Goal: Communication & Community: Answer question/provide support

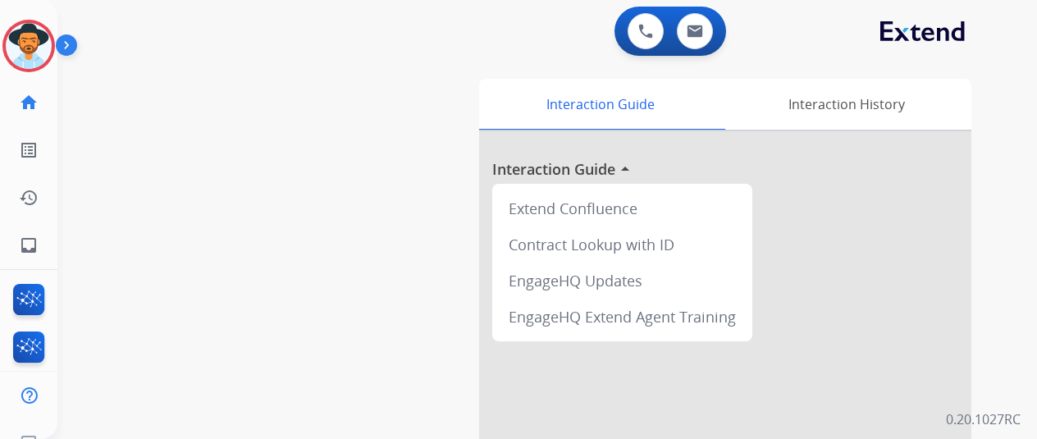
click at [34, 34] on img at bounding box center [29, 46] width 46 height 46
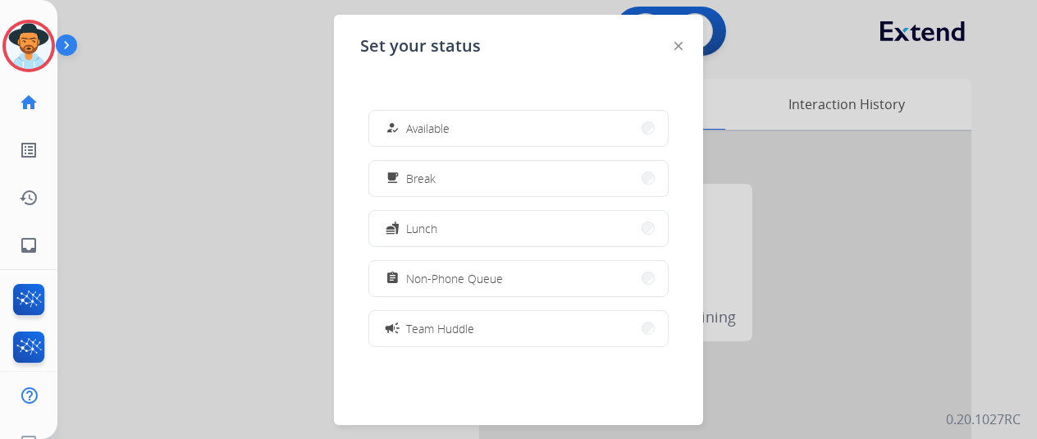
click at [473, 137] on button "how_to_reg Available" at bounding box center [518, 128] width 298 height 35
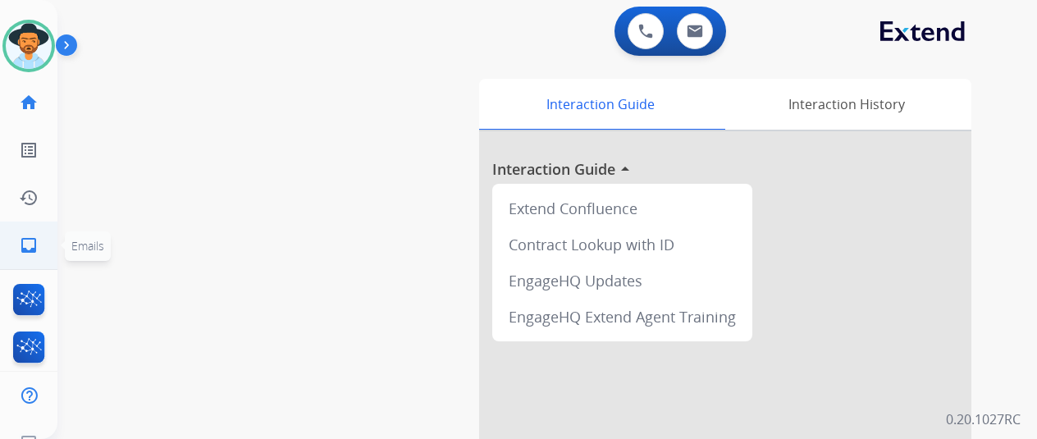
click at [38, 244] on mat-icon "inbox" at bounding box center [29, 245] width 20 height 20
select select "**********"
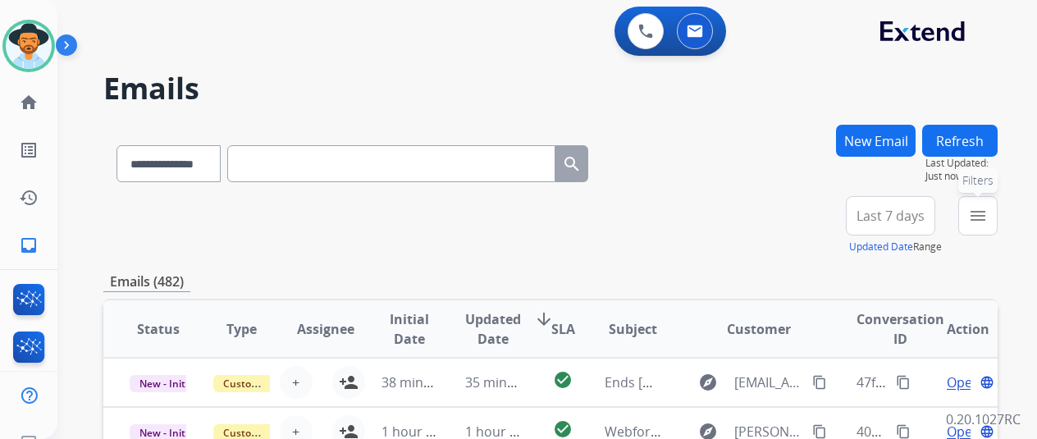
click at [987, 217] on mat-icon "menu" at bounding box center [978, 216] width 20 height 20
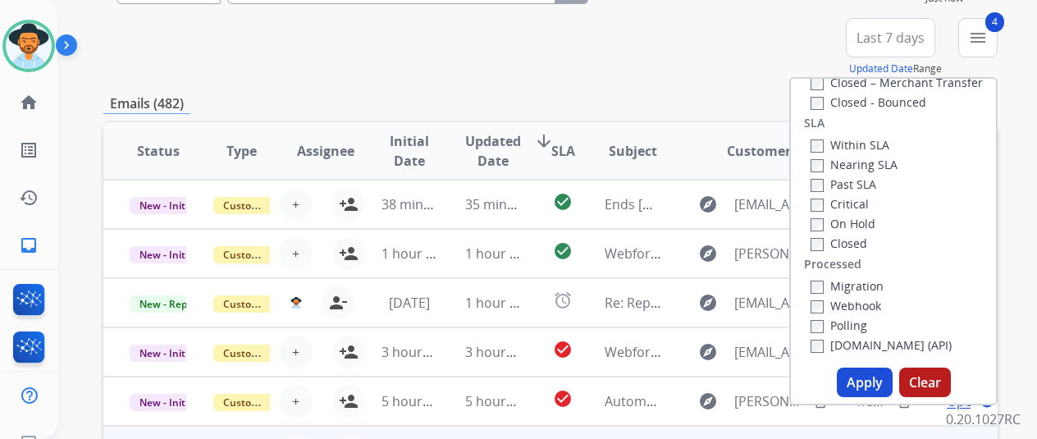
scroll to position [328, 0]
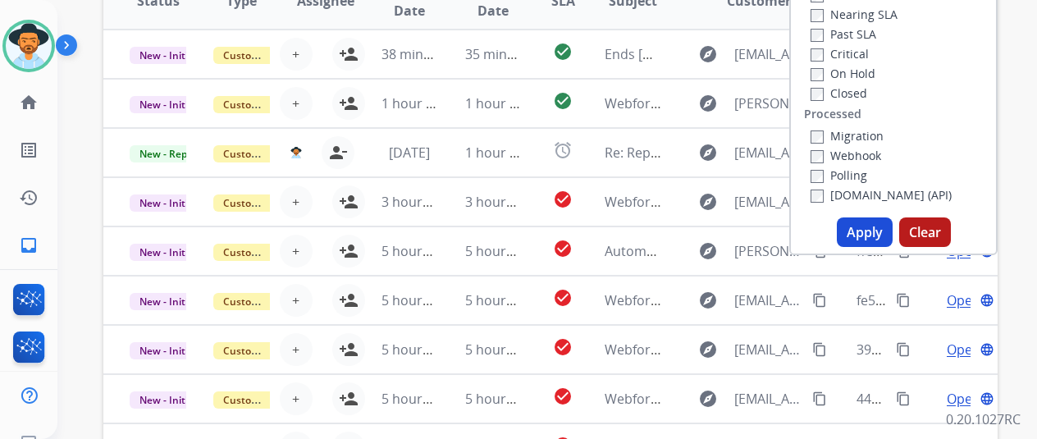
click at [874, 225] on button "Apply" at bounding box center [864, 232] width 56 height 30
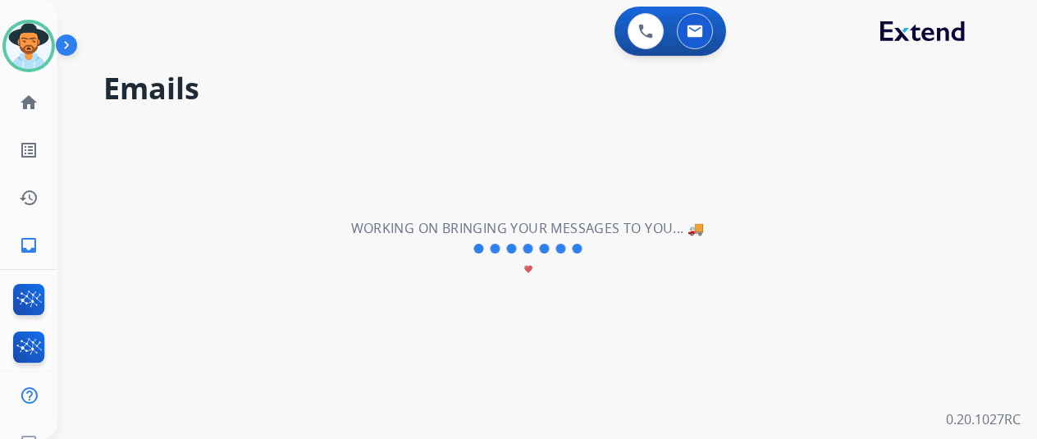
scroll to position [0, 0]
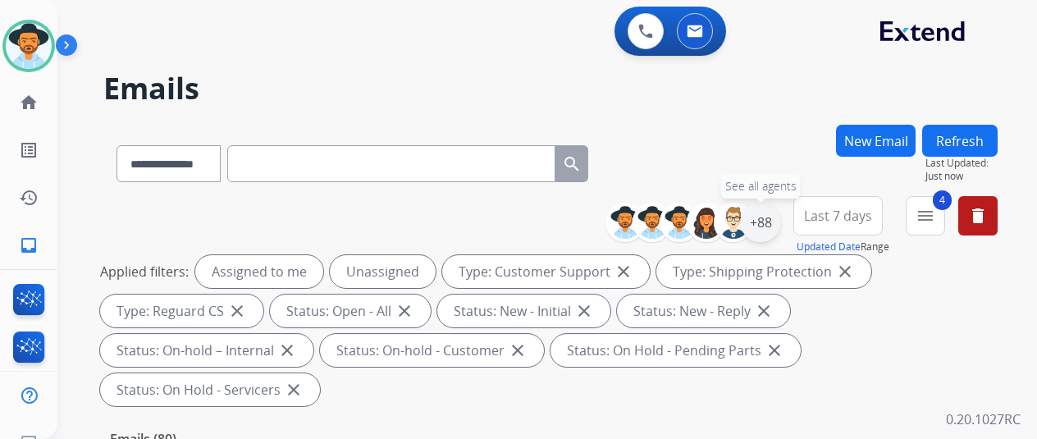
click at [776, 218] on div "+88" at bounding box center [759, 222] width 39 height 39
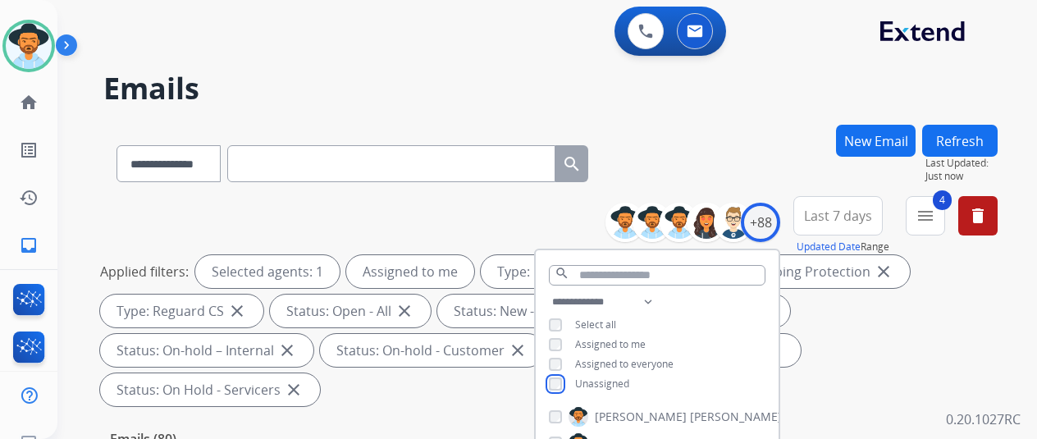
scroll to position [328, 0]
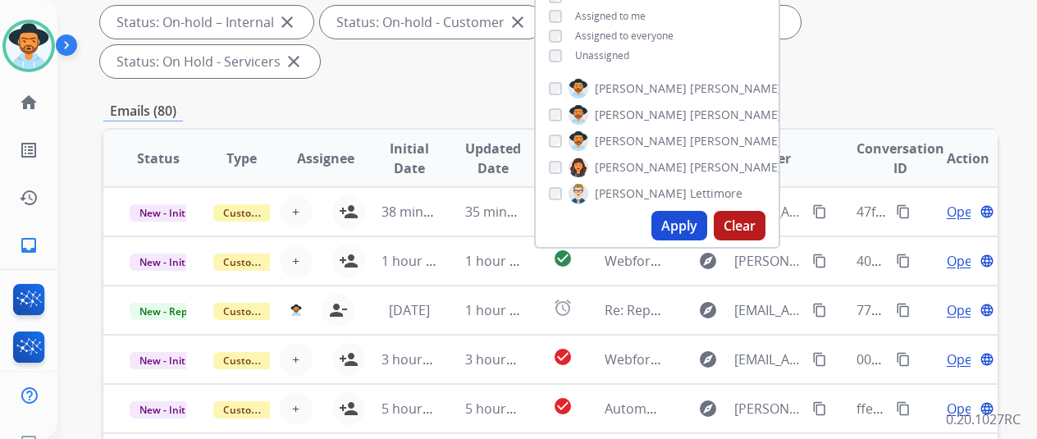
click at [692, 218] on button "Apply" at bounding box center [679, 226] width 56 height 30
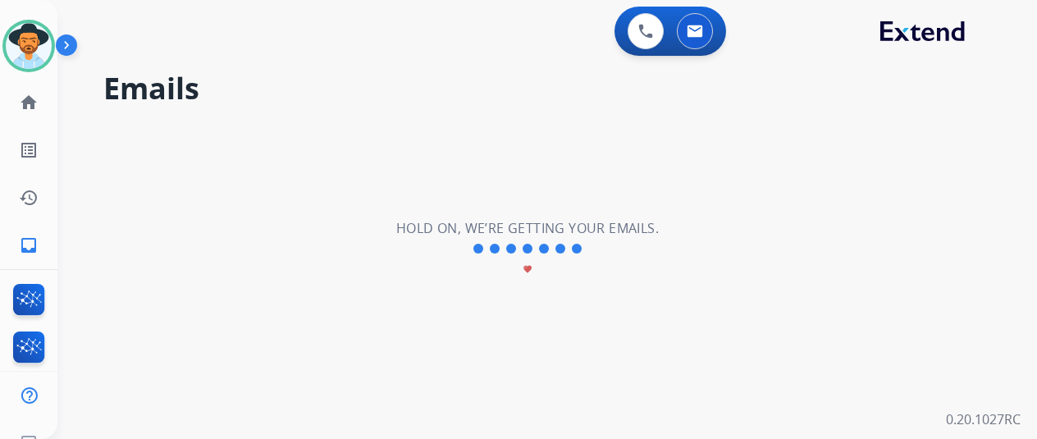
scroll to position [0, 0]
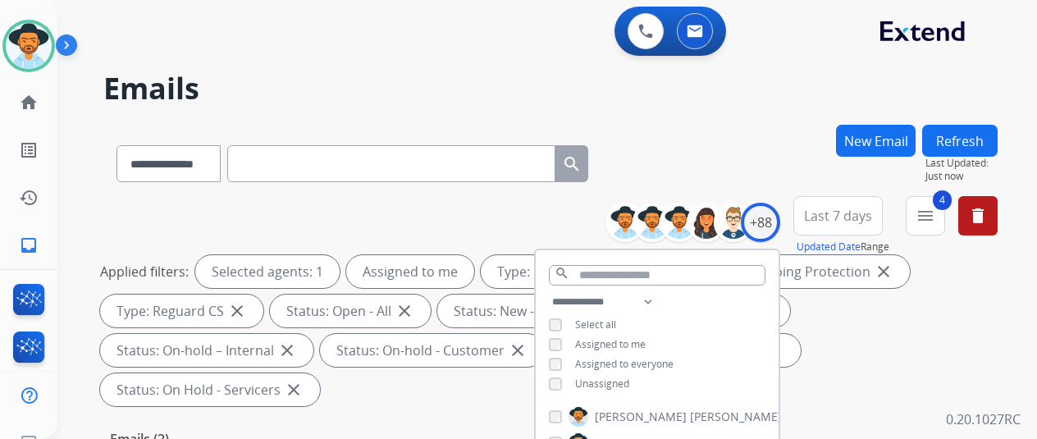
click at [759, 135] on div "**********" at bounding box center [550, 160] width 894 height 71
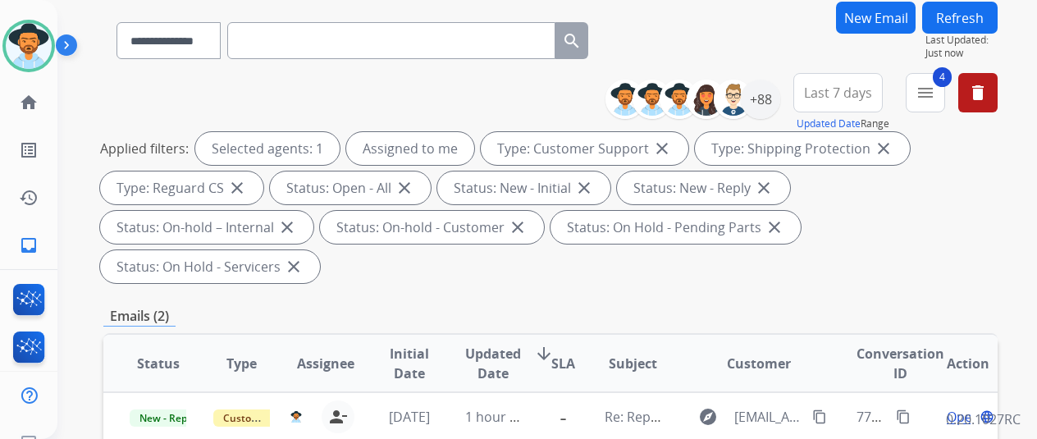
scroll to position [246, 0]
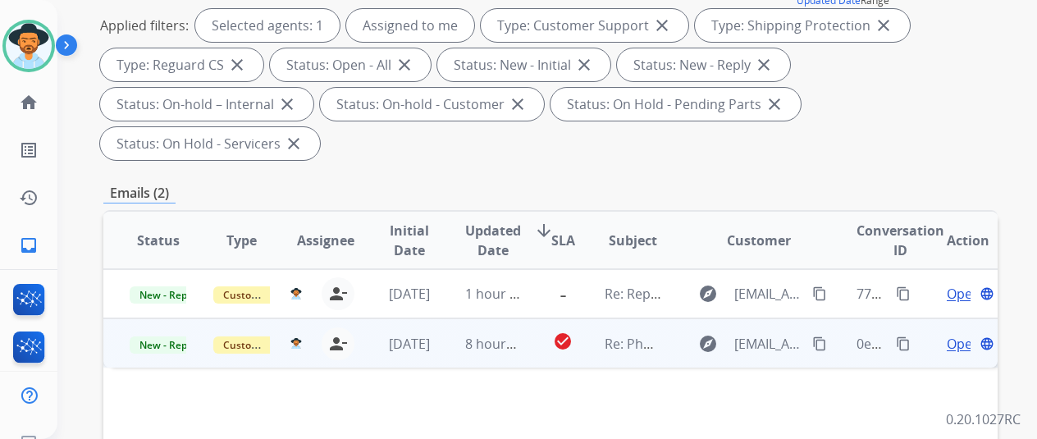
click at [959, 334] on span "Open" at bounding box center [963, 344] width 34 height 20
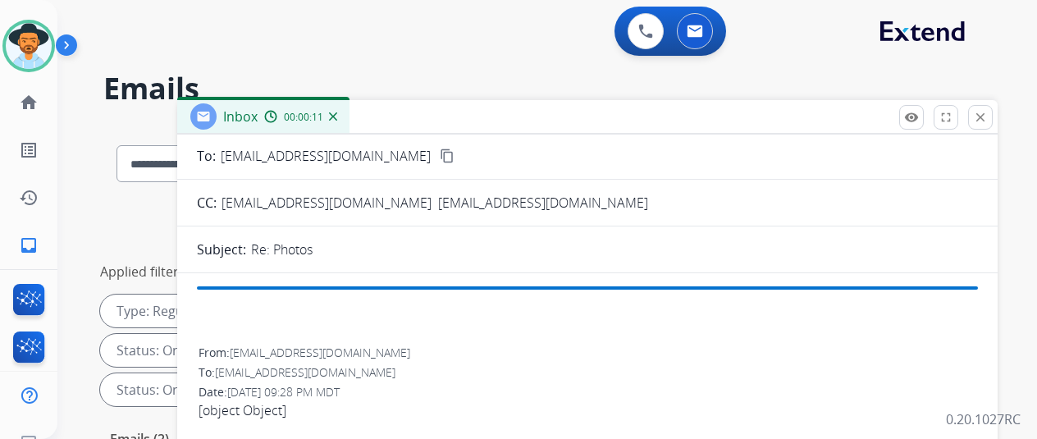
scroll to position [82, 0]
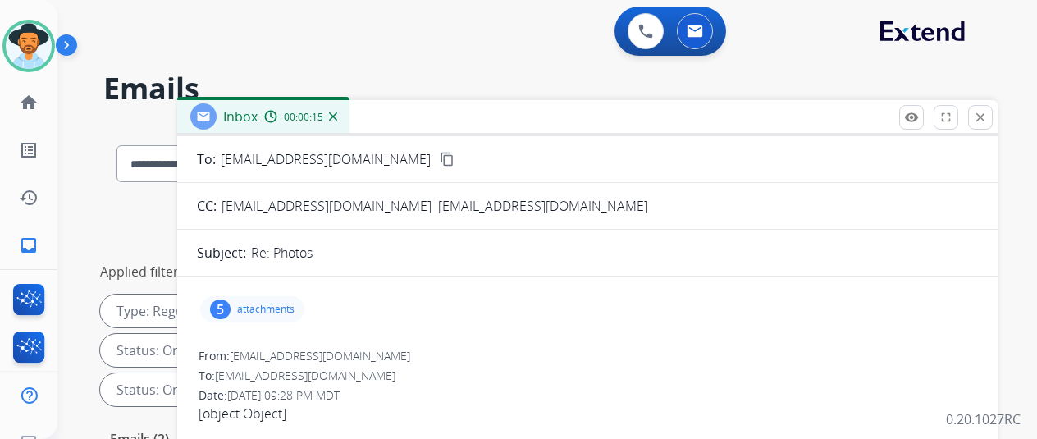
click at [230, 306] on div "5" at bounding box center [220, 309] width 21 height 20
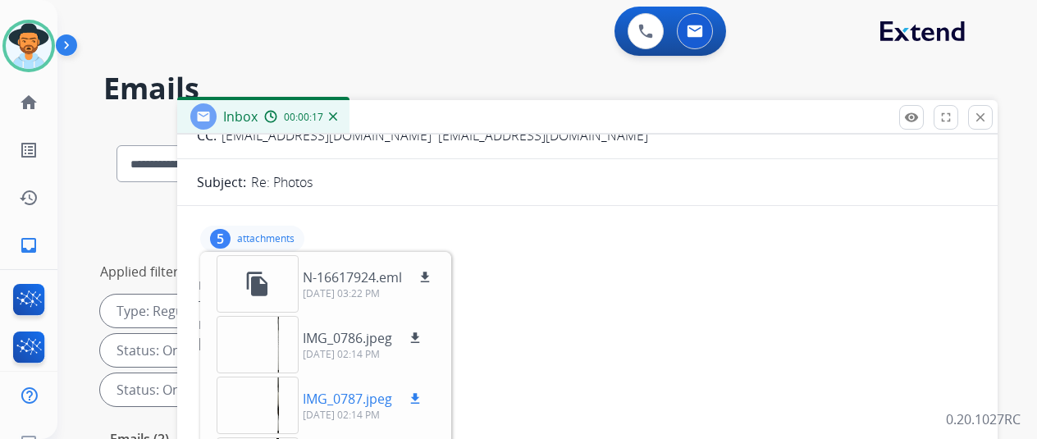
scroll to position [246, 0]
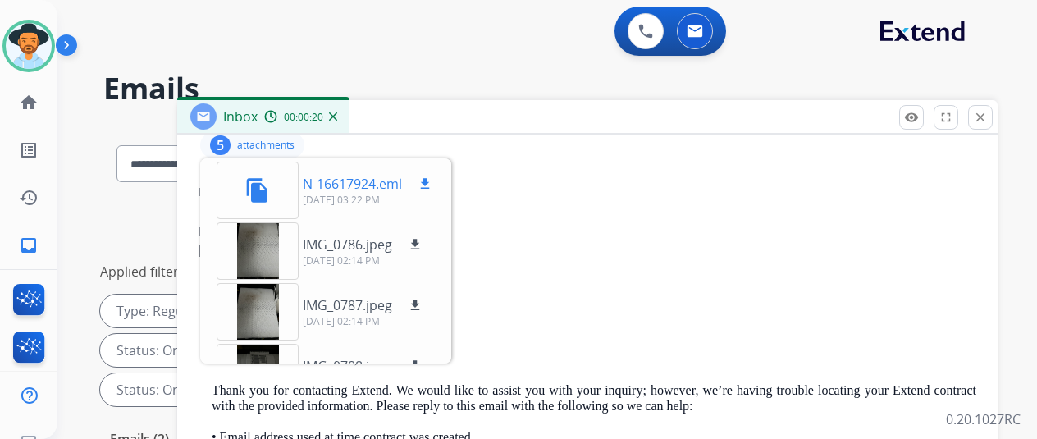
click at [267, 178] on mat-icon "file_copy" at bounding box center [257, 190] width 26 height 26
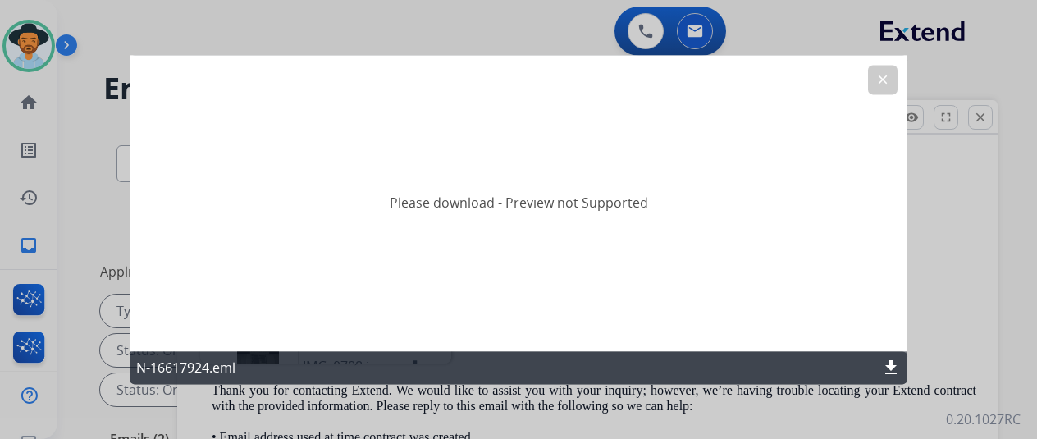
click at [893, 366] on mat-icon "download" at bounding box center [891, 368] width 20 height 20
drag, startPoint x: 884, startPoint y: 71, endPoint x: 564, endPoint y: 144, distance: 327.9
click at [881, 75] on mat-icon "clear" at bounding box center [882, 79] width 15 height 15
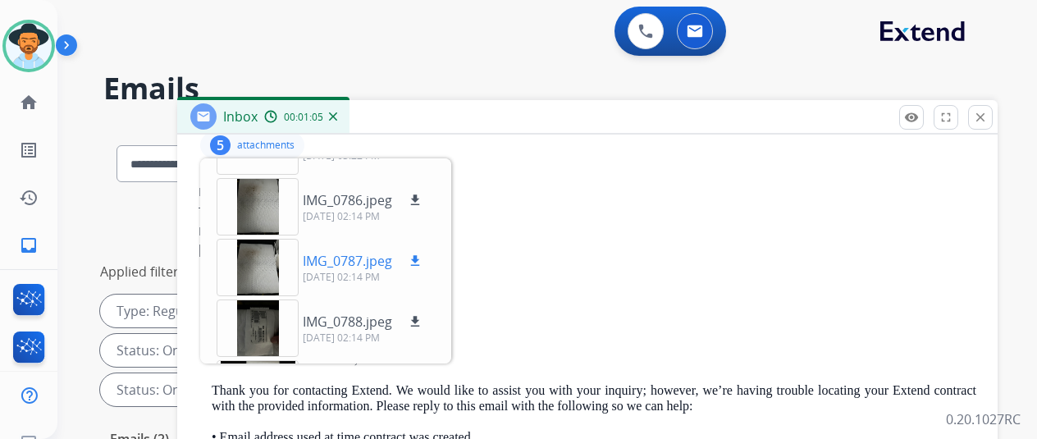
scroll to position [102, 0]
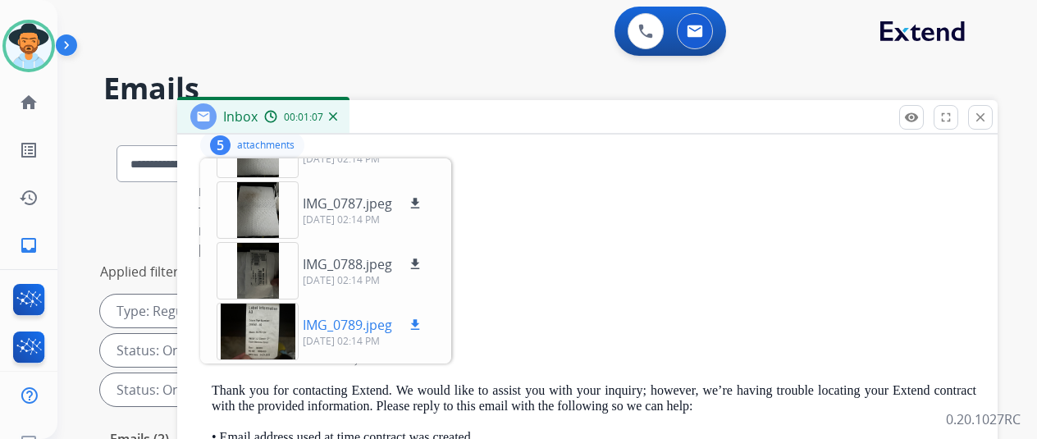
click at [275, 326] on div at bounding box center [257, 331] width 82 height 57
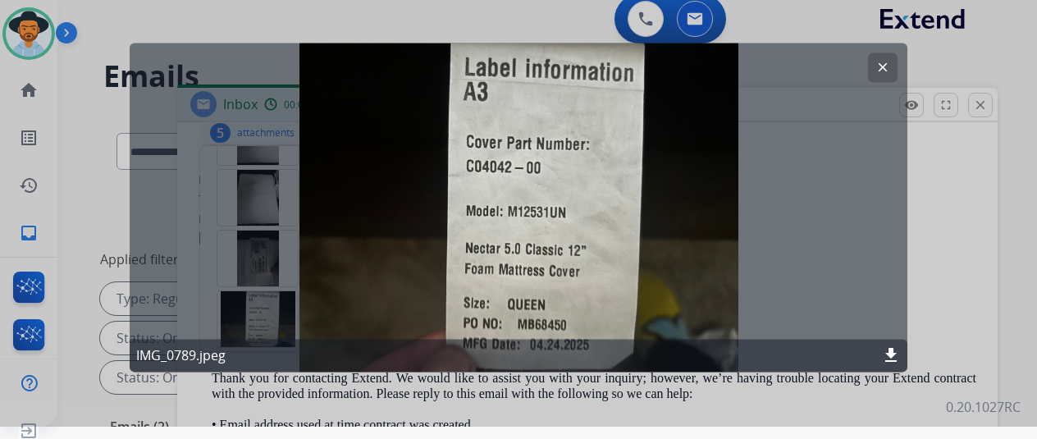
scroll to position [20, 0]
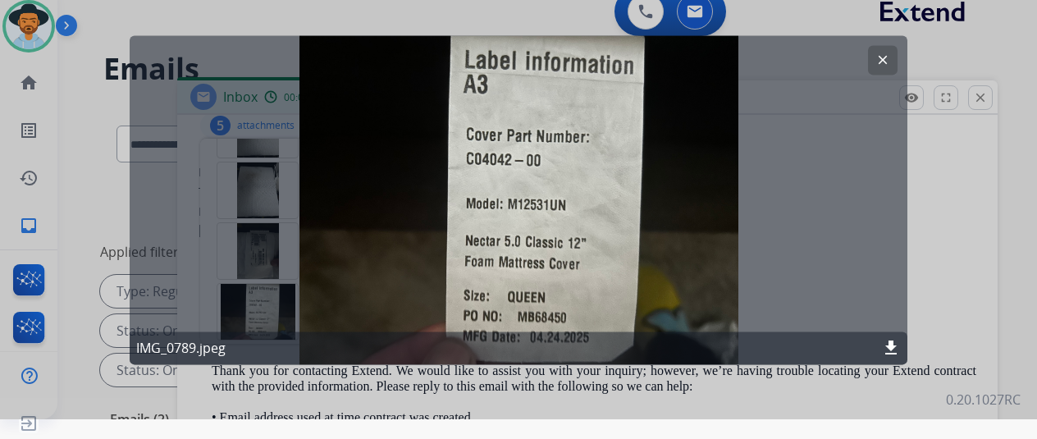
click at [884, 53] on mat-icon "clear" at bounding box center [882, 59] width 15 height 15
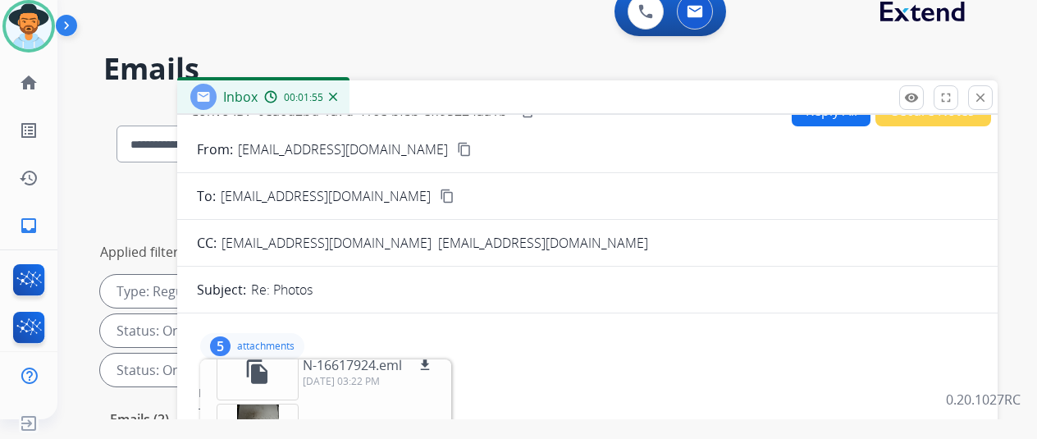
scroll to position [0, 0]
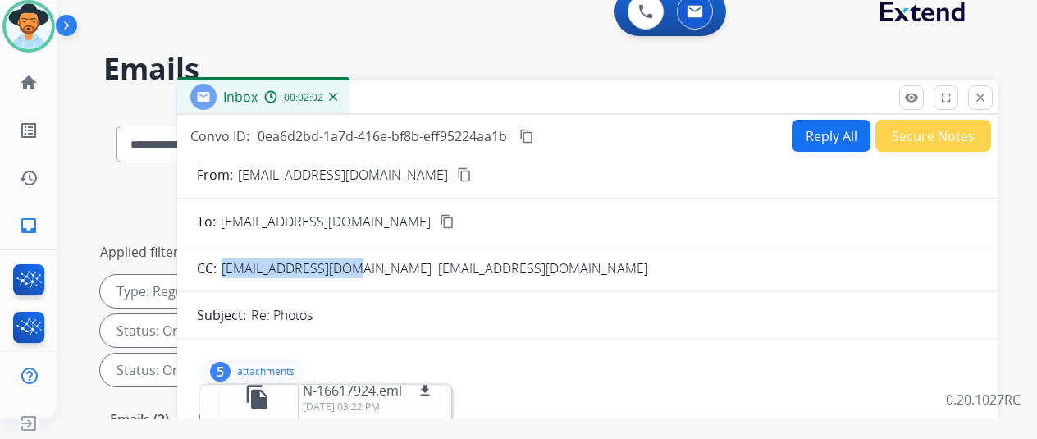
drag, startPoint x: 371, startPoint y: 267, endPoint x: 236, endPoint y: 271, distance: 134.5
click at [236, 271] on span "[EMAIL_ADDRESS][DOMAIN_NAME]" at bounding box center [326, 268] width 210 height 18
copy span "[EMAIL_ADDRESS][DOMAIN_NAME]"
click at [828, 127] on button "Reply All" at bounding box center [830, 136] width 79 height 32
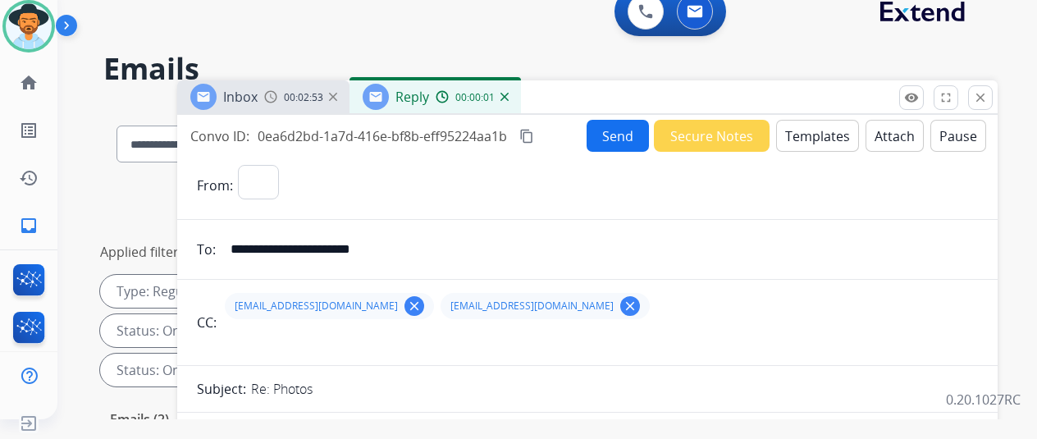
click at [829, 130] on button "Templates" at bounding box center [817, 136] width 83 height 32
select select "**********"
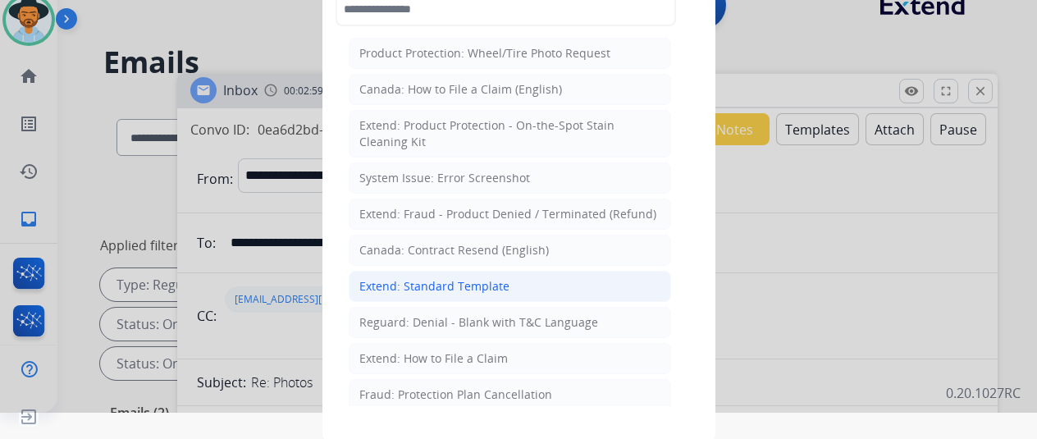
click at [397, 286] on div "Extend: Standard Template" at bounding box center [434, 286] width 150 height 16
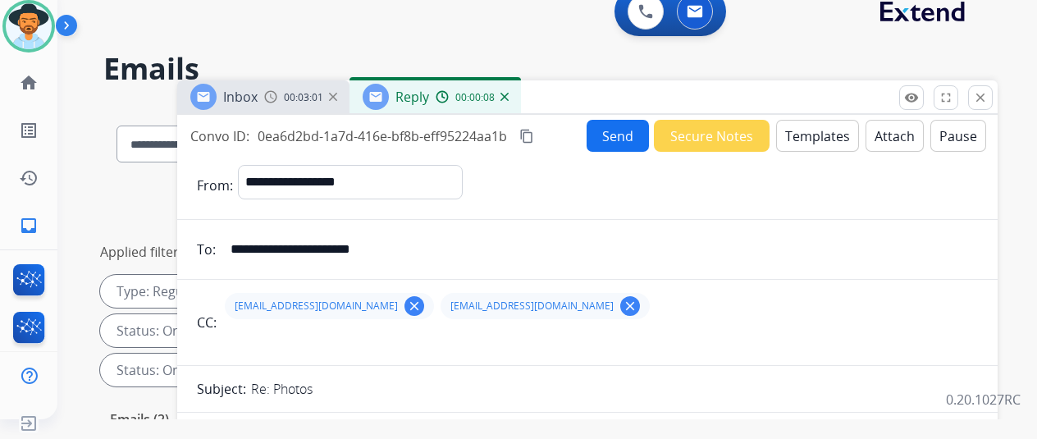
drag, startPoint x: 367, startPoint y: 303, endPoint x: 509, endPoint y: 298, distance: 142.7
click at [407, 303] on mat-icon "clear" at bounding box center [414, 305] width 15 height 15
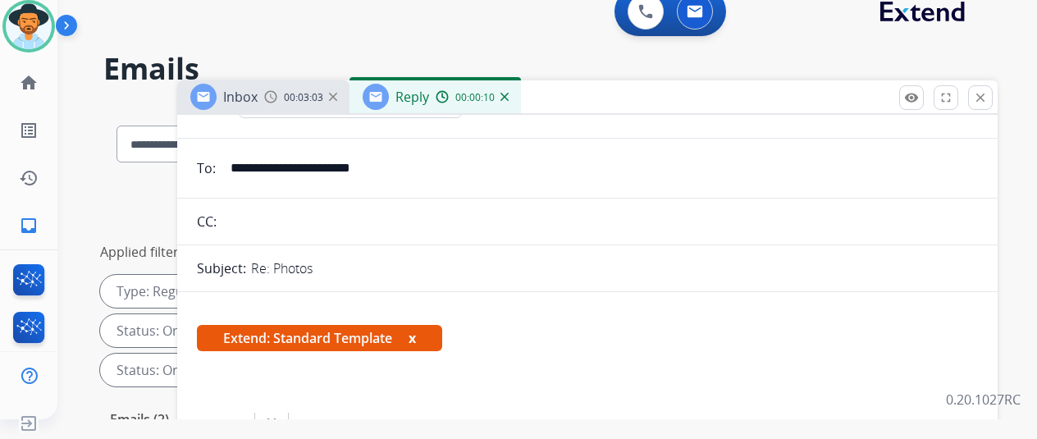
scroll to position [246, 0]
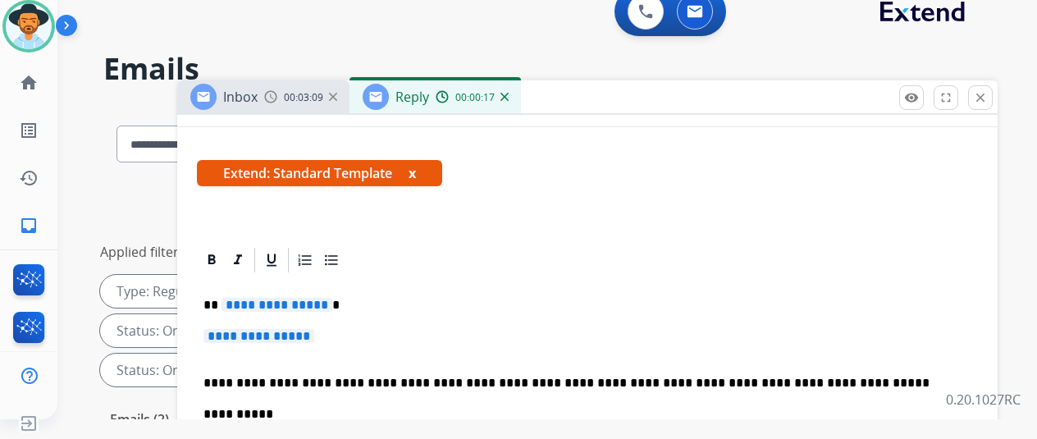
click at [330, 304] on span "**********" at bounding box center [276, 305] width 111 height 14
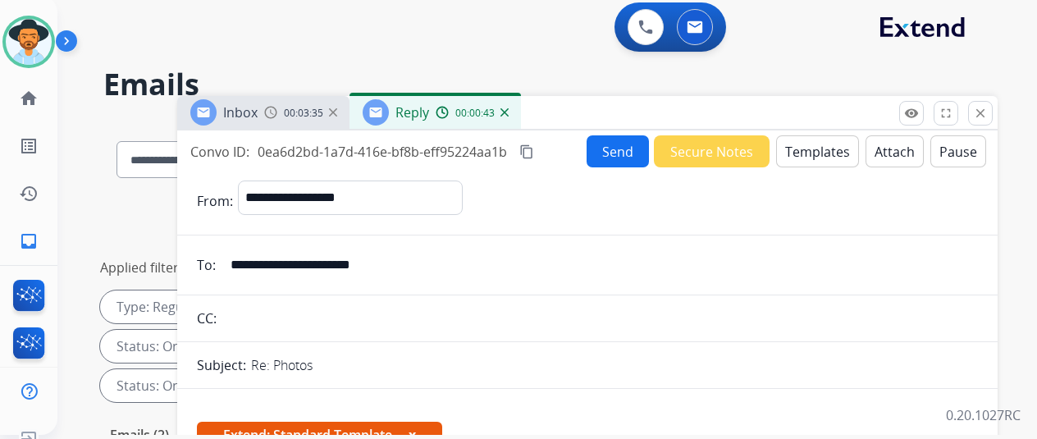
scroll to position [0, 0]
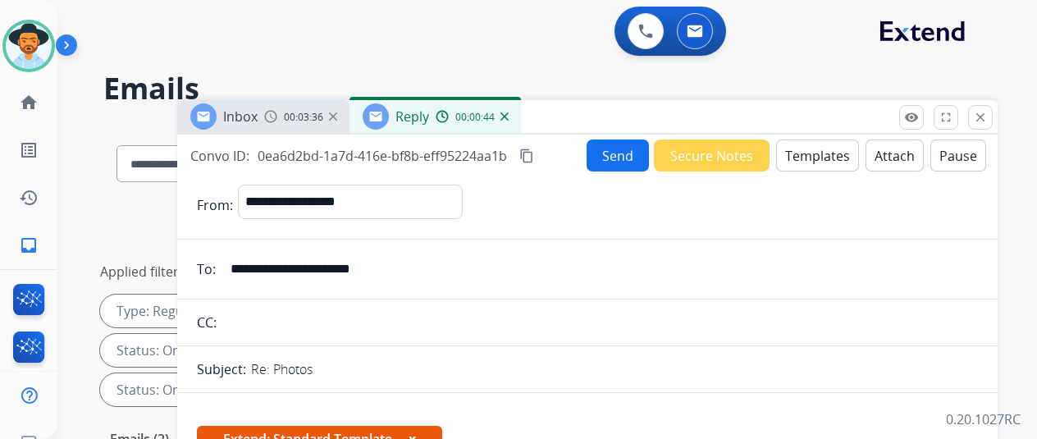
click at [534, 156] on mat-icon "content_copy" at bounding box center [526, 155] width 15 height 15
drag, startPoint x: 411, startPoint y: 270, endPoint x: 240, endPoint y: 270, distance: 170.6
click at [240, 270] on input "**********" at bounding box center [599, 269] width 757 height 33
click at [534, 156] on mat-icon "content_copy" at bounding box center [526, 155] width 15 height 15
click at [829, 155] on button "Templates" at bounding box center [817, 155] width 83 height 32
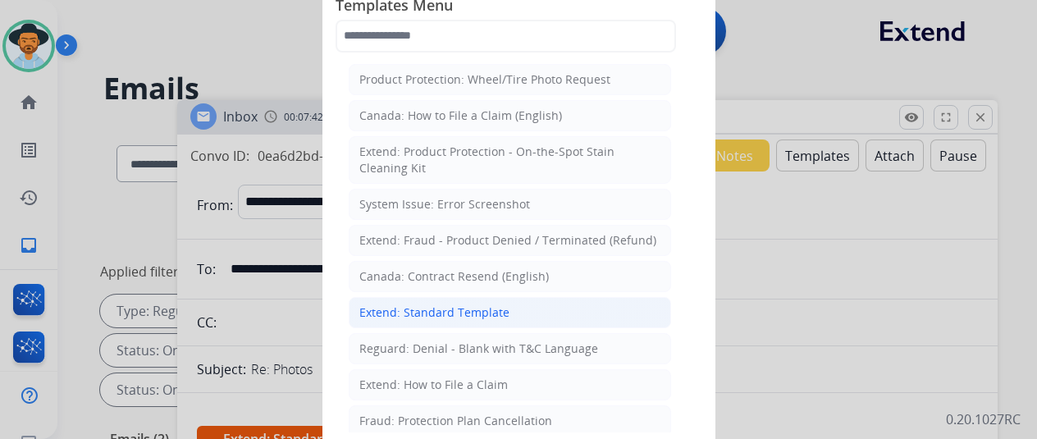
click at [441, 306] on div "Extend: Standard Template" at bounding box center [434, 312] width 150 height 16
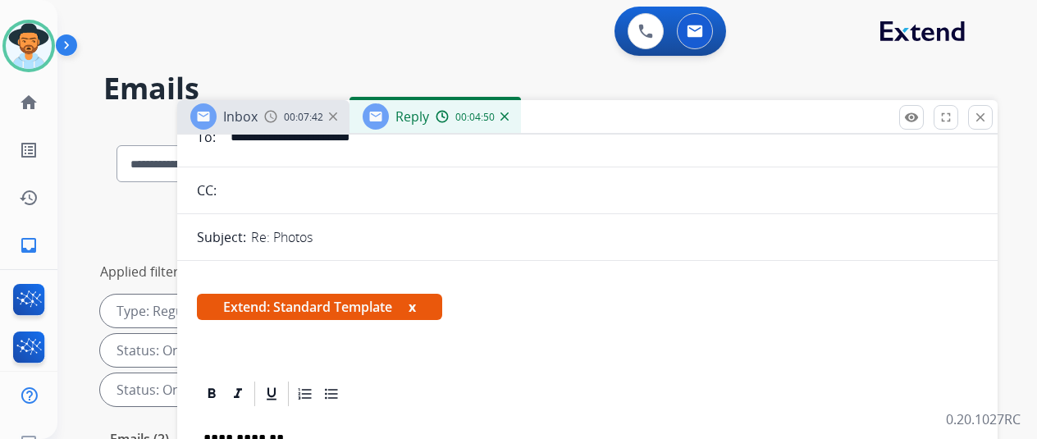
scroll to position [328, 0]
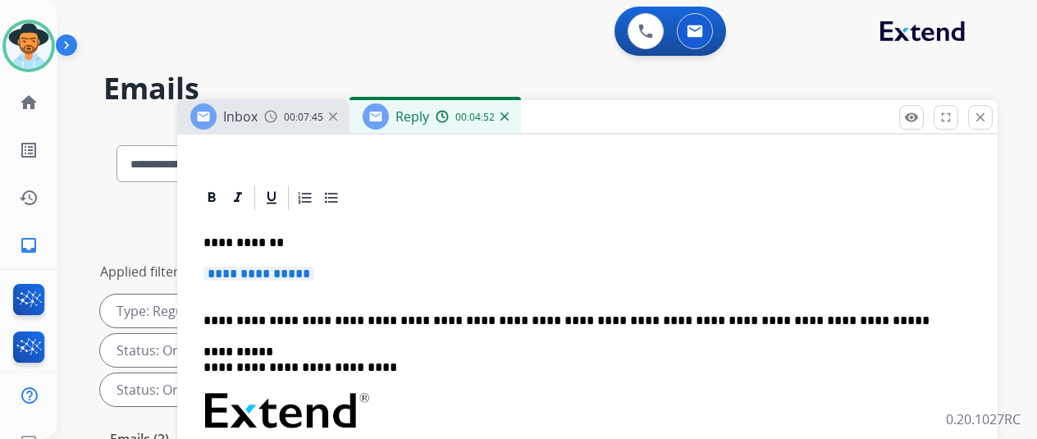
click at [314, 273] on span "**********" at bounding box center [258, 274] width 111 height 14
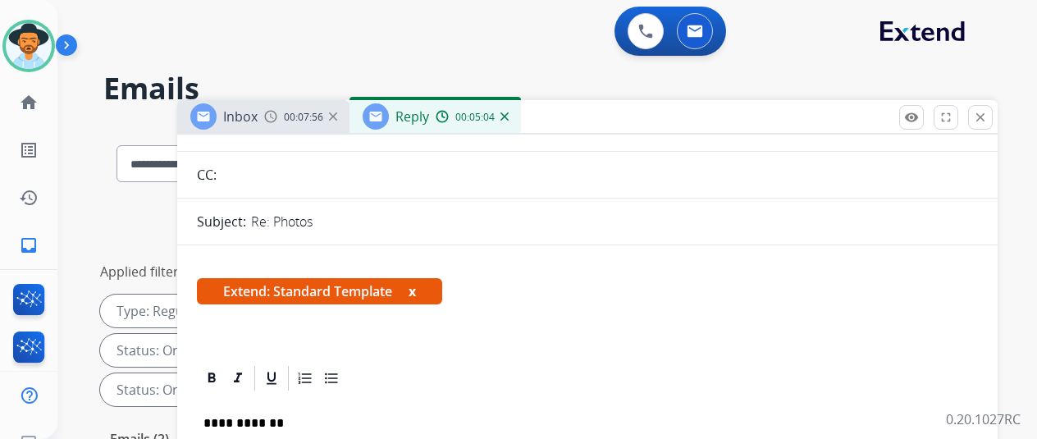
scroll to position [0, 0]
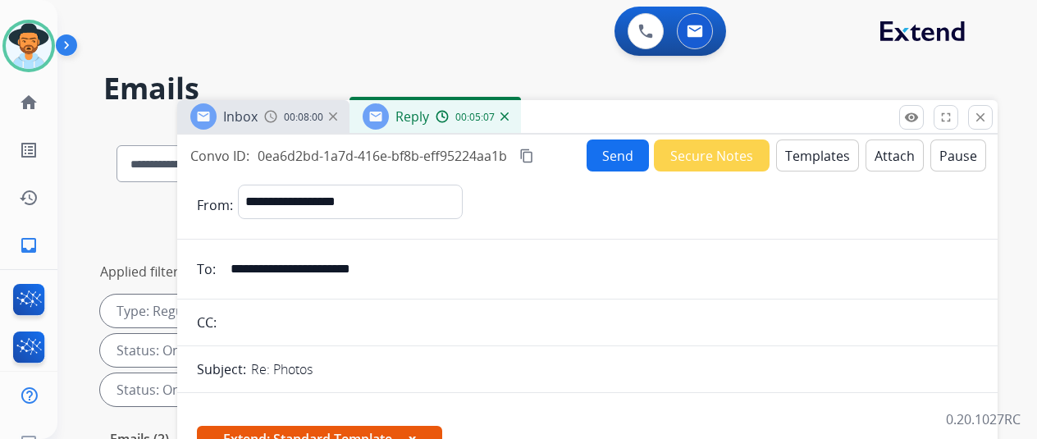
drag, startPoint x: 411, startPoint y: 267, endPoint x: 248, endPoint y: 268, distance: 163.2
click at [246, 267] on input "**********" at bounding box center [599, 269] width 757 height 33
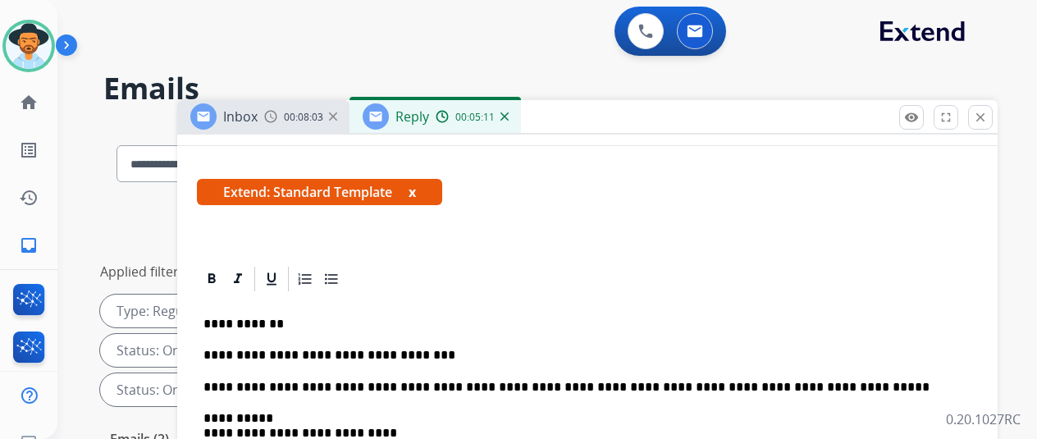
scroll to position [410, 0]
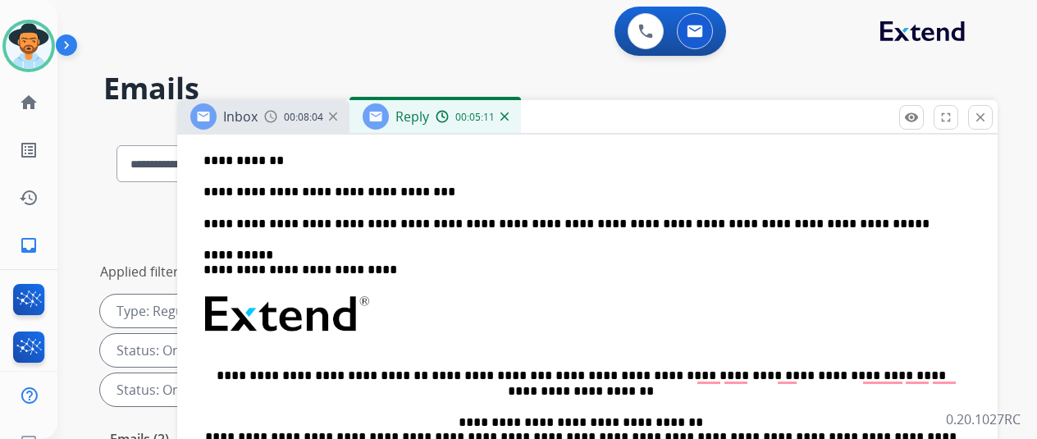
click at [453, 186] on p "**********" at bounding box center [580, 192] width 754 height 15
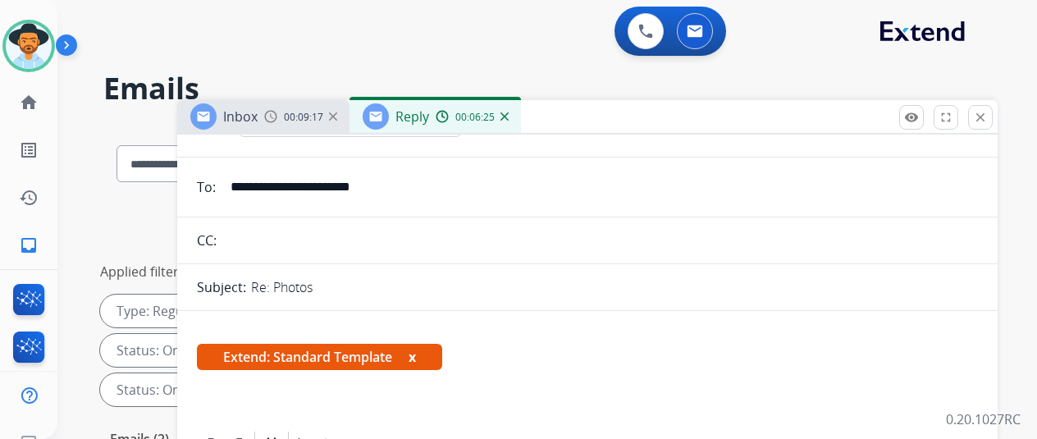
scroll to position [0, 0]
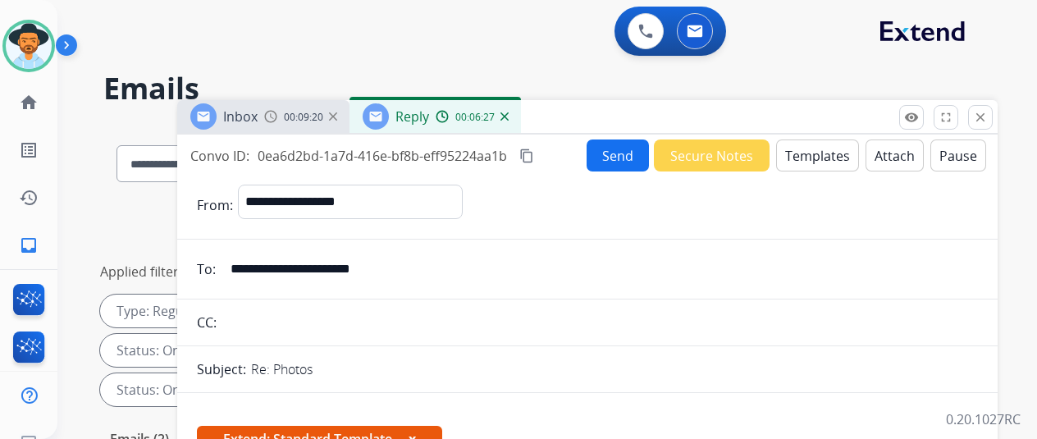
click at [902, 148] on button "Attach" at bounding box center [894, 155] width 58 height 32
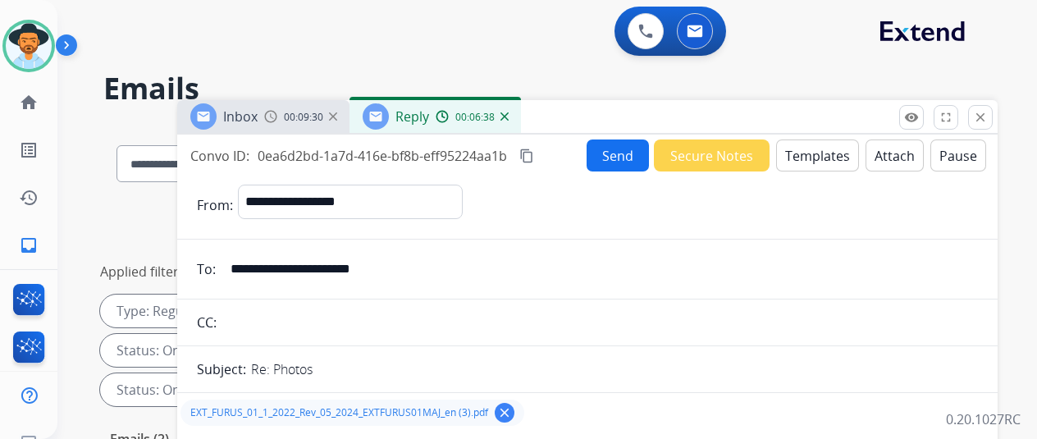
drag, startPoint x: 325, startPoint y: 366, endPoint x: 265, endPoint y: 362, distance: 60.0
click at [265, 362] on p "Re: Photos" at bounding box center [282, 369] width 62 height 20
click at [621, 149] on button "Send" at bounding box center [617, 155] width 62 height 32
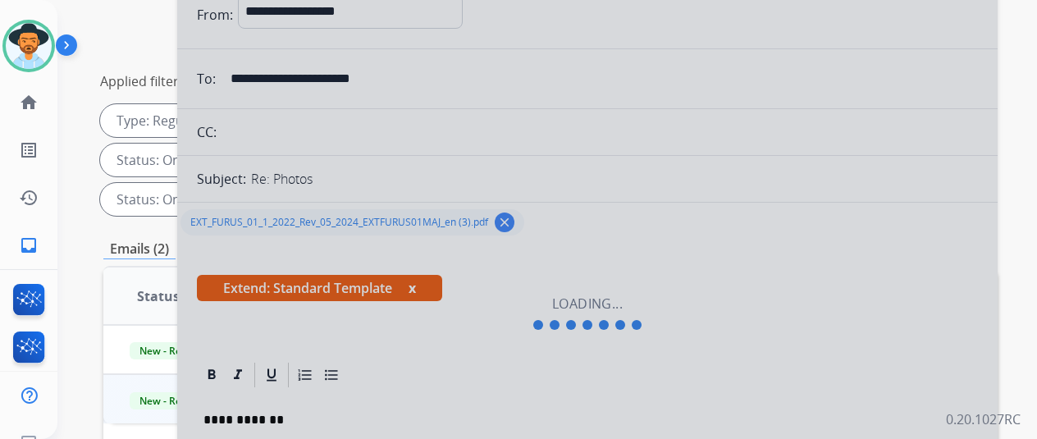
scroll to position [410, 0]
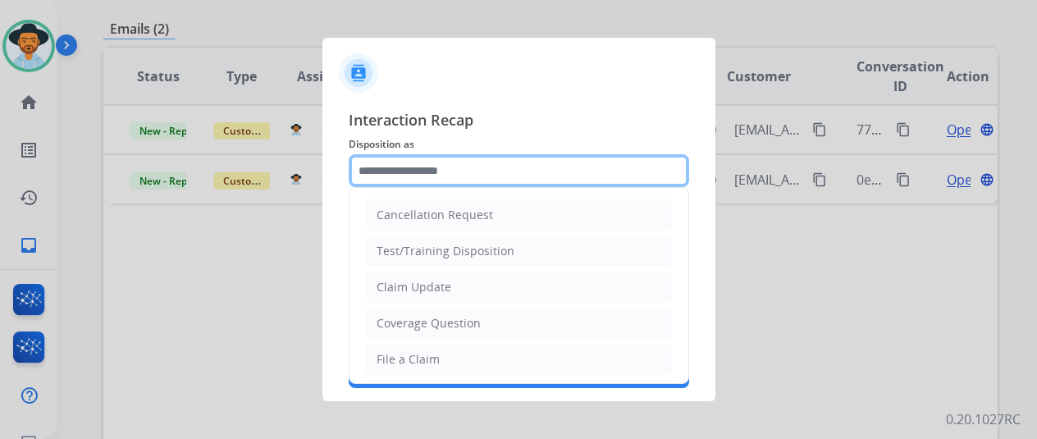
drag, startPoint x: 405, startPoint y: 172, endPoint x: 426, endPoint y: 188, distance: 26.4
click at [416, 180] on input "text" at bounding box center [519, 170] width 340 height 33
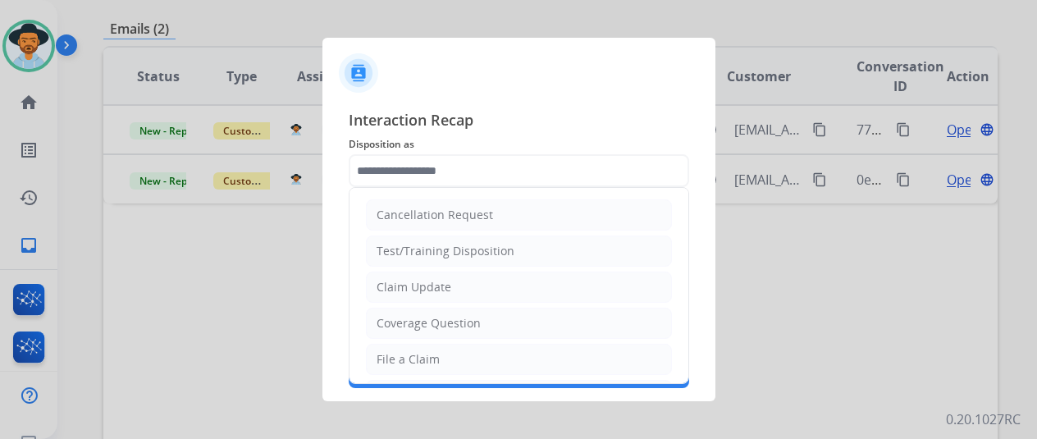
click at [414, 283] on div "Claim Update" at bounding box center [413, 287] width 75 height 16
type input "**********"
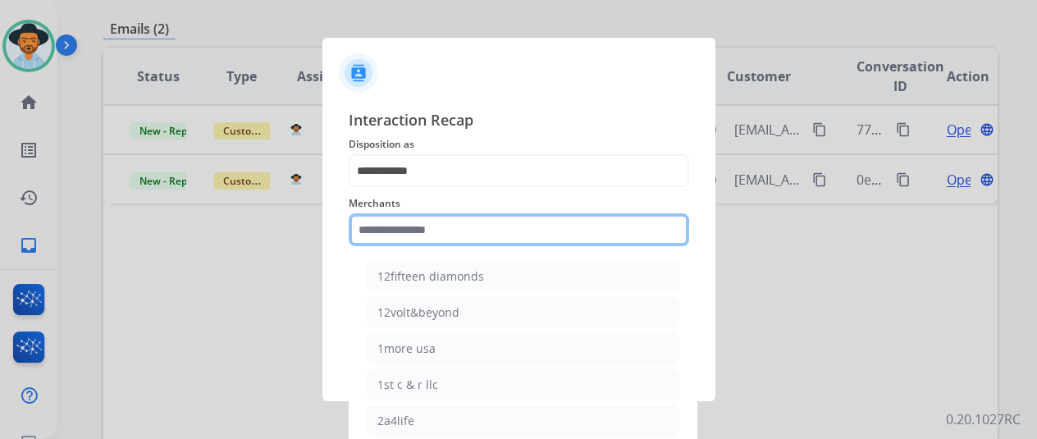
click at [379, 235] on input "text" at bounding box center [519, 229] width 340 height 33
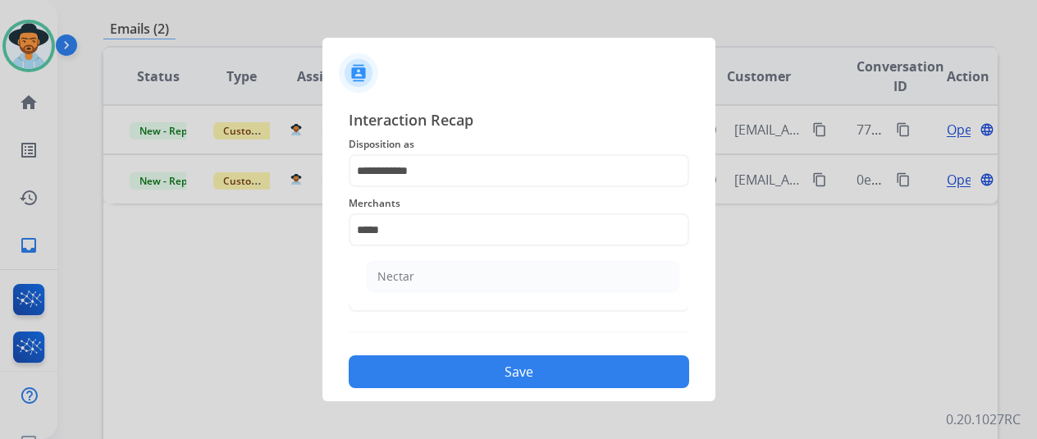
click at [385, 280] on div "Nectar" at bounding box center [395, 276] width 37 height 16
type input "******"
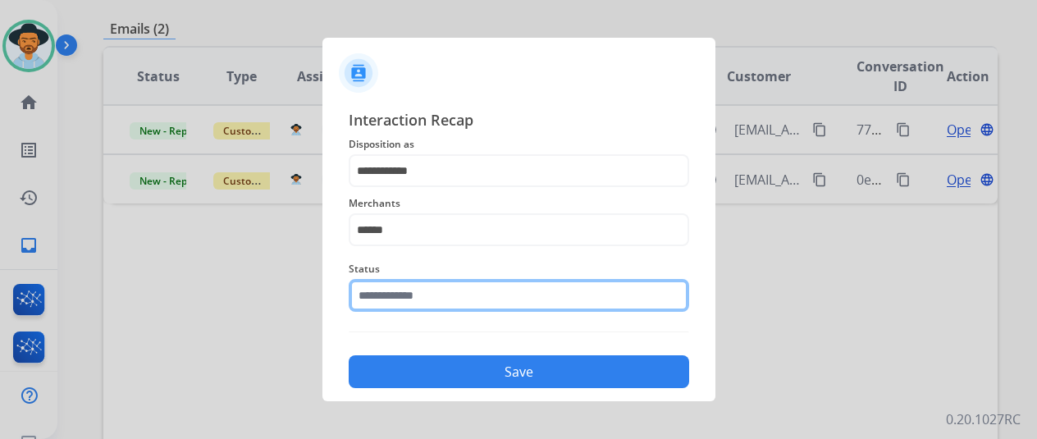
click at [437, 308] on input "text" at bounding box center [519, 295] width 340 height 33
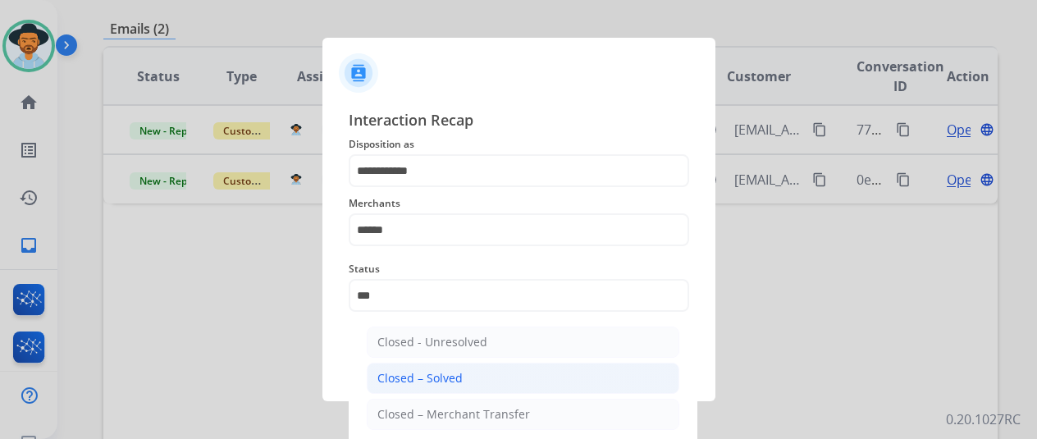
click at [437, 375] on div "Closed – Solved" at bounding box center [419, 378] width 85 height 16
type input "**********"
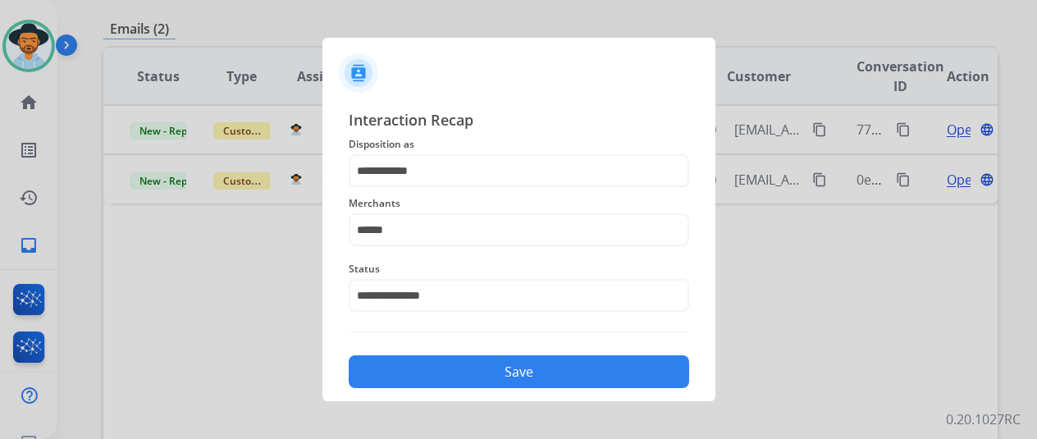
click at [437, 375] on button "Save" at bounding box center [519, 371] width 340 height 33
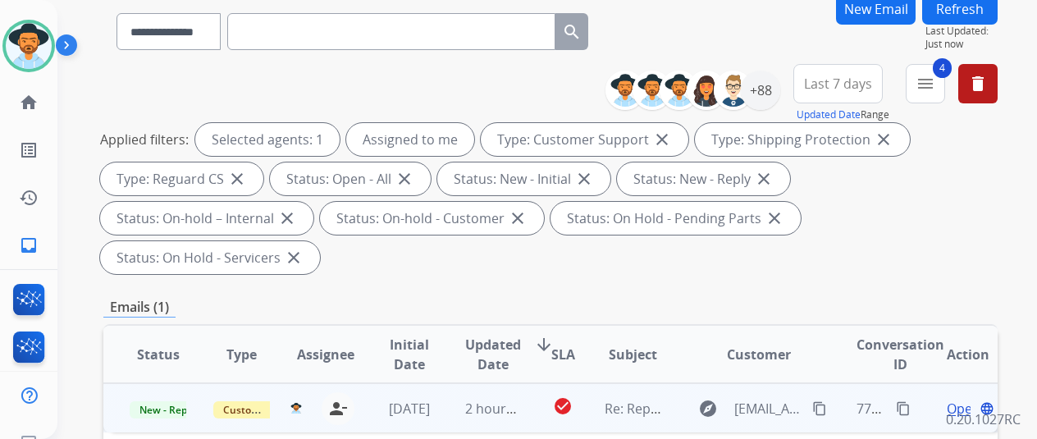
scroll to position [246, 0]
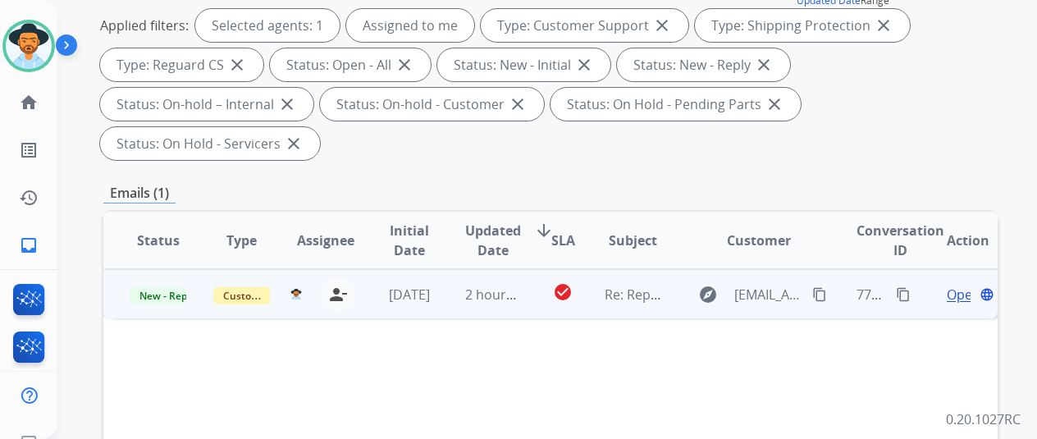
click at [956, 285] on span "Open" at bounding box center [963, 295] width 34 height 20
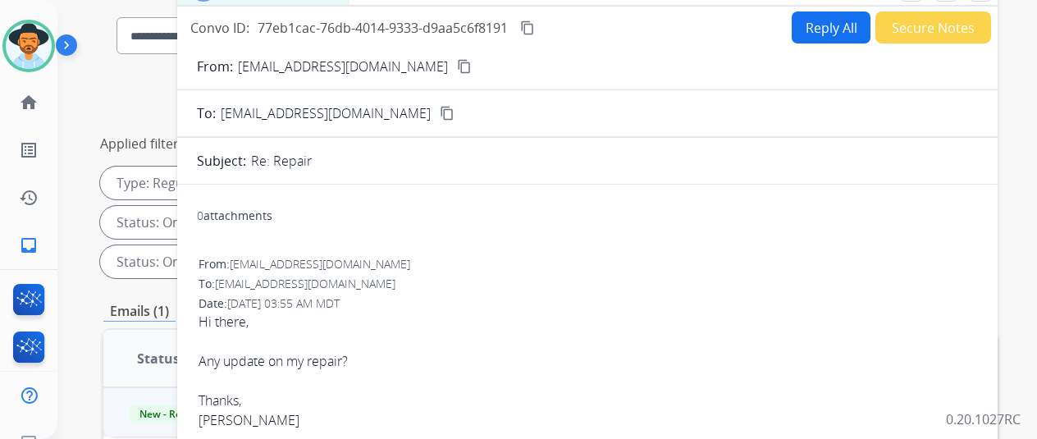
scroll to position [0, 0]
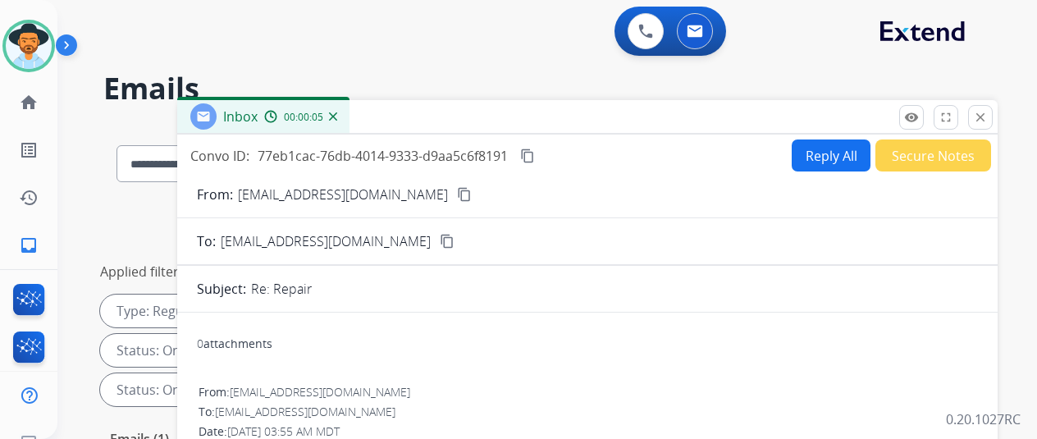
click at [457, 190] on mat-icon "content_copy" at bounding box center [464, 194] width 15 height 15
click at [828, 155] on button "Reply All" at bounding box center [830, 155] width 79 height 32
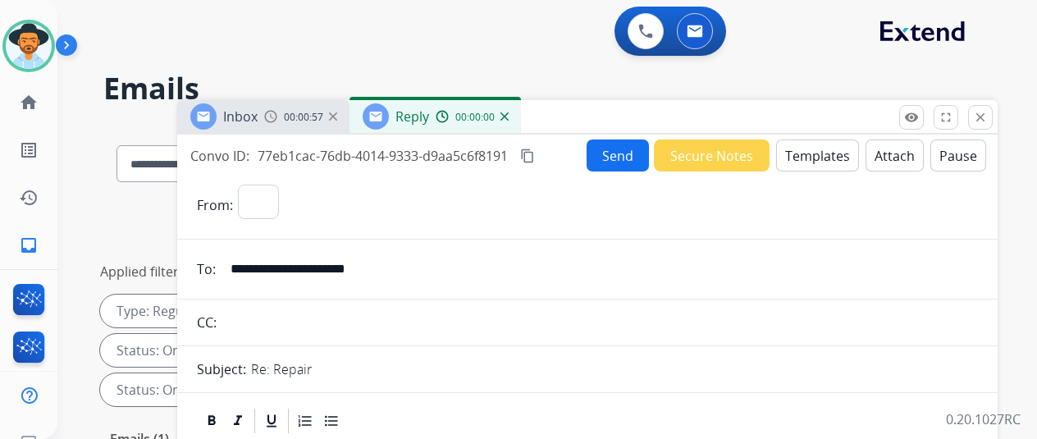
select select "**********"
click at [809, 149] on button "Templates" at bounding box center [817, 155] width 83 height 32
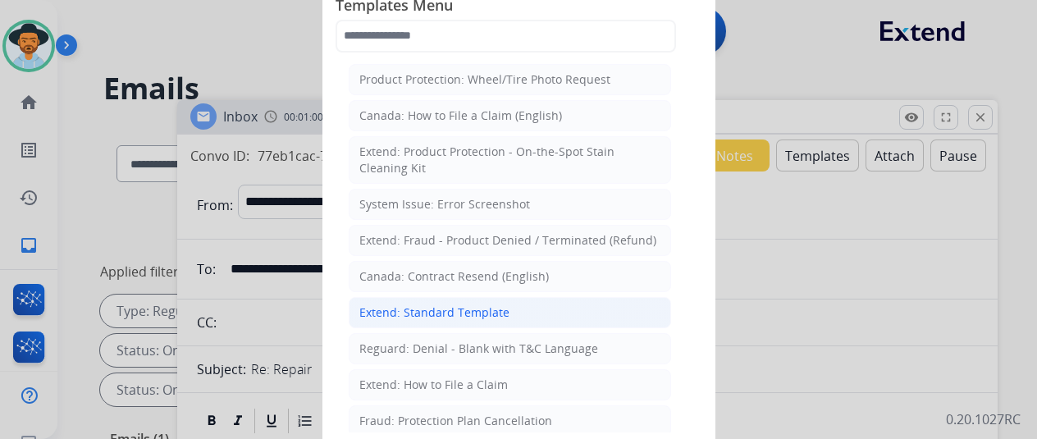
click at [413, 309] on div "Extend: Standard Template" at bounding box center [434, 312] width 150 height 16
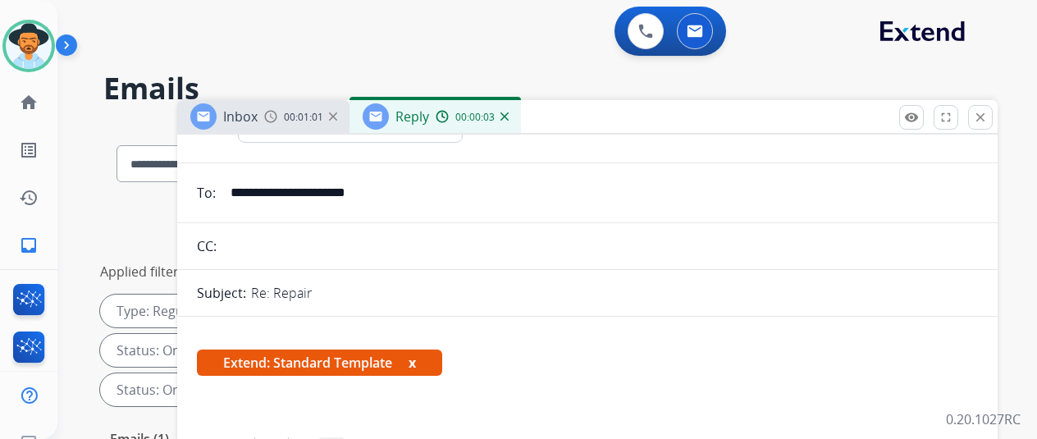
scroll to position [246, 0]
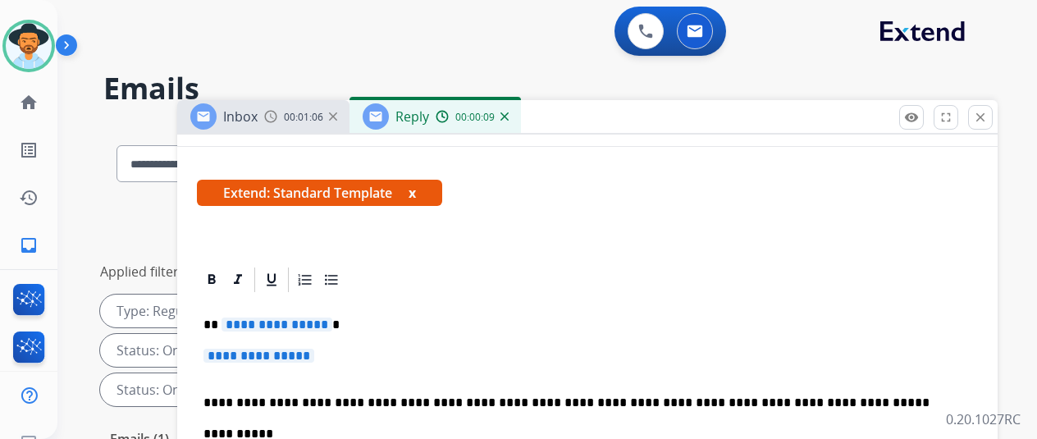
click at [332, 327] on span "**********" at bounding box center [276, 324] width 111 height 14
click at [314, 357] on span "**********" at bounding box center [258, 356] width 111 height 14
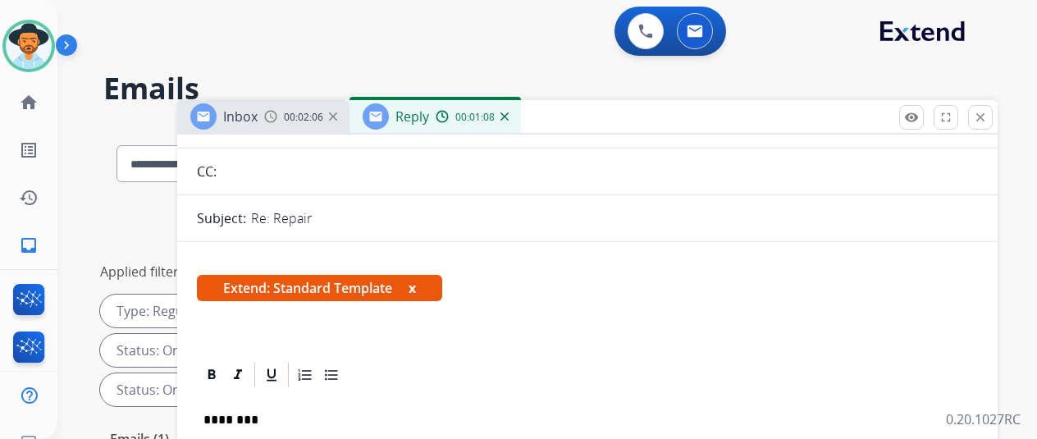
scroll to position [0, 0]
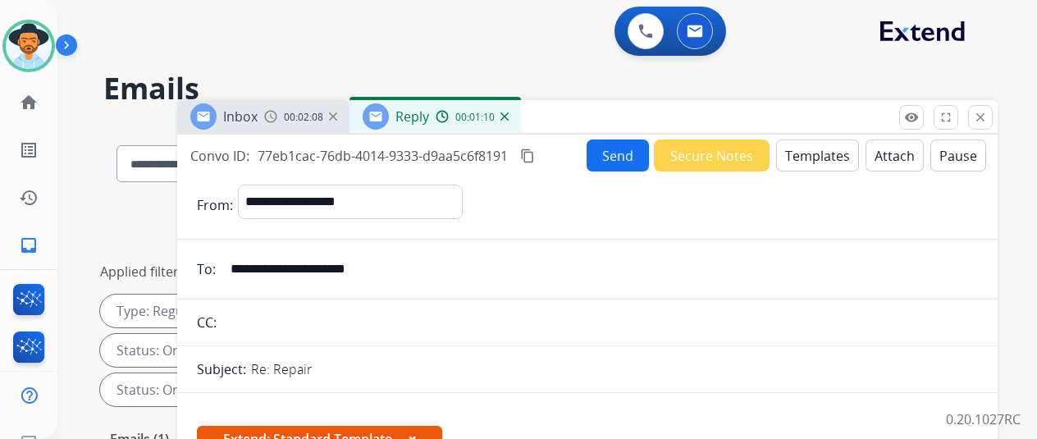
click at [535, 153] on mat-icon "content_copy" at bounding box center [527, 155] width 15 height 15
click at [622, 154] on button "Send" at bounding box center [617, 155] width 62 height 32
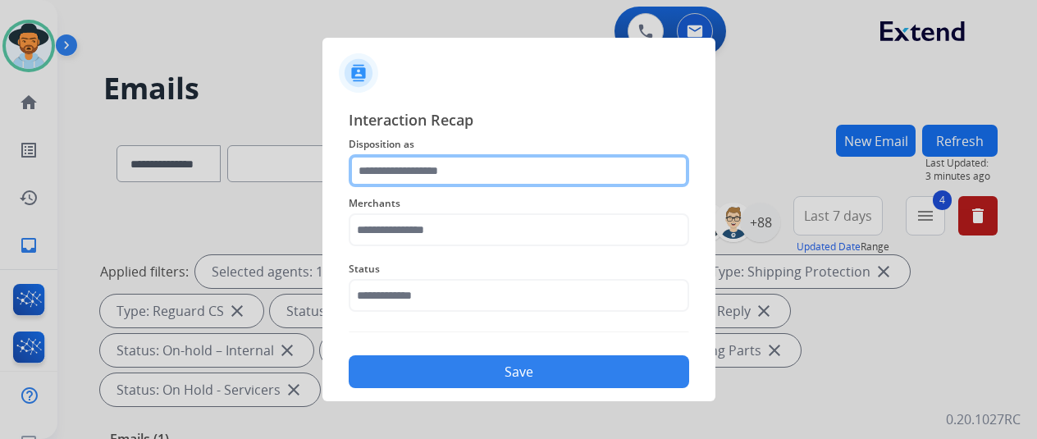
click at [387, 173] on input "text" at bounding box center [519, 170] width 340 height 33
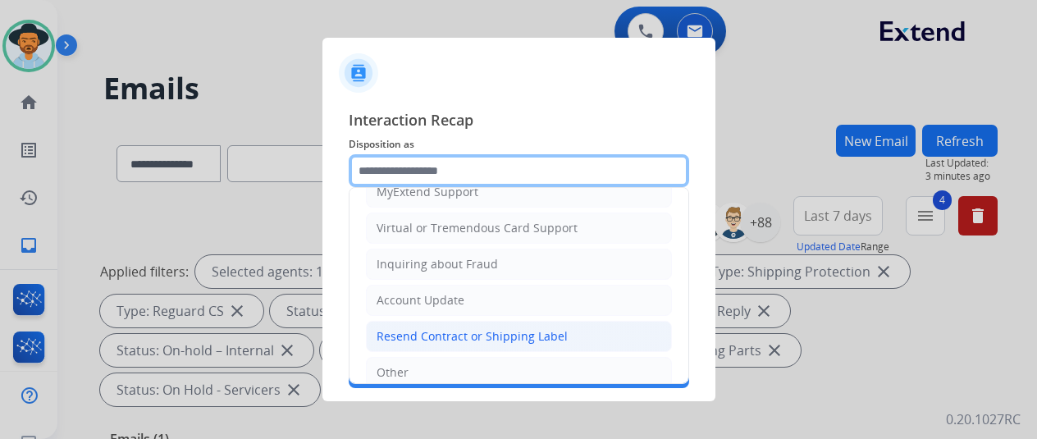
scroll to position [248, 0]
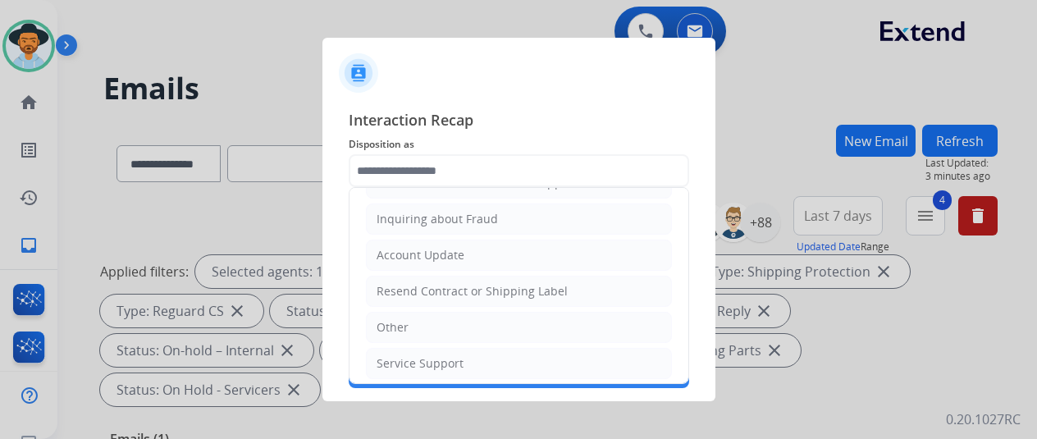
drag, startPoint x: 396, startPoint y: 355, endPoint x: 399, endPoint y: 305, distance: 50.1
click at [396, 355] on div "Service Support" at bounding box center [419, 363] width 87 height 16
type input "**********"
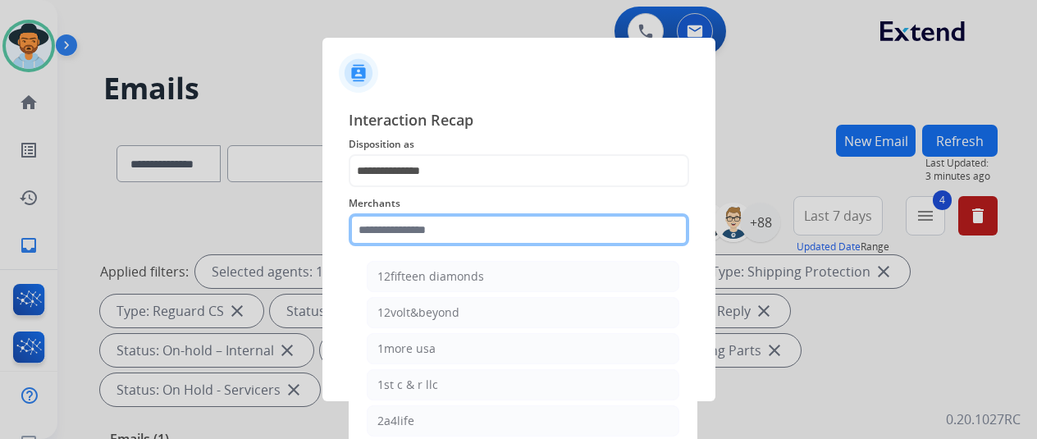
click at [384, 229] on input "text" at bounding box center [519, 229] width 340 height 33
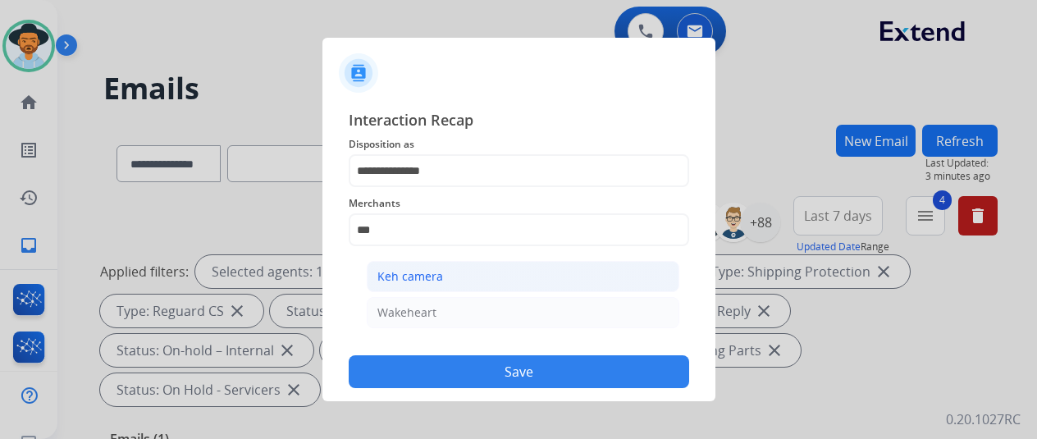
click at [413, 280] on div "Keh camera" at bounding box center [410, 276] width 66 height 16
type input "**********"
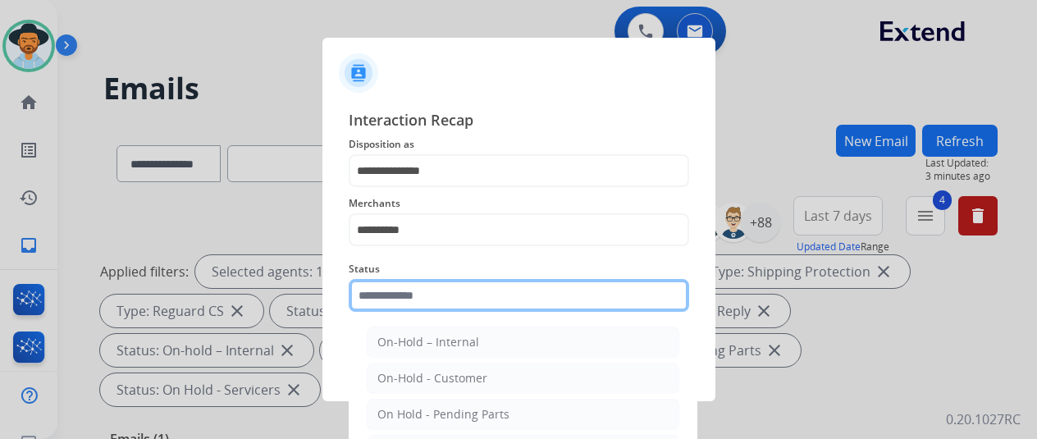
click at [412, 297] on input "text" at bounding box center [519, 295] width 340 height 33
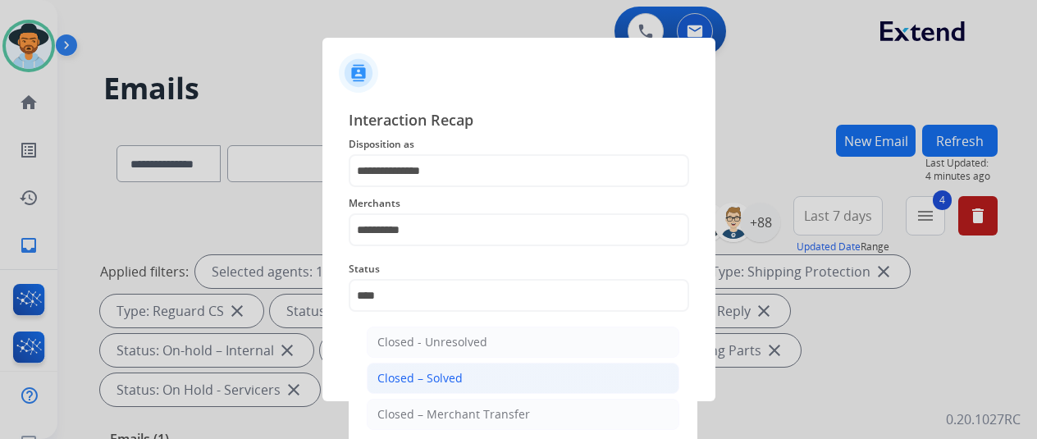
click at [442, 373] on div "Closed – Solved" at bounding box center [419, 378] width 85 height 16
type input "**********"
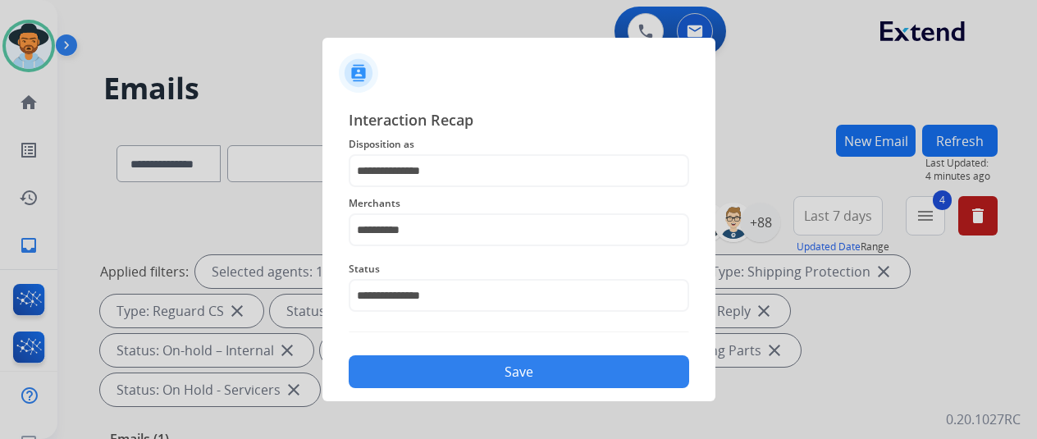
click at [442, 373] on button "Save" at bounding box center [519, 371] width 340 height 33
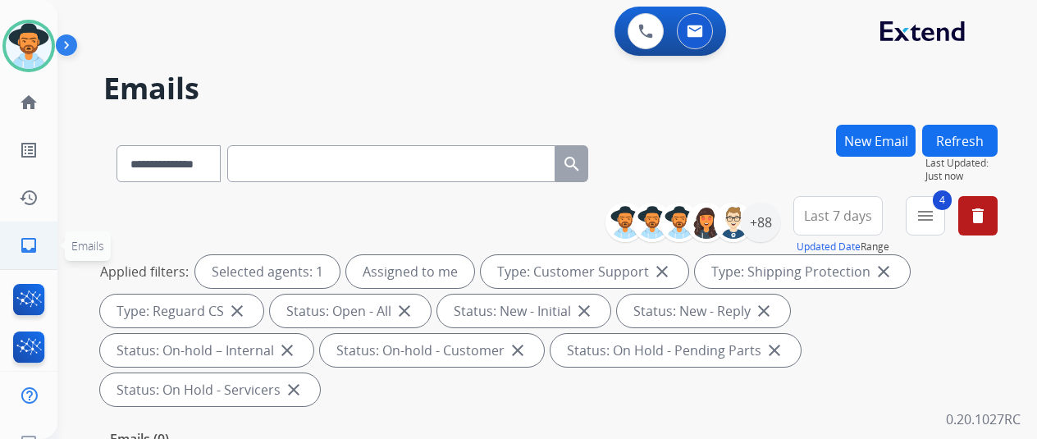
click at [26, 248] on mat-icon "inbox" at bounding box center [29, 245] width 20 height 20
click at [772, 211] on div "+88" at bounding box center [759, 222] width 39 height 39
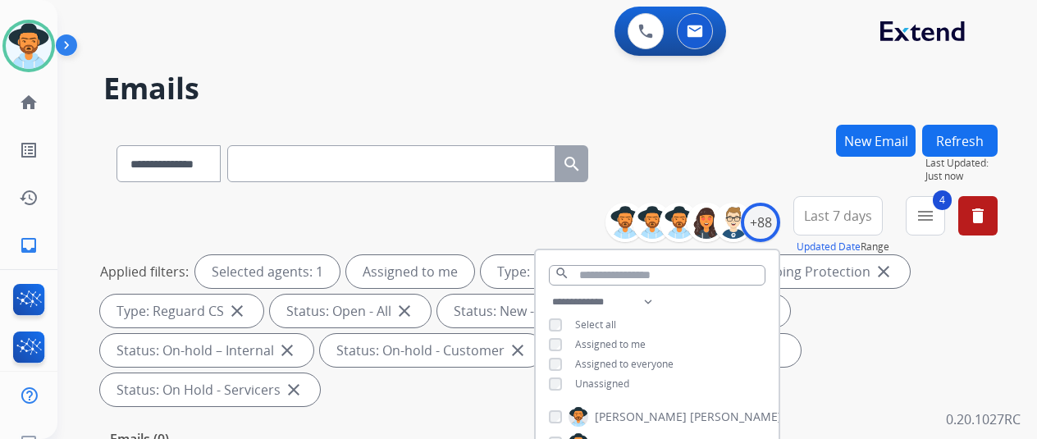
click at [557, 385] on div "**********" at bounding box center [656, 344] width 243 height 105
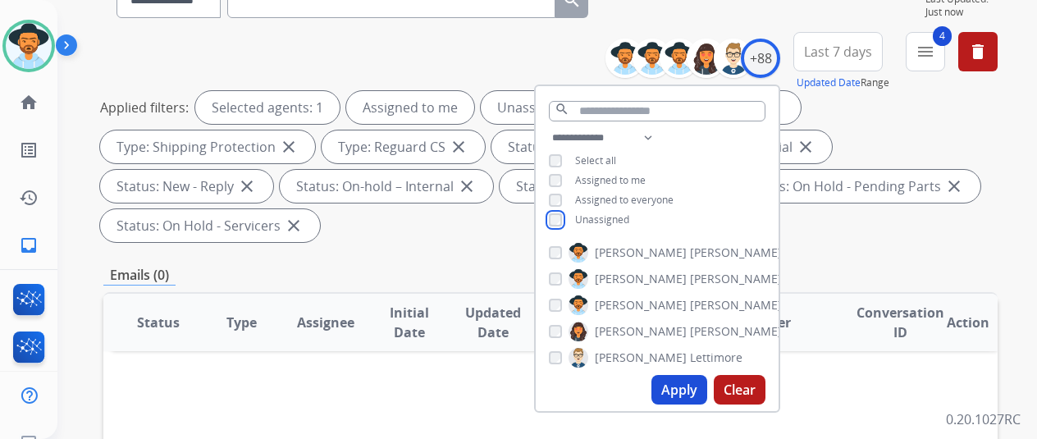
scroll to position [328, 0]
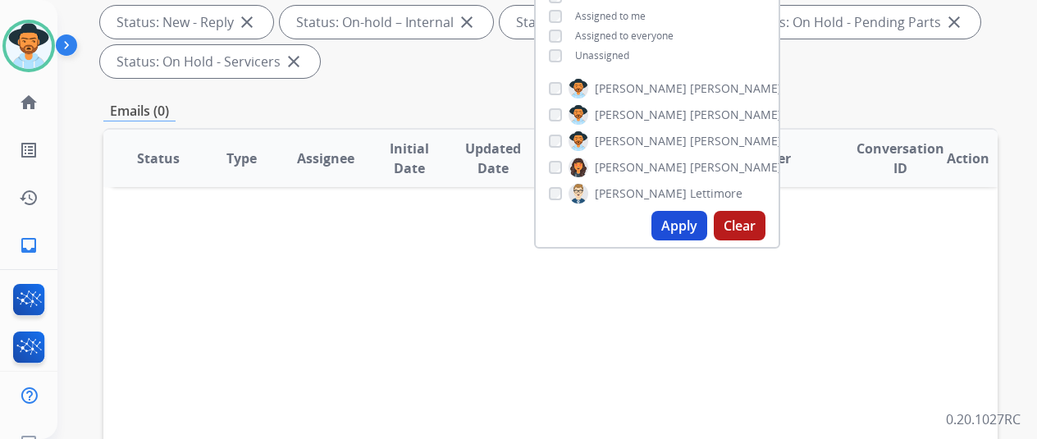
click at [687, 219] on button "Apply" at bounding box center [679, 226] width 56 height 30
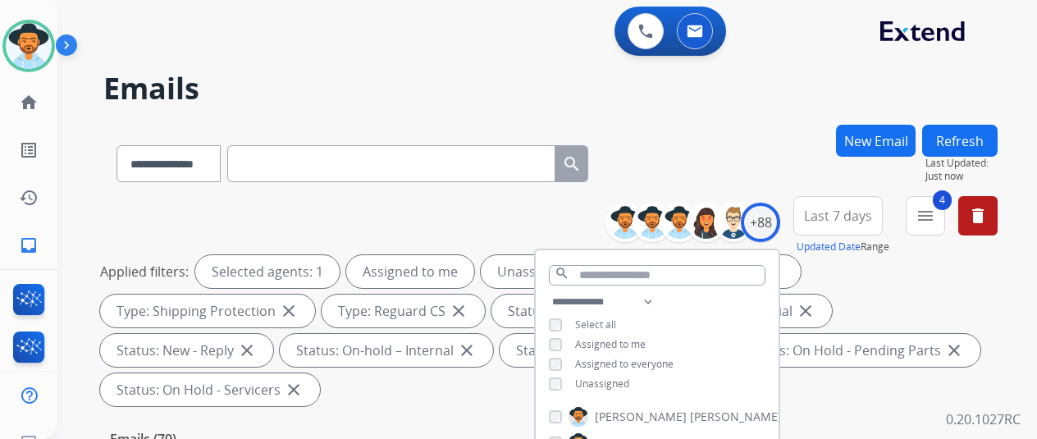
click at [712, 133] on div "**********" at bounding box center [550, 160] width 894 height 71
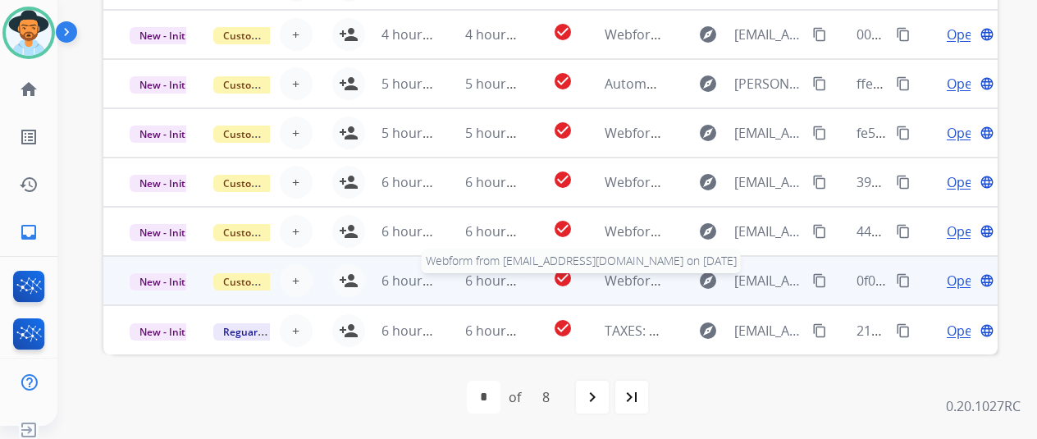
scroll to position [20, 0]
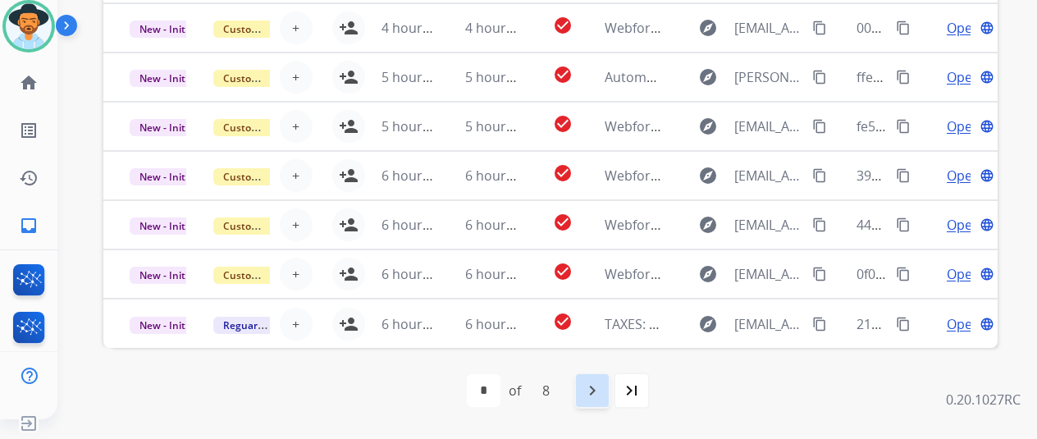
click at [595, 386] on mat-icon "navigate_next" at bounding box center [592, 391] width 20 height 20
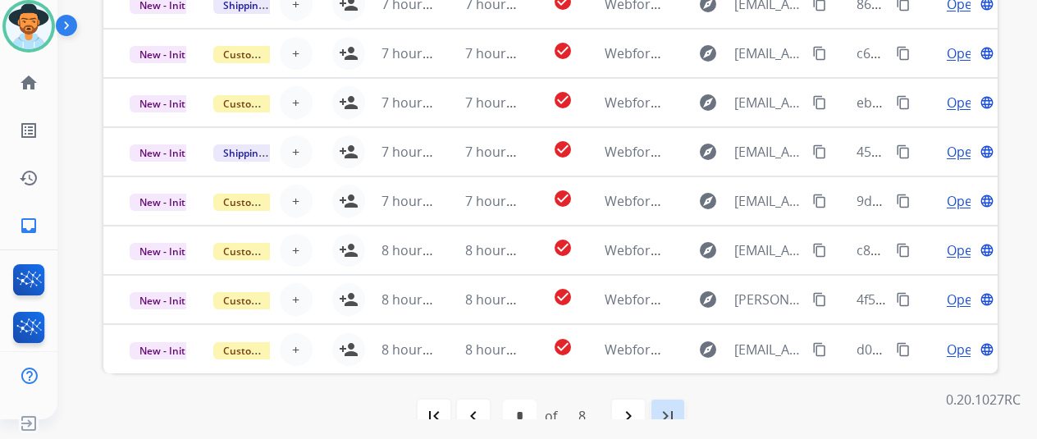
scroll to position [638, 0]
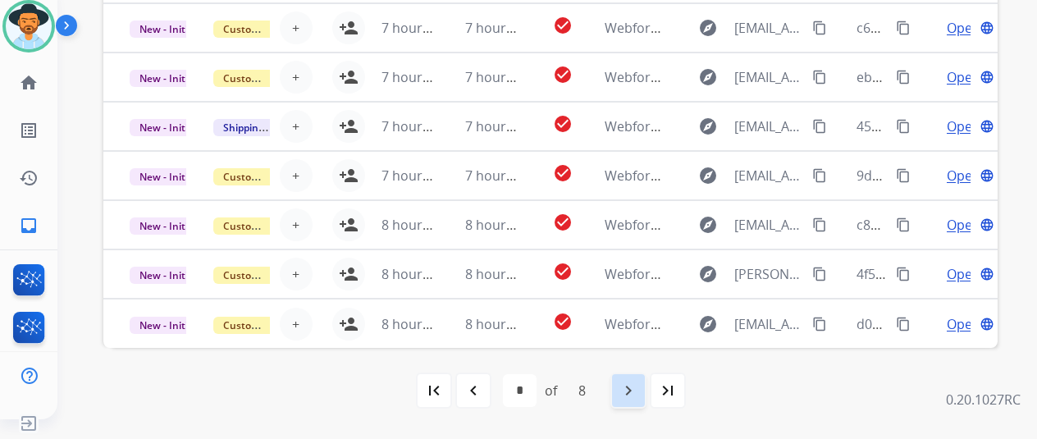
click at [633, 386] on mat-icon "navigate_next" at bounding box center [628, 391] width 20 height 20
click at [629, 396] on mat-icon "navigate_next" at bounding box center [628, 391] width 20 height 20
click at [631, 391] on mat-icon "navigate_next" at bounding box center [628, 391] width 20 height 20
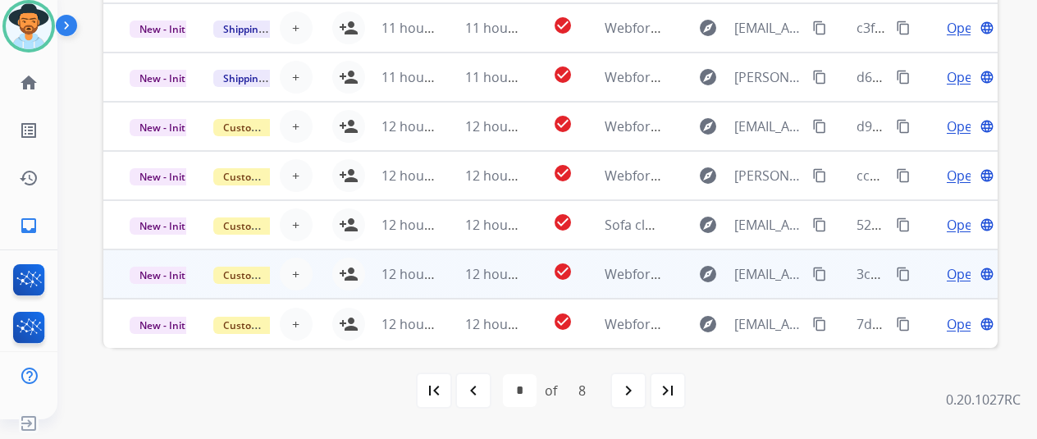
scroll to position [0, 0]
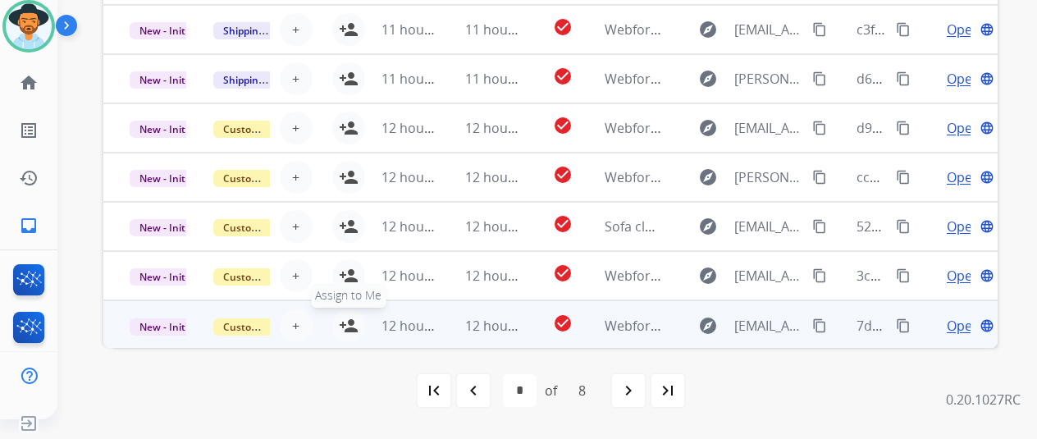
click at [353, 316] on mat-icon "person_add" at bounding box center [349, 326] width 20 height 20
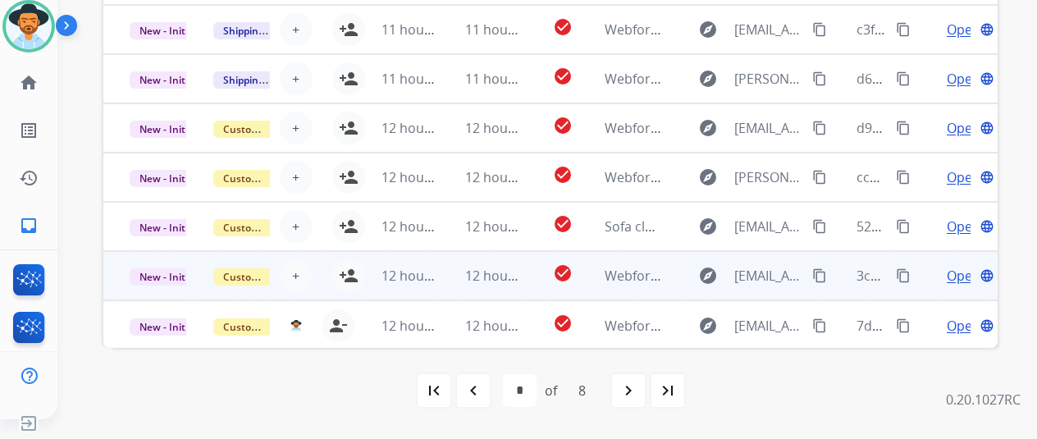
drag, startPoint x: 356, startPoint y: 270, endPoint x: 349, endPoint y: 257, distance: 14.7
click at [353, 264] on tr "New - Initial Customer Support + Select agent person_add Assign to Me 12 hours …" at bounding box center [550, 275] width 894 height 49
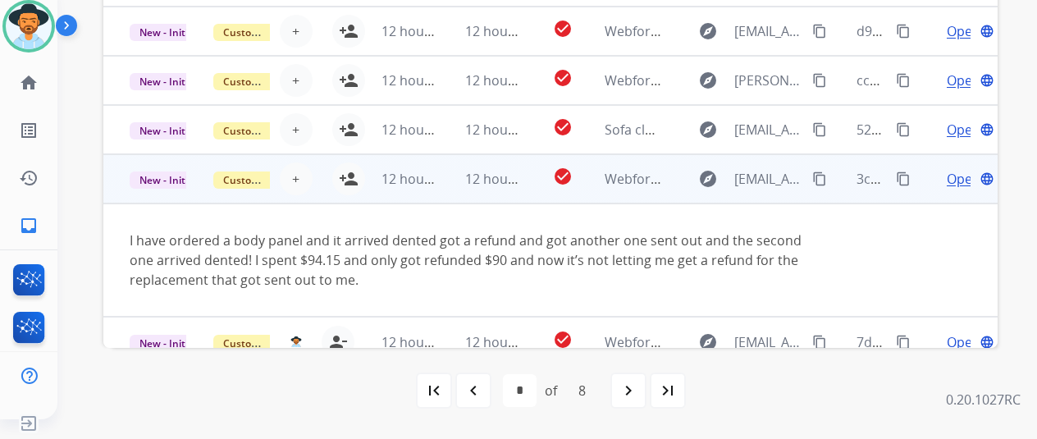
scroll to position [115, 0]
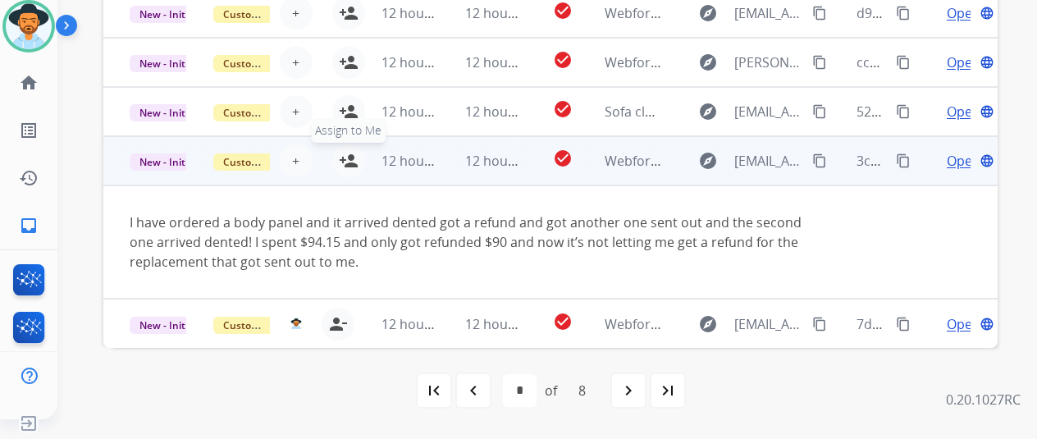
click at [349, 157] on mat-icon "person_add" at bounding box center [349, 161] width 20 height 20
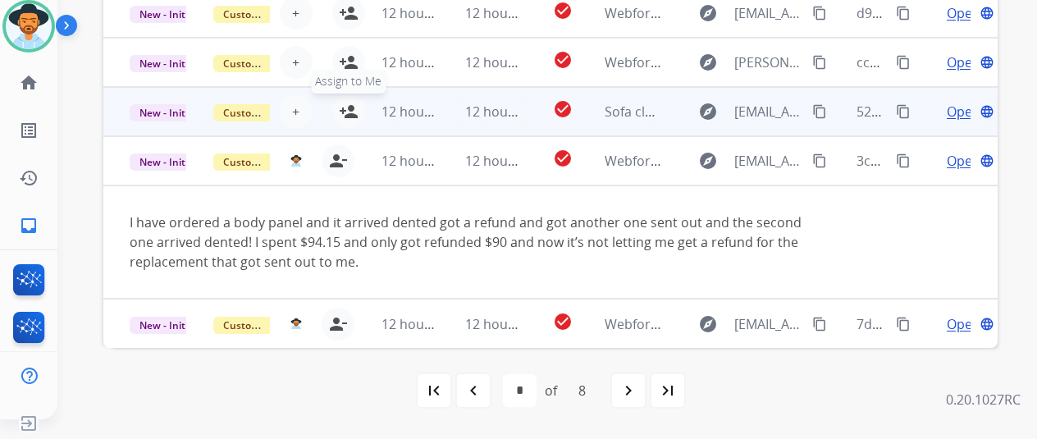
click at [349, 108] on mat-icon "person_add" at bounding box center [349, 112] width 20 height 20
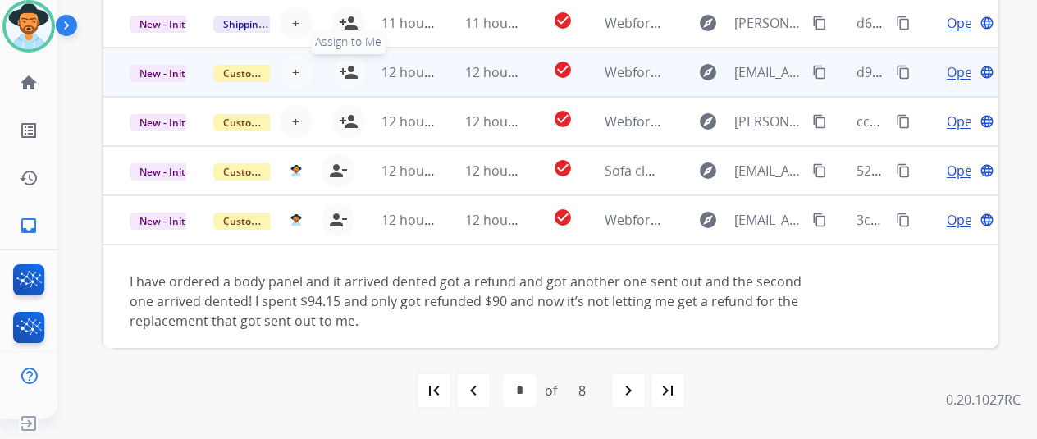
scroll to position [0, 0]
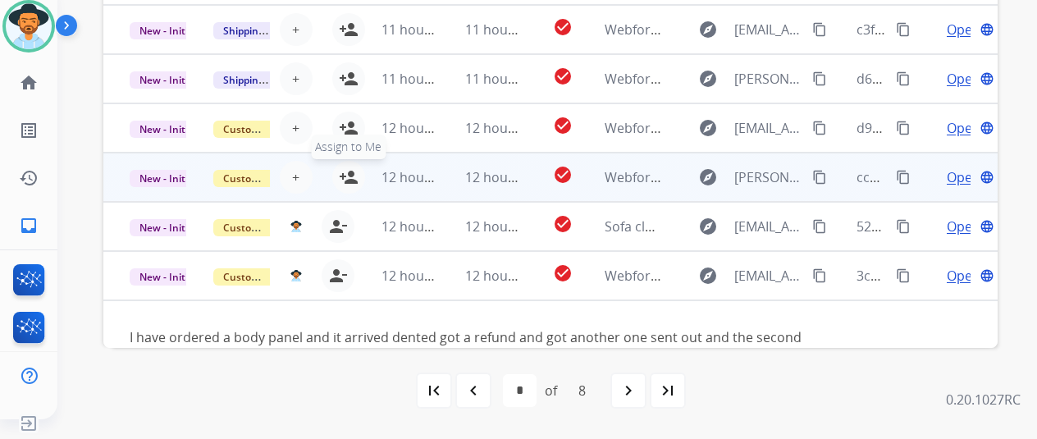
click at [349, 175] on mat-icon "person_add" at bounding box center [349, 177] width 20 height 20
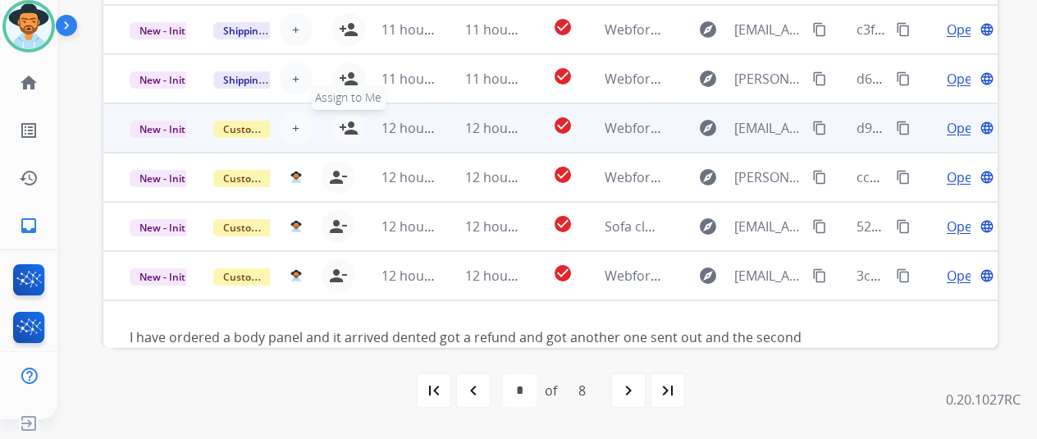
click at [349, 124] on mat-icon "person_add" at bounding box center [349, 128] width 20 height 20
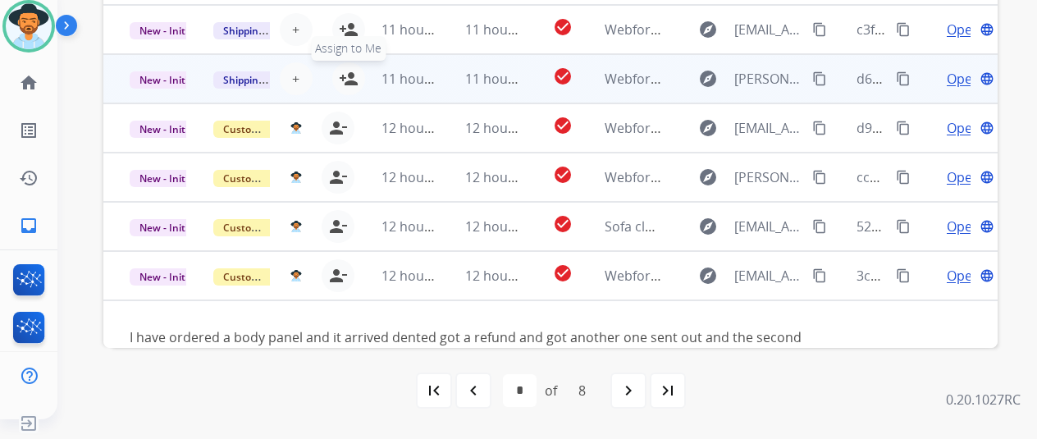
click at [346, 71] on mat-icon "person_add" at bounding box center [349, 79] width 20 height 20
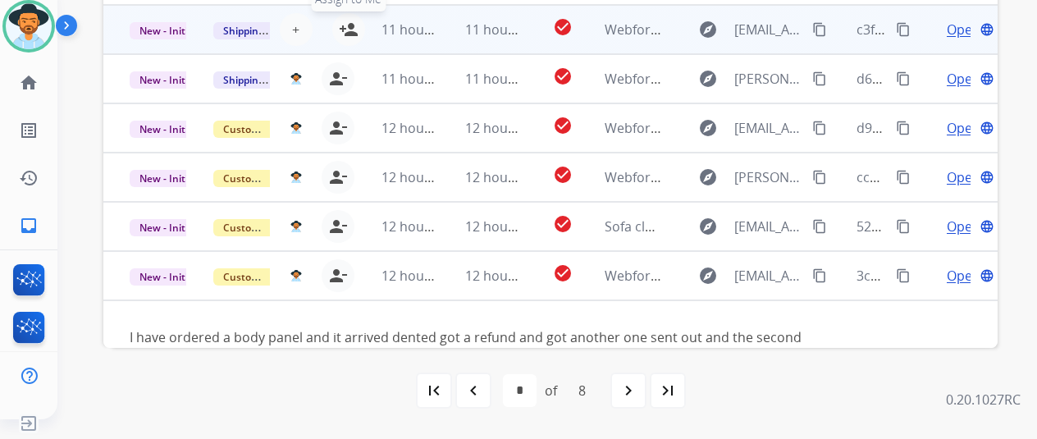
click at [342, 24] on mat-icon "person_add" at bounding box center [349, 30] width 20 height 20
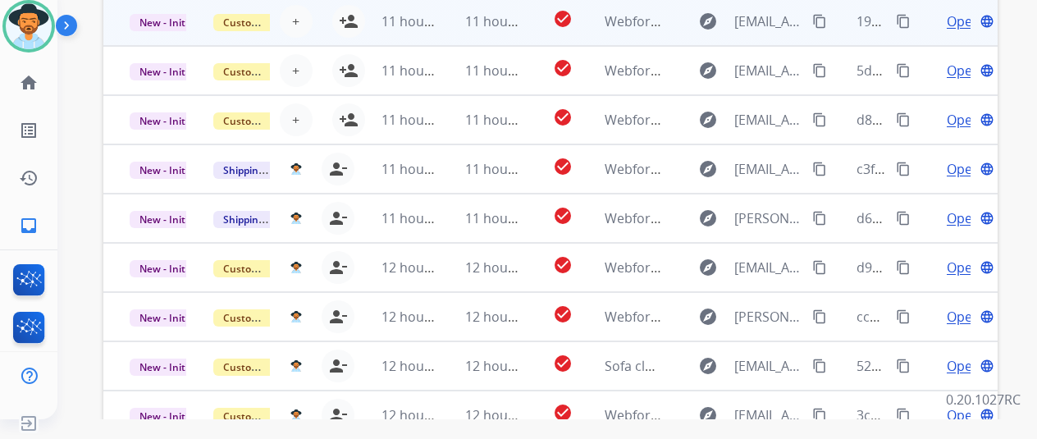
scroll to position [392, 0]
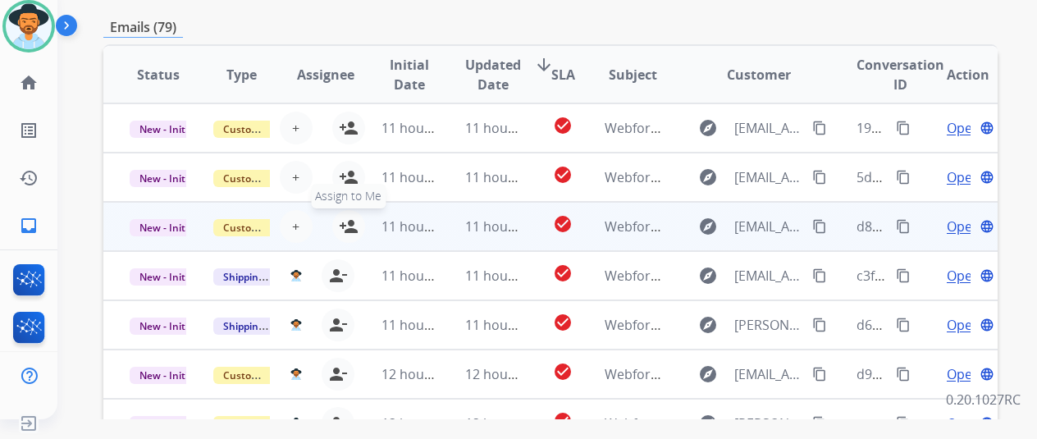
drag, startPoint x: 342, startPoint y: 223, endPoint x: 347, endPoint y: 213, distance: 11.0
click at [345, 220] on mat-icon "person_add" at bounding box center [349, 226] width 20 height 20
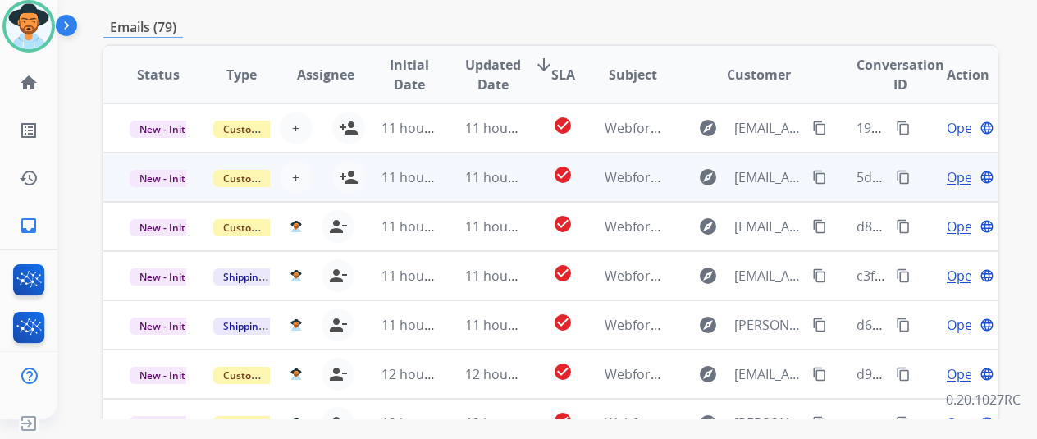
click at [350, 173] on mat-icon "person_add" at bounding box center [349, 177] width 20 height 20
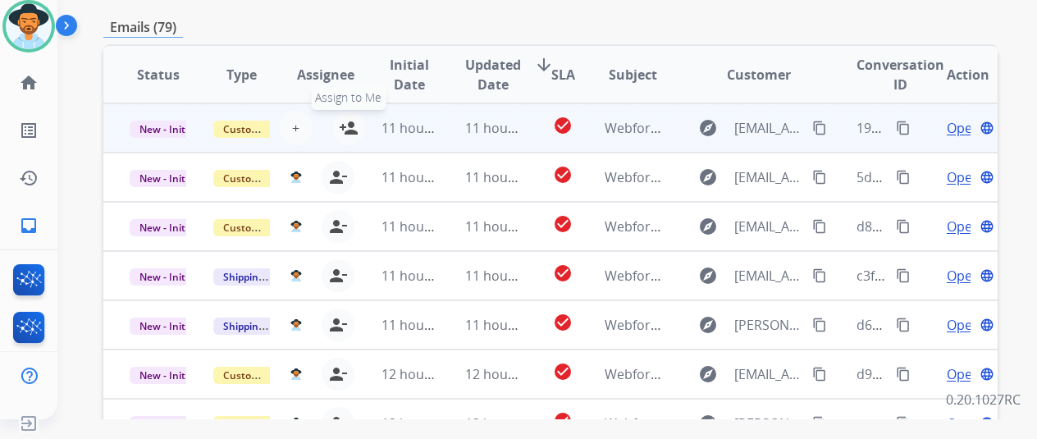
click at [350, 119] on button "person_add Assign to Me" at bounding box center [348, 128] width 33 height 33
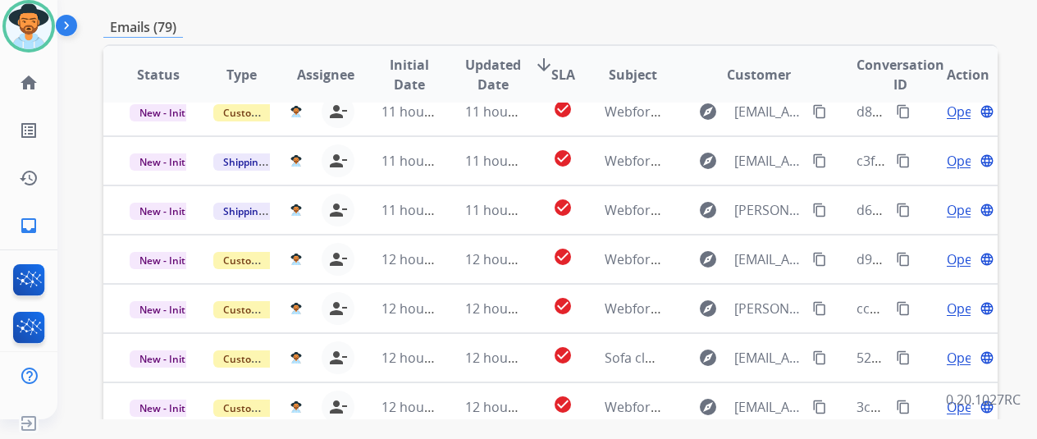
scroll to position [638, 0]
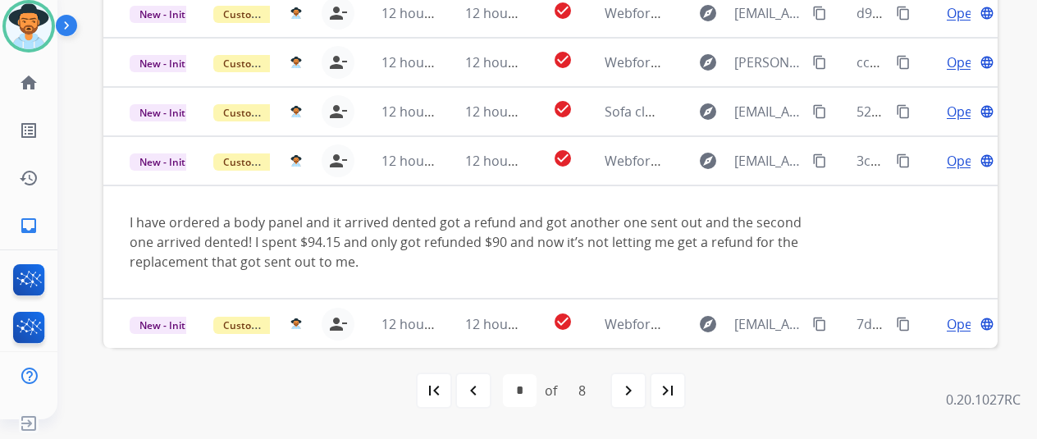
click at [629, 381] on mat-icon "navigate_next" at bounding box center [628, 391] width 20 height 20
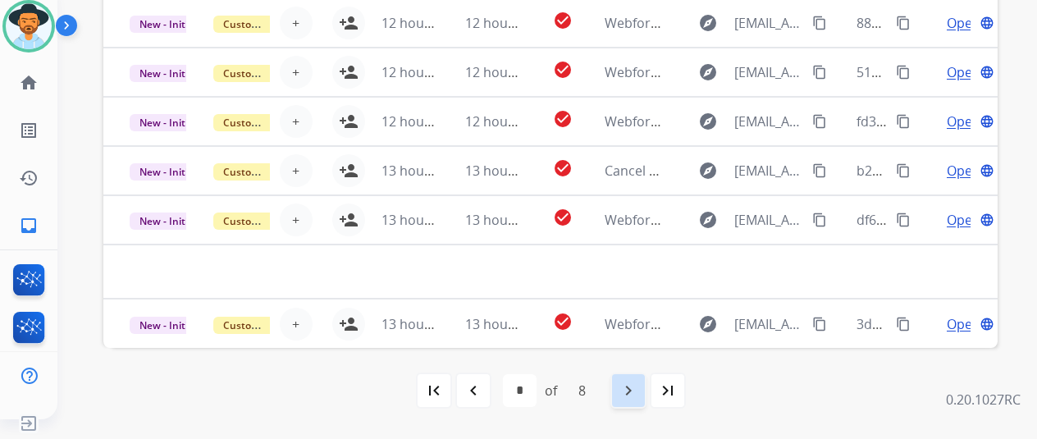
click at [628, 391] on mat-icon "navigate_next" at bounding box center [628, 391] width 20 height 20
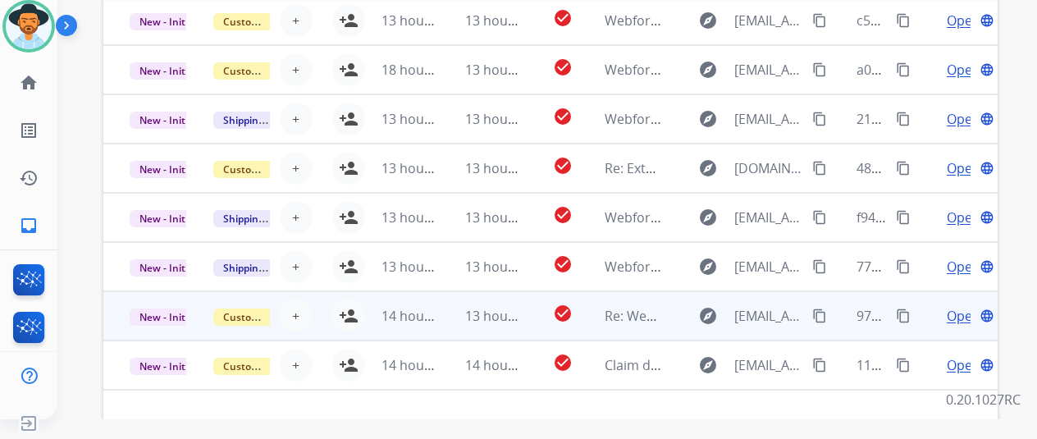
scroll to position [574, 0]
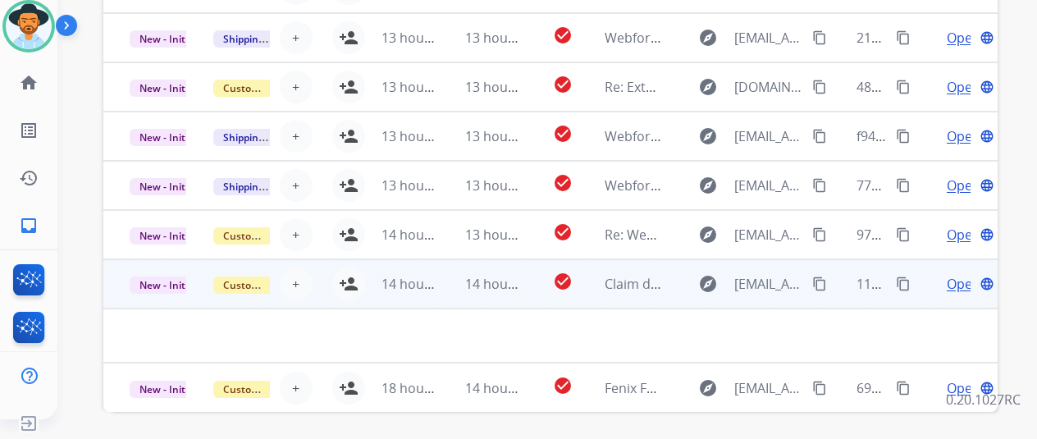
drag, startPoint x: 348, startPoint y: 380, endPoint x: 348, endPoint y: 339, distance: 41.0
click at [350, 375] on button "person_add Assign to Me" at bounding box center [348, 387] width 33 height 33
drag, startPoint x: 358, startPoint y: 273, endPoint x: 349, endPoint y: 279, distance: 10.7
click at [353, 277] on tr "New - Initial Customer Support + Select agent person_add Assign to Me 14 hours …" at bounding box center [550, 283] width 894 height 49
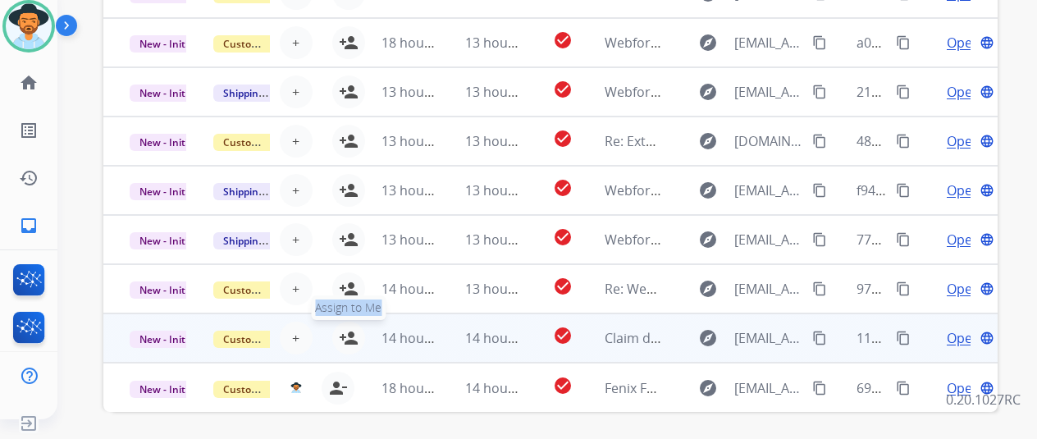
scroll to position [628, 0]
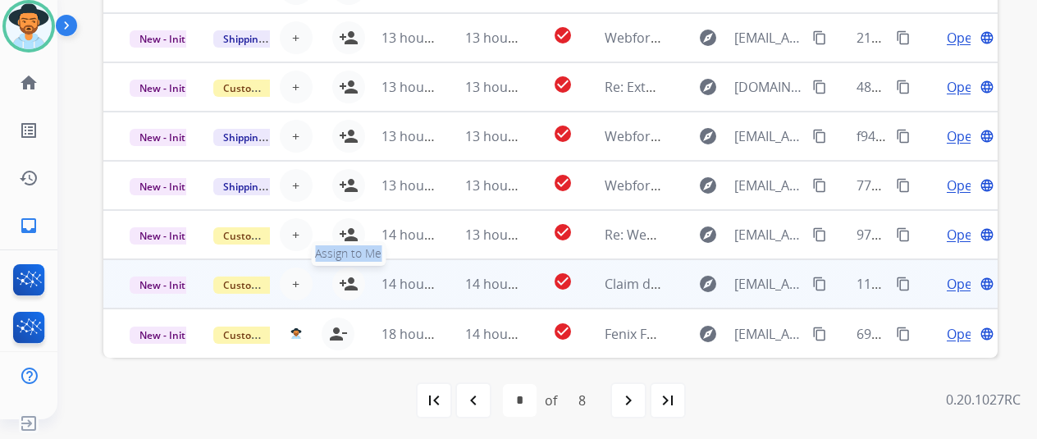
click at [349, 279] on mat-icon "person_add" at bounding box center [349, 284] width 20 height 20
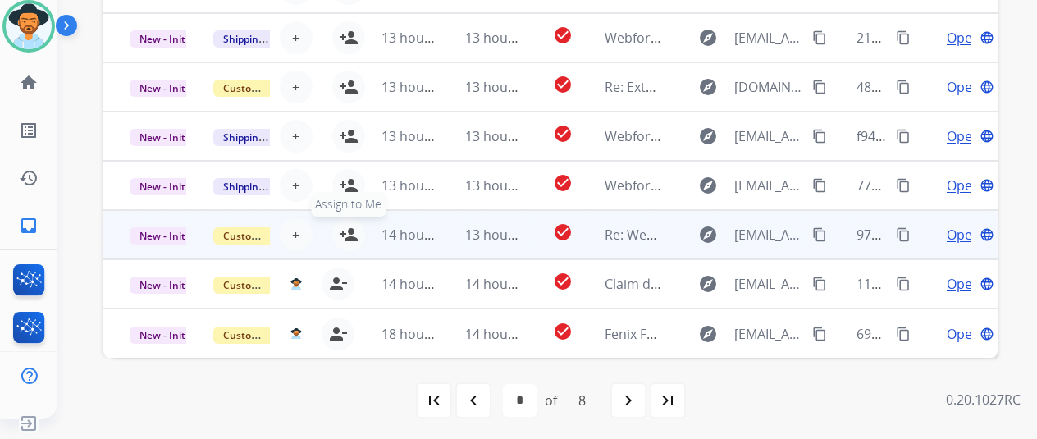
click at [347, 231] on mat-icon "person_add" at bounding box center [349, 235] width 20 height 20
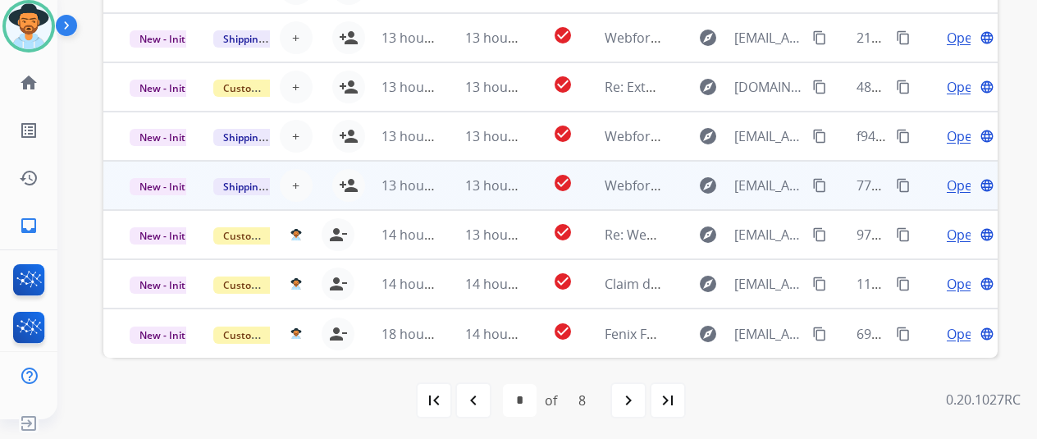
click at [351, 176] on mat-icon "person_add" at bounding box center [349, 185] width 20 height 20
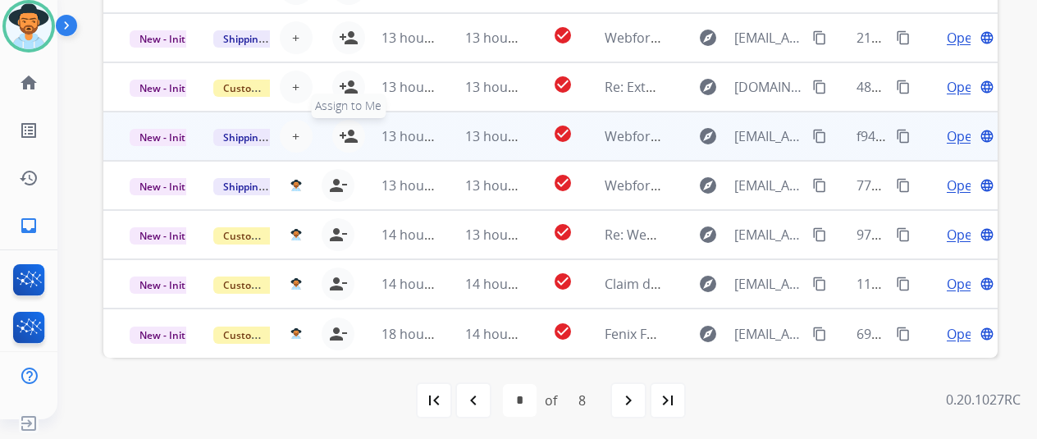
click at [351, 128] on mat-icon "person_add" at bounding box center [349, 136] width 20 height 20
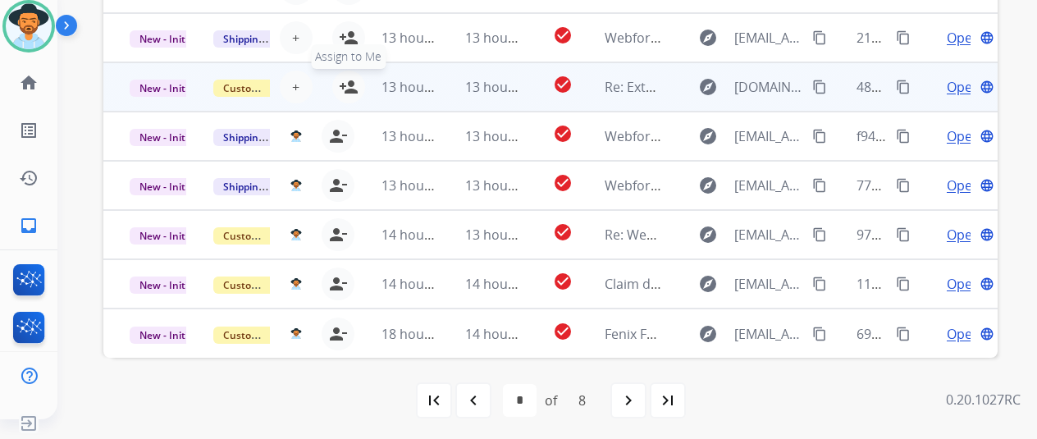
click at [346, 81] on mat-icon "person_add" at bounding box center [349, 87] width 20 height 20
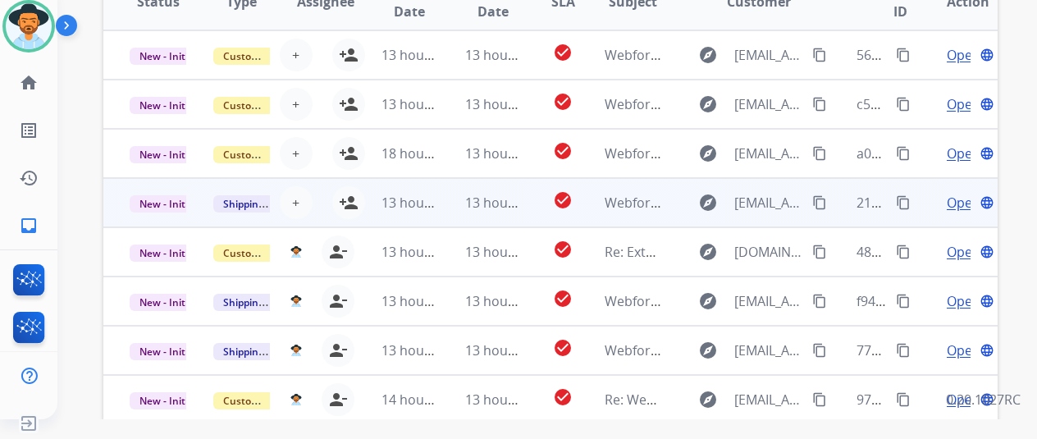
scroll to position [464, 0]
click at [346, 198] on mat-icon "person_add" at bounding box center [349, 204] width 20 height 20
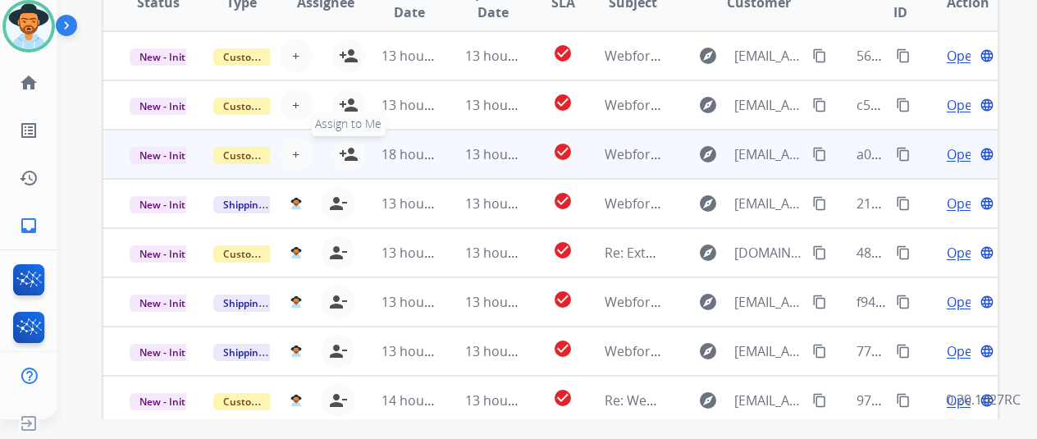
drag, startPoint x: 344, startPoint y: 144, endPoint x: 349, endPoint y: 122, distance: 21.9
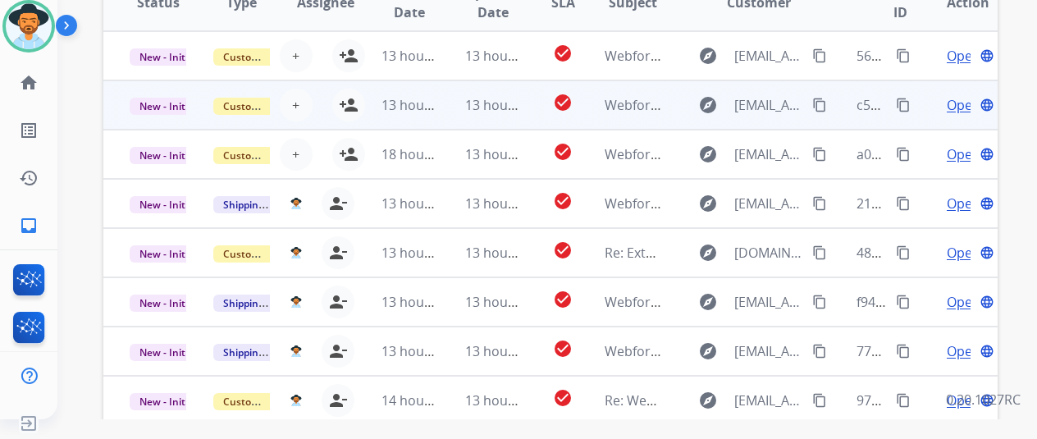
click at [345, 143] on button "person_add Assign to Me" at bounding box center [348, 154] width 33 height 33
click at [346, 103] on mat-icon "person_add" at bounding box center [349, 105] width 20 height 20
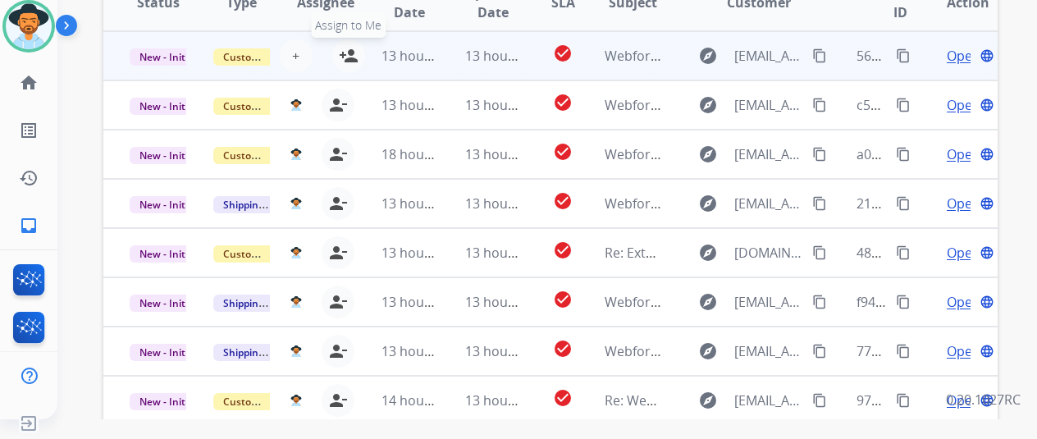
click at [349, 53] on mat-icon "person_add" at bounding box center [349, 56] width 20 height 20
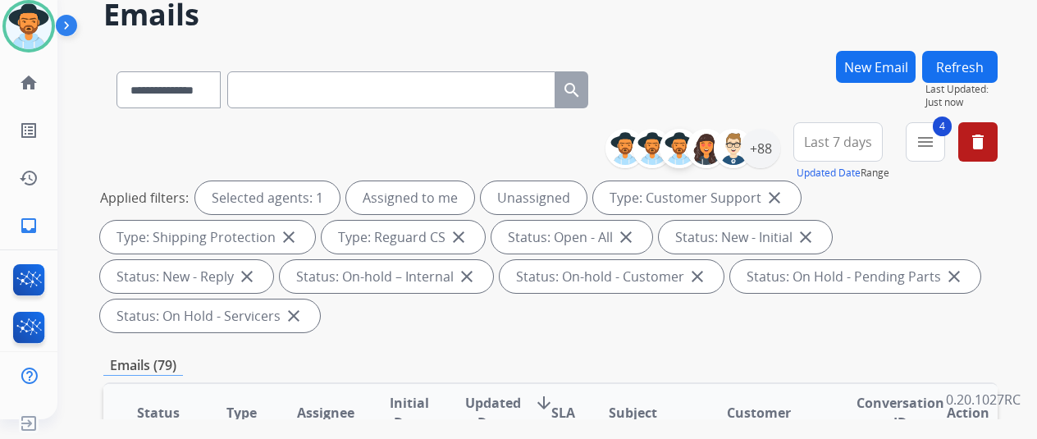
scroll to position [0, 0]
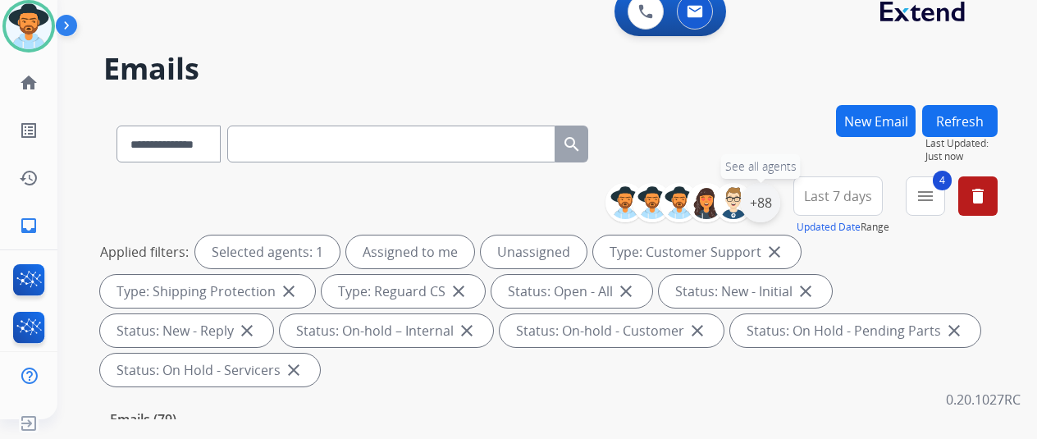
click at [779, 207] on div "+88" at bounding box center [759, 202] width 39 height 39
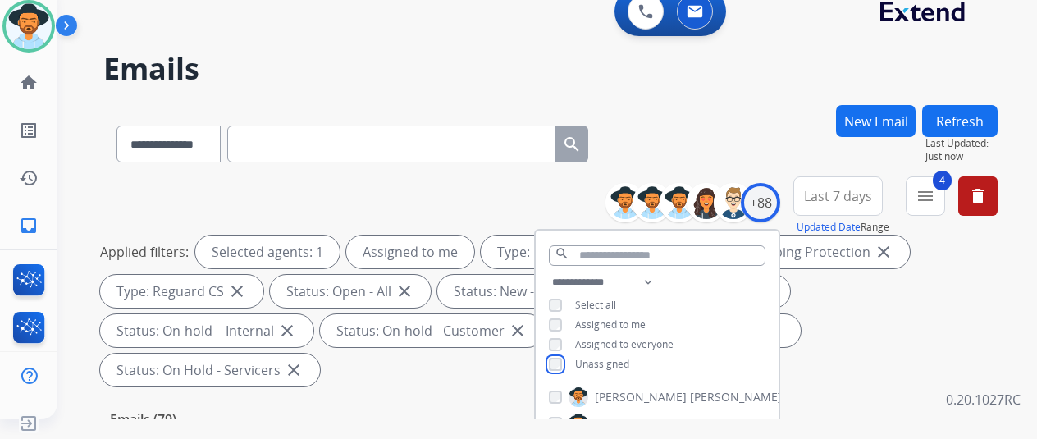
scroll to position [328, 0]
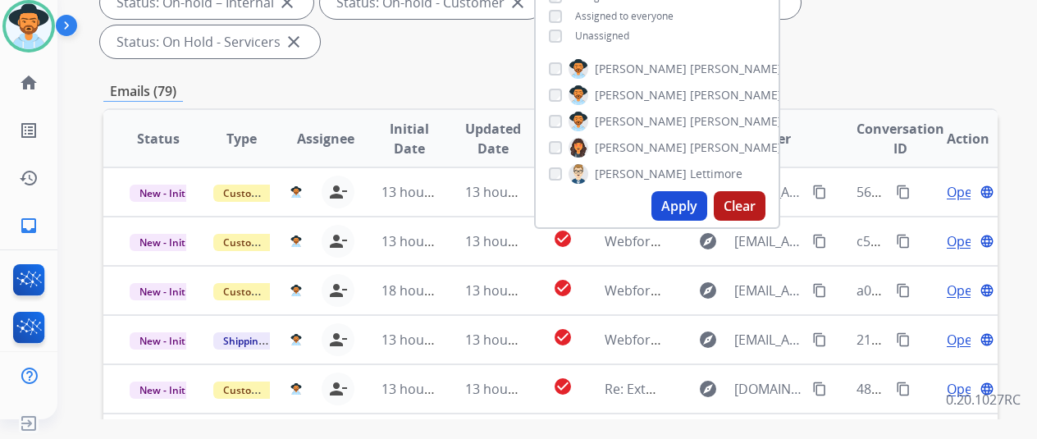
click at [683, 203] on button "Apply" at bounding box center [679, 206] width 56 height 30
select select "*"
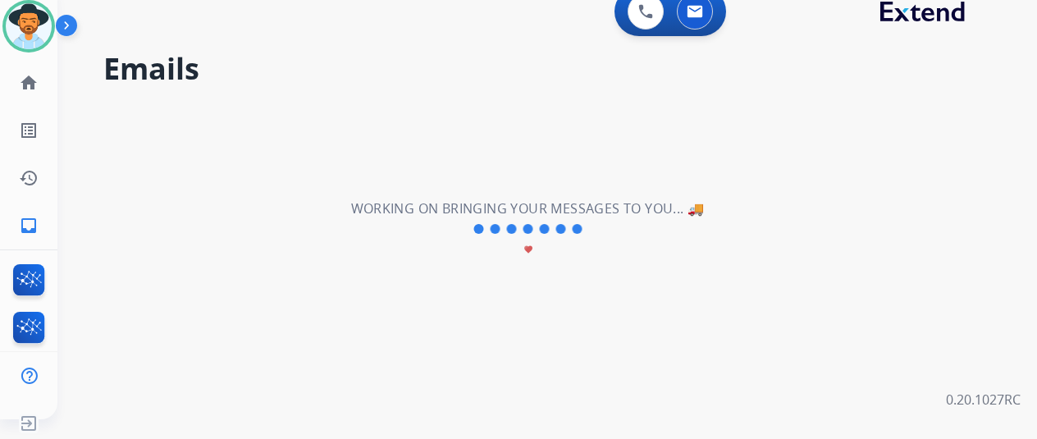
scroll to position [0, 0]
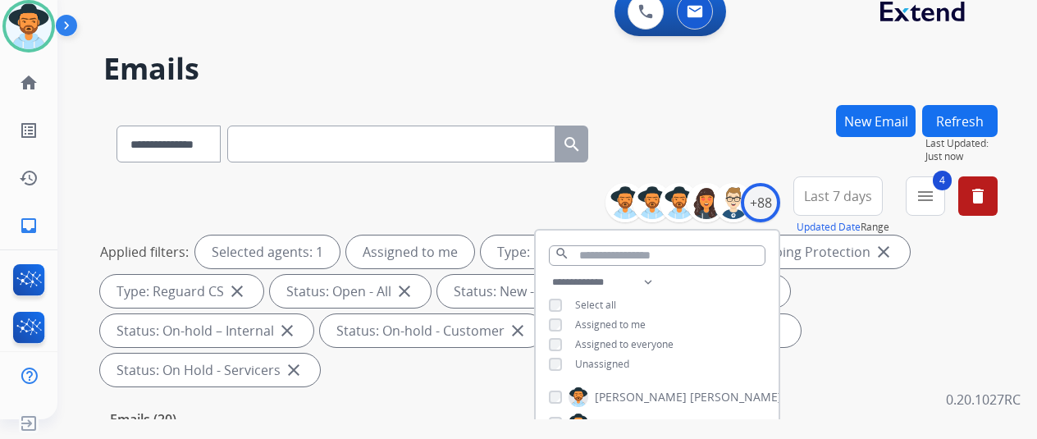
click at [722, 114] on div "**********" at bounding box center [550, 140] width 894 height 71
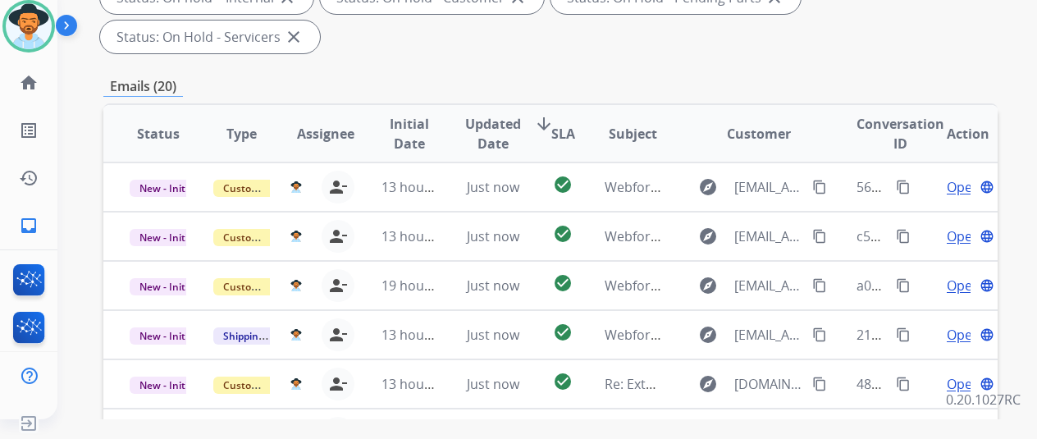
scroll to position [107, 0]
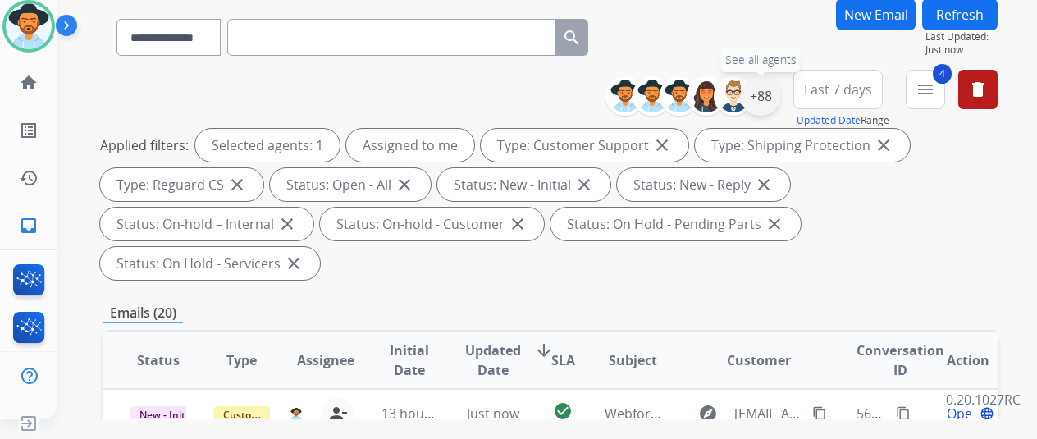
click at [771, 93] on div "+88" at bounding box center [759, 95] width 39 height 39
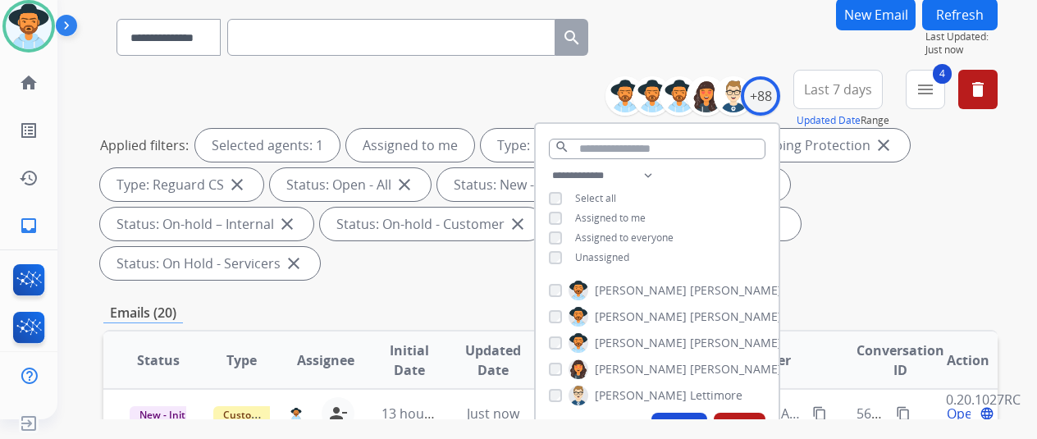
click at [681, 421] on button "Apply" at bounding box center [679, 427] width 56 height 30
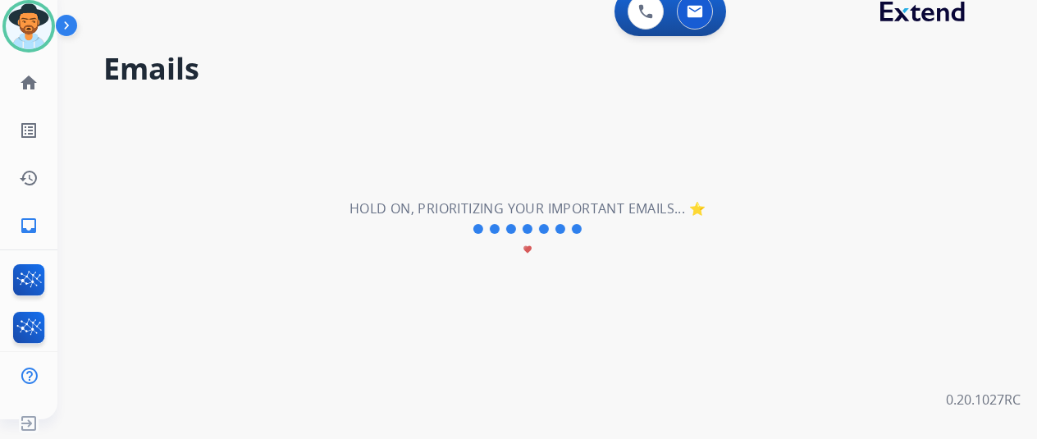
scroll to position [0, 0]
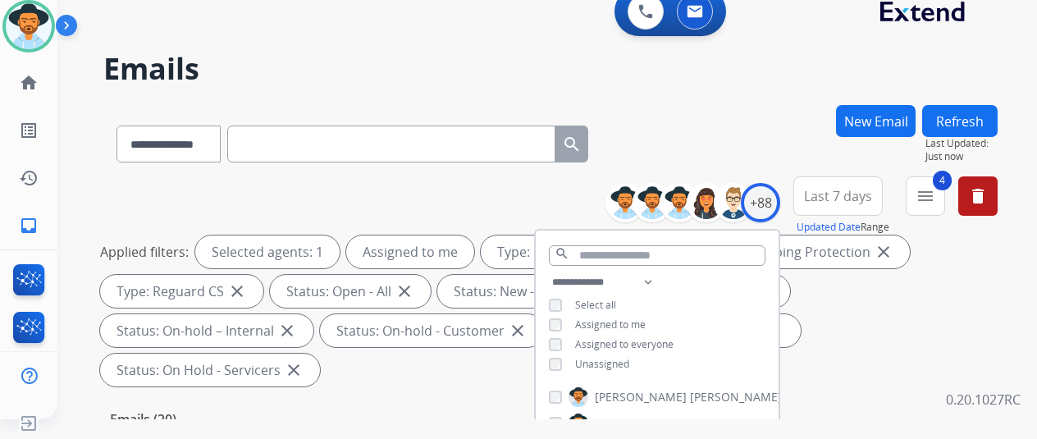
click at [750, 68] on h2 "Emails" at bounding box center [550, 68] width 894 height 33
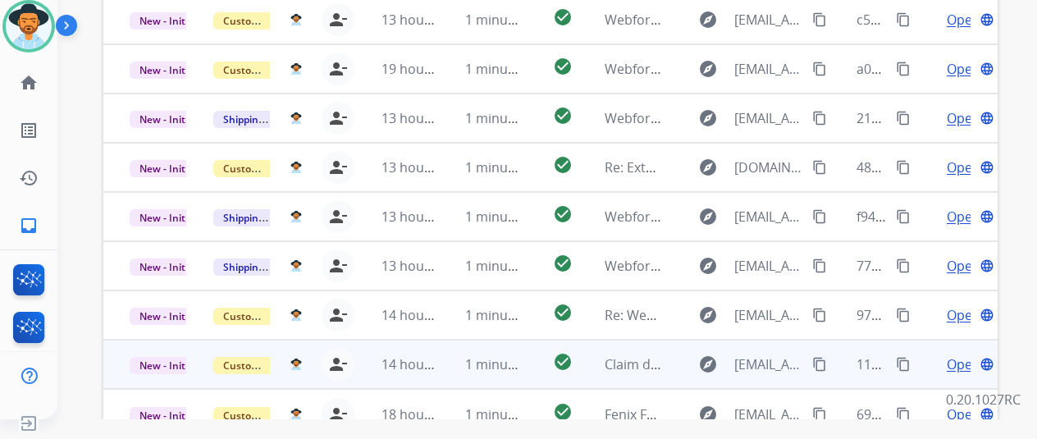
scroll to position [599, 0]
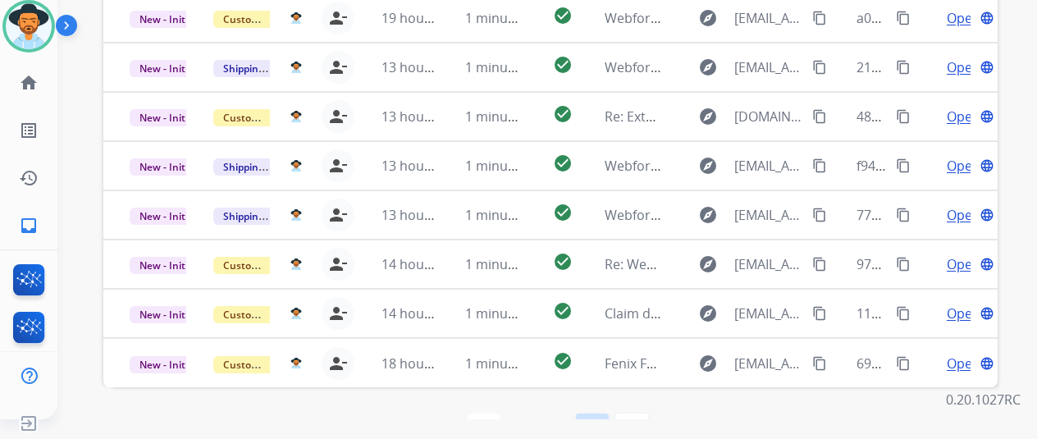
click at [595, 420] on mat-icon "navigate_next" at bounding box center [592, 430] width 20 height 20
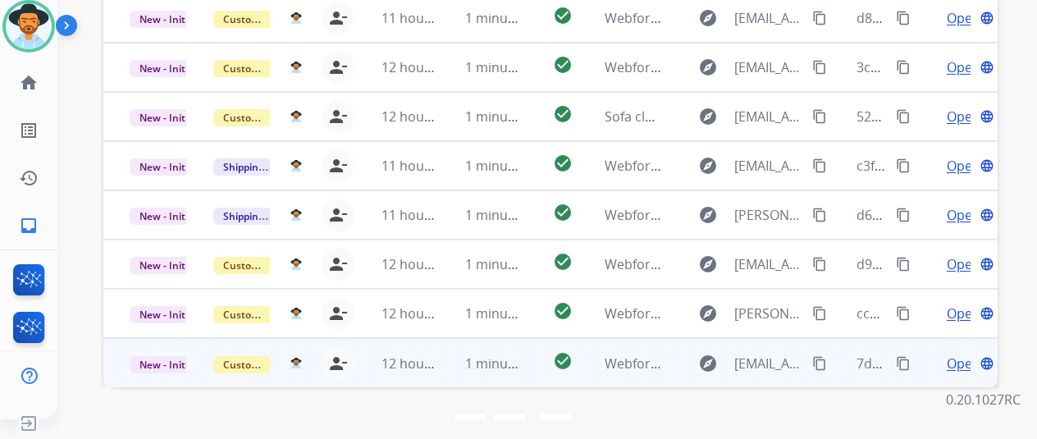
click at [961, 353] on span "Open" at bounding box center [963, 363] width 34 height 20
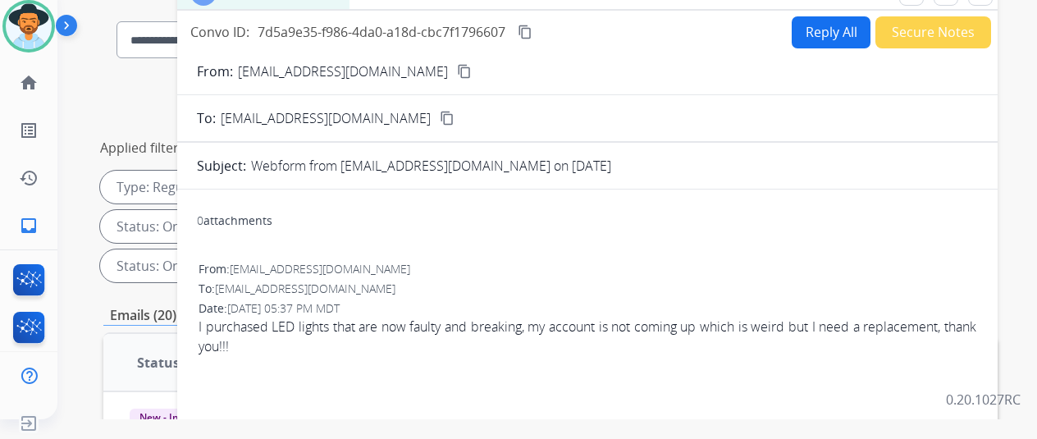
scroll to position [0, 0]
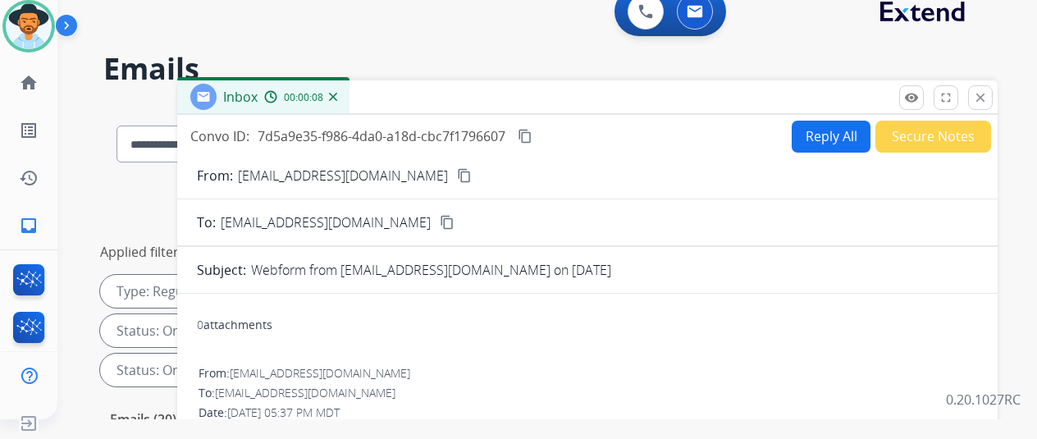
click at [457, 175] on mat-icon "content_copy" at bounding box center [464, 175] width 15 height 15
click at [819, 130] on button "Reply All" at bounding box center [830, 137] width 79 height 32
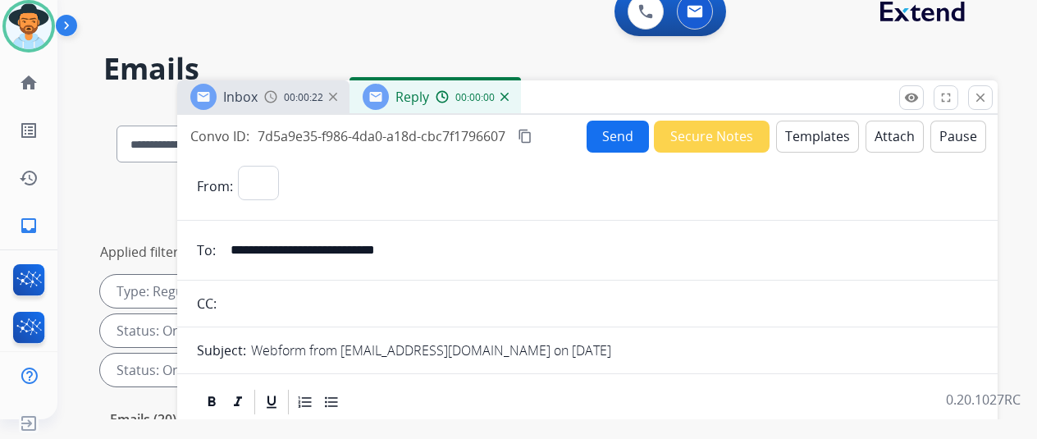
select select "**********"
click at [815, 133] on button "Templates" at bounding box center [817, 137] width 83 height 32
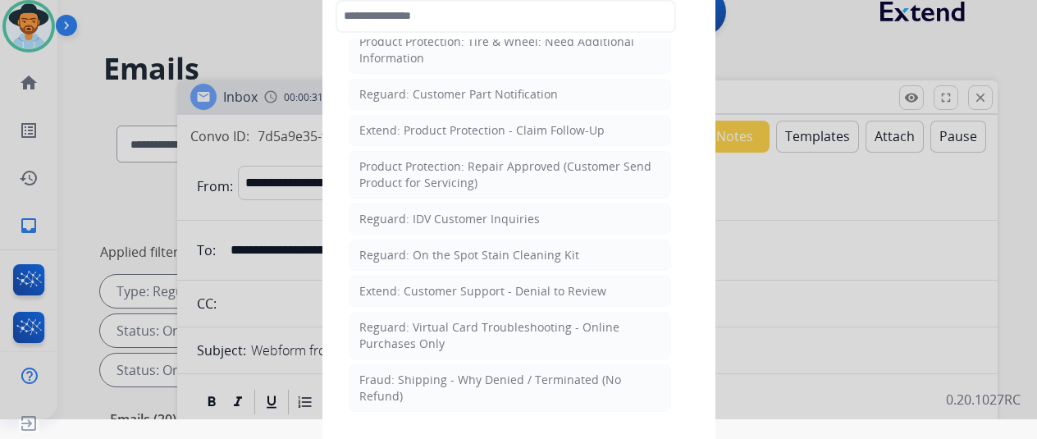
scroll to position [820, 0]
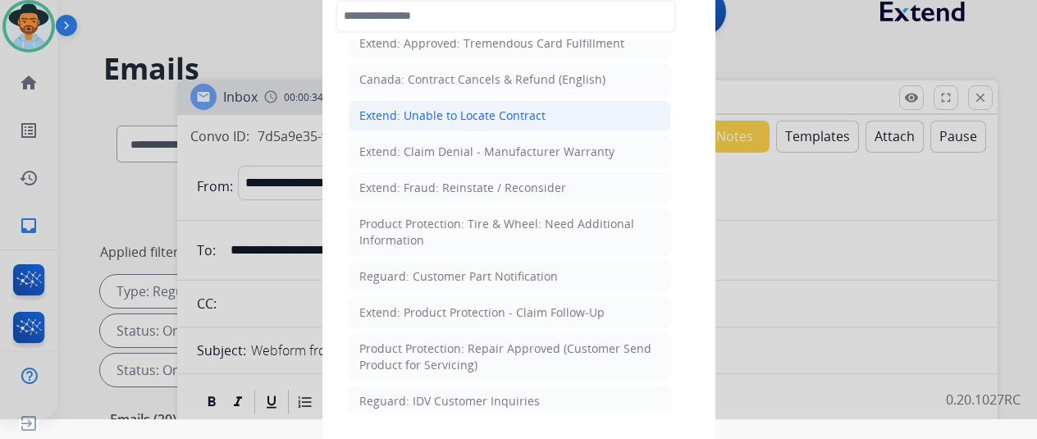
click at [449, 107] on div "Extend: Unable to Locate Contract" at bounding box center [452, 115] width 186 height 16
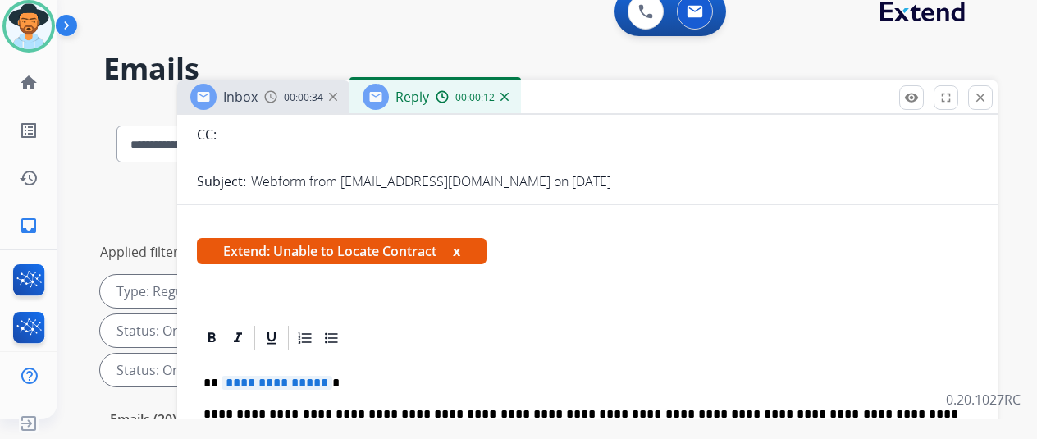
scroll to position [328, 0]
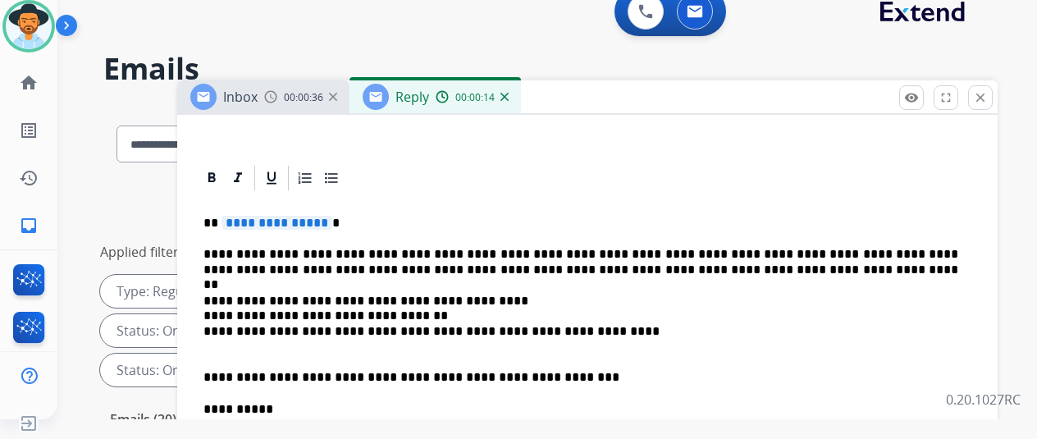
click at [328, 220] on span "**********" at bounding box center [276, 223] width 111 height 14
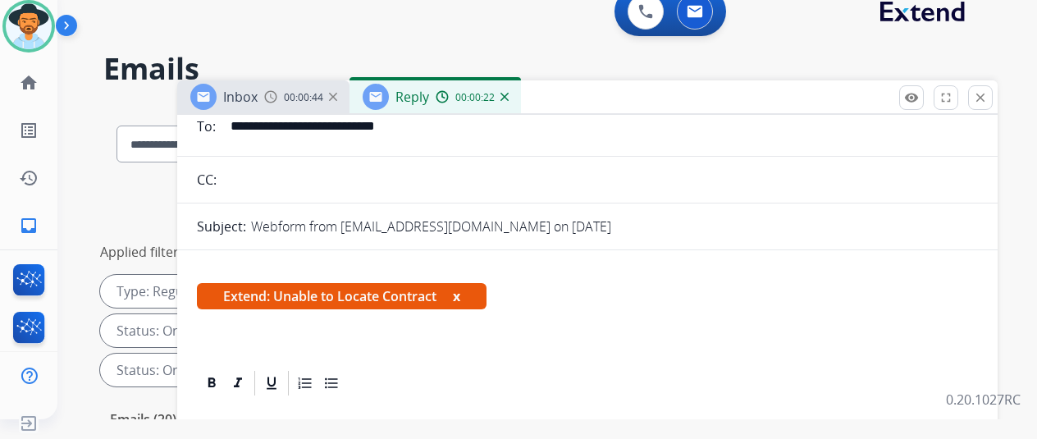
scroll to position [0, 0]
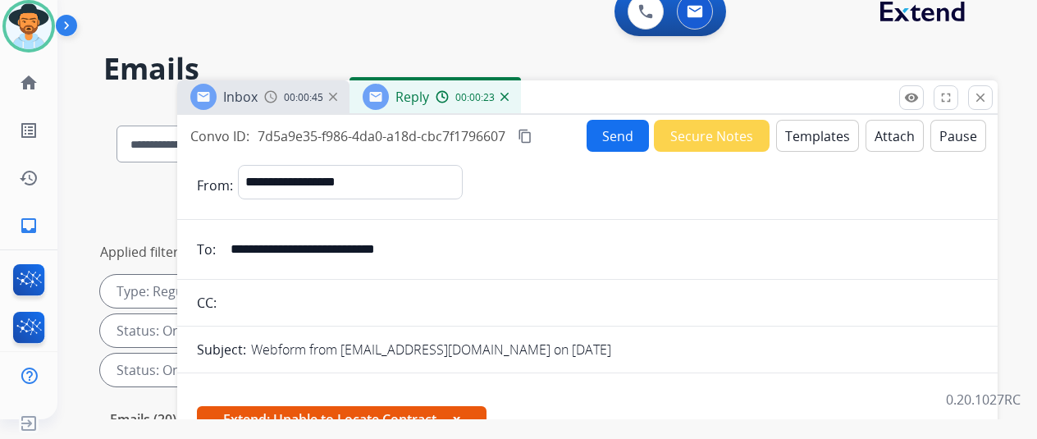
click at [624, 130] on button "Send" at bounding box center [617, 136] width 62 height 32
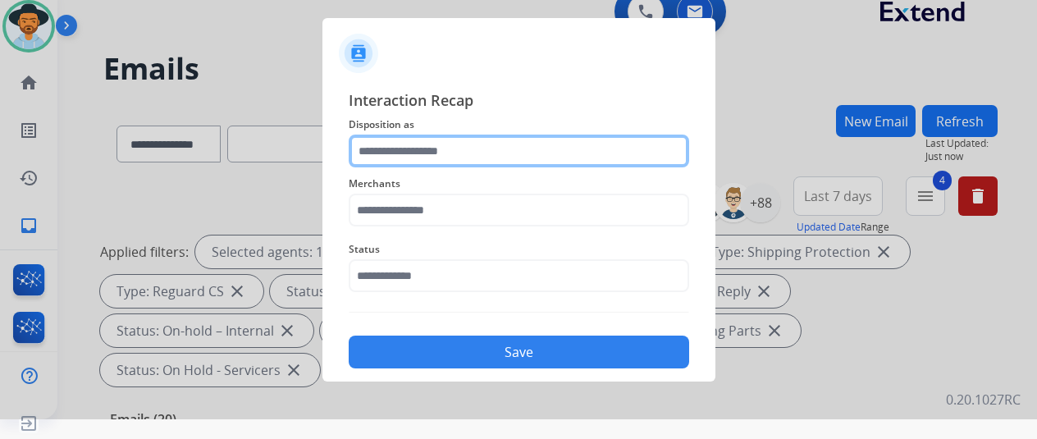
click at [394, 139] on input "text" at bounding box center [519, 150] width 340 height 33
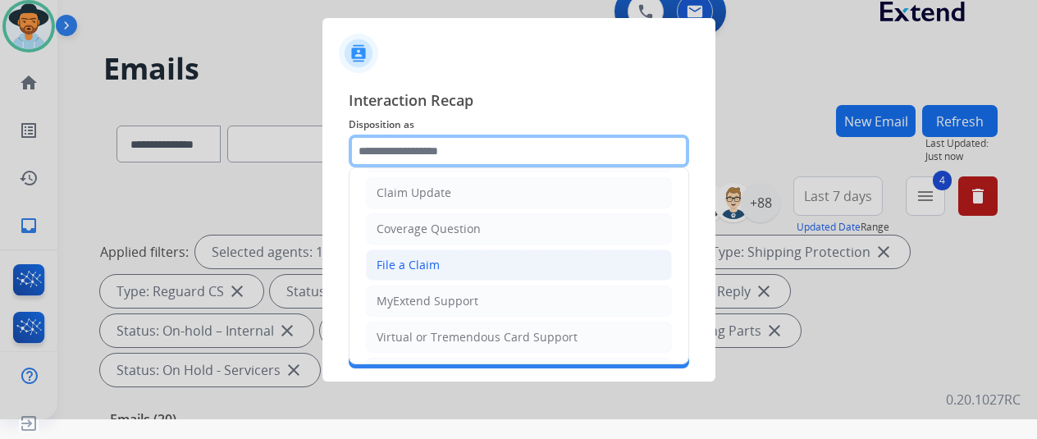
scroll to position [246, 0]
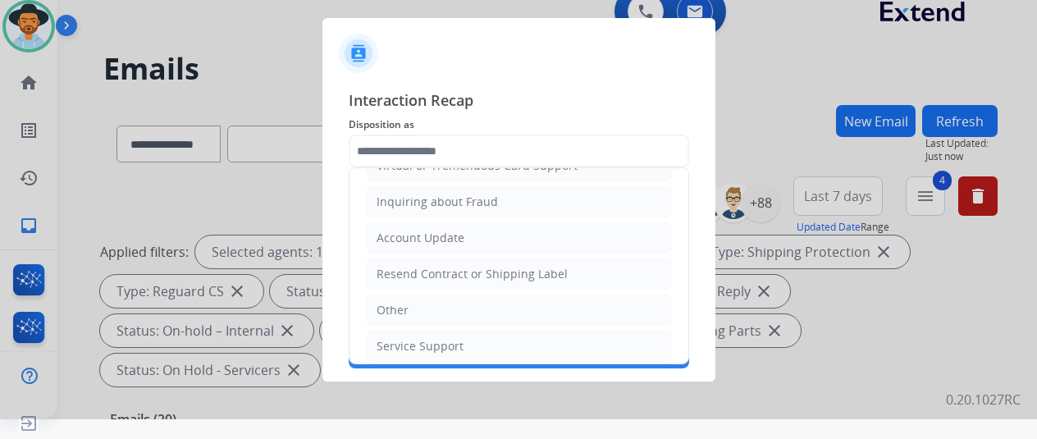
drag, startPoint x: 387, startPoint y: 265, endPoint x: 382, endPoint y: 256, distance: 10.3
click at [385, 266] on div "Resend Contract or Shipping Label" at bounding box center [471, 274] width 191 height 16
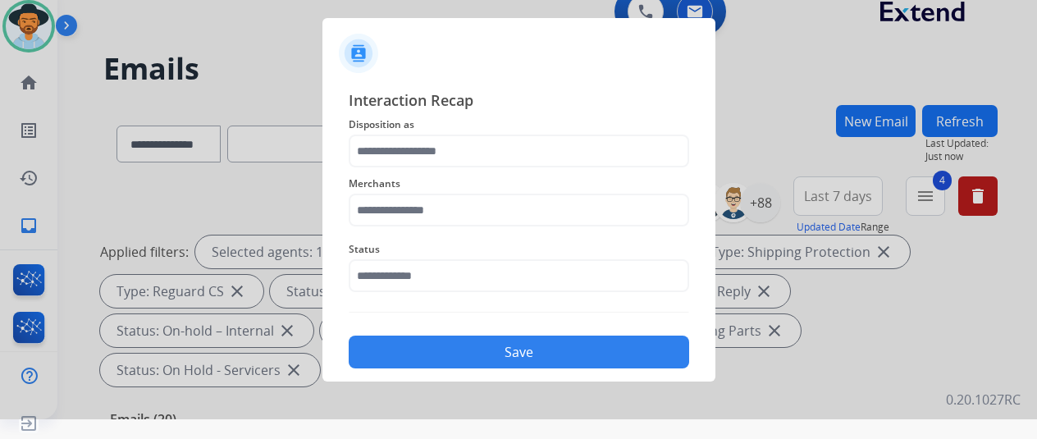
type input "**********"
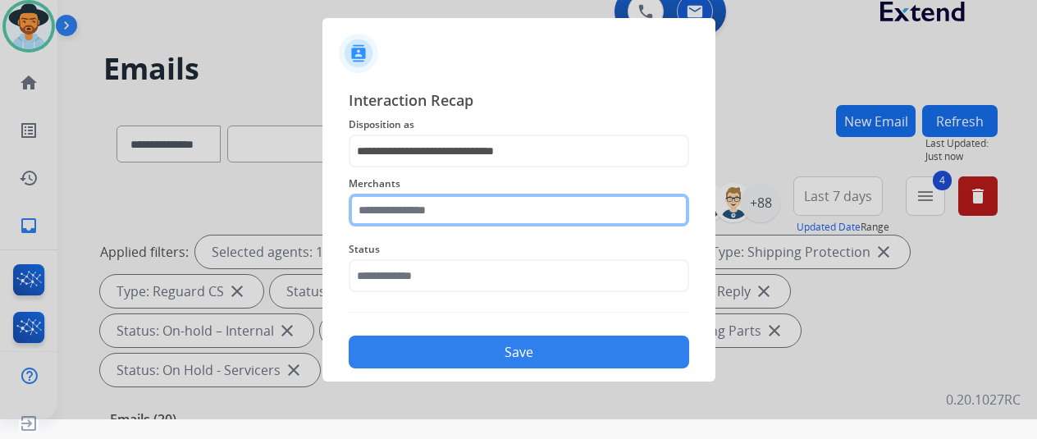
click at [400, 211] on input "text" at bounding box center [519, 210] width 340 height 33
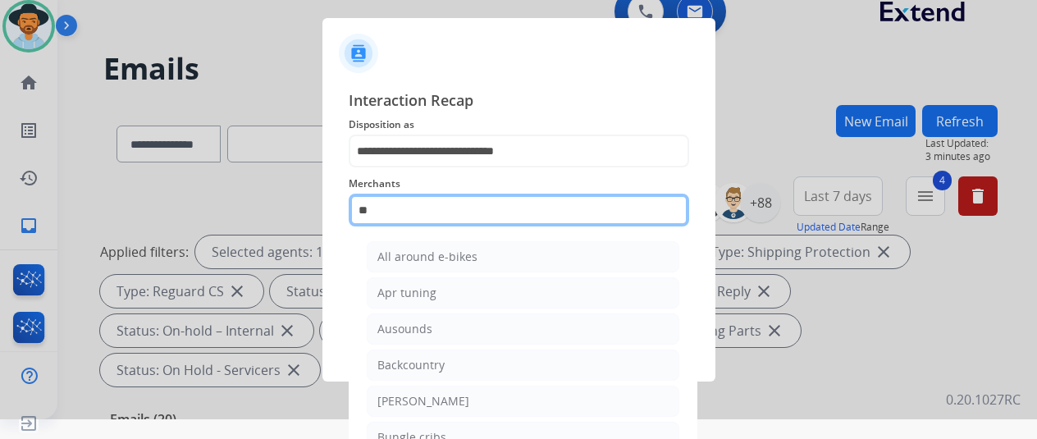
type input "*"
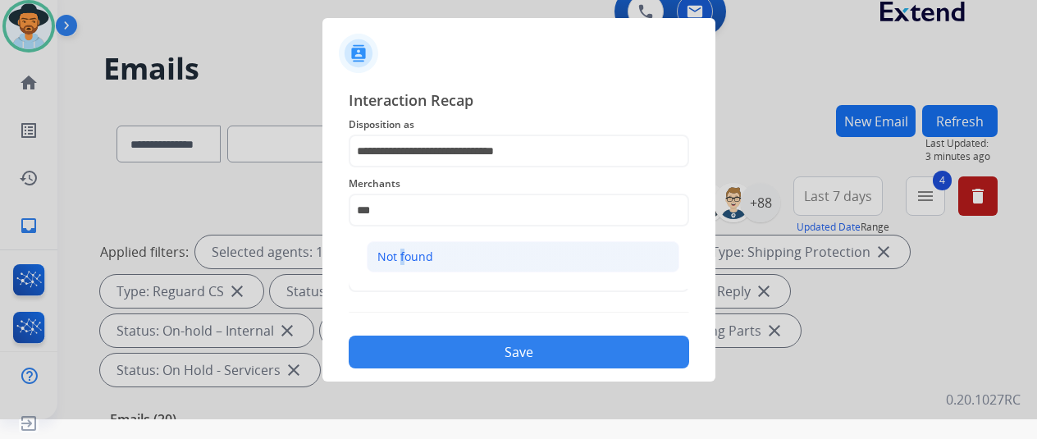
click at [399, 247] on li "Not found" at bounding box center [523, 256] width 312 height 31
type input "*********"
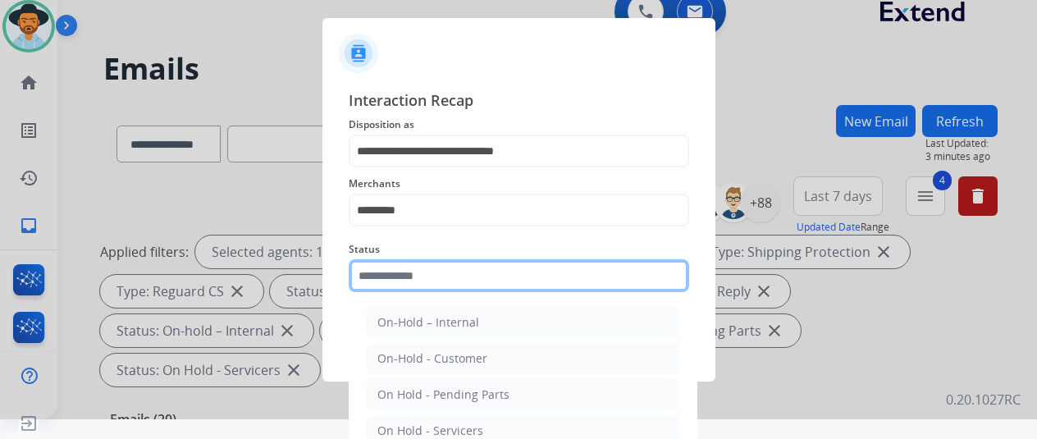
click at [395, 275] on input "text" at bounding box center [519, 275] width 340 height 33
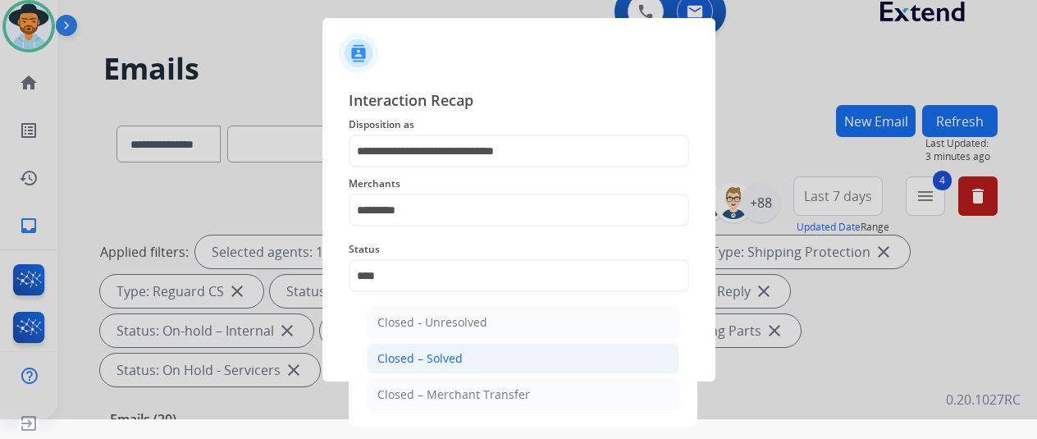
click at [420, 352] on div "Closed – Solved" at bounding box center [419, 358] width 85 height 16
type input "**********"
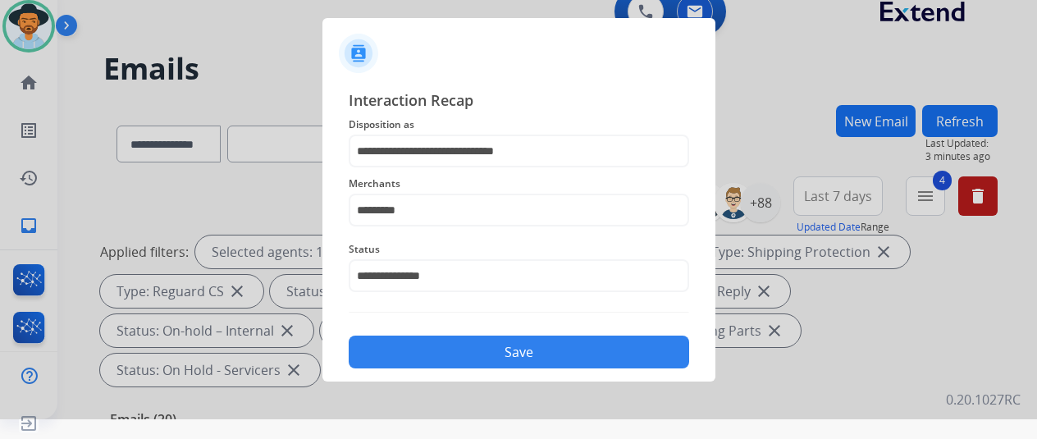
click at [422, 349] on button "Save" at bounding box center [519, 351] width 340 height 33
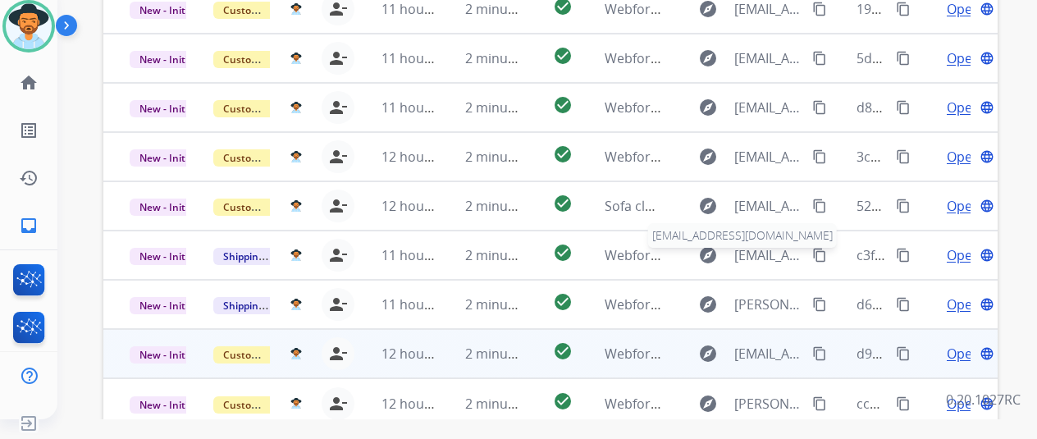
scroll to position [599, 0]
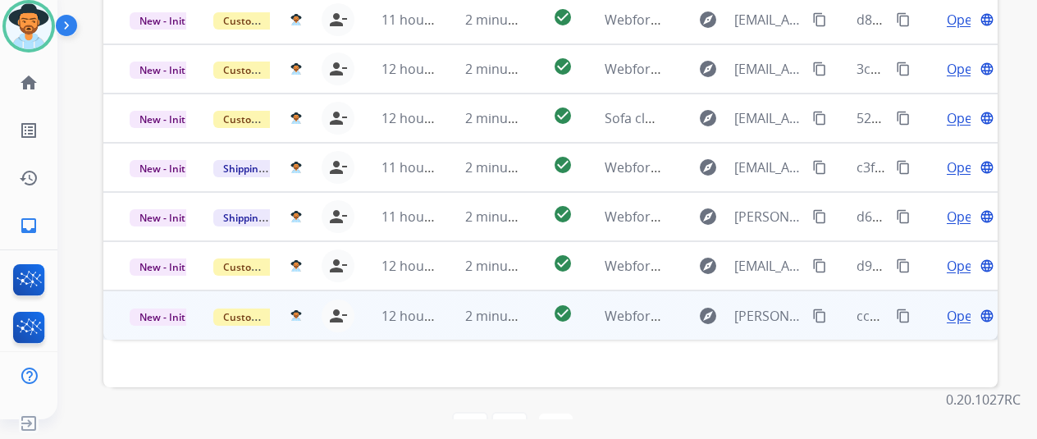
click at [963, 306] on span "Open" at bounding box center [963, 316] width 34 height 20
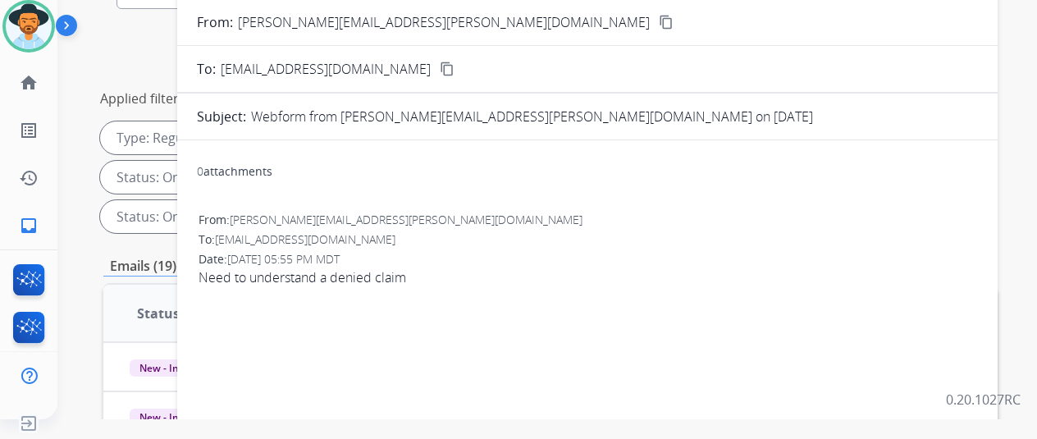
scroll to position [0, 0]
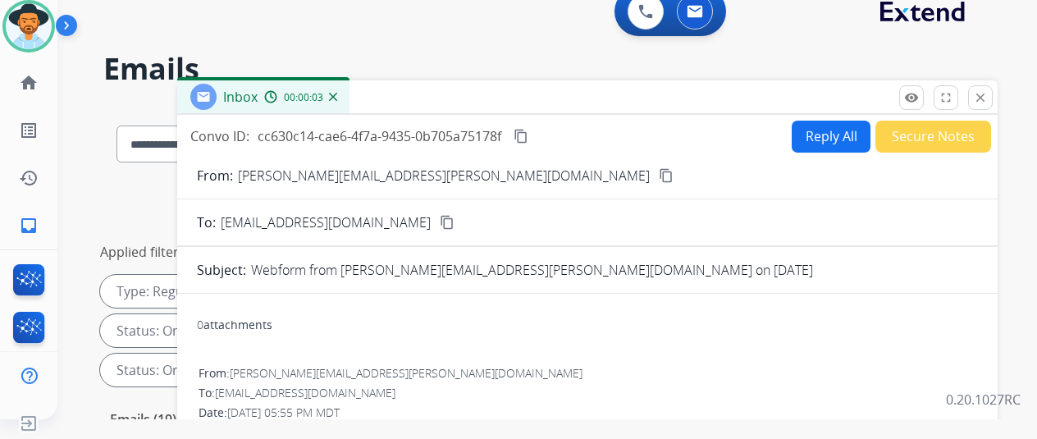
click at [658, 176] on mat-icon "content_copy" at bounding box center [665, 175] width 15 height 15
click at [528, 137] on mat-icon "content_copy" at bounding box center [520, 136] width 15 height 15
click at [528, 131] on mat-icon "content_copy" at bounding box center [520, 136] width 15 height 15
click at [522, 340] on div "0 attachments" at bounding box center [587, 326] width 781 height 39
click at [832, 134] on button "Reply All" at bounding box center [830, 137] width 79 height 32
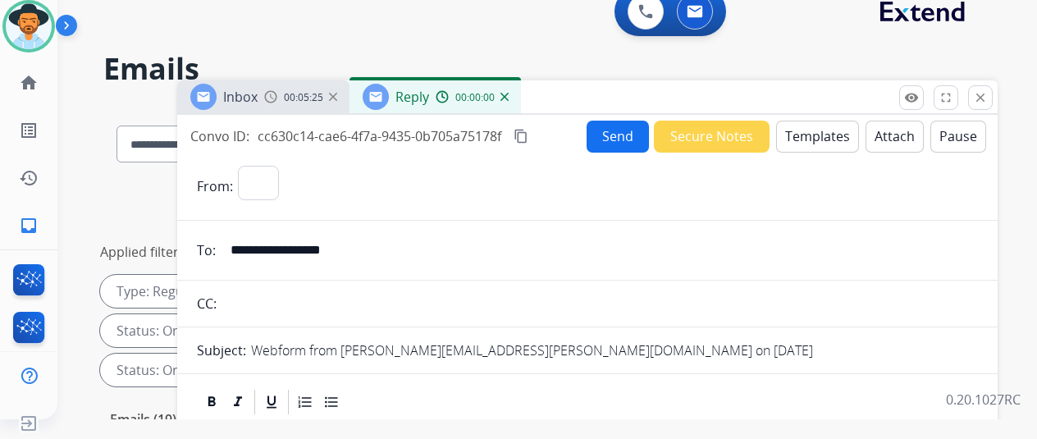
select select "**********"
click at [818, 125] on button "Templates" at bounding box center [817, 137] width 83 height 32
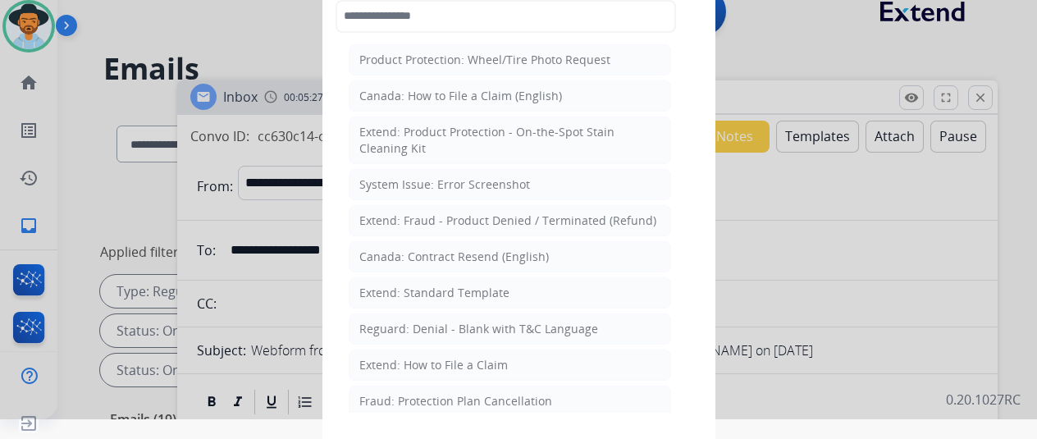
click at [414, 287] on div "Extend: Standard Template" at bounding box center [434, 293] width 150 height 16
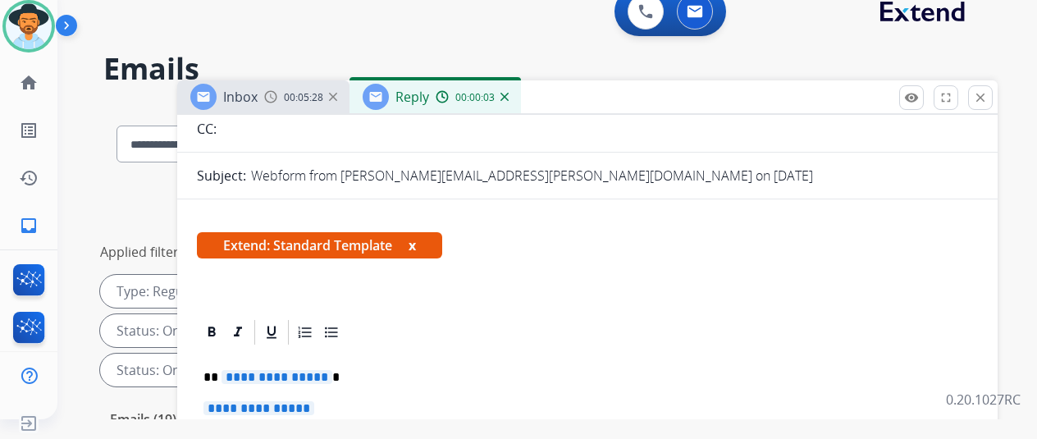
scroll to position [246, 0]
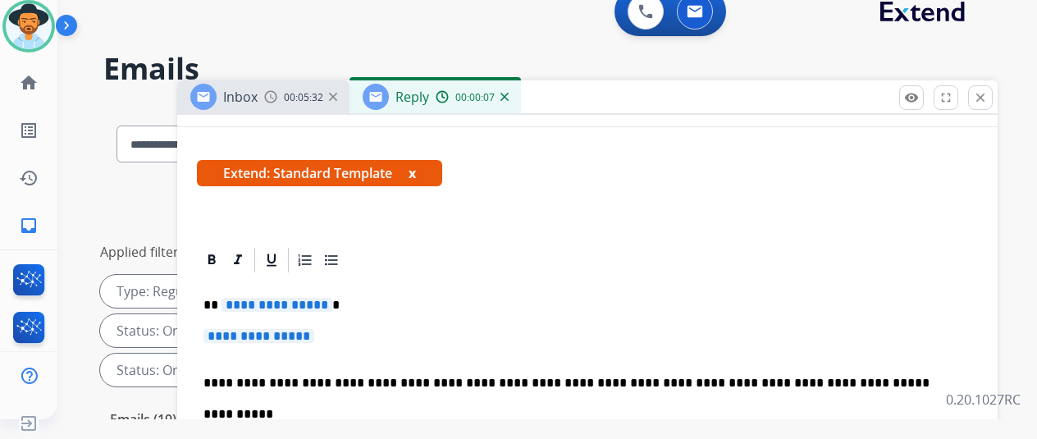
click at [330, 301] on span "**********" at bounding box center [276, 305] width 111 height 14
click at [314, 336] on span "**********" at bounding box center [258, 336] width 111 height 14
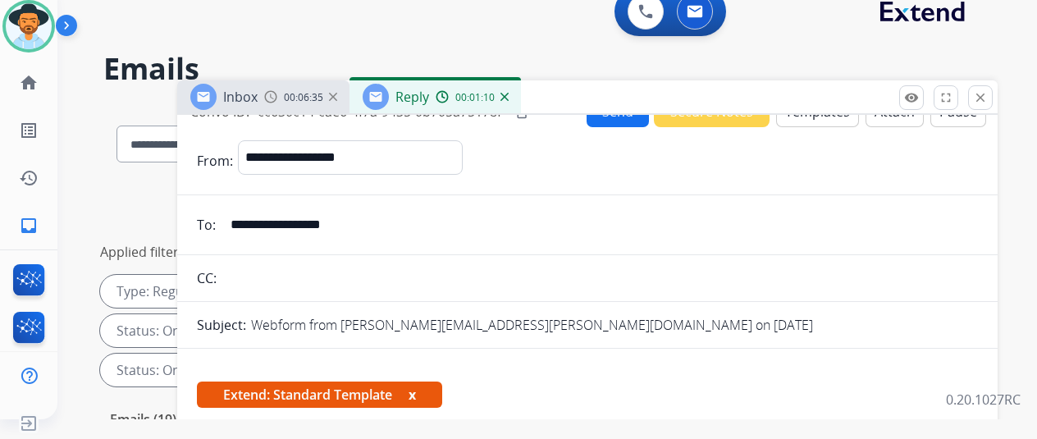
scroll to position [0, 0]
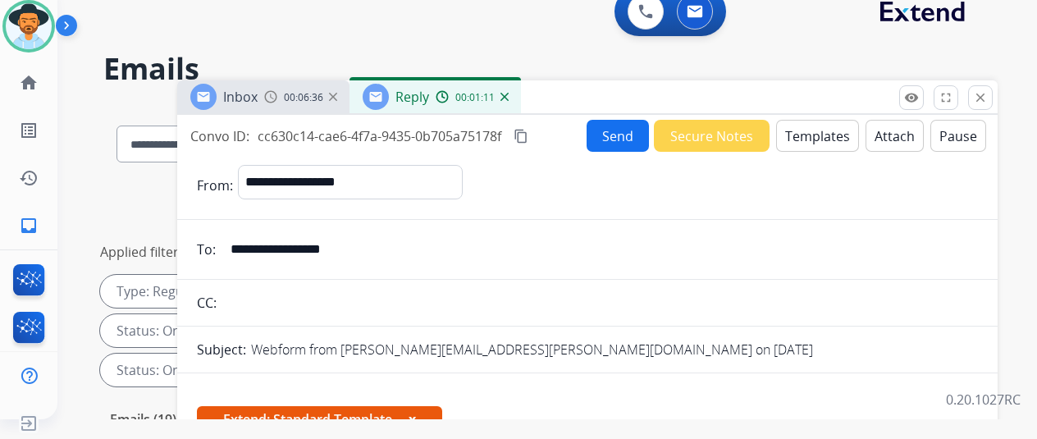
click at [890, 133] on button "Attach" at bounding box center [894, 136] width 58 height 32
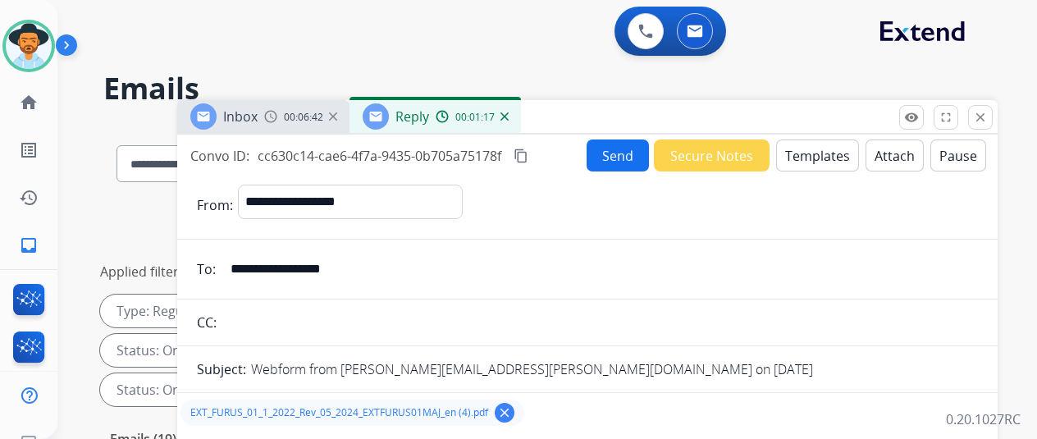
click at [615, 157] on button "Send" at bounding box center [617, 155] width 62 height 32
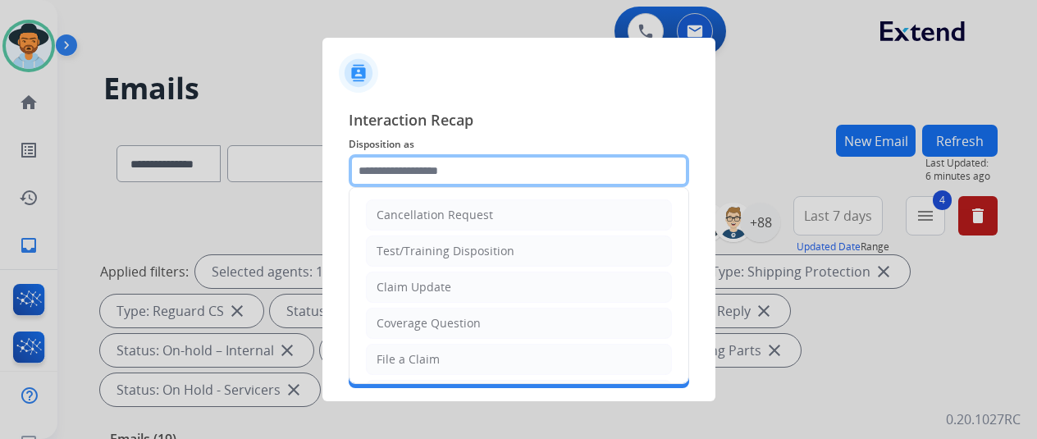
click at [395, 171] on input "text" at bounding box center [519, 170] width 340 height 33
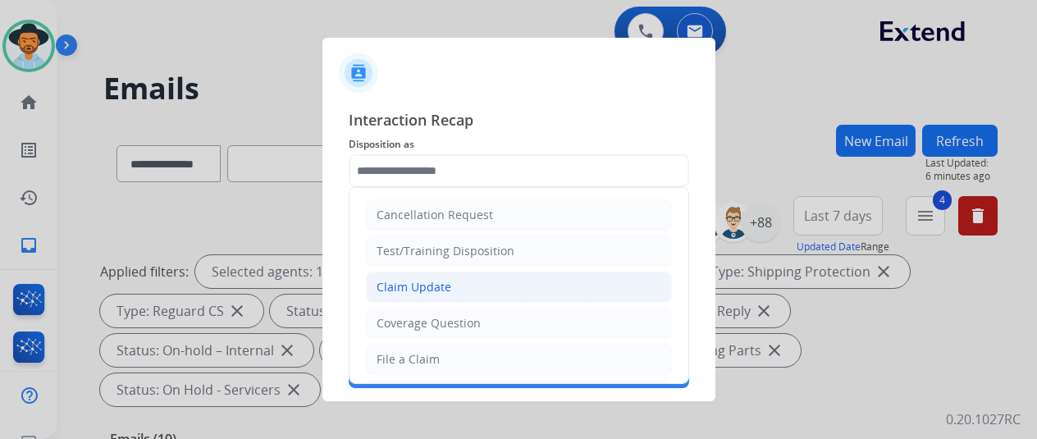
click at [413, 275] on li "Claim Update" at bounding box center [519, 286] width 306 height 31
type input "**********"
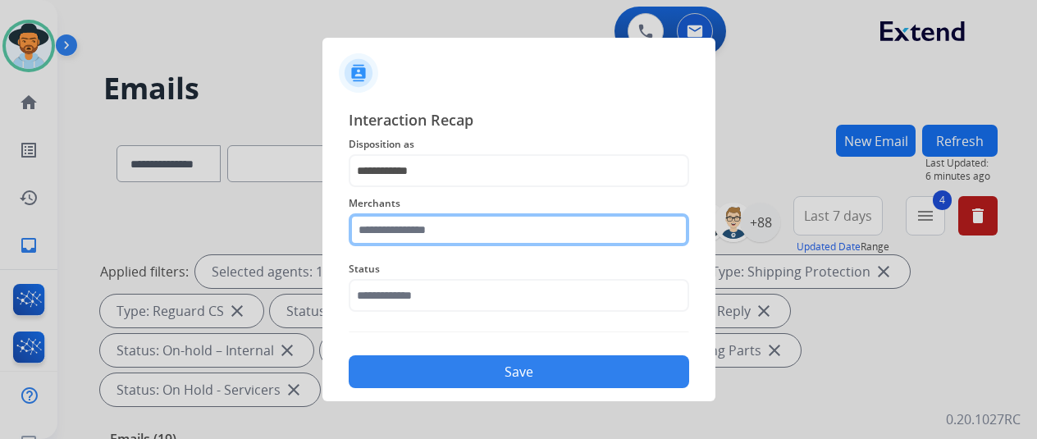
click at [407, 230] on input "text" at bounding box center [519, 229] width 340 height 33
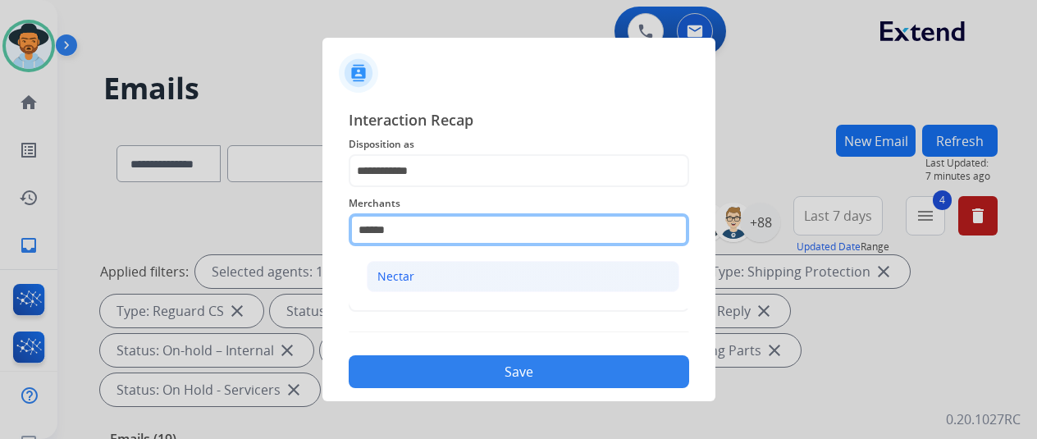
type input "******"
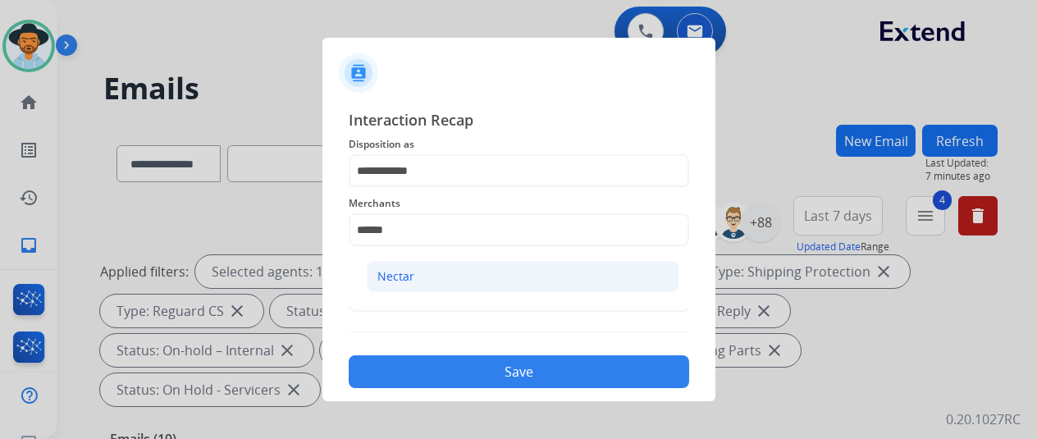
click at [412, 280] on li "Nectar" at bounding box center [523, 276] width 312 height 31
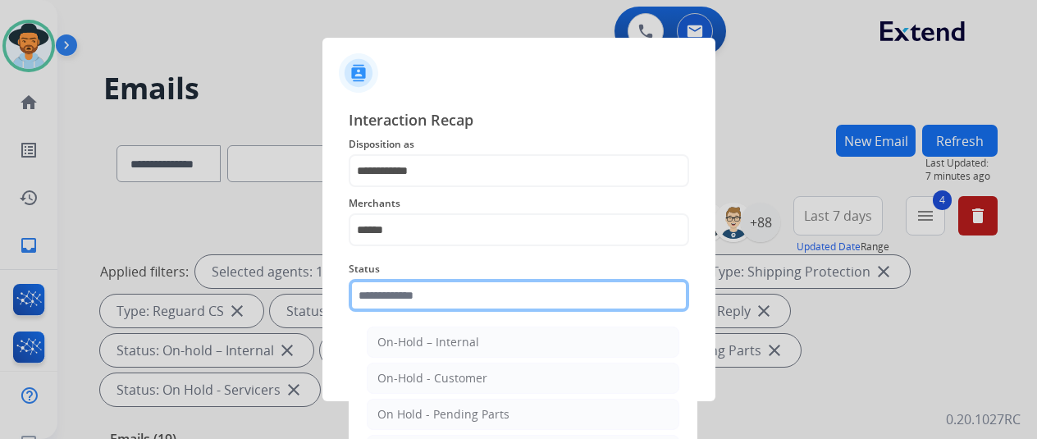
drag, startPoint x: 429, startPoint y: 296, endPoint x: 431, endPoint y: 305, distance: 9.2
click at [418, 306] on input "text" at bounding box center [519, 295] width 340 height 33
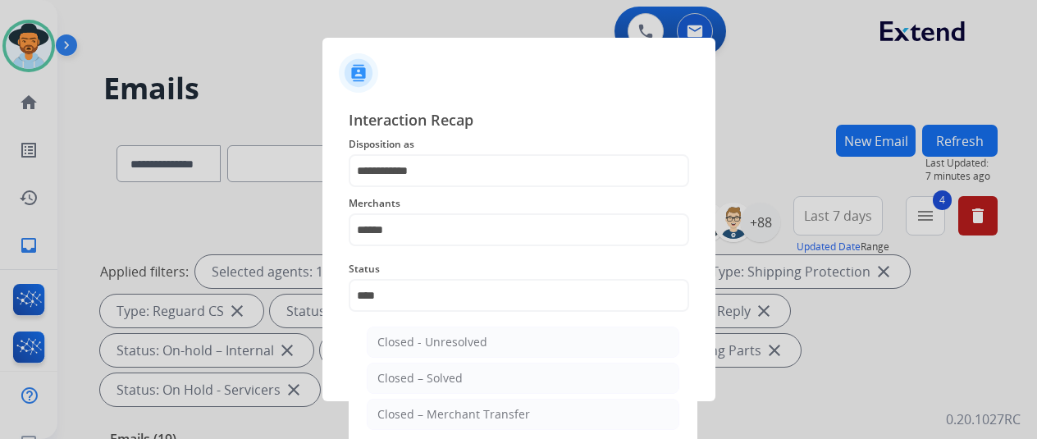
click at [444, 384] on div "Closed – Solved" at bounding box center [419, 378] width 85 height 16
type input "**********"
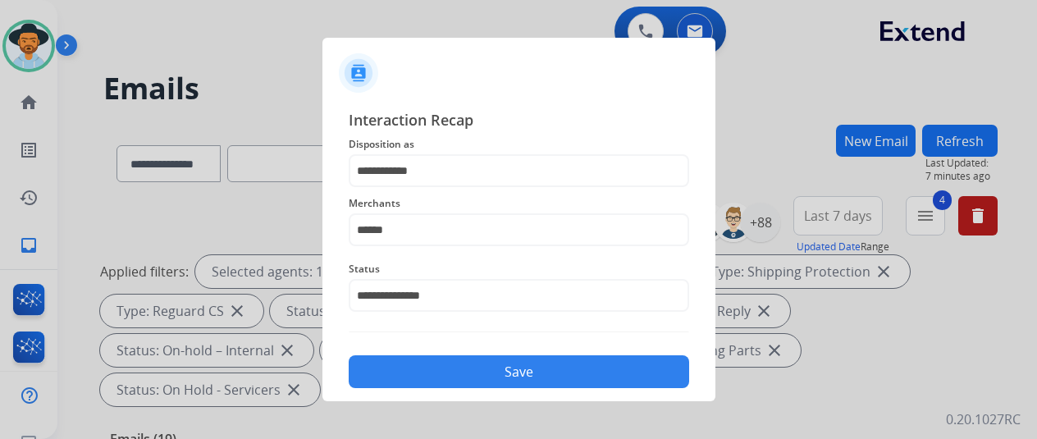
click at [494, 369] on button "Save" at bounding box center [519, 371] width 340 height 33
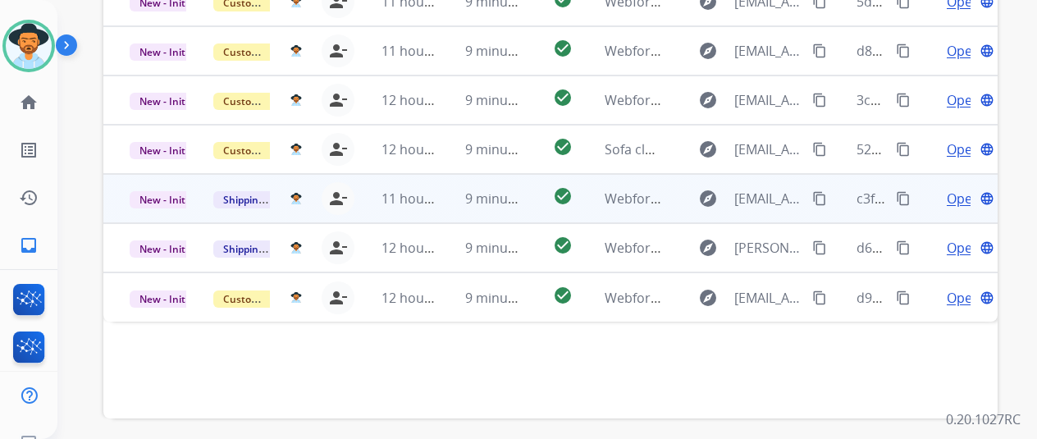
scroll to position [599, 0]
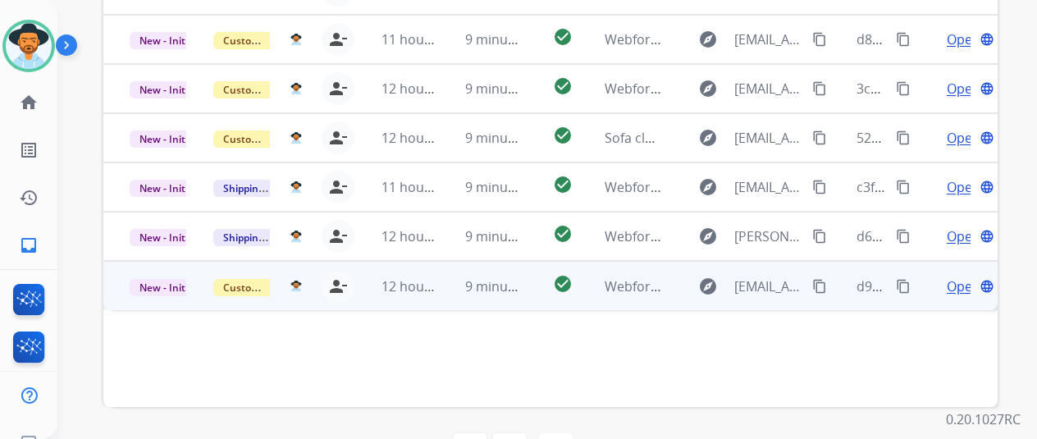
click at [950, 276] on span "Open" at bounding box center [963, 286] width 34 height 20
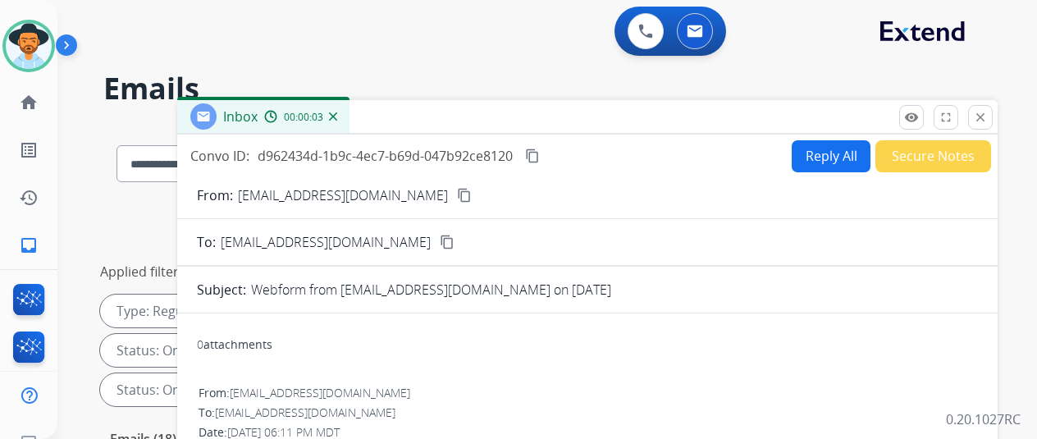
scroll to position [0, 0]
click at [457, 198] on mat-icon "content_copy" at bounding box center [464, 195] width 15 height 15
click at [813, 157] on button "Reply All" at bounding box center [830, 156] width 79 height 32
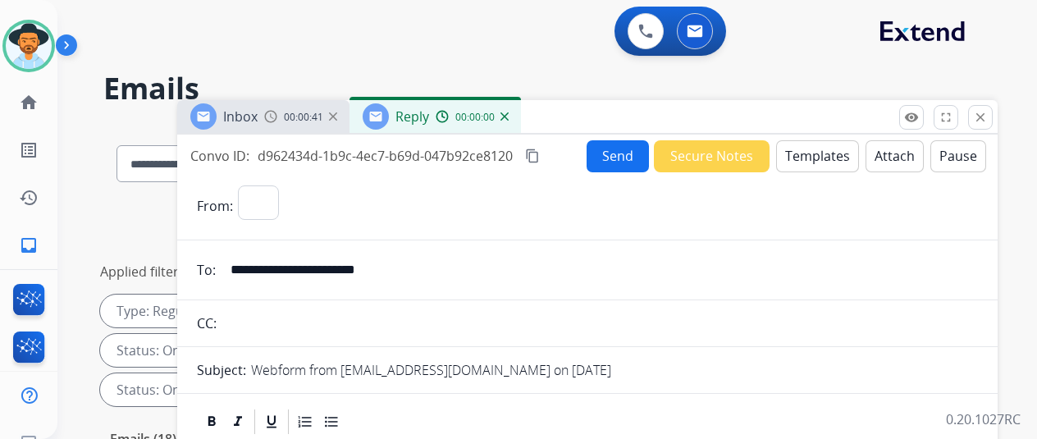
select select "**********"
click at [800, 153] on button "Templates" at bounding box center [817, 156] width 83 height 32
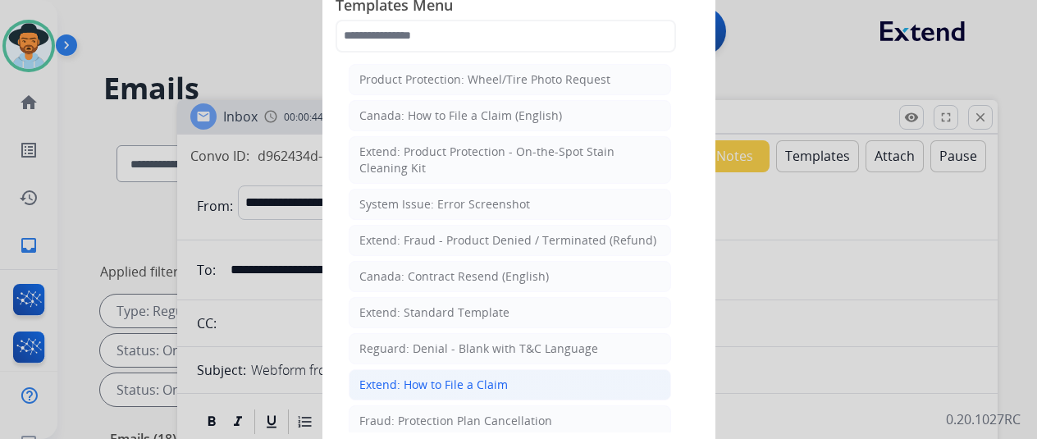
click at [423, 378] on div "Extend: How to File a Claim" at bounding box center [433, 384] width 148 height 16
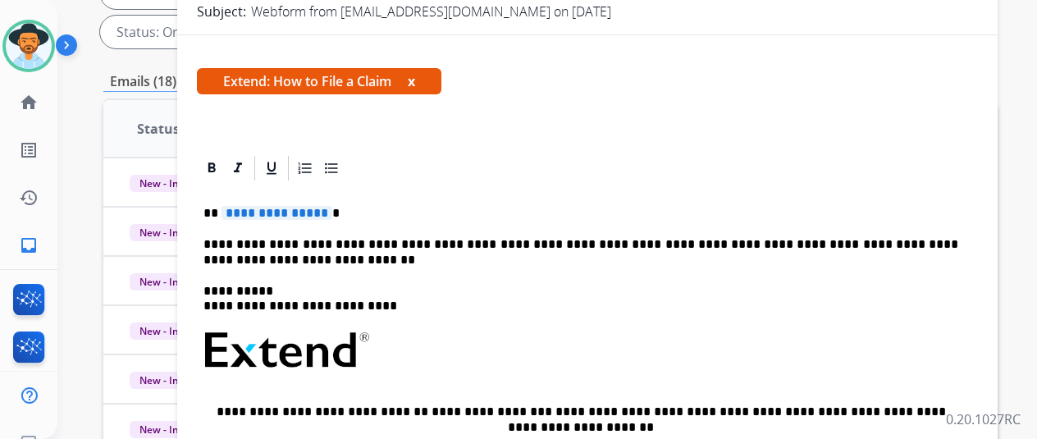
scroll to position [246, 0]
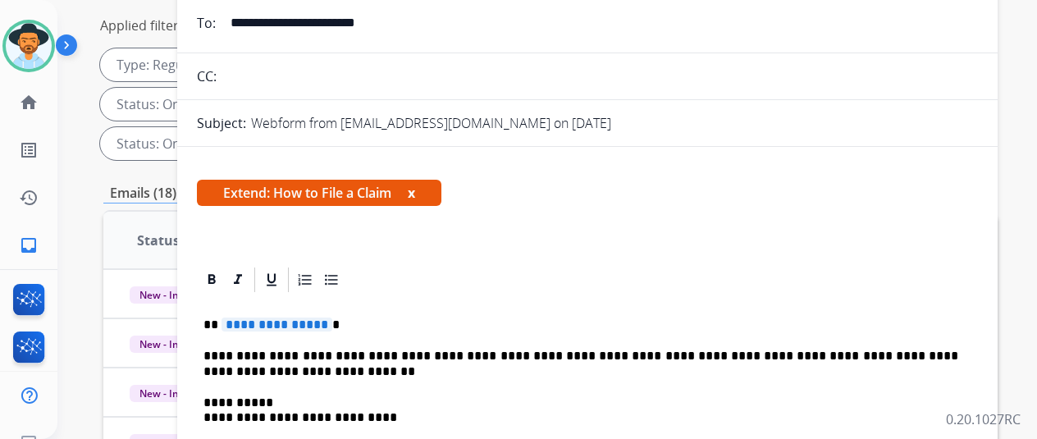
click at [330, 322] on span "**********" at bounding box center [276, 324] width 111 height 14
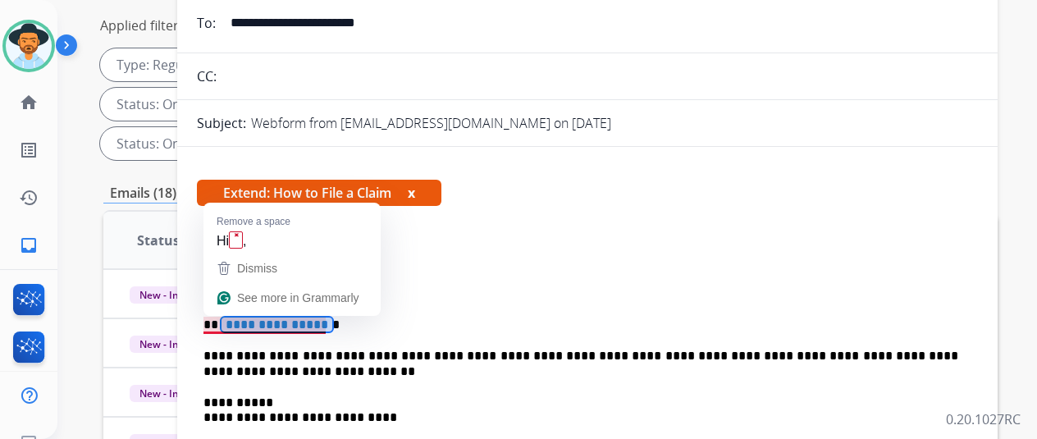
click at [328, 322] on span "**********" at bounding box center [276, 324] width 111 height 14
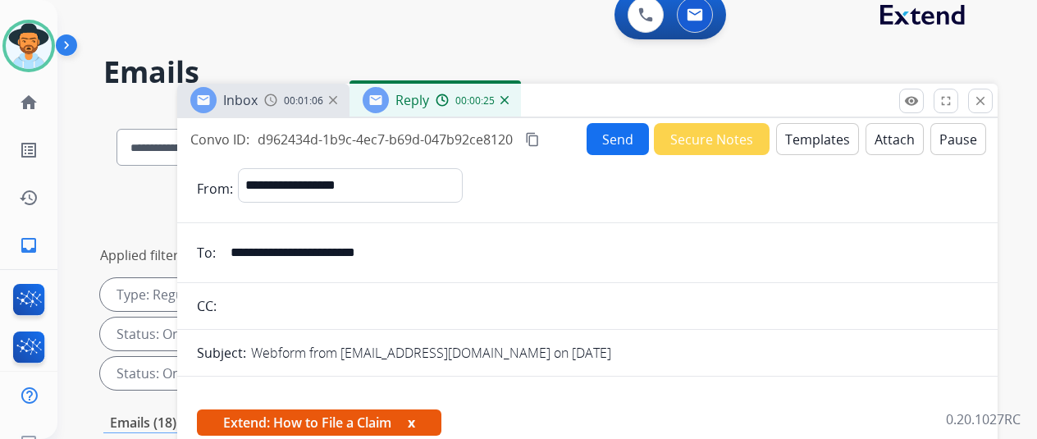
scroll to position [0, 0]
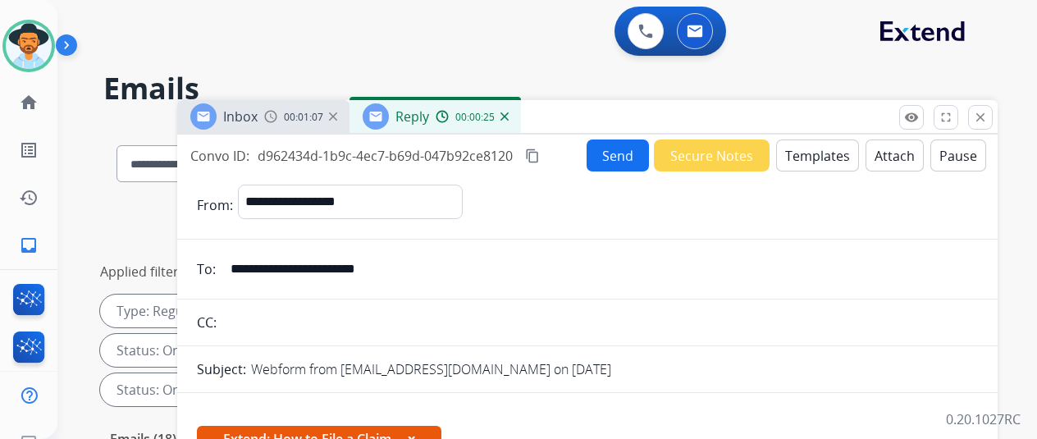
click at [621, 148] on button "Send" at bounding box center [617, 155] width 62 height 32
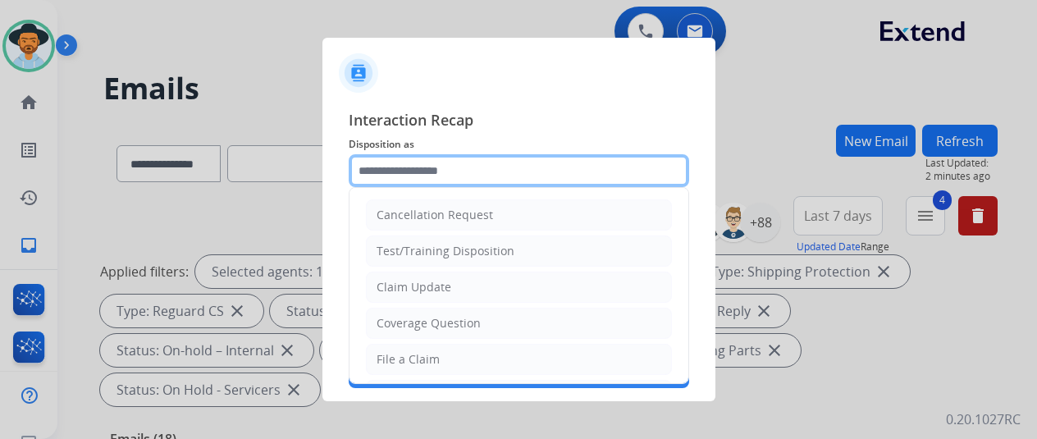
click at [396, 162] on input "text" at bounding box center [519, 170] width 340 height 33
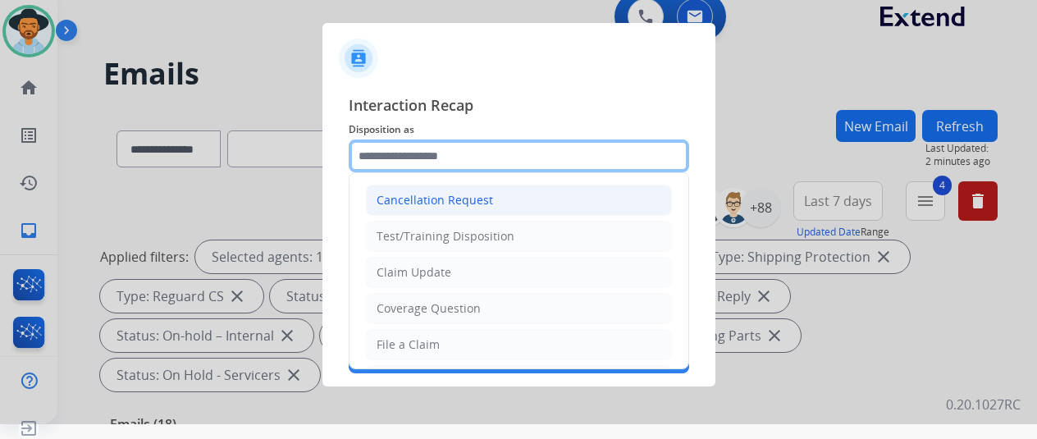
scroll to position [20, 0]
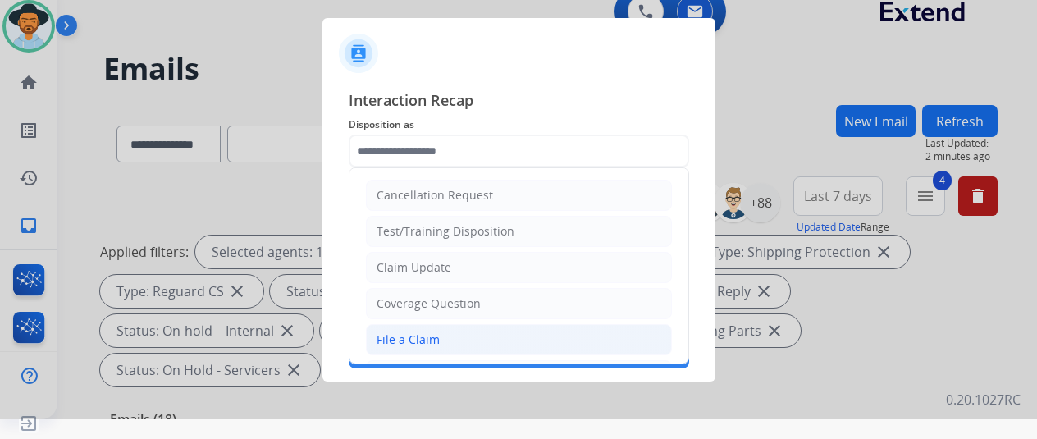
click at [426, 332] on div "File a Claim" at bounding box center [407, 339] width 63 height 16
type input "**********"
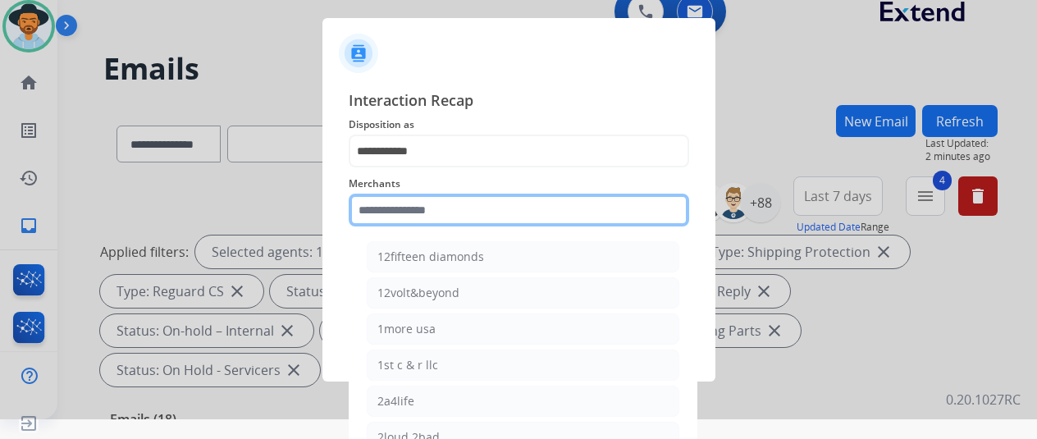
click at [408, 202] on input "text" at bounding box center [519, 210] width 340 height 33
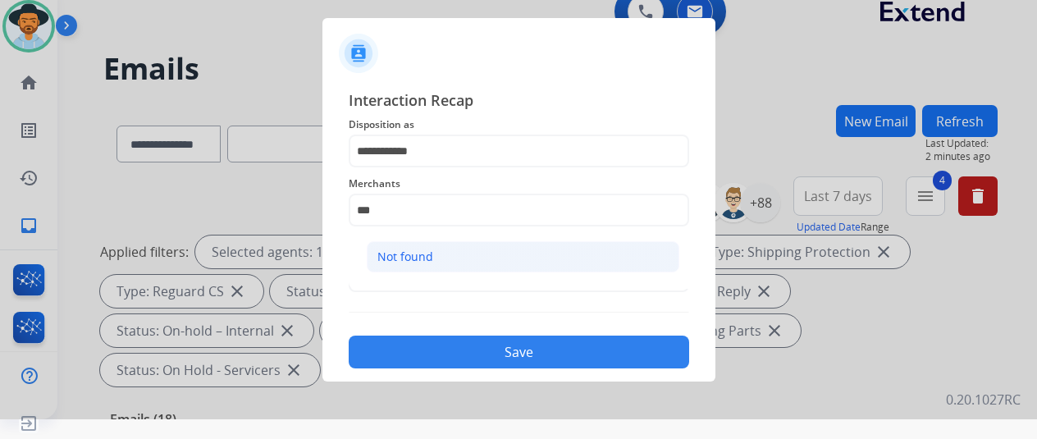
click at [408, 250] on div "Not found" at bounding box center [405, 256] width 56 height 16
type input "*********"
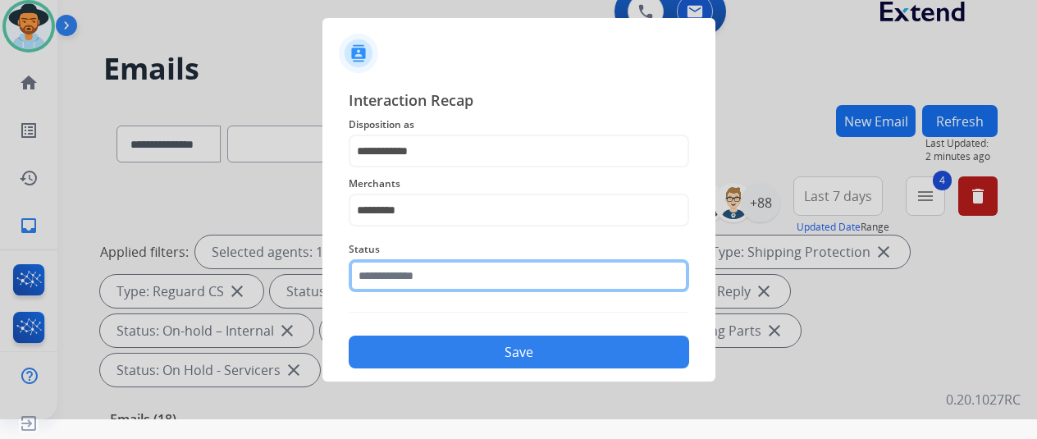
click at [402, 276] on input "text" at bounding box center [519, 275] width 340 height 33
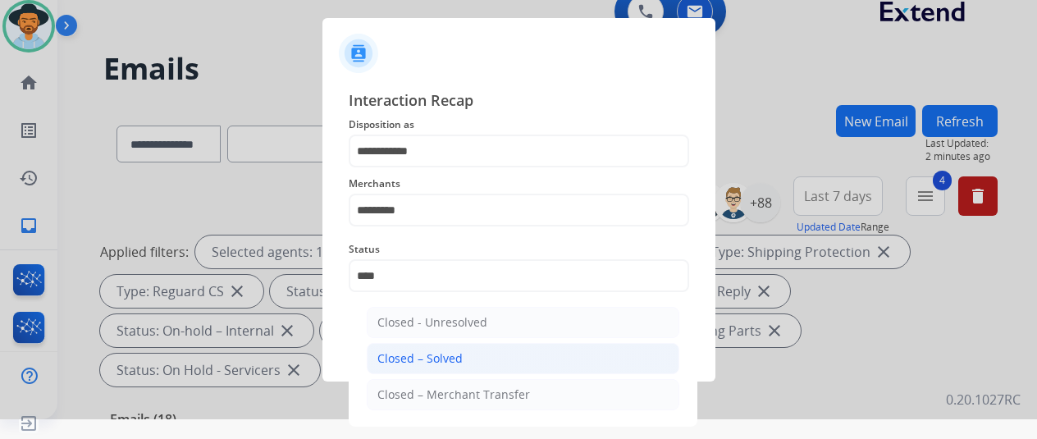
click at [451, 347] on li "Closed – Solved" at bounding box center [523, 358] width 312 height 31
type input "**********"
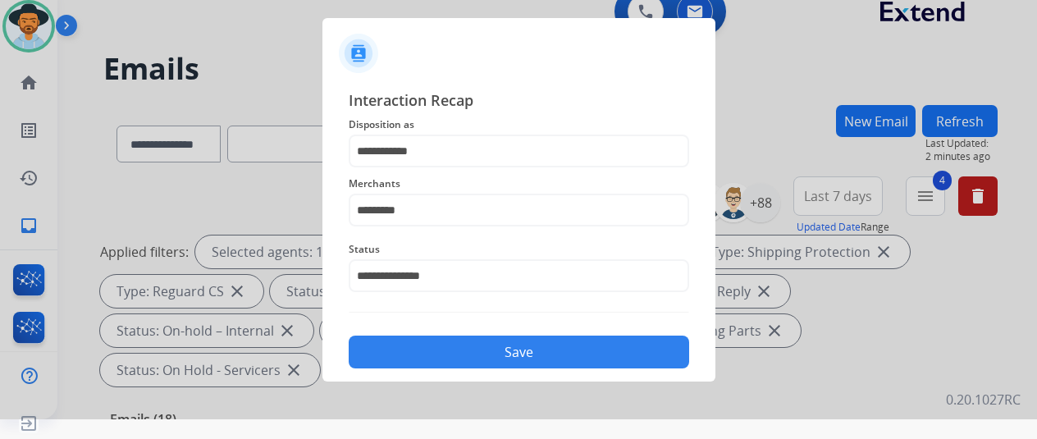
click at [452, 349] on button "Save" at bounding box center [519, 351] width 340 height 33
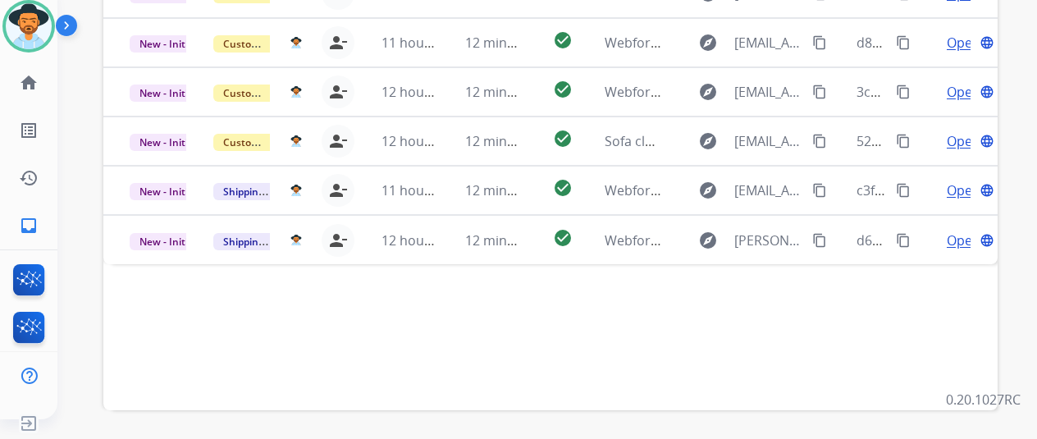
scroll to position [599, 0]
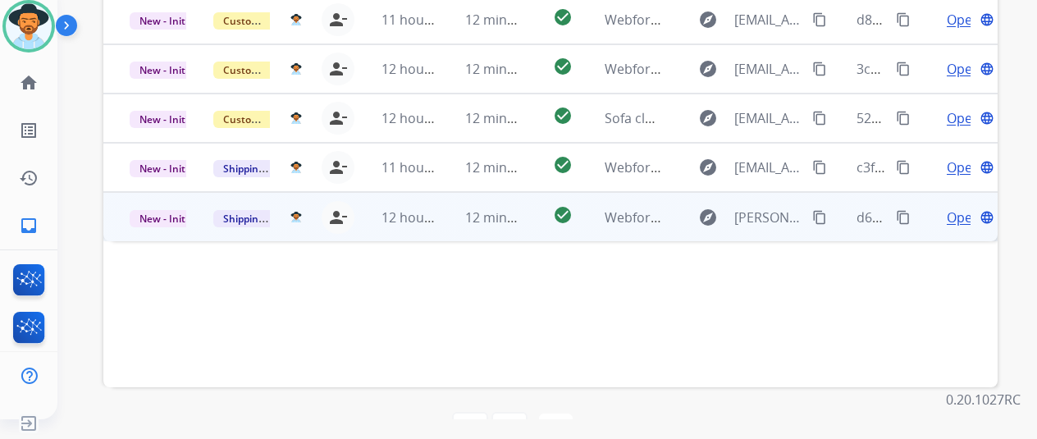
click at [959, 207] on span "Open" at bounding box center [963, 217] width 34 height 20
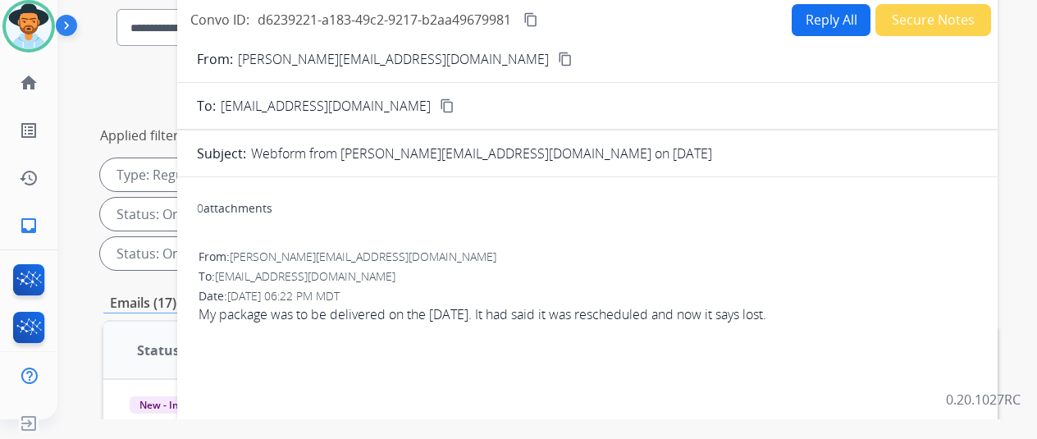
scroll to position [0, 0]
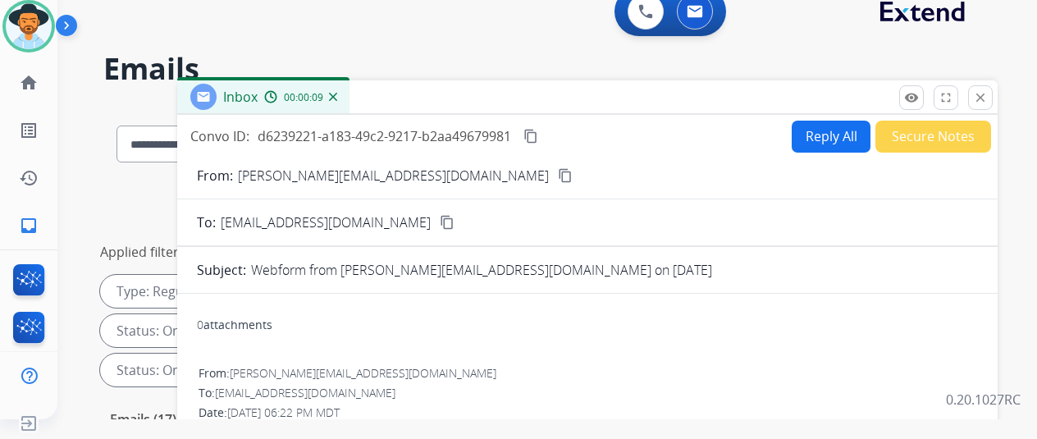
click at [558, 178] on mat-icon "content_copy" at bounding box center [565, 175] width 15 height 15
click at [558, 176] on mat-icon "content_copy" at bounding box center [565, 175] width 15 height 15
click at [538, 132] on mat-icon "content_copy" at bounding box center [530, 136] width 15 height 15
click at [818, 137] on button "Reply All" at bounding box center [830, 137] width 79 height 32
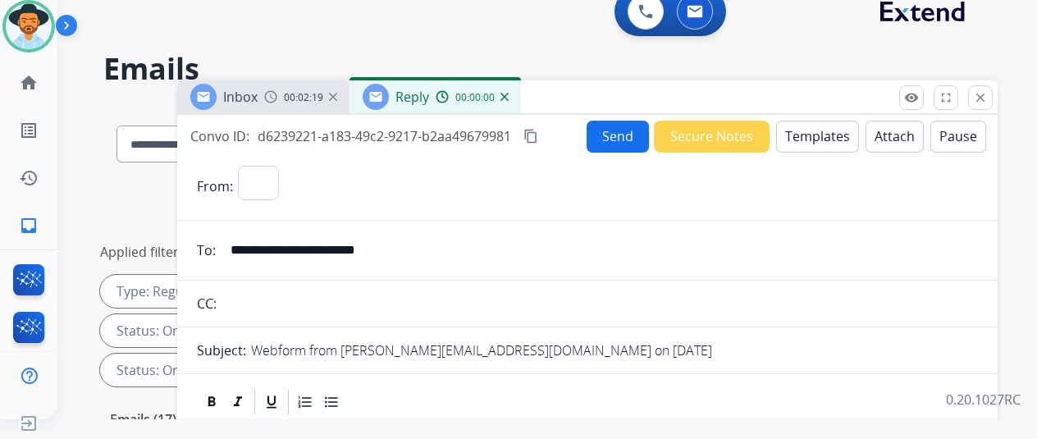
select select "**********"
click at [798, 137] on button "Templates" at bounding box center [817, 137] width 83 height 32
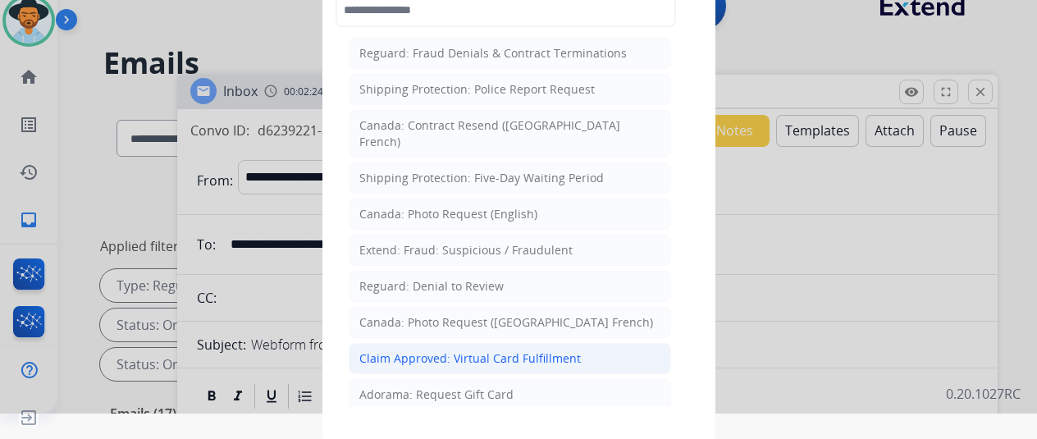
scroll to position [26, 0]
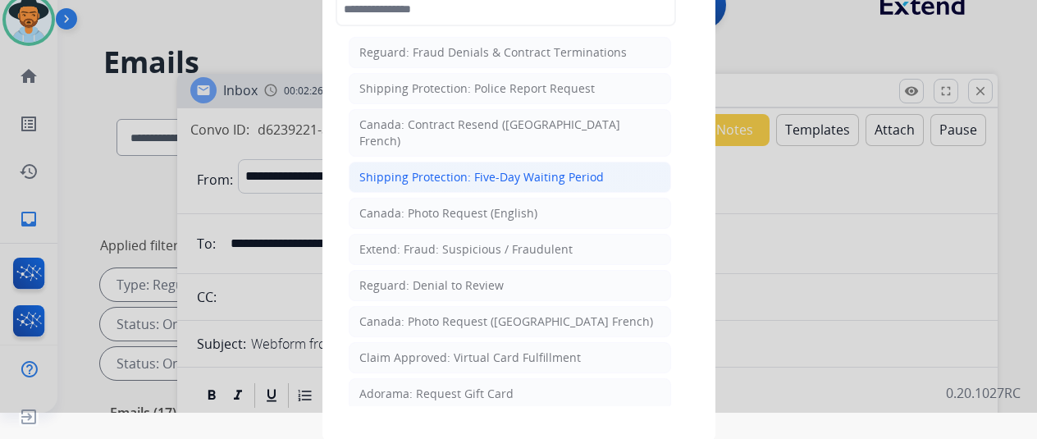
click at [431, 162] on li "Shipping Protection: Five-Day Waiting Period" at bounding box center [510, 177] width 322 height 31
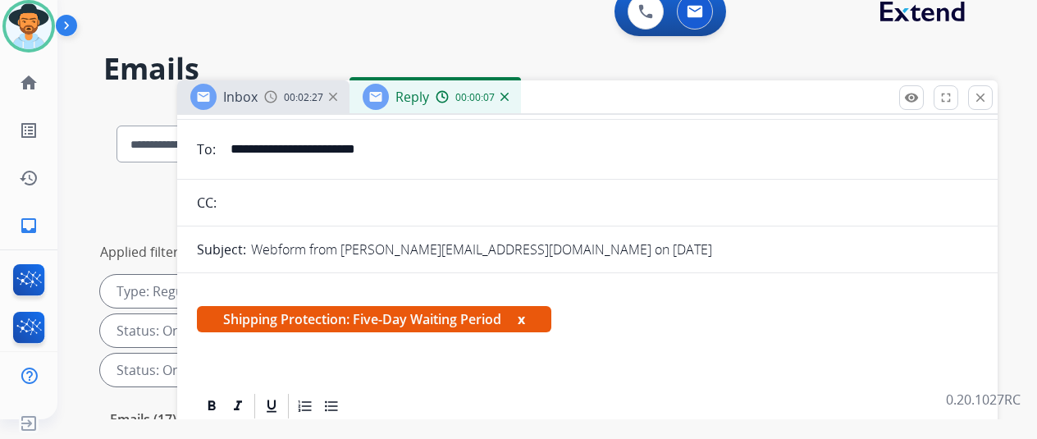
scroll to position [246, 0]
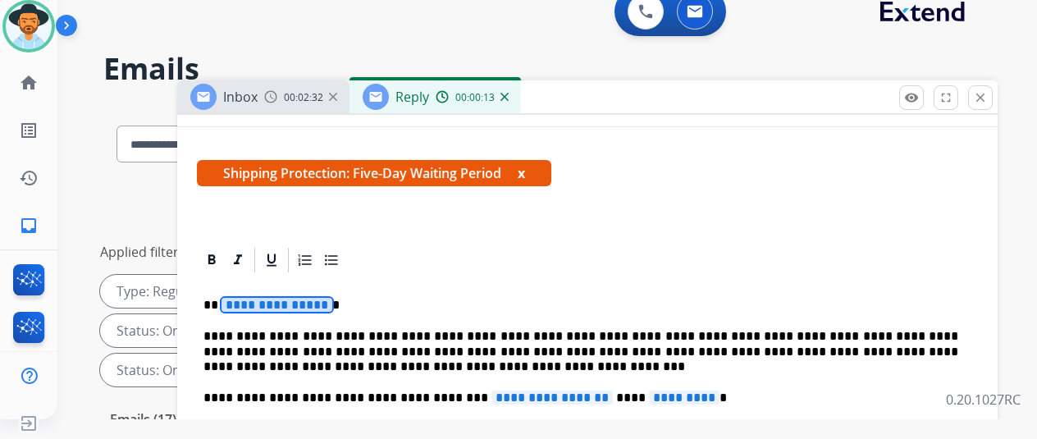
click at [328, 304] on span "**********" at bounding box center [276, 305] width 111 height 14
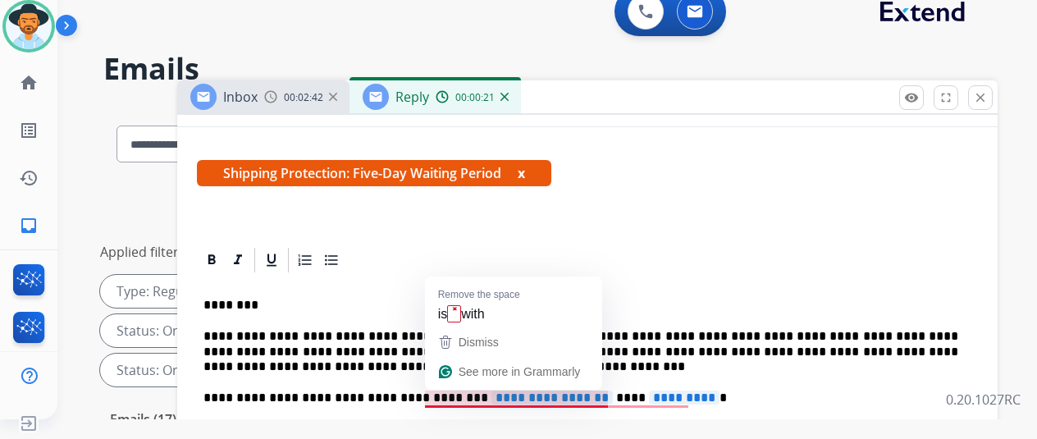
click at [590, 395] on span "**********" at bounding box center [551, 397] width 121 height 14
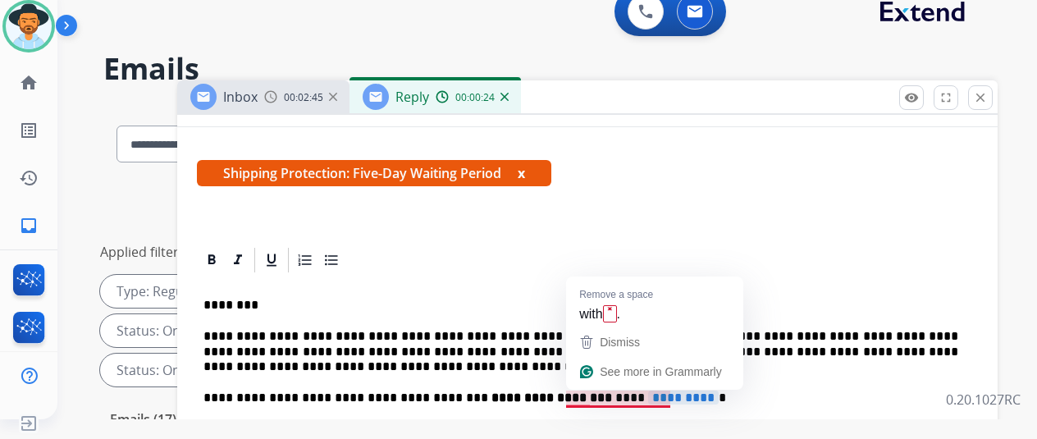
click at [679, 396] on p "**********" at bounding box center [580, 397] width 754 height 15
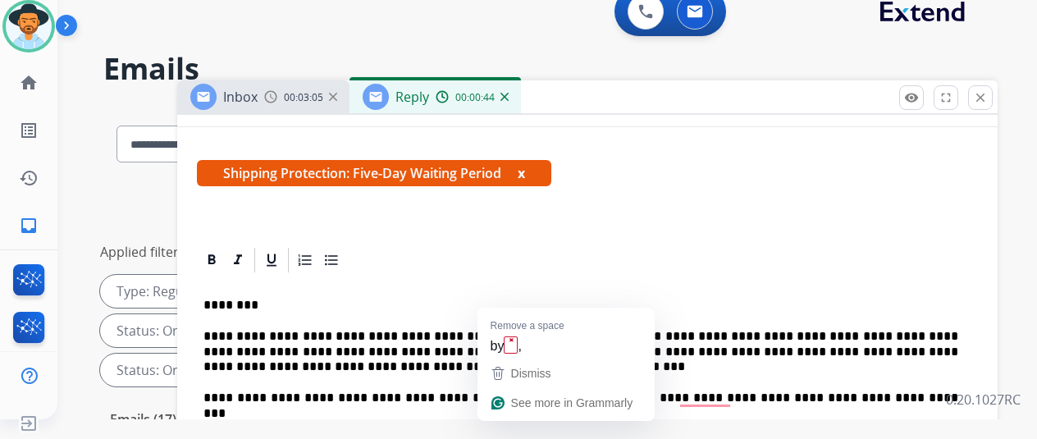
click at [795, 430] on span "**********" at bounding box center [694, 429] width 269 height 14
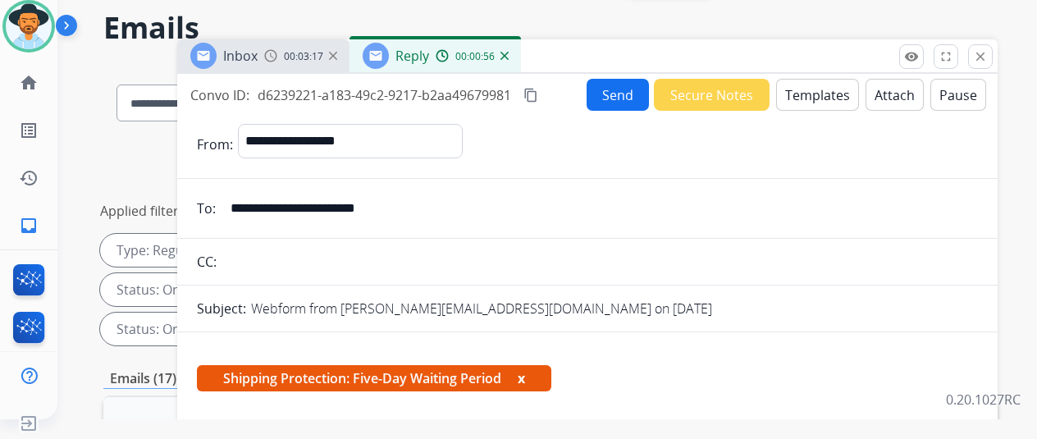
scroll to position [0, 0]
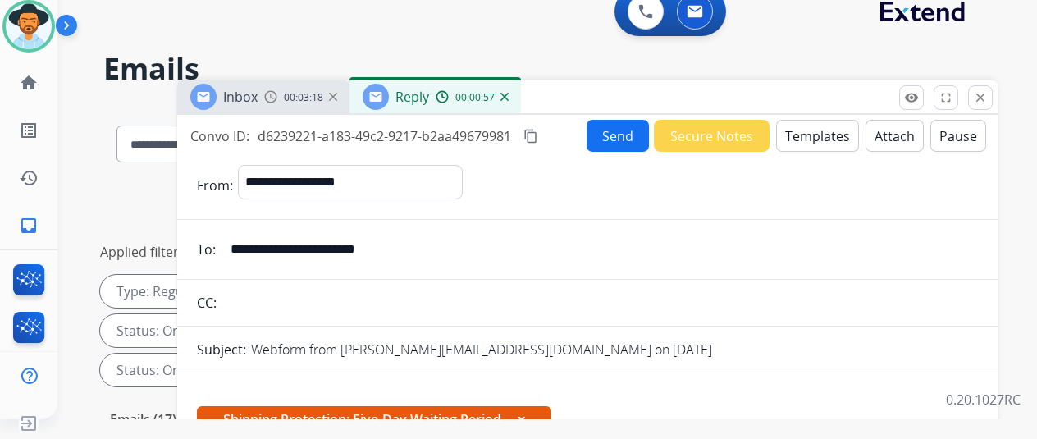
click at [620, 133] on button "Send" at bounding box center [617, 136] width 62 height 32
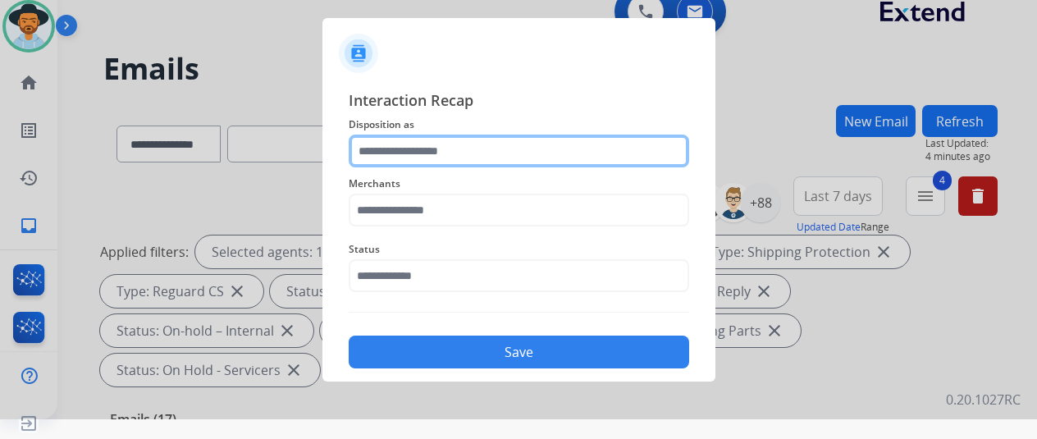
click at [417, 150] on input "text" at bounding box center [519, 150] width 340 height 33
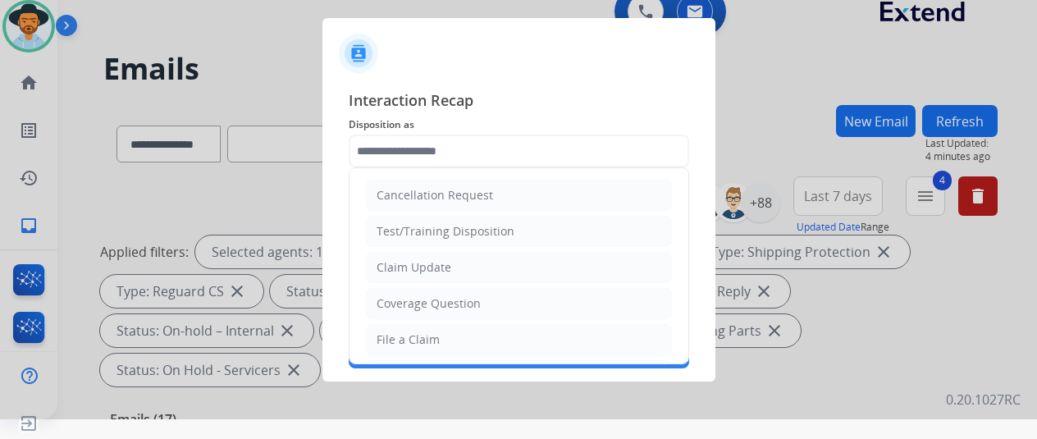
drag, startPoint x: 394, startPoint y: 263, endPoint x: 388, endPoint y: 208, distance: 55.2
click at [395, 260] on div "Claim Update" at bounding box center [413, 267] width 75 height 16
type input "**********"
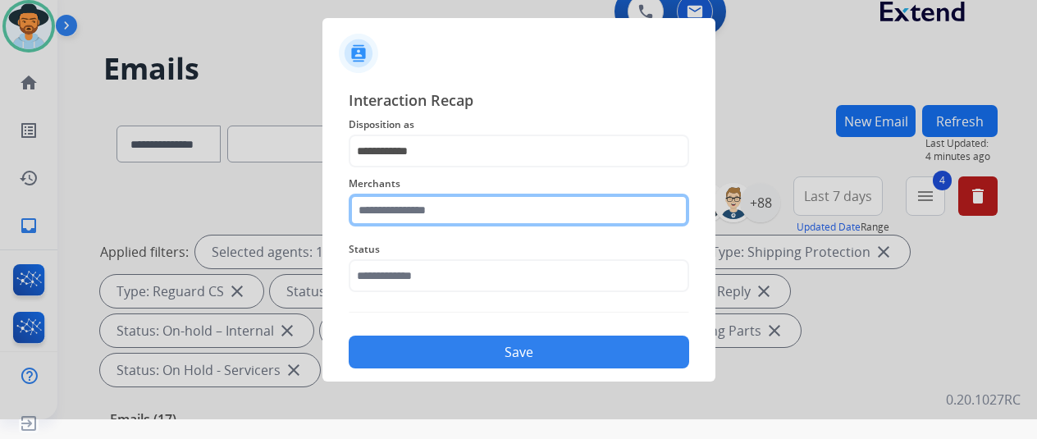
click at [398, 216] on input "text" at bounding box center [519, 210] width 340 height 33
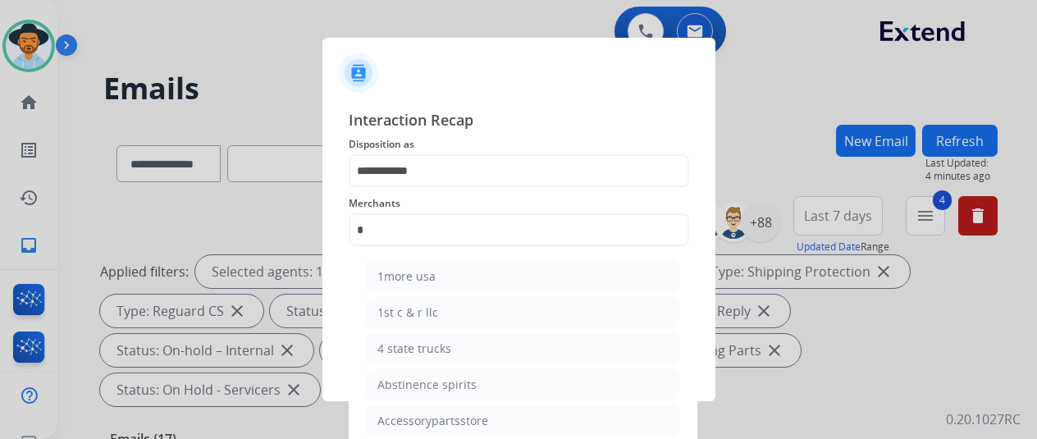
select select "**********"
select select "*"
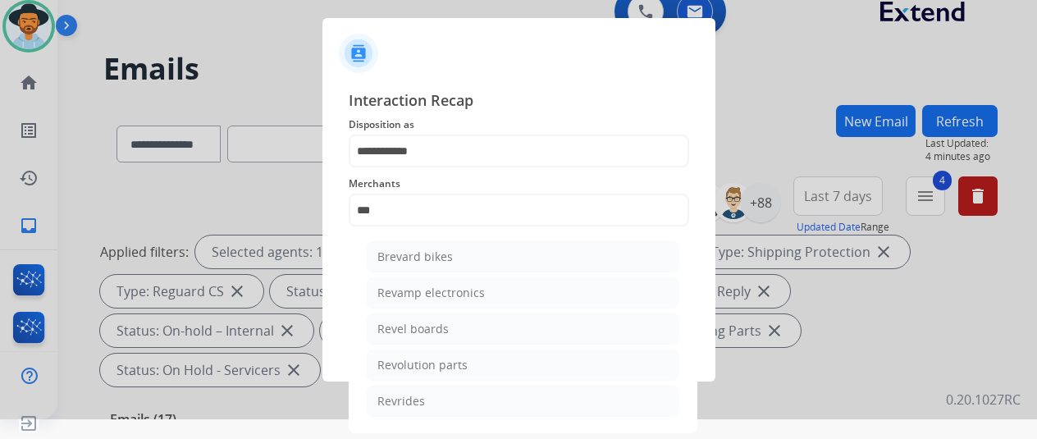
click at [399, 360] on div "Revolution parts" at bounding box center [422, 365] width 90 height 16
type input "**********"
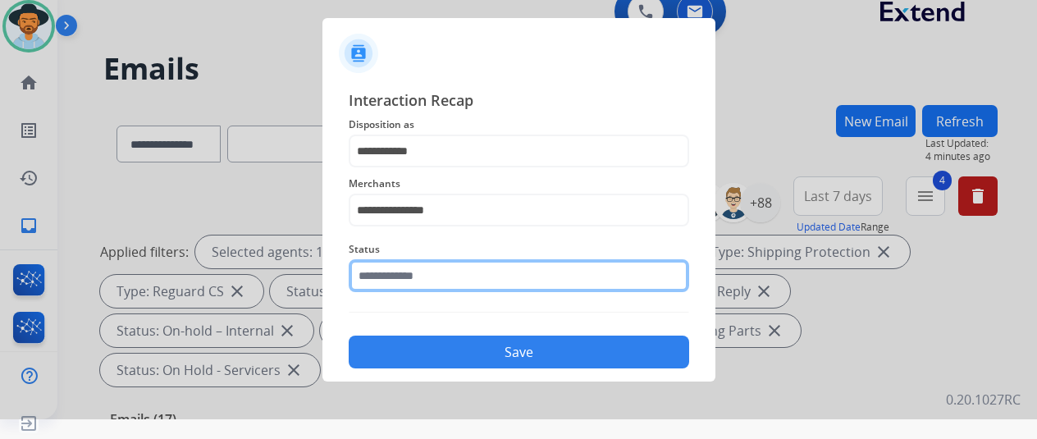
click at [402, 274] on input "text" at bounding box center [519, 275] width 340 height 33
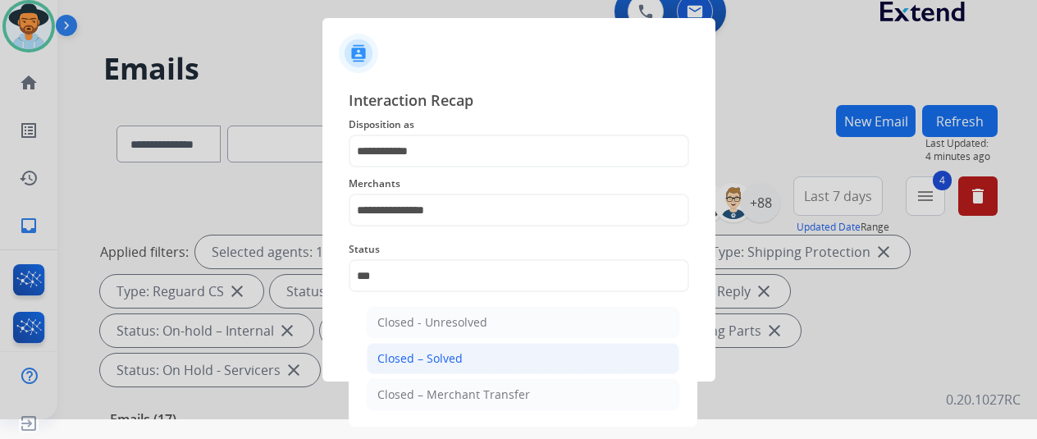
click at [433, 357] on div "Closed – Solved" at bounding box center [419, 358] width 85 height 16
type input "**********"
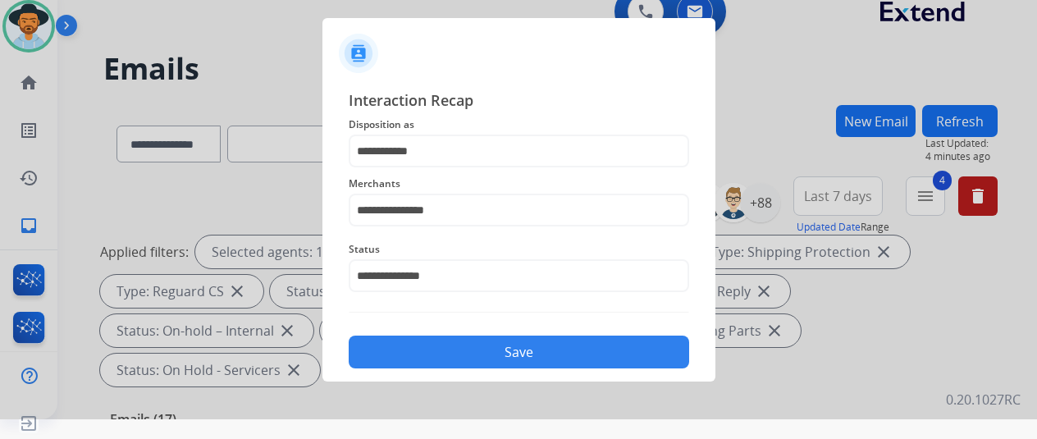
click at [433, 349] on button "Save" at bounding box center [519, 351] width 340 height 33
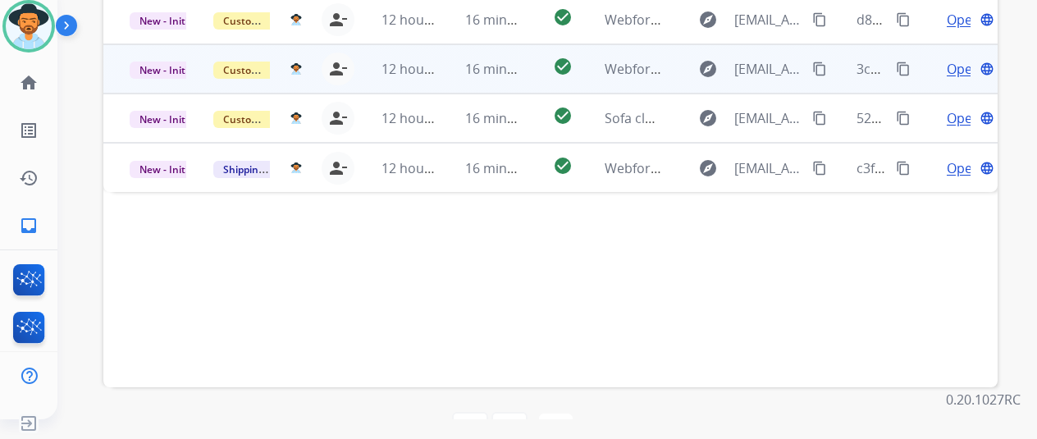
scroll to position [353, 0]
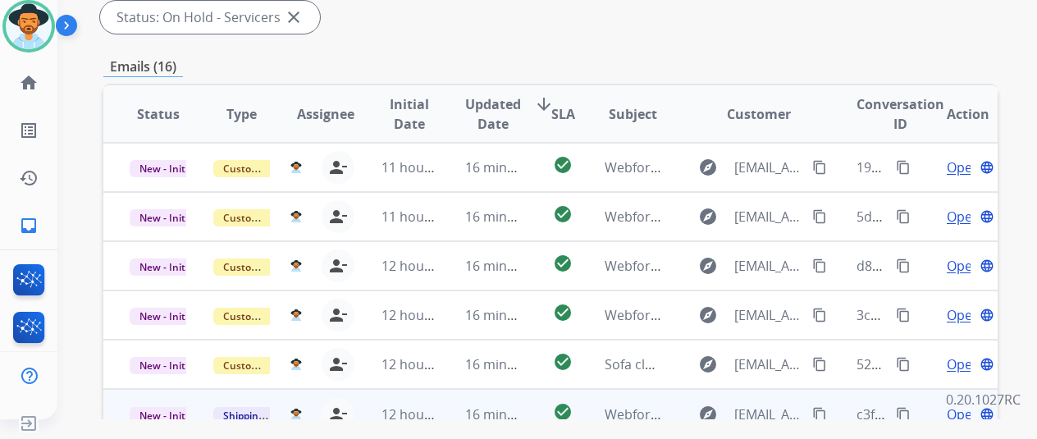
click at [959, 404] on span "Open" at bounding box center [963, 414] width 34 height 20
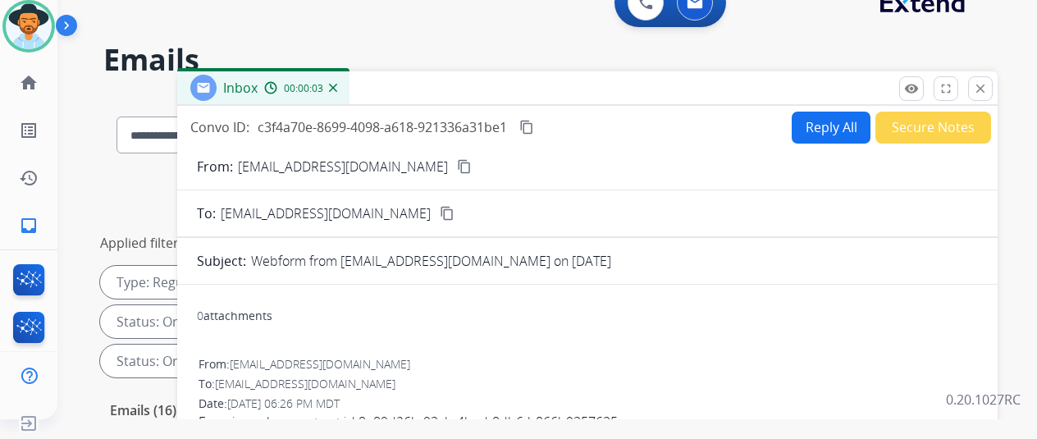
scroll to position [0, 0]
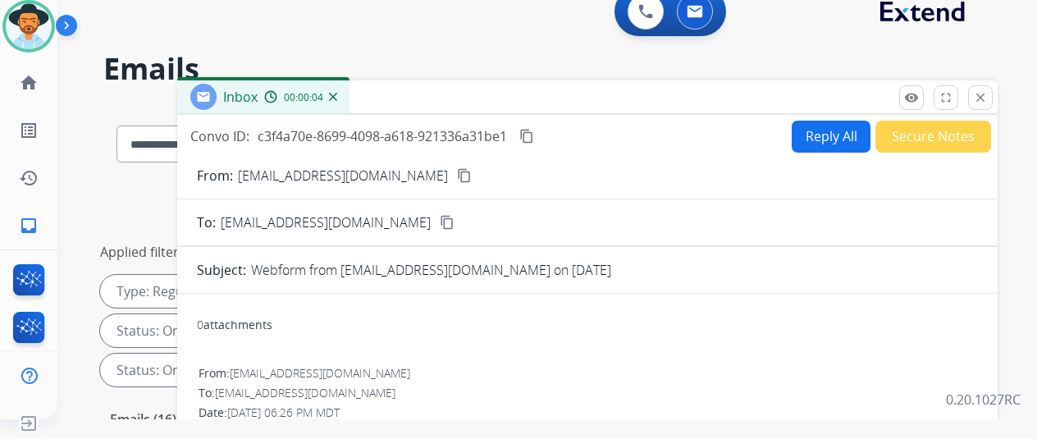
click at [457, 172] on mat-icon "content_copy" at bounding box center [464, 175] width 15 height 15
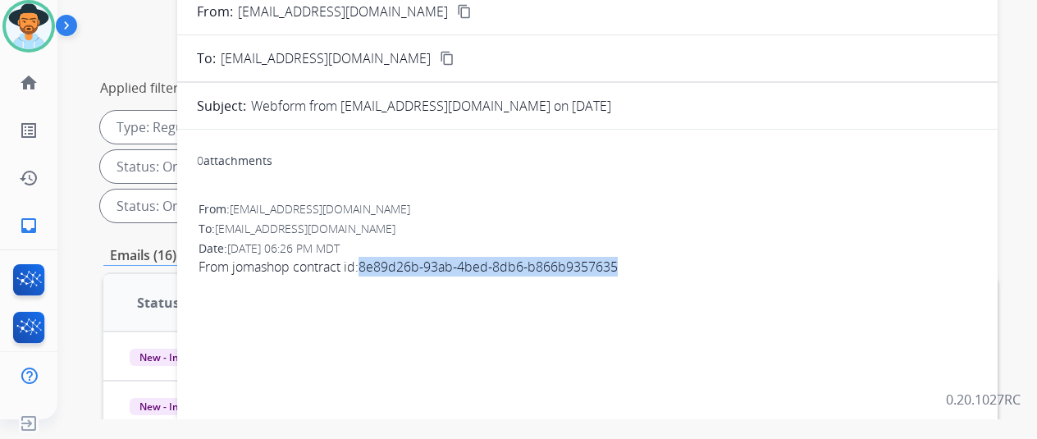
drag, startPoint x: 631, startPoint y: 260, endPoint x: 376, endPoint y: 266, distance: 255.1
click at [376, 266] on span "From jomashop contract id:8e89d26b-93ab-4bed-8db6-b866b9357635" at bounding box center [586, 267] width 777 height 20
copy span "8e89d26b-93ab-4bed-8db6-b866b9357635"
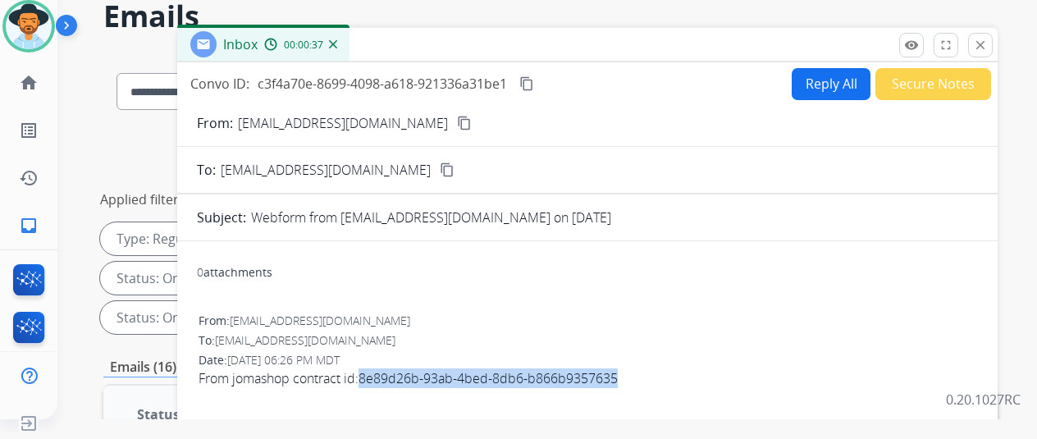
scroll to position [0, 0]
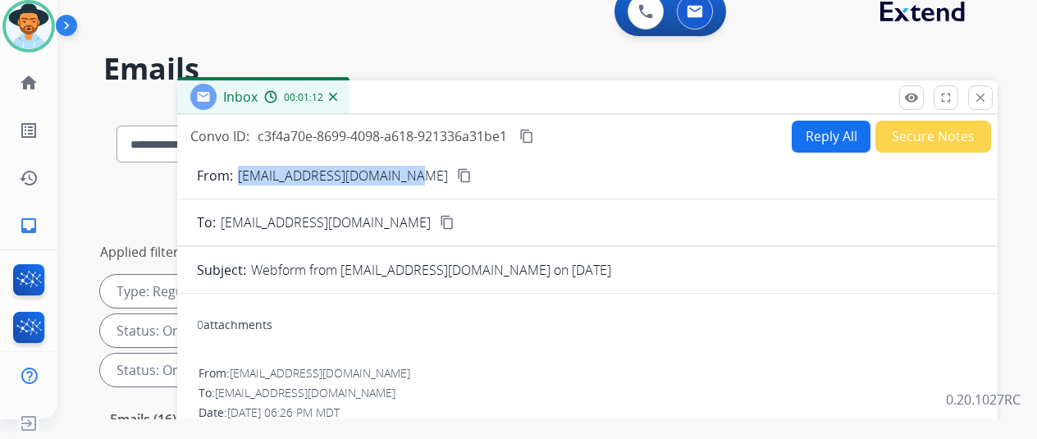
drag, startPoint x: 421, startPoint y: 173, endPoint x: 253, endPoint y: 176, distance: 168.1
click at [253, 176] on p "[EMAIL_ADDRESS][DOMAIN_NAME]" at bounding box center [343, 176] width 210 height 20
copy p "[EMAIL_ADDRESS][DOMAIN_NAME]"
click at [832, 125] on button "Reply All" at bounding box center [830, 137] width 79 height 32
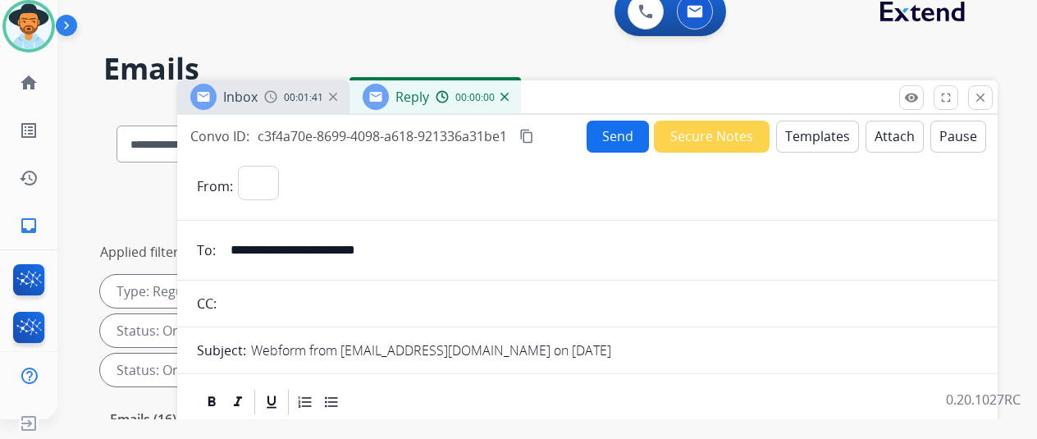
select select "**********"
click at [822, 135] on button "Templates" at bounding box center [817, 137] width 83 height 32
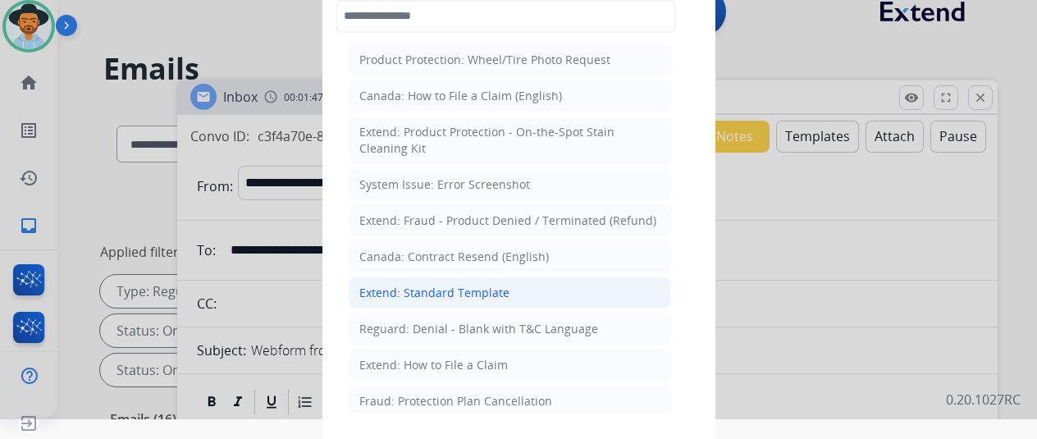
click at [410, 288] on div "Extend: Standard Template" at bounding box center [434, 293] width 150 height 16
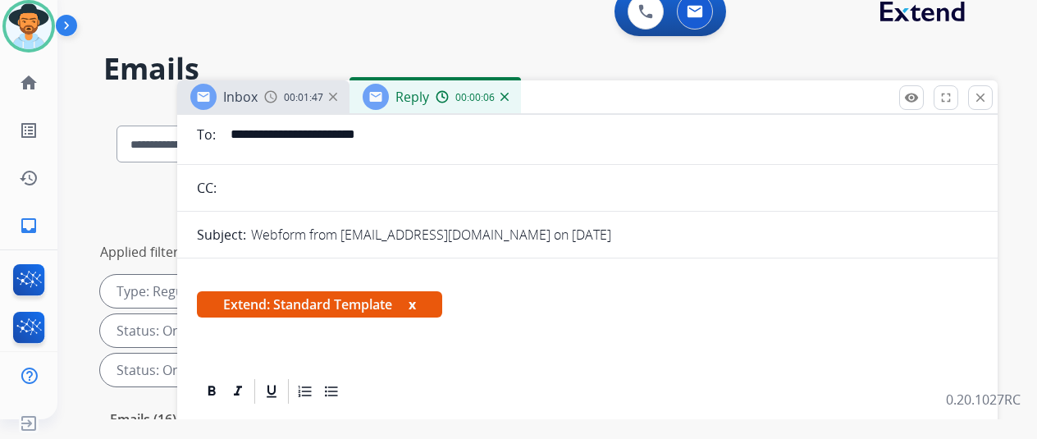
scroll to position [328, 0]
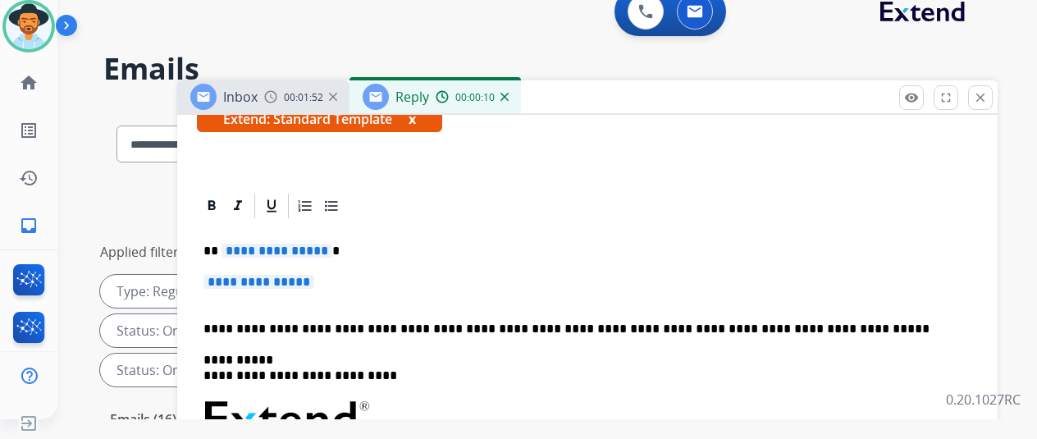
click at [332, 244] on span "**********" at bounding box center [276, 251] width 111 height 14
click at [314, 275] on span "**********" at bounding box center [258, 282] width 111 height 14
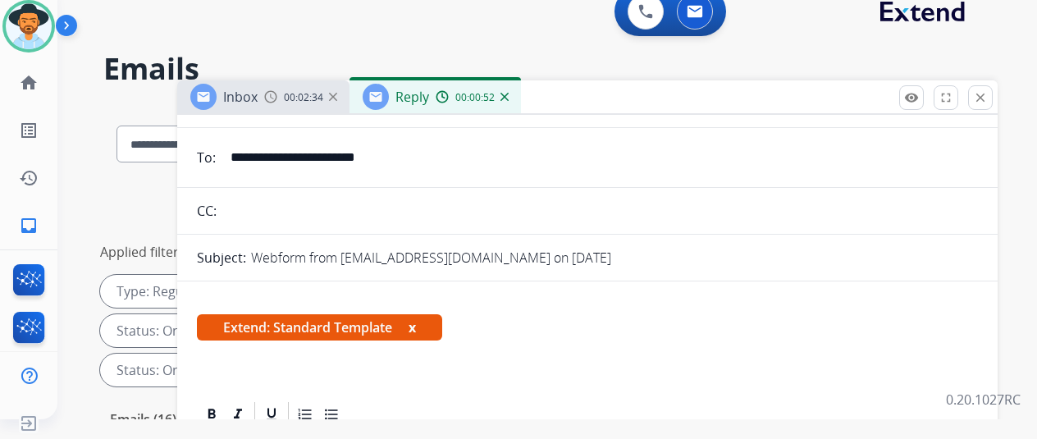
scroll to position [0, 0]
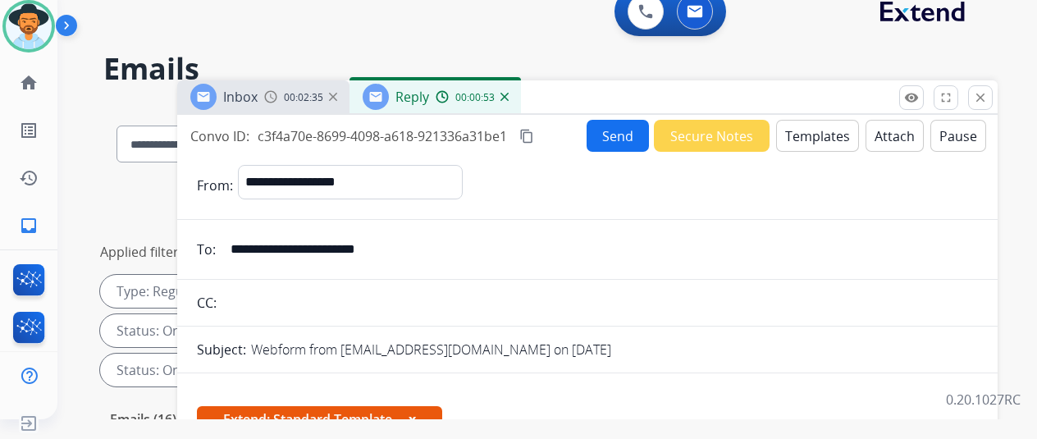
click at [534, 131] on mat-icon "content_copy" at bounding box center [526, 136] width 15 height 15
click at [627, 136] on button "Send" at bounding box center [617, 136] width 62 height 32
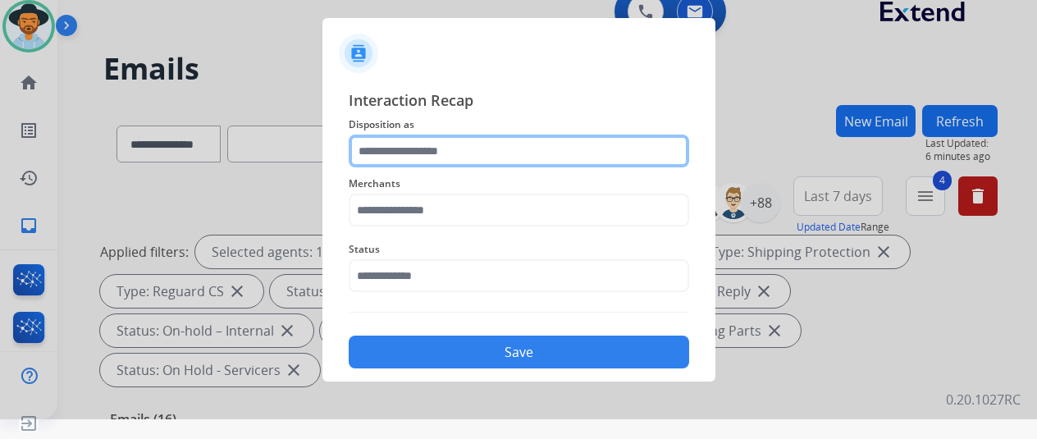
click at [376, 150] on input "text" at bounding box center [519, 150] width 340 height 33
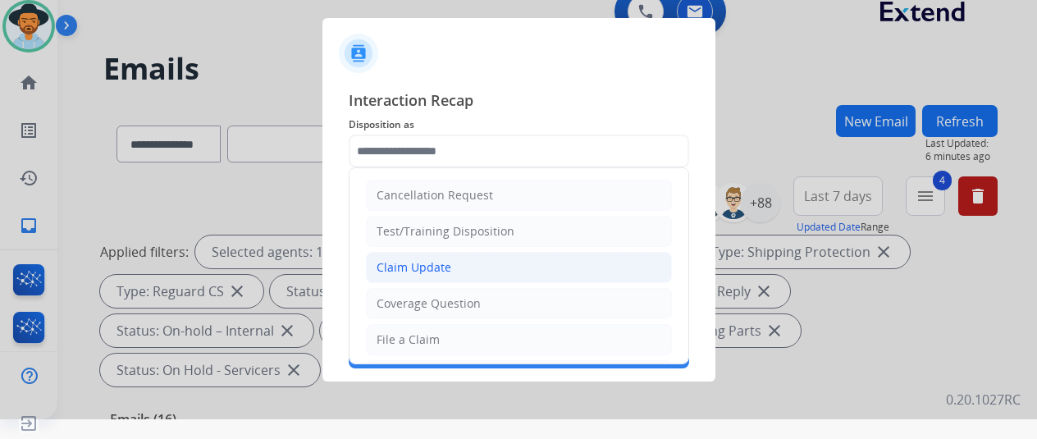
click at [403, 270] on div "Claim Update" at bounding box center [413, 267] width 75 height 16
type input "**********"
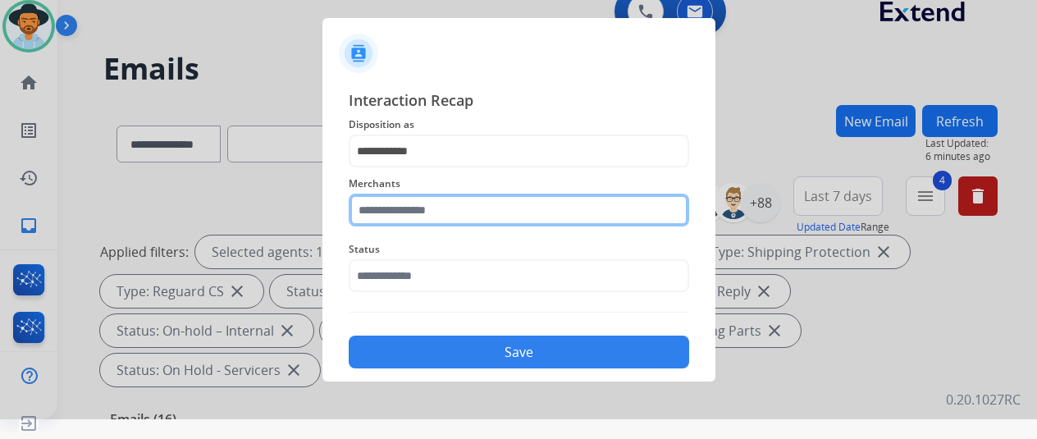
drag, startPoint x: 380, startPoint y: 210, endPoint x: 387, endPoint y: 202, distance: 11.0
click at [384, 205] on input "text" at bounding box center [519, 210] width 340 height 33
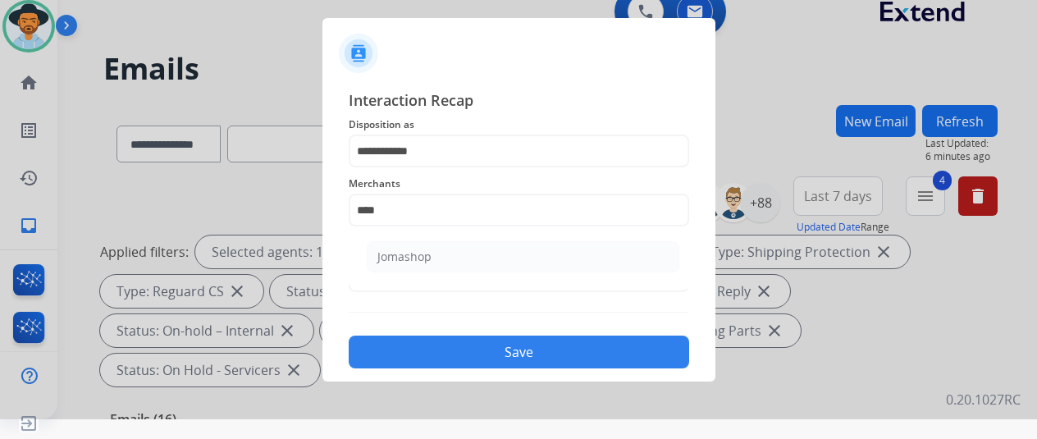
click at [456, 253] on li "Jomashop" at bounding box center [523, 256] width 312 height 31
type input "********"
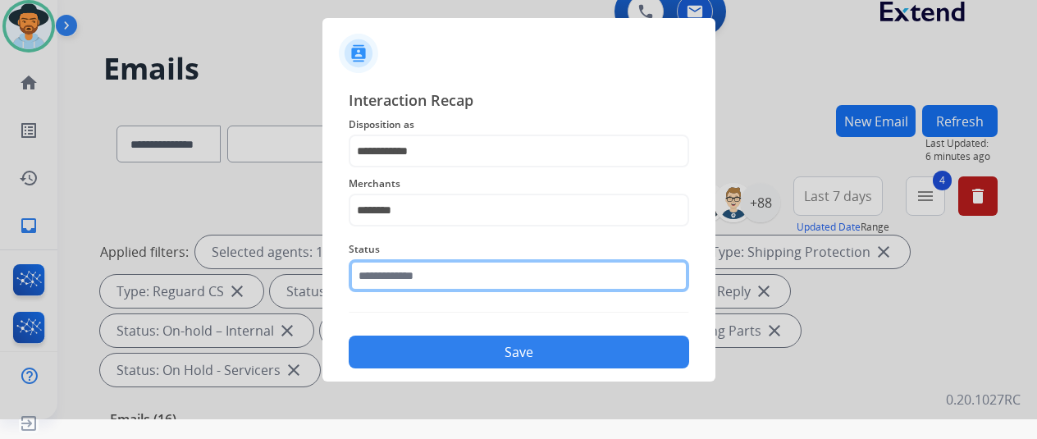
drag, startPoint x: 431, startPoint y: 274, endPoint x: 426, endPoint y: 282, distance: 9.6
click at [426, 282] on input "text" at bounding box center [519, 275] width 340 height 33
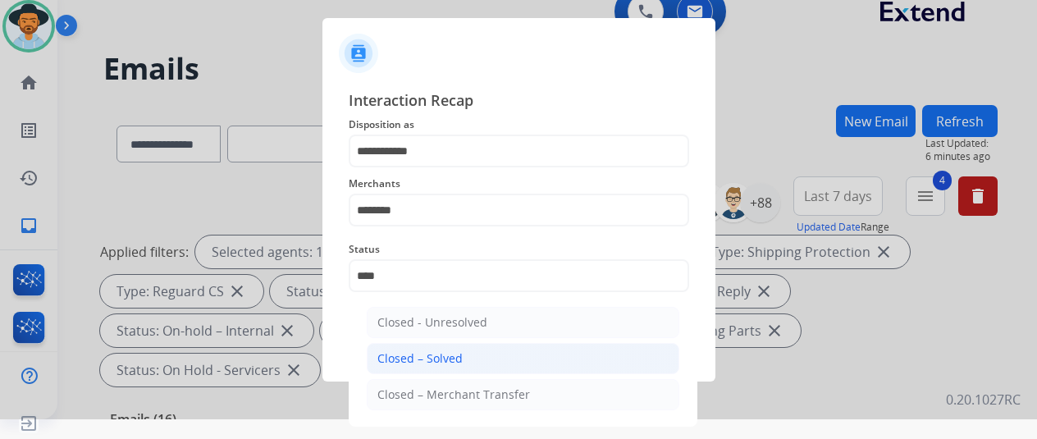
click at [415, 358] on div "Closed – Solved" at bounding box center [419, 358] width 85 height 16
type input "**********"
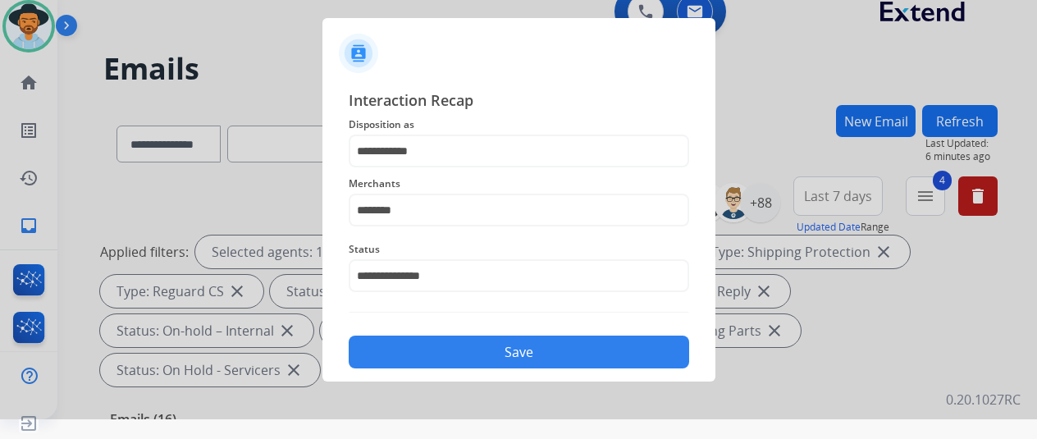
click at [423, 365] on button "Save" at bounding box center [519, 351] width 340 height 33
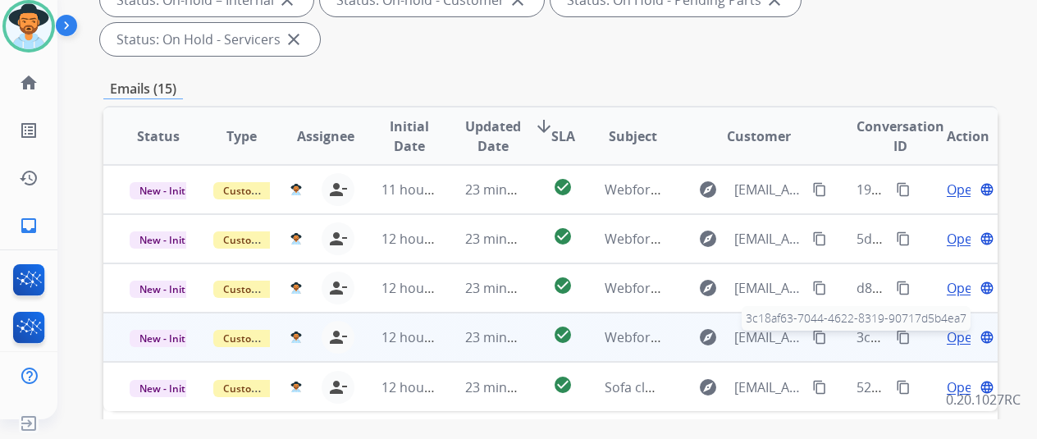
scroll to position [328, 0]
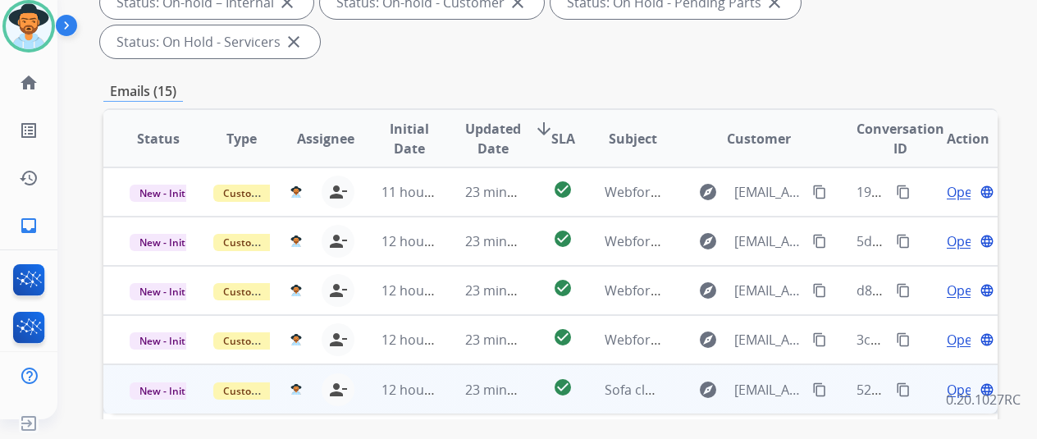
click at [955, 380] on span "Open" at bounding box center [963, 390] width 34 height 20
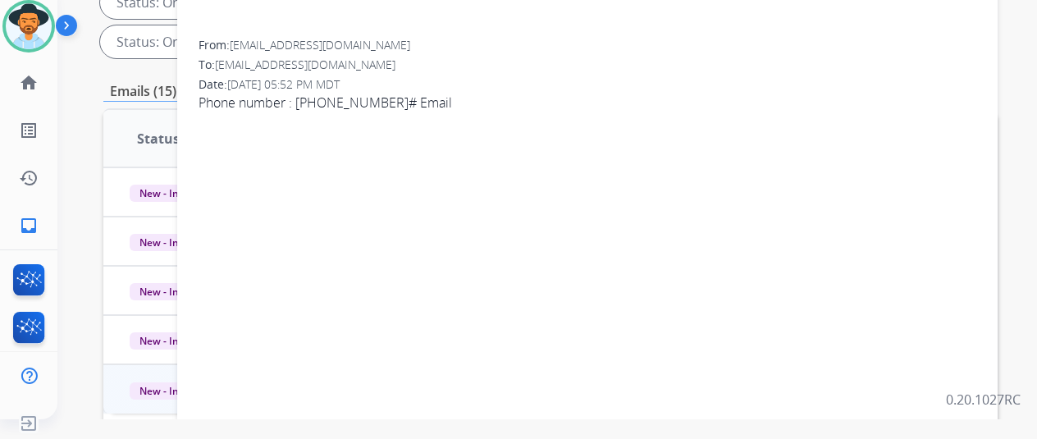
scroll to position [82, 0]
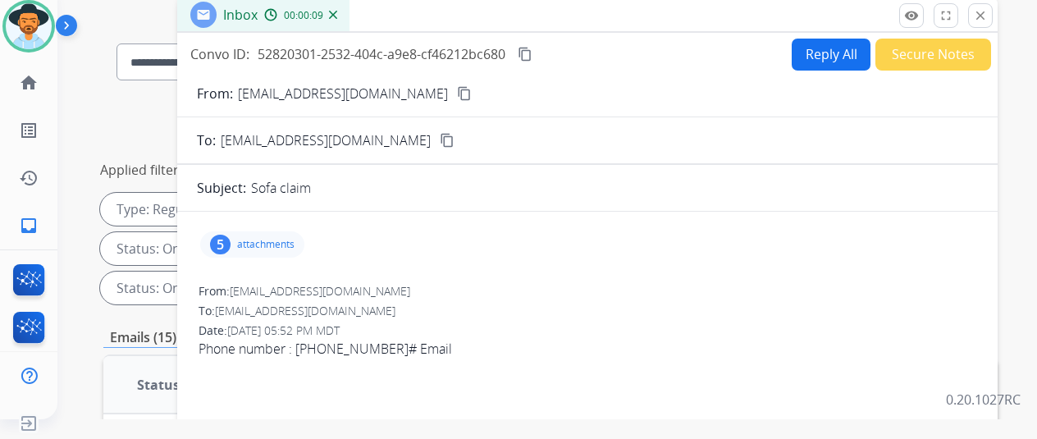
click at [457, 94] on mat-icon "content_copy" at bounding box center [464, 93] width 15 height 15
click at [829, 52] on button "Reply All" at bounding box center [830, 55] width 79 height 32
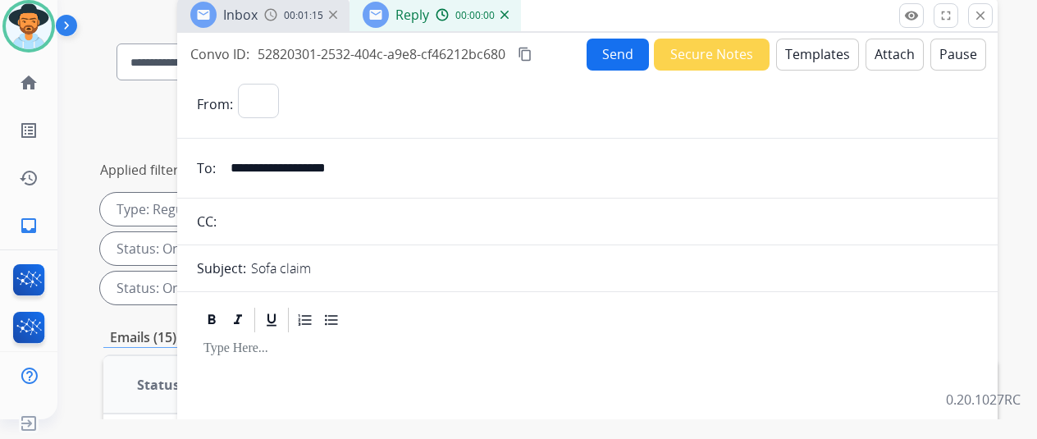
select select "**********"
click at [806, 52] on button "Templates" at bounding box center [817, 55] width 83 height 32
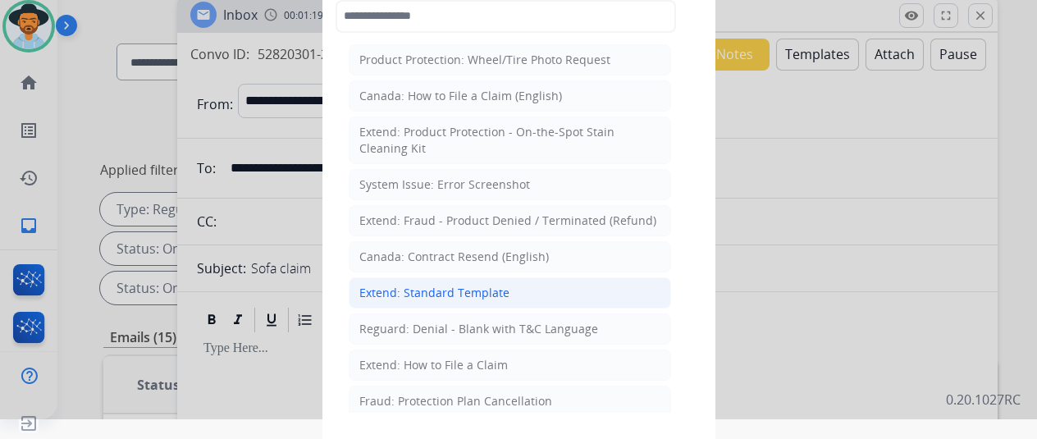
click at [411, 289] on div "Extend: Standard Template" at bounding box center [434, 293] width 150 height 16
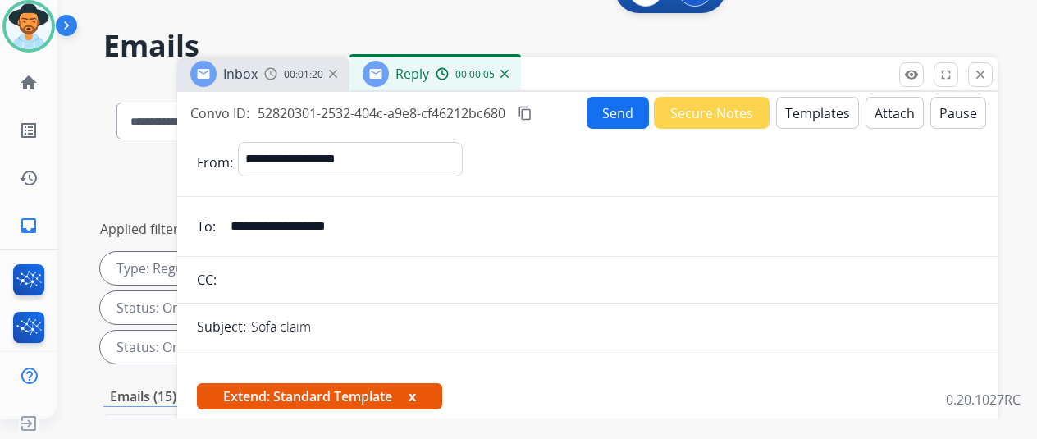
scroll to position [0, 0]
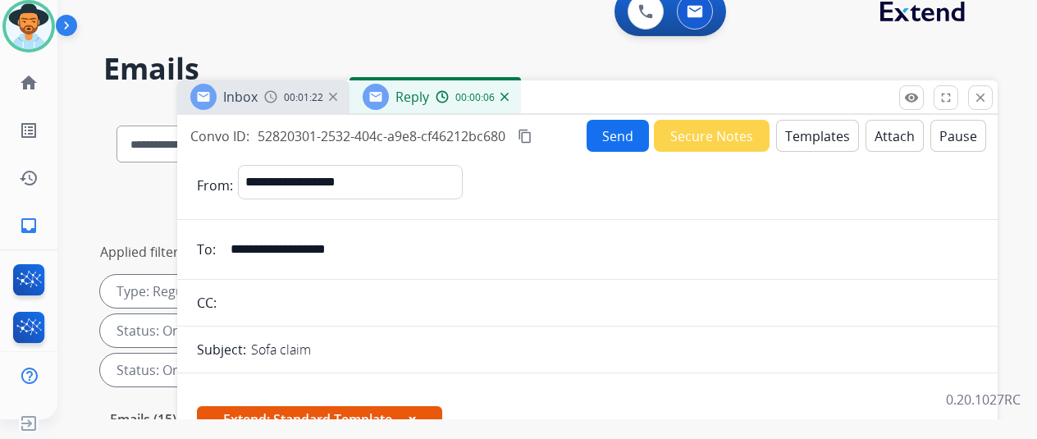
click at [532, 129] on mat-icon "content_copy" at bounding box center [524, 136] width 15 height 15
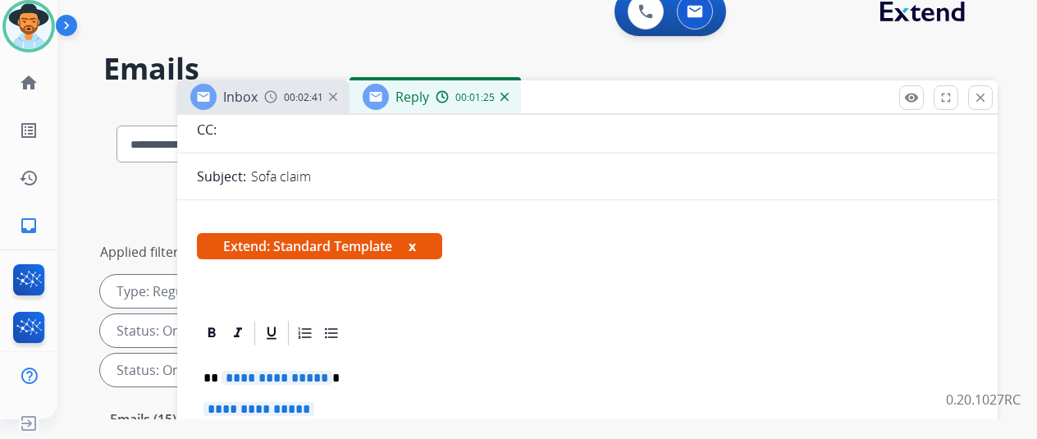
scroll to position [328, 0]
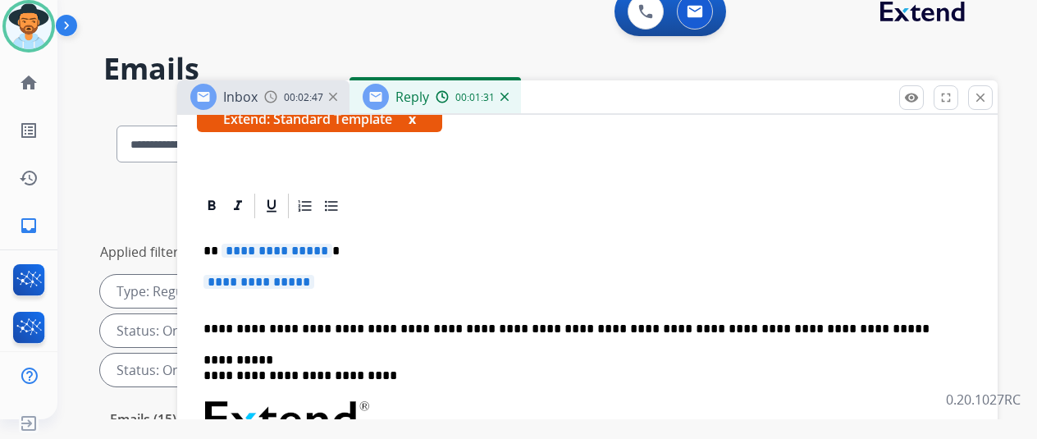
click at [332, 244] on span "**********" at bounding box center [276, 251] width 111 height 14
click at [314, 275] on span "**********" at bounding box center [258, 282] width 111 height 14
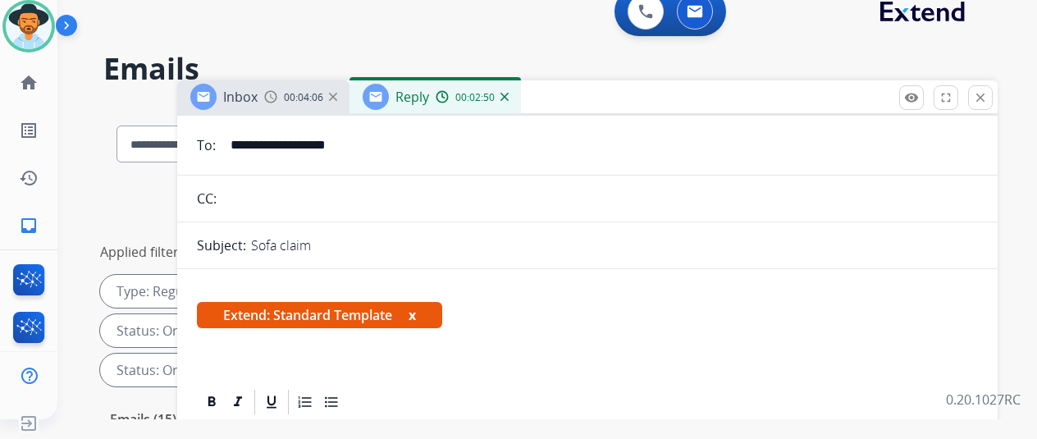
scroll to position [0, 0]
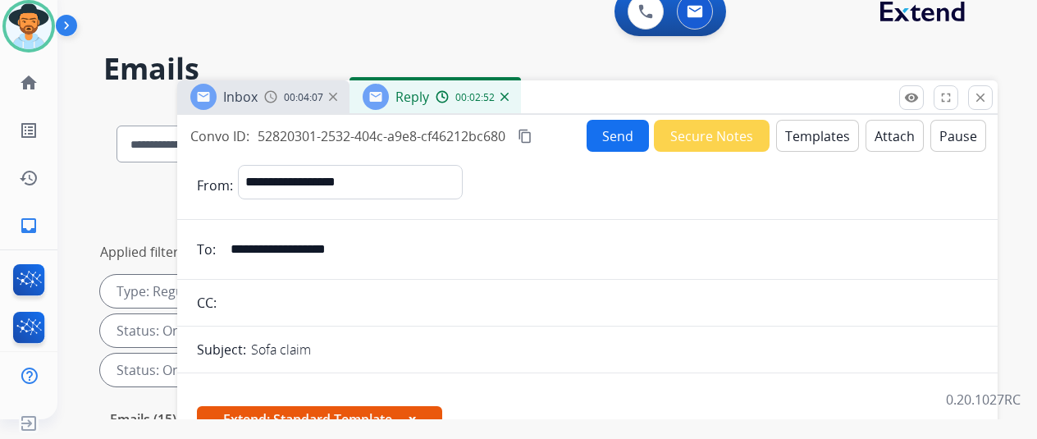
click at [618, 127] on button "Send" at bounding box center [617, 136] width 62 height 32
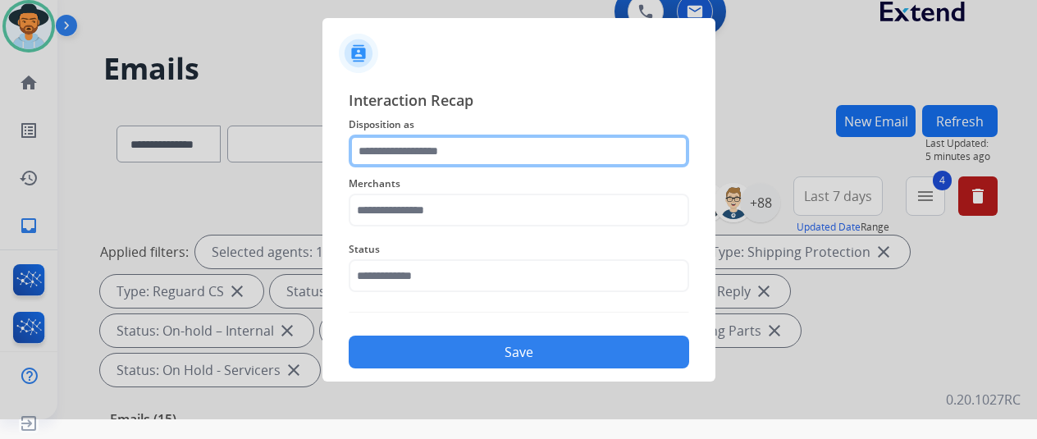
click at [384, 148] on input "text" at bounding box center [519, 150] width 340 height 33
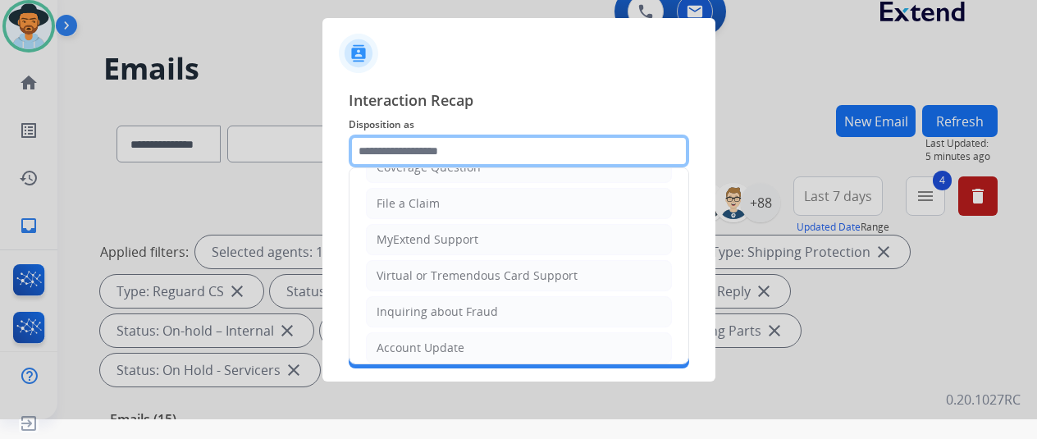
scroll to position [246, 0]
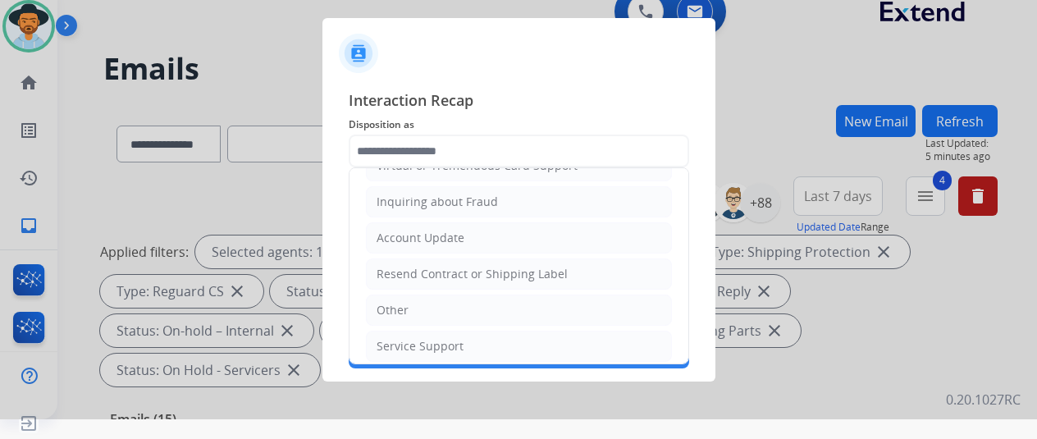
drag, startPoint x: 390, startPoint y: 335, endPoint x: 392, endPoint y: 324, distance: 11.7
click at [392, 338] on div "Service Support" at bounding box center [419, 346] width 87 height 16
type input "**********"
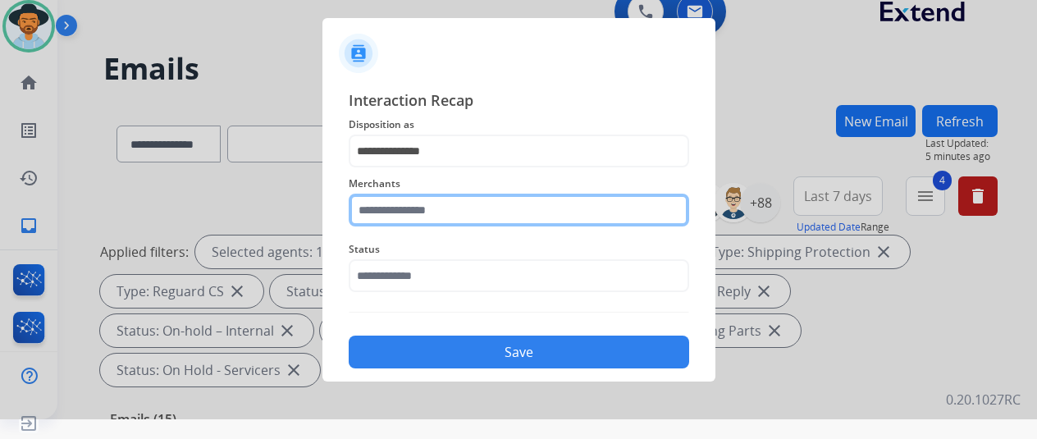
drag, startPoint x: 397, startPoint y: 209, endPoint x: 428, endPoint y: 157, distance: 61.0
click at [397, 211] on input "text" at bounding box center [519, 210] width 340 height 33
type input "***"
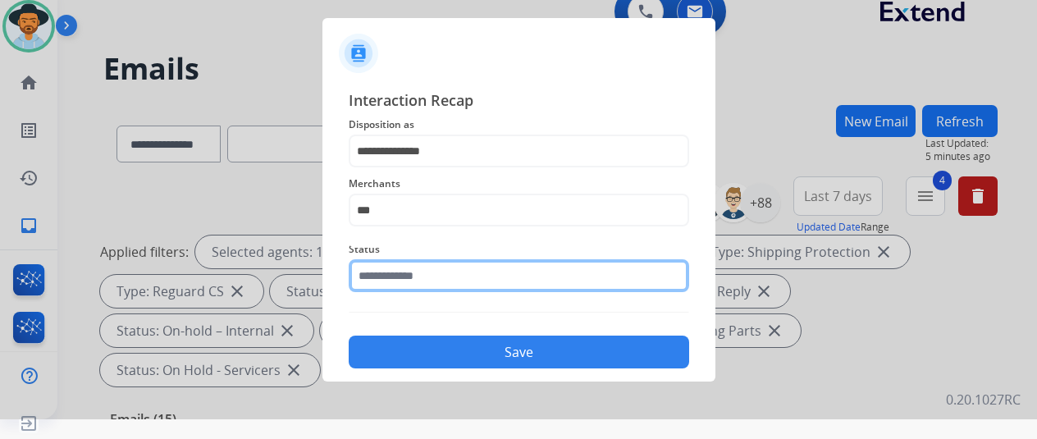
click at [403, 274] on input "text" at bounding box center [519, 275] width 340 height 33
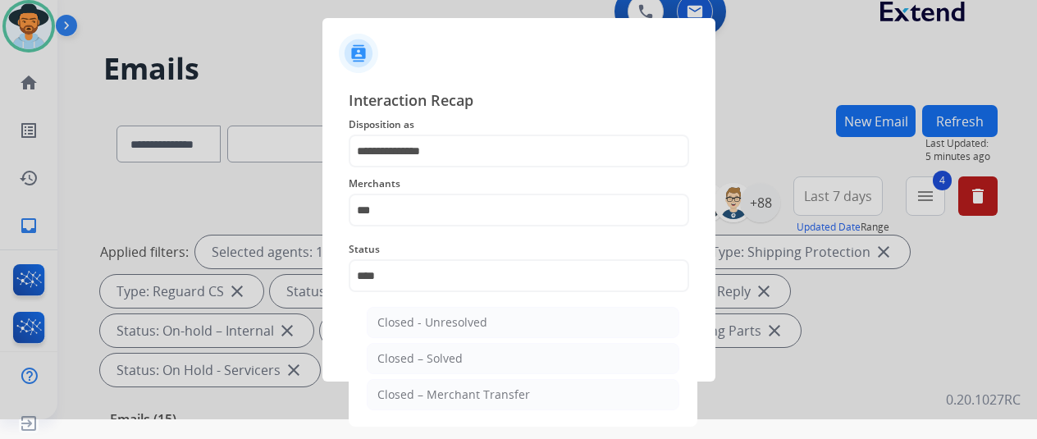
click at [431, 360] on div "Closed – Solved" at bounding box center [419, 358] width 85 height 16
type input "**********"
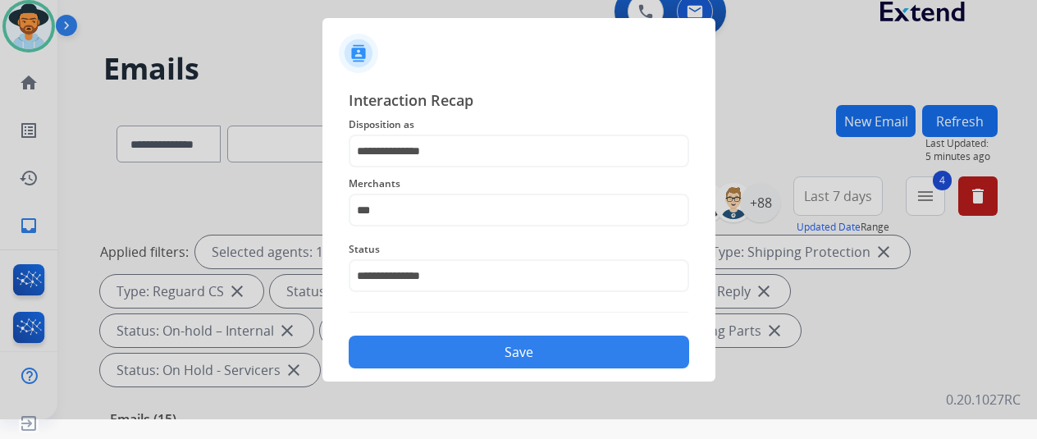
click at [441, 345] on button "Save" at bounding box center [519, 351] width 340 height 33
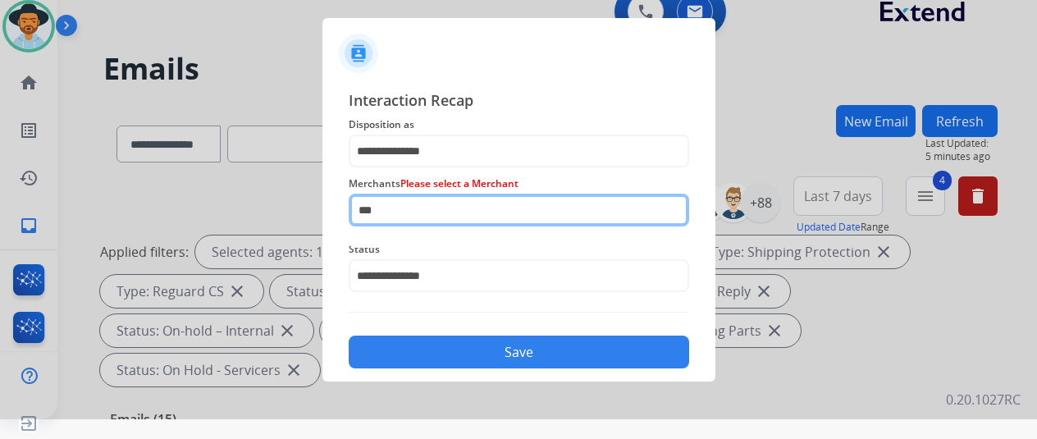
click at [410, 201] on input "***" at bounding box center [519, 210] width 340 height 33
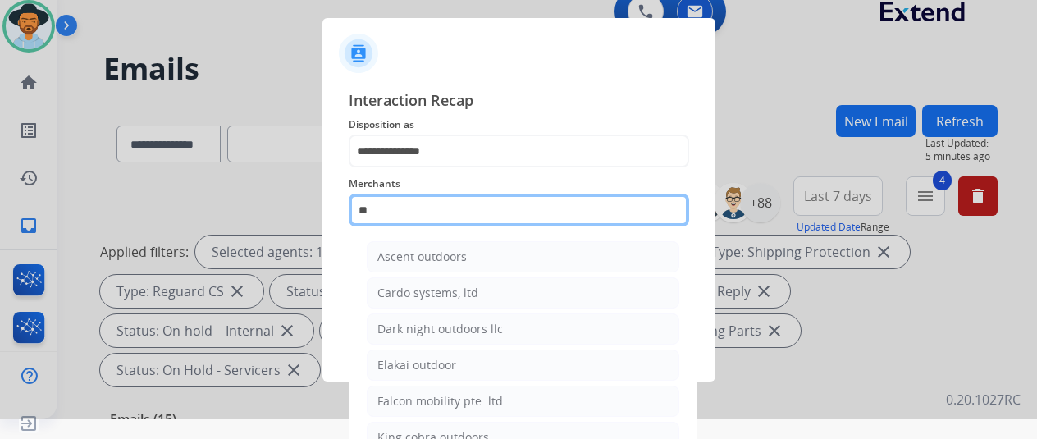
type input "*"
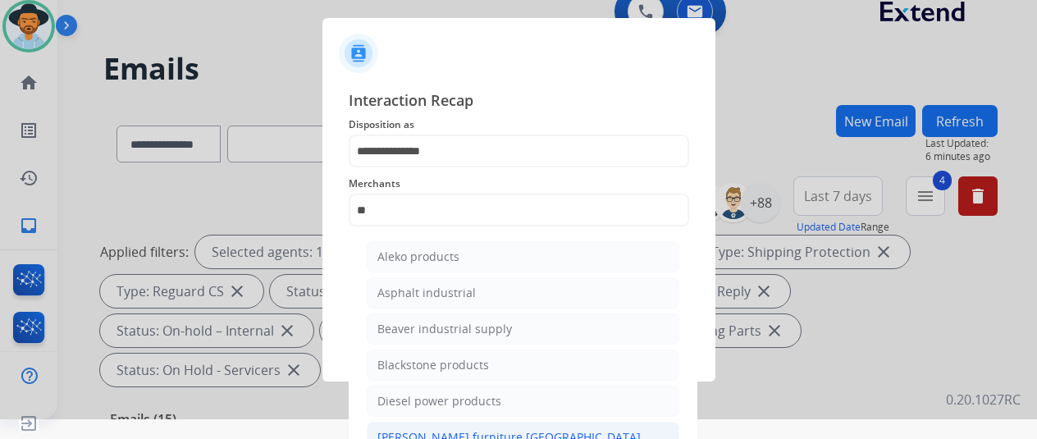
click at [441, 432] on div "[PERSON_NAME] furniture [GEOGRAPHIC_DATA]" at bounding box center [508, 437] width 263 height 16
type input "**********"
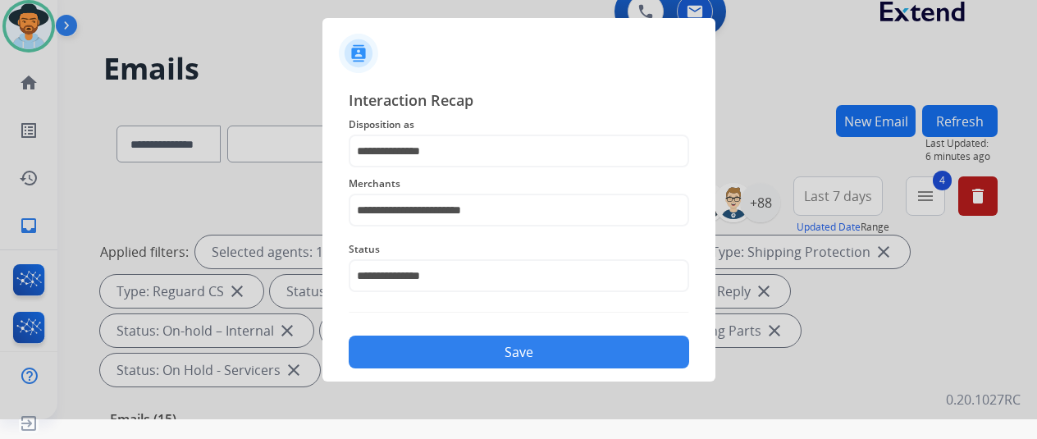
click at [467, 344] on button "Save" at bounding box center [519, 351] width 340 height 33
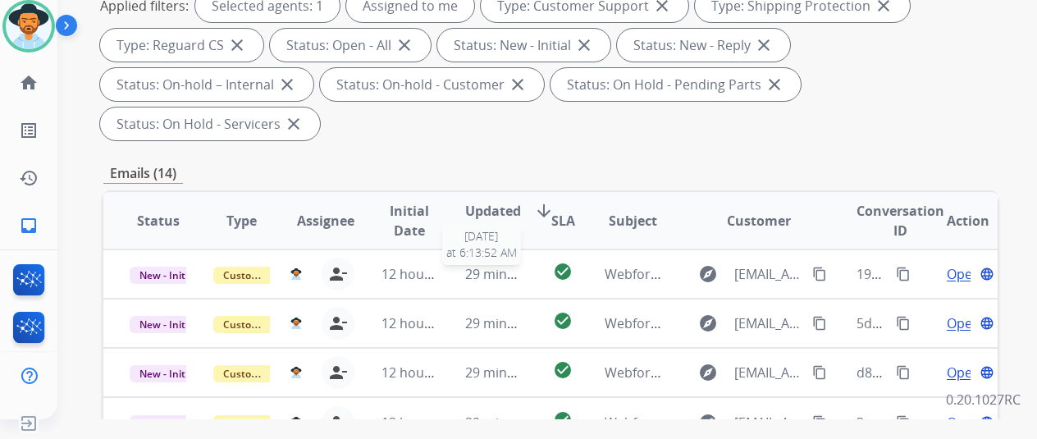
scroll to position [492, 0]
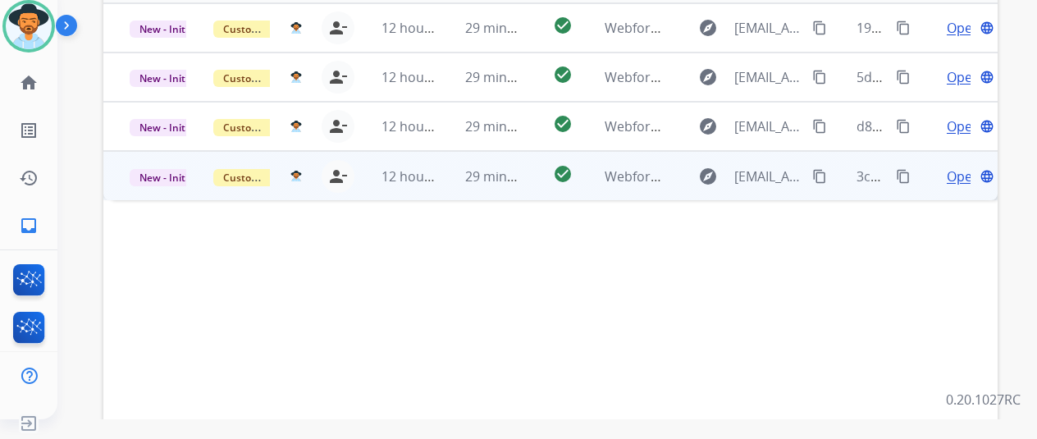
click at [953, 166] on span "Open" at bounding box center [963, 176] width 34 height 20
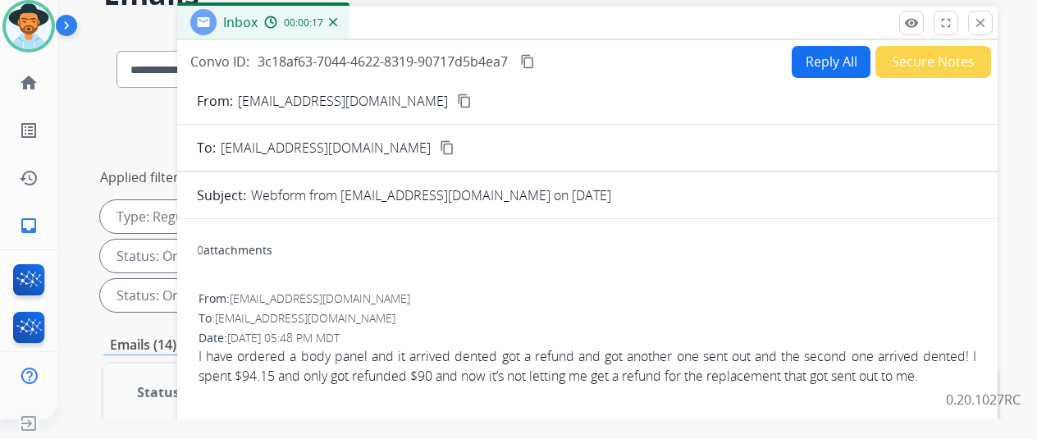
scroll to position [0, 0]
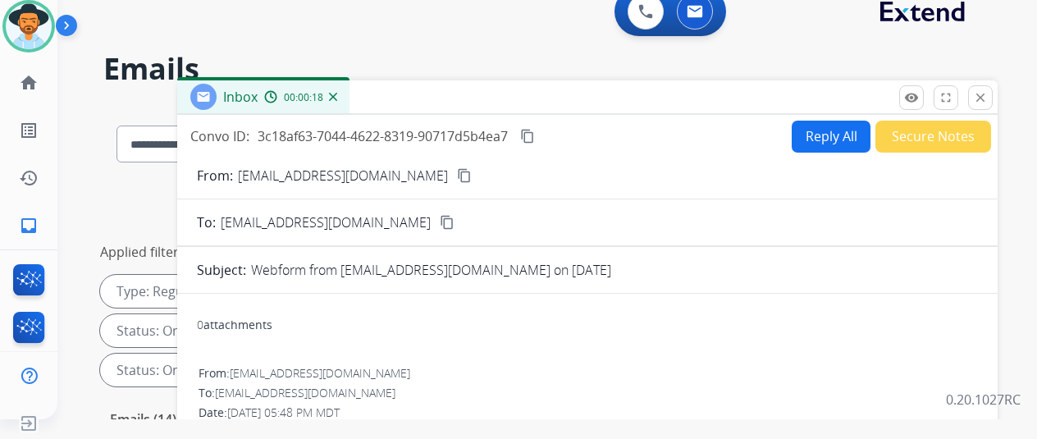
click at [454, 166] on button "content_copy" at bounding box center [464, 176] width 20 height 20
click at [535, 135] on mat-icon "content_copy" at bounding box center [527, 136] width 15 height 15
click at [337, 95] on img at bounding box center [333, 97] width 8 height 8
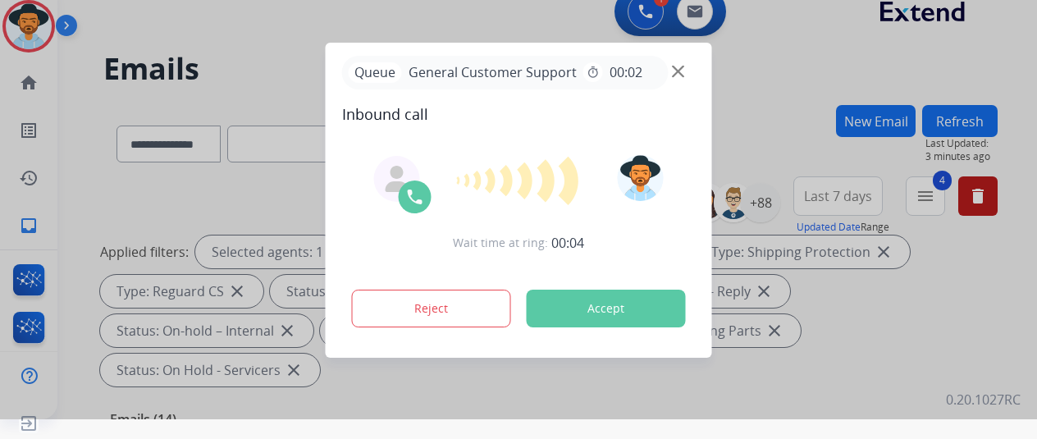
click at [137, 193] on div at bounding box center [518, 199] width 1037 height 439
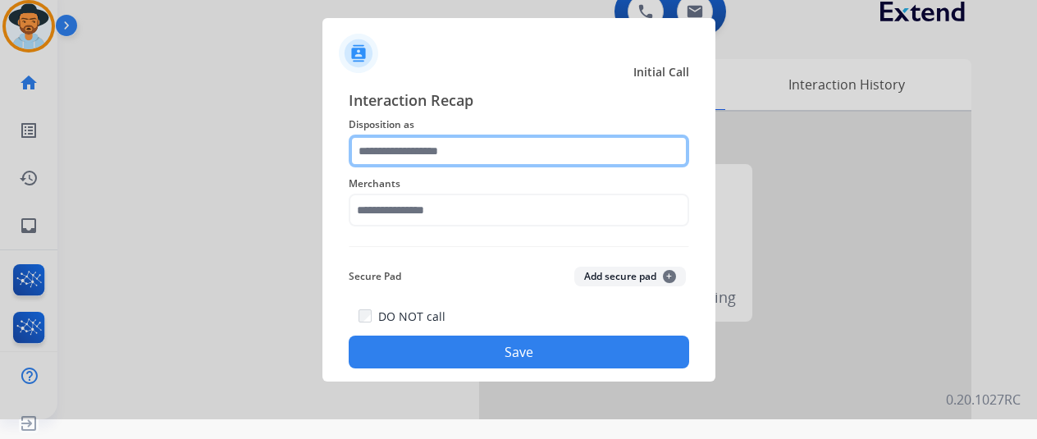
click at [403, 148] on input "text" at bounding box center [519, 150] width 340 height 33
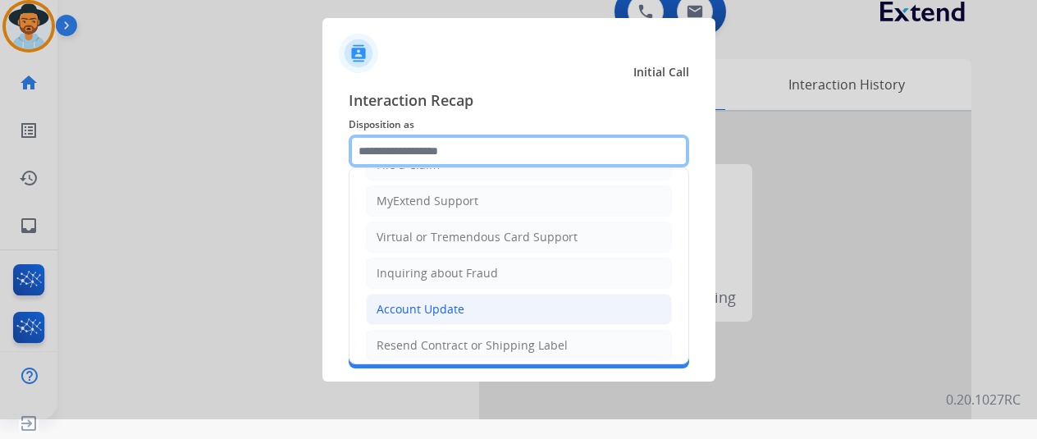
scroll to position [246, 0]
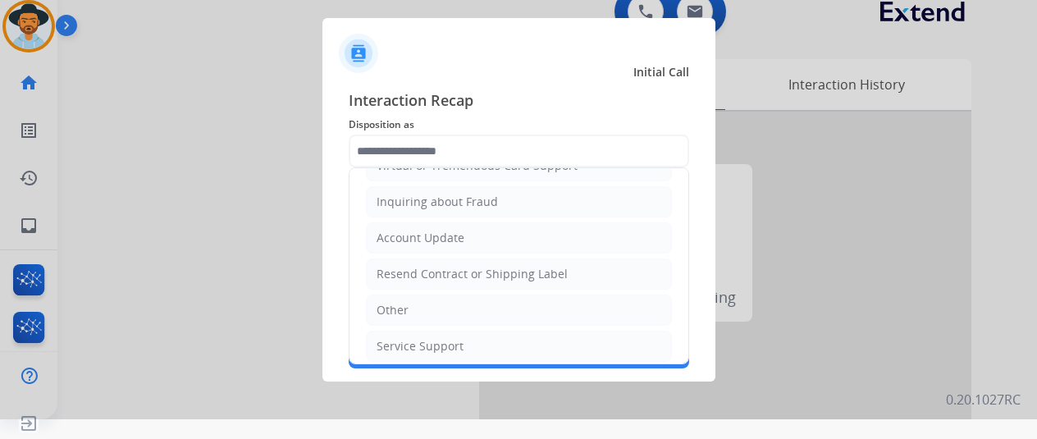
drag, startPoint x: 407, startPoint y: 301, endPoint x: 417, endPoint y: 270, distance: 32.7
click at [412, 294] on li "Other" at bounding box center [519, 309] width 306 height 31
type input "*****"
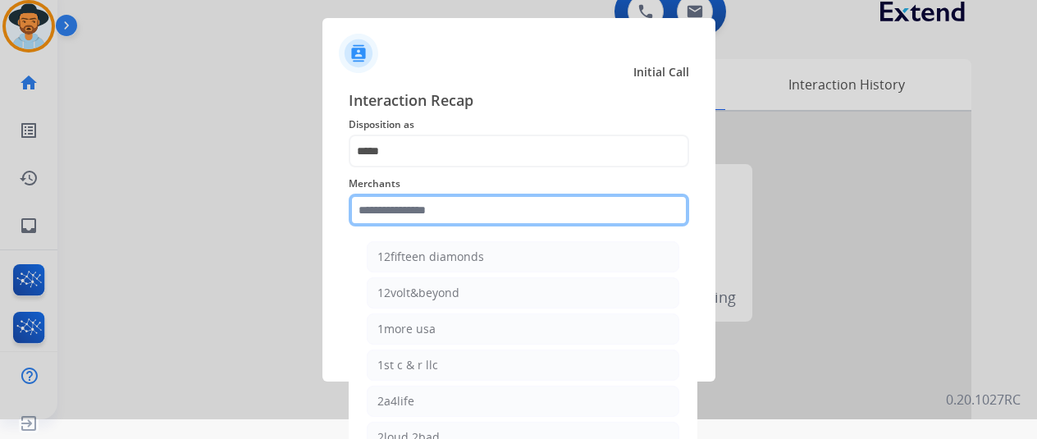
drag, startPoint x: 407, startPoint y: 216, endPoint x: 555, endPoint y: 215, distance: 148.4
click at [408, 216] on input "text" at bounding box center [519, 210] width 340 height 33
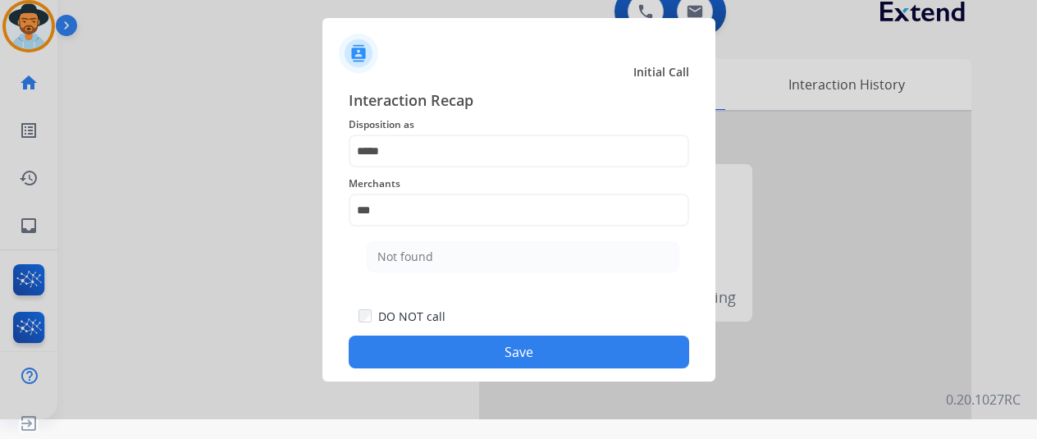
click at [426, 261] on div "Not found" at bounding box center [405, 256] width 56 height 16
type input "*********"
click at [494, 354] on button "Save" at bounding box center [519, 351] width 340 height 33
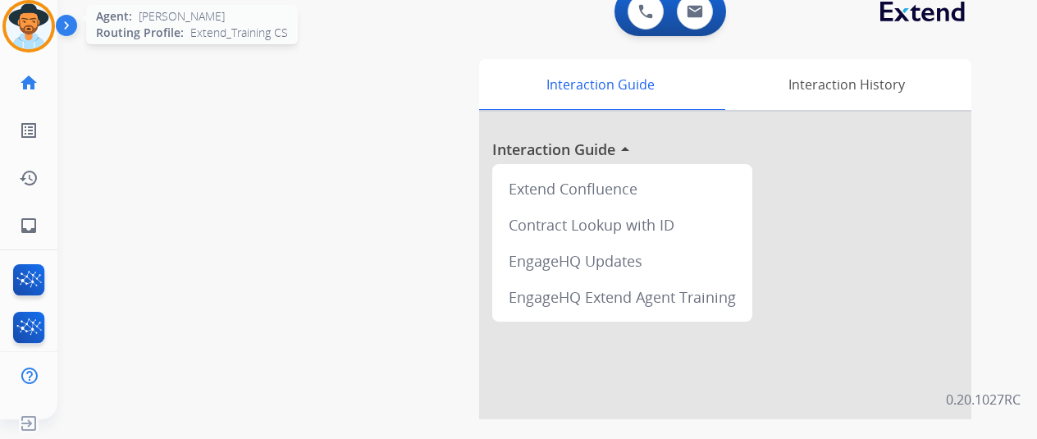
click at [45, 19] on img at bounding box center [29, 26] width 46 height 46
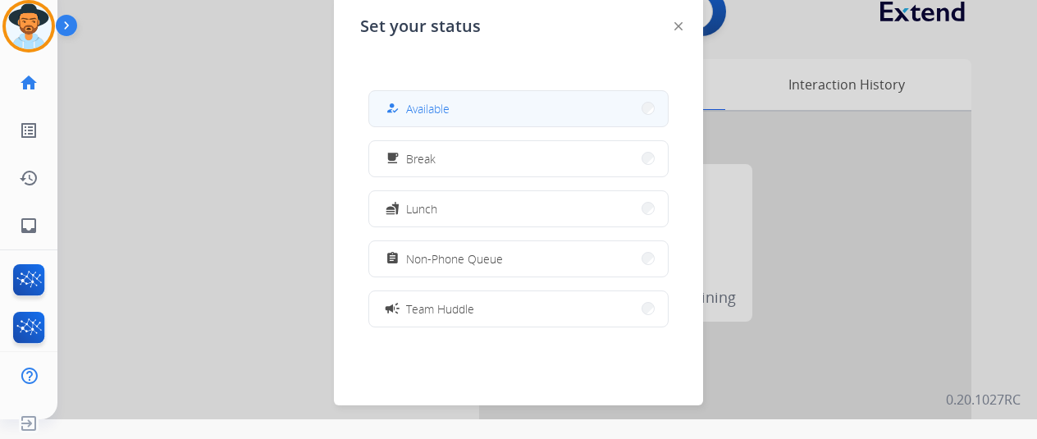
click at [481, 105] on button "how_to_reg Available" at bounding box center [518, 108] width 298 height 35
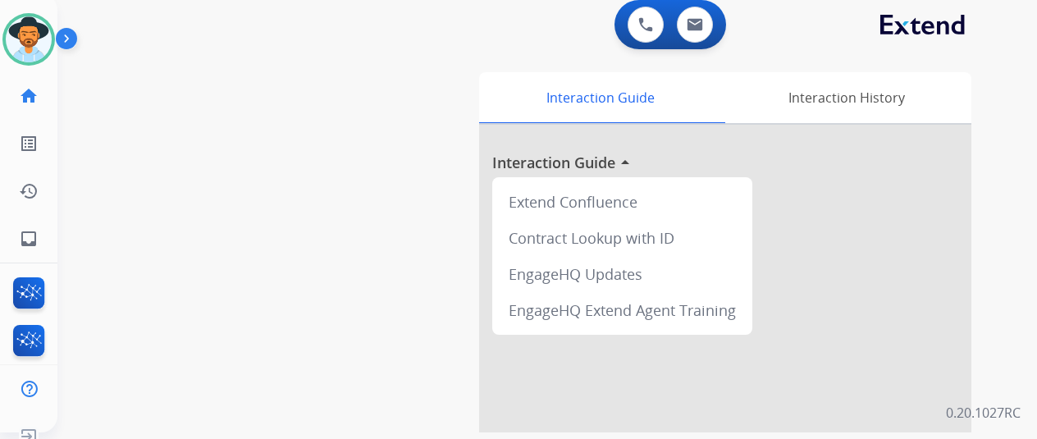
scroll to position [0, 0]
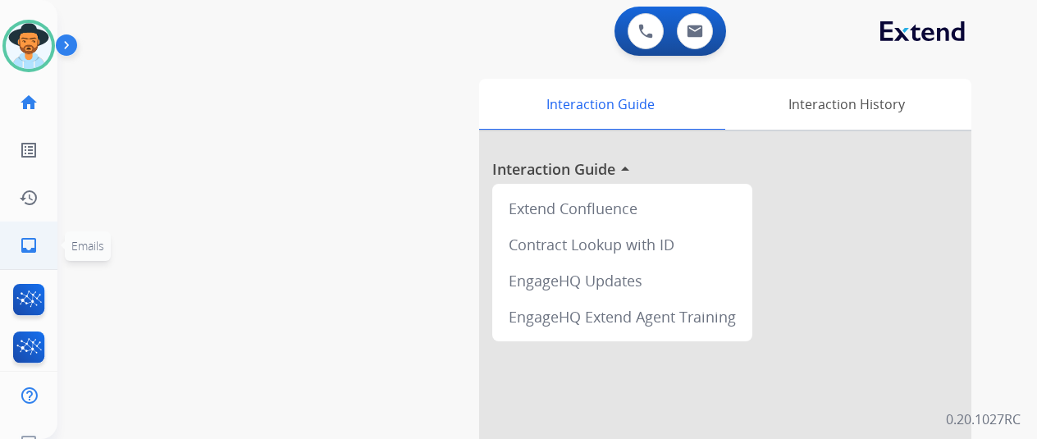
click at [27, 245] on mat-icon "inbox" at bounding box center [29, 245] width 20 height 20
select select "**********"
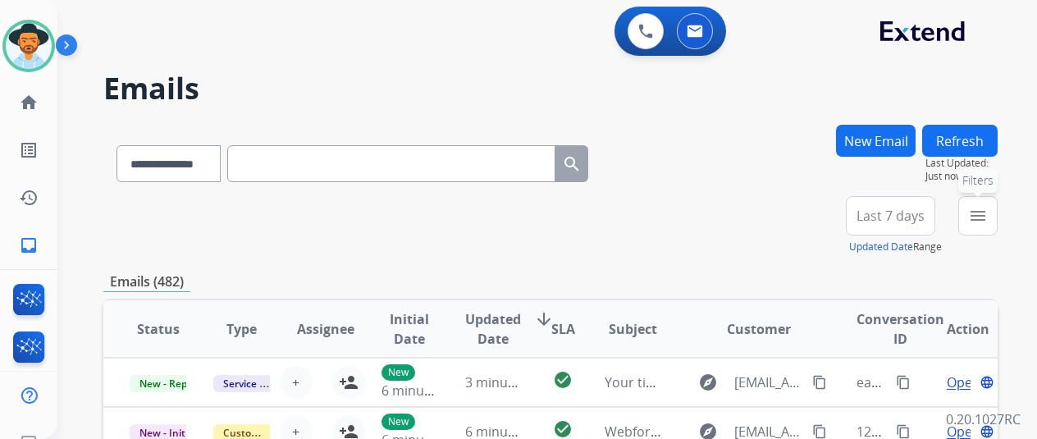
click at [997, 210] on button "menu Filters" at bounding box center [977, 215] width 39 height 39
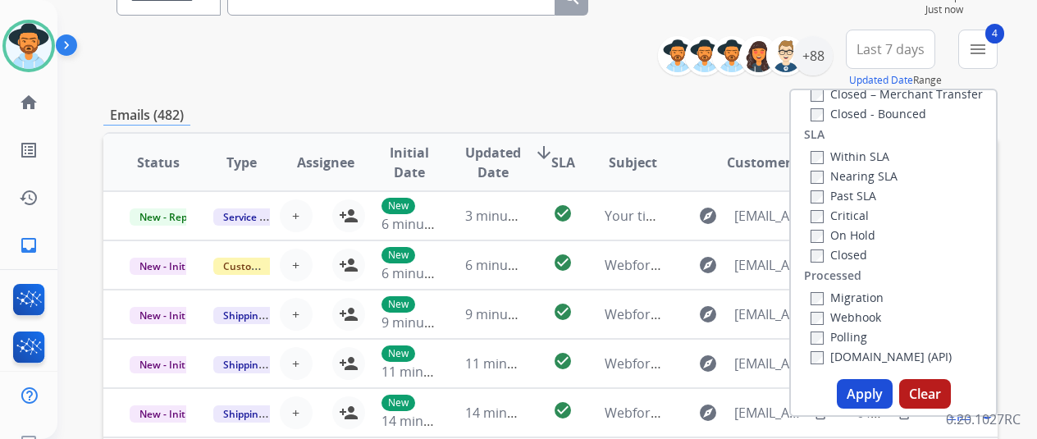
scroll to position [246, 0]
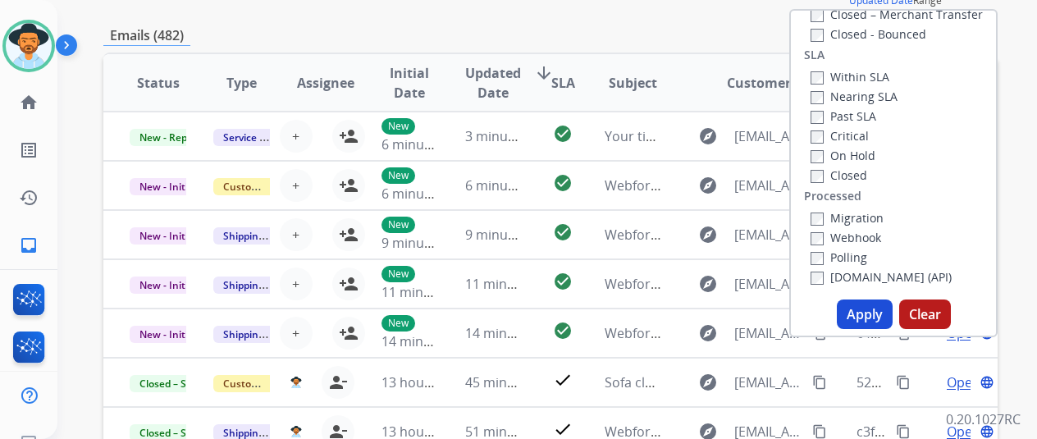
click at [866, 321] on button "Apply" at bounding box center [864, 314] width 56 height 30
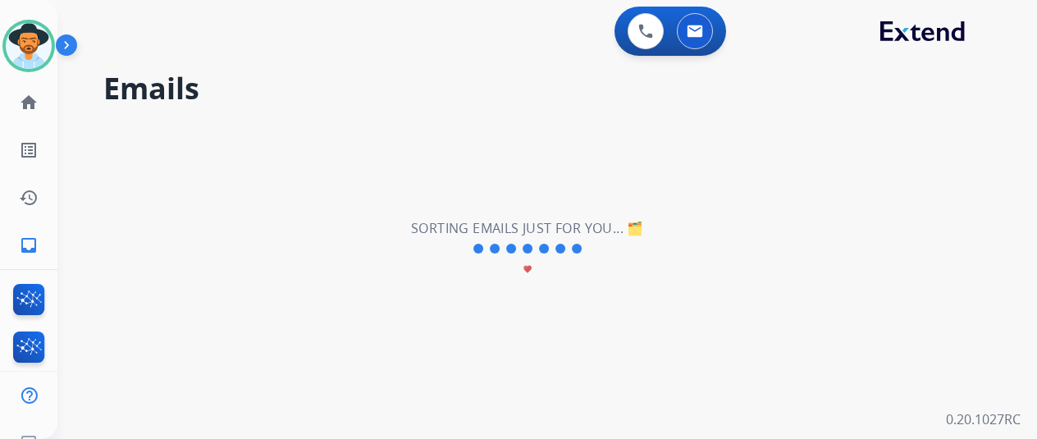
scroll to position [0, 0]
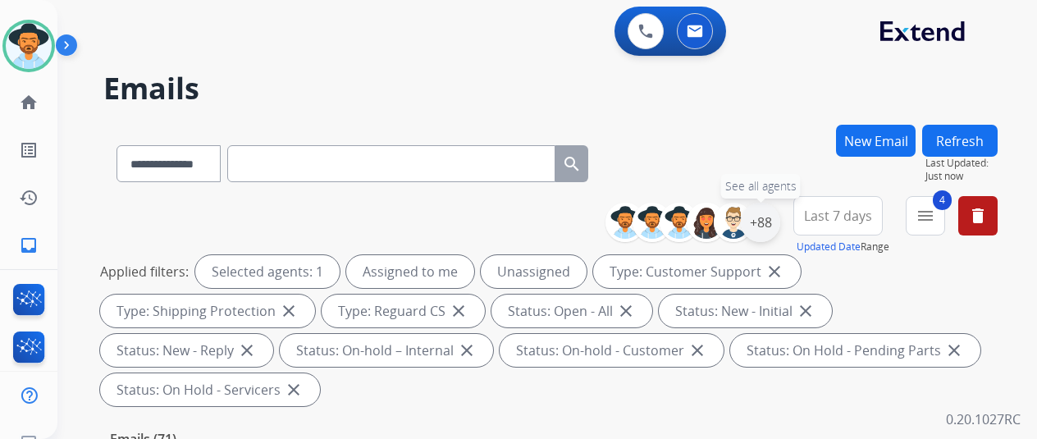
click at [780, 220] on div "+88" at bounding box center [759, 222] width 39 height 39
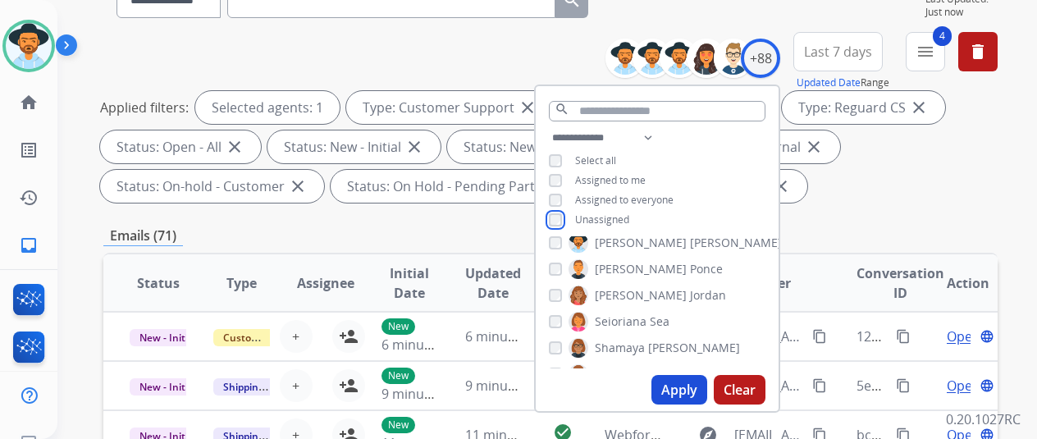
scroll to position [1640, 0]
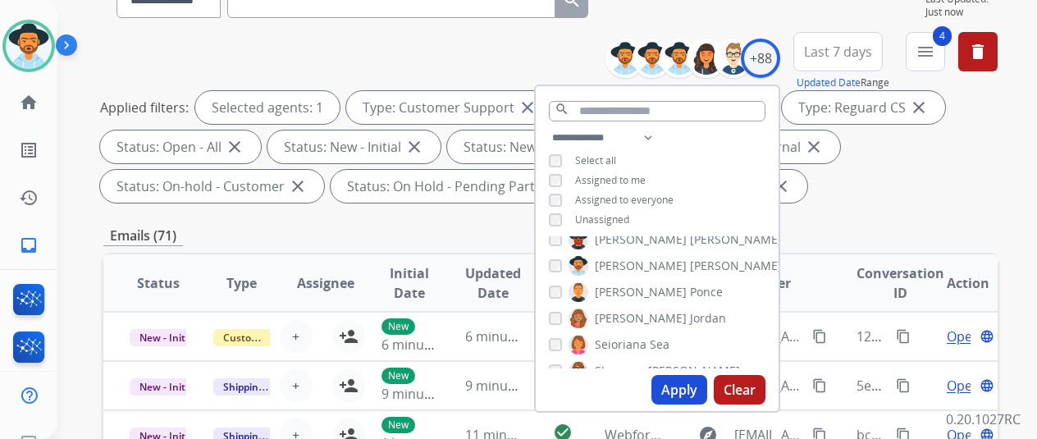
click at [681, 386] on button "Apply" at bounding box center [679, 390] width 56 height 30
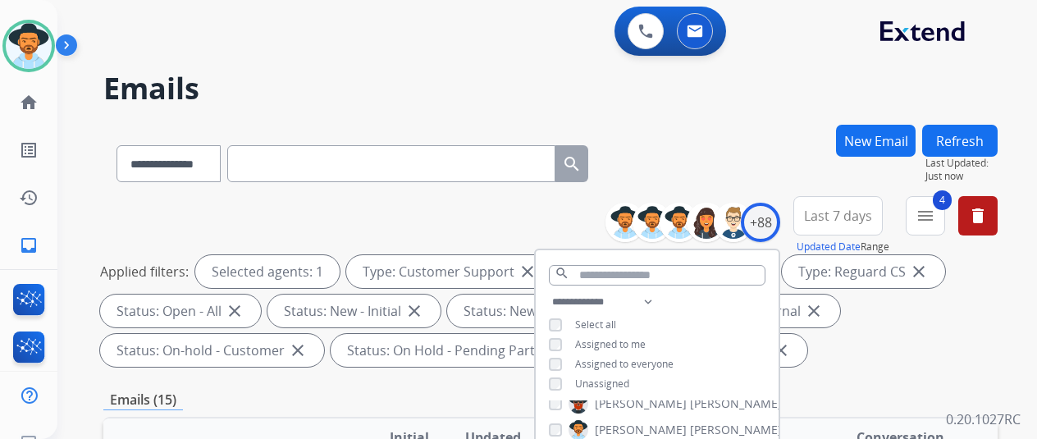
click at [713, 144] on div "**********" at bounding box center [550, 160] width 894 height 71
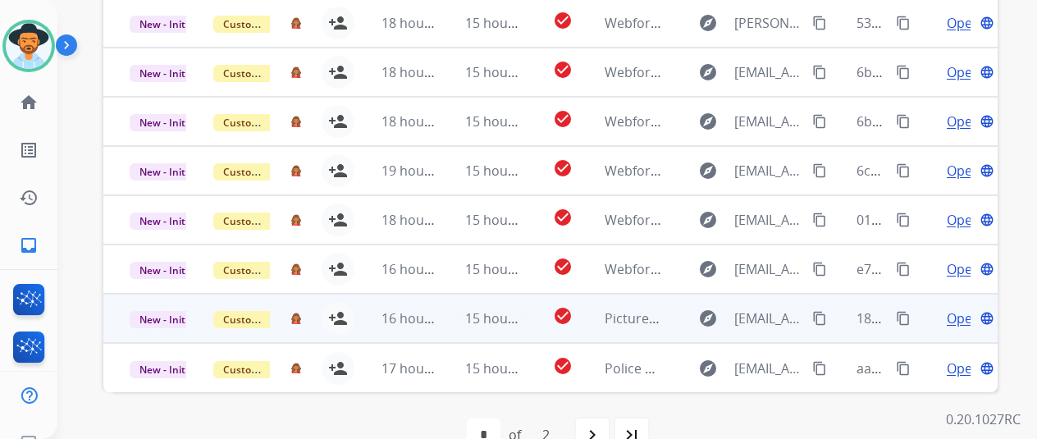
scroll to position [599, 0]
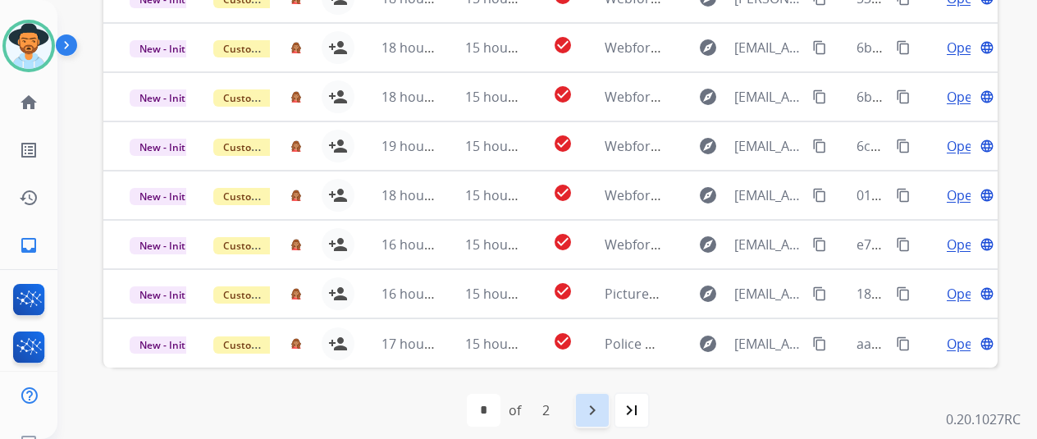
click at [600, 410] on mat-icon "navigate_next" at bounding box center [592, 410] width 20 height 20
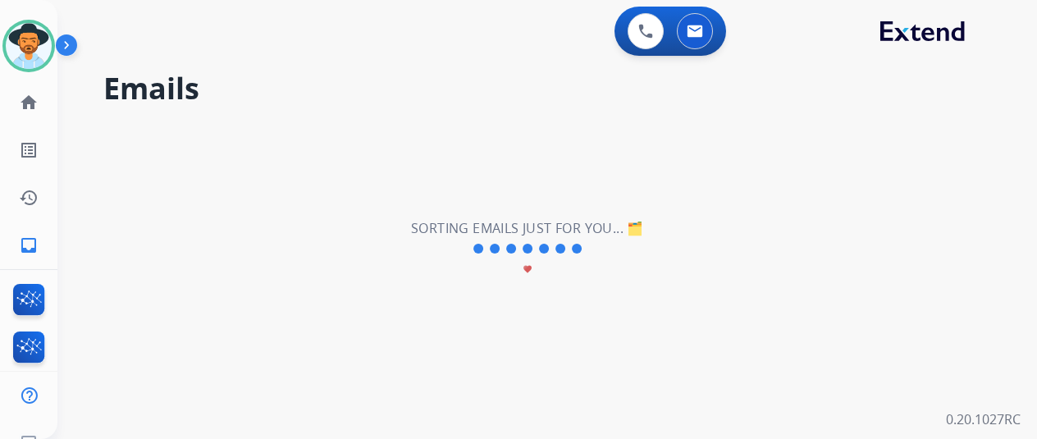
scroll to position [0, 0]
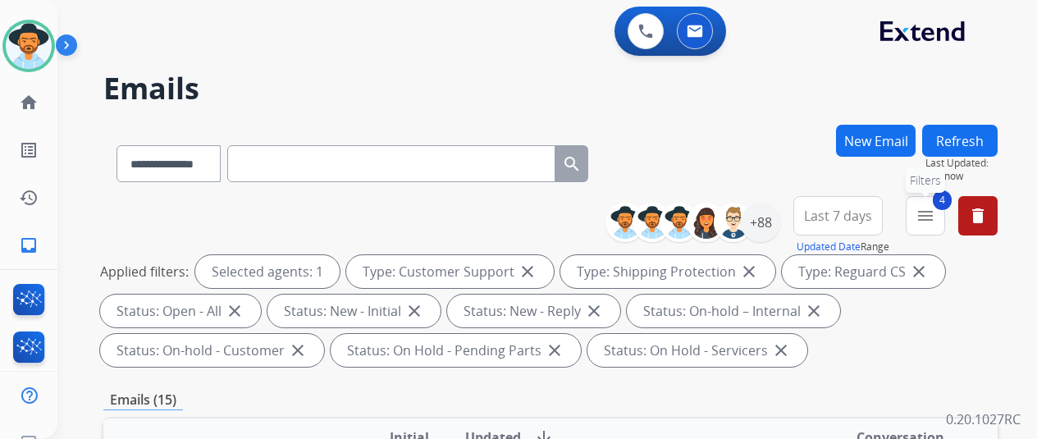
click at [935, 219] on mat-icon "menu" at bounding box center [925, 216] width 20 height 20
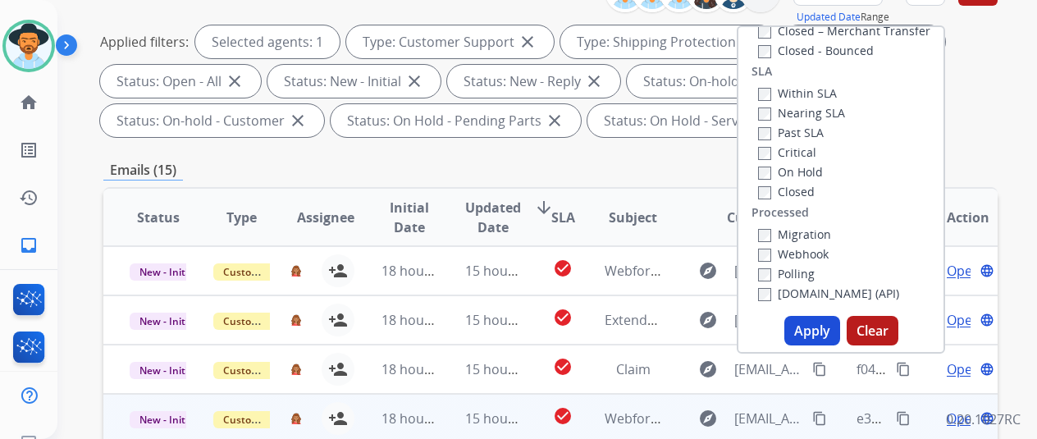
scroll to position [328, 0]
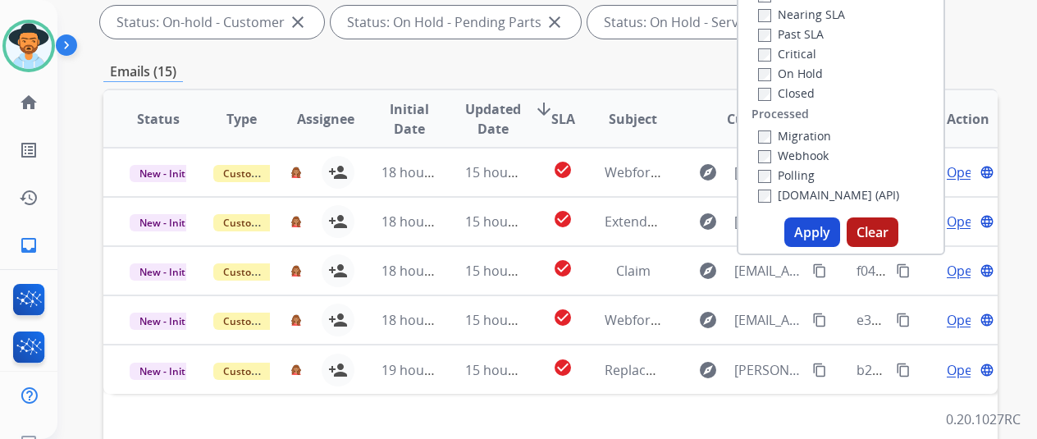
click at [820, 226] on button "Apply" at bounding box center [812, 232] width 56 height 30
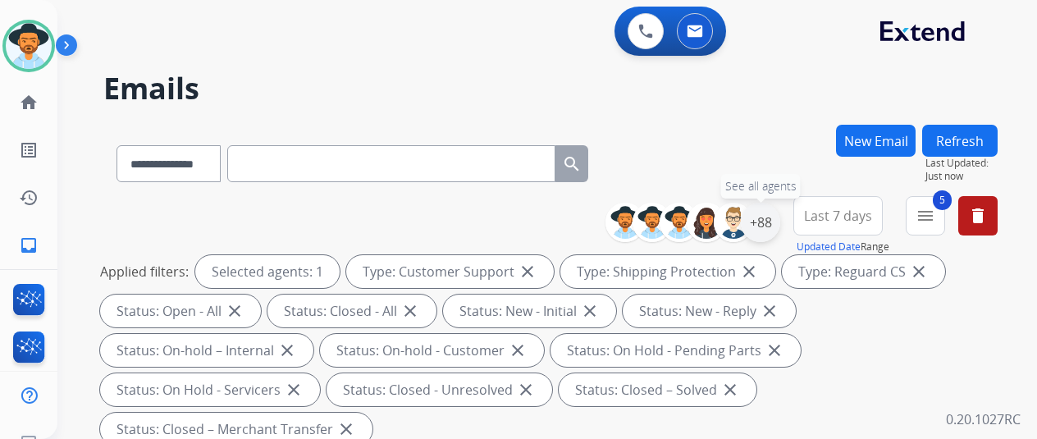
click at [776, 216] on div "+88" at bounding box center [759, 222] width 39 height 39
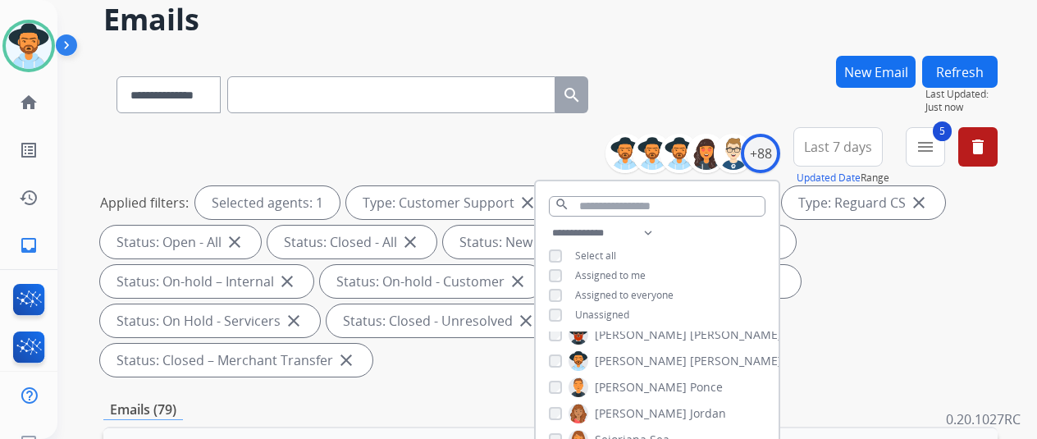
scroll to position [164, 0]
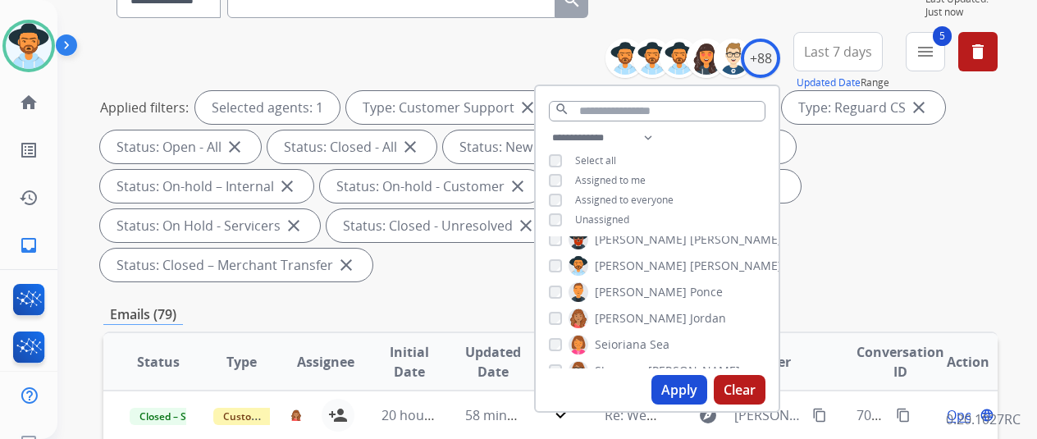
click at [683, 391] on button "Apply" at bounding box center [679, 390] width 56 height 30
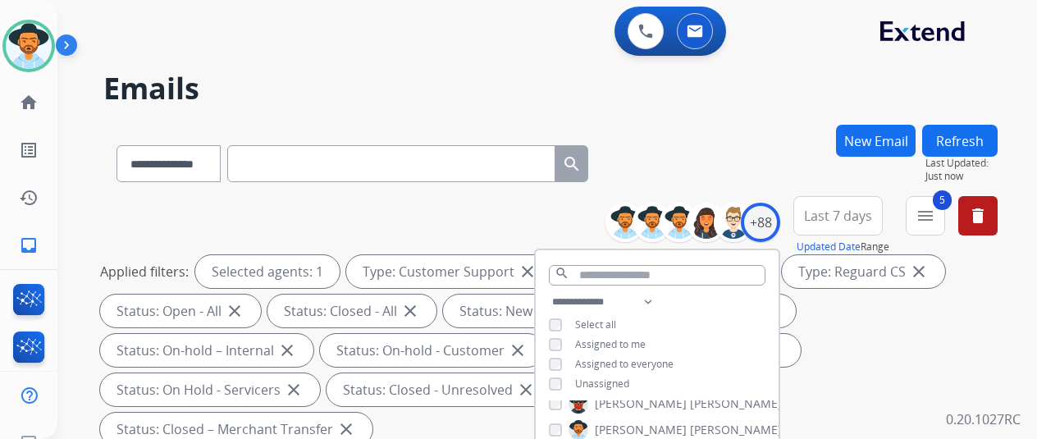
click at [719, 108] on div "**********" at bounding box center [527, 278] width 940 height 439
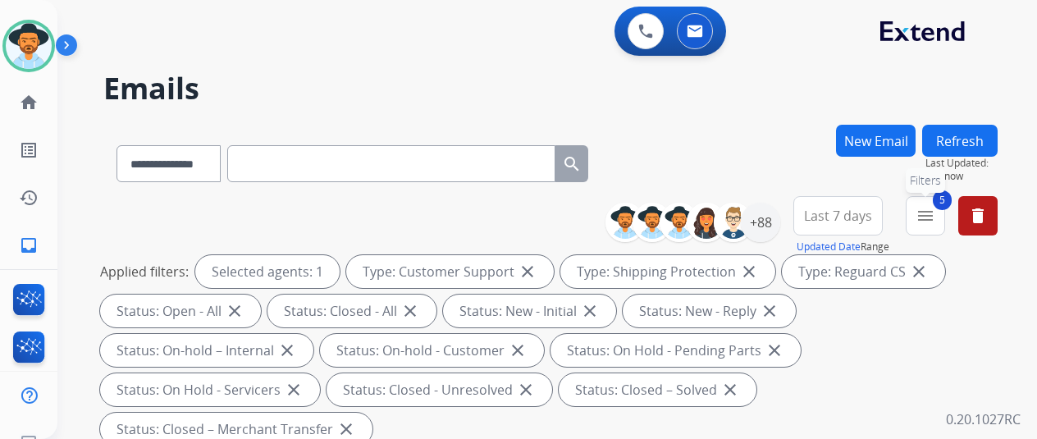
click at [935, 214] on mat-icon "menu" at bounding box center [925, 216] width 20 height 20
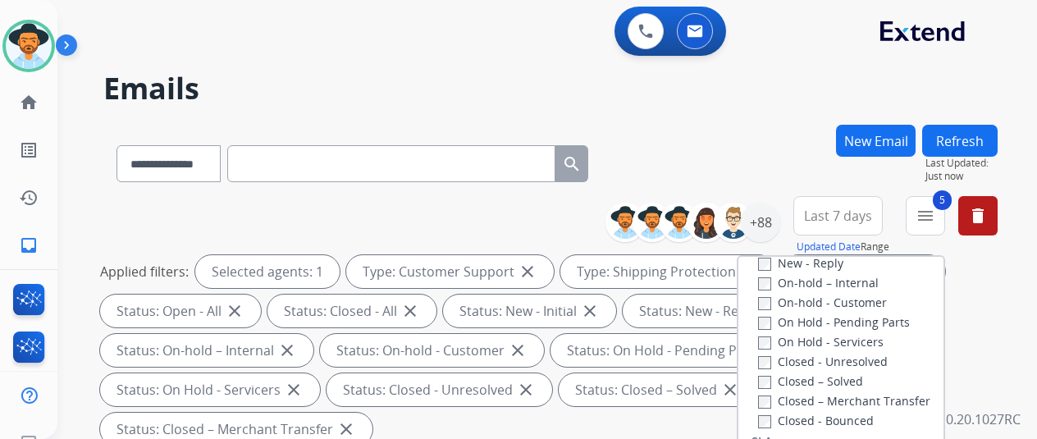
scroll to position [207, 0]
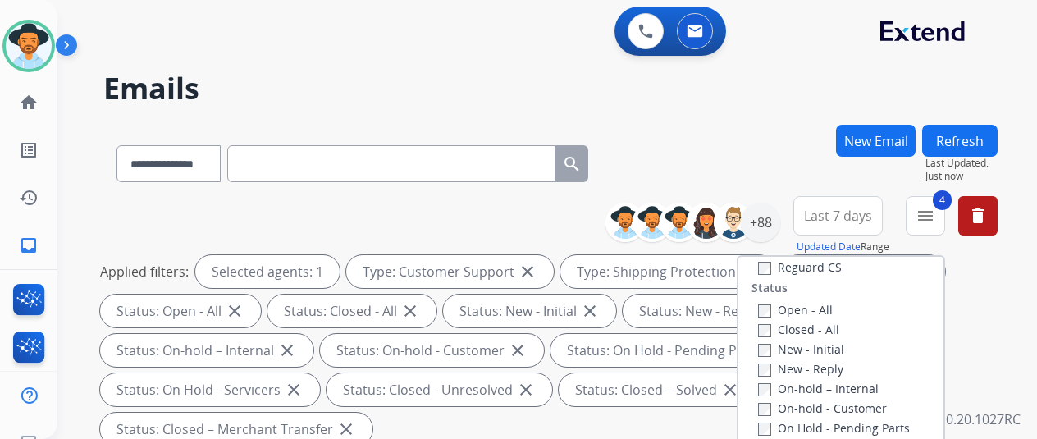
drag, startPoint x: 772, startPoint y: 106, endPoint x: 778, endPoint y: 80, distance: 26.9
click at [771, 103] on div "**********" at bounding box center [527, 278] width 940 height 439
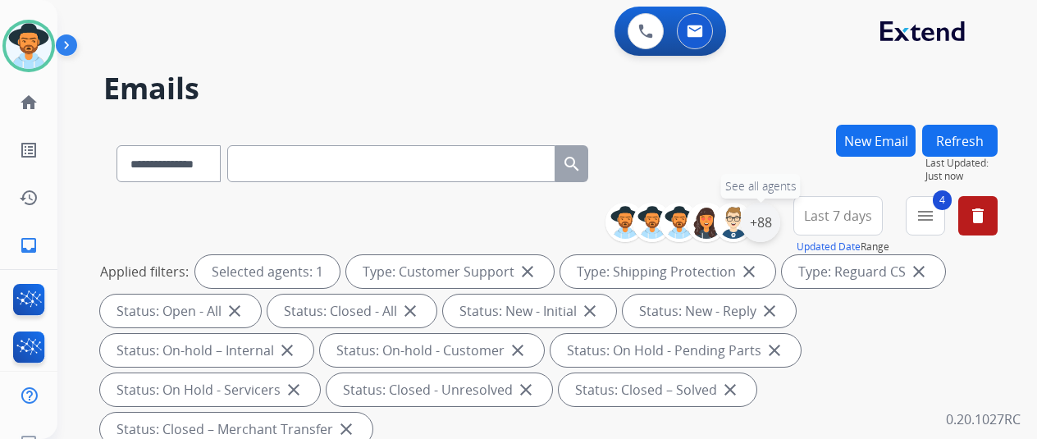
click at [777, 224] on div "+88" at bounding box center [759, 222] width 39 height 39
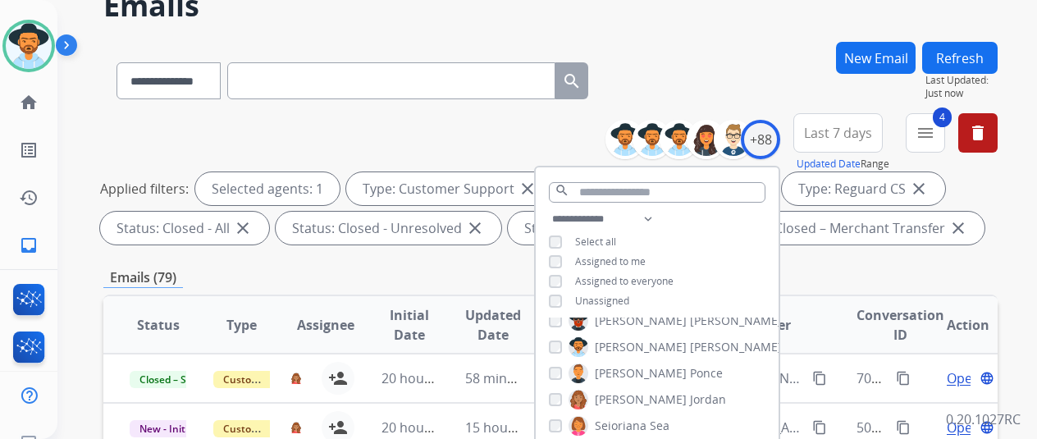
scroll to position [164, 0]
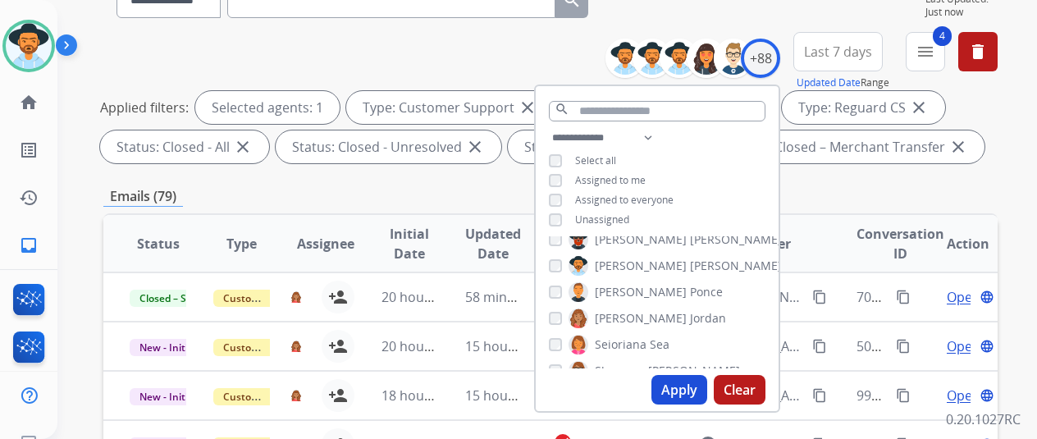
click at [678, 393] on button "Apply" at bounding box center [679, 390] width 56 height 30
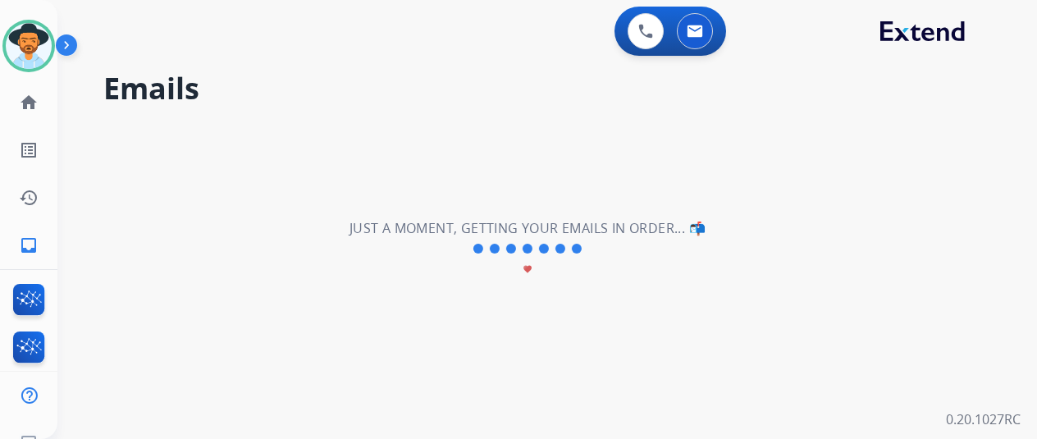
scroll to position [0, 0]
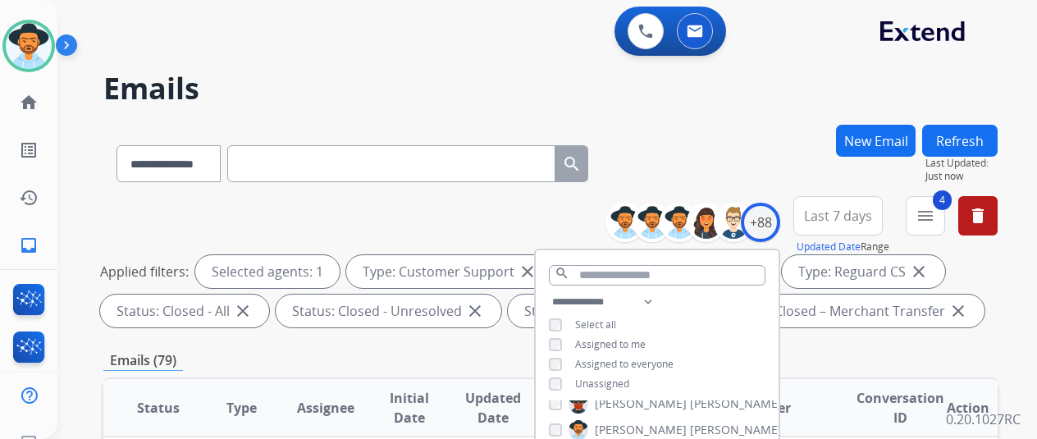
click at [759, 74] on h2 "Emails" at bounding box center [550, 88] width 894 height 33
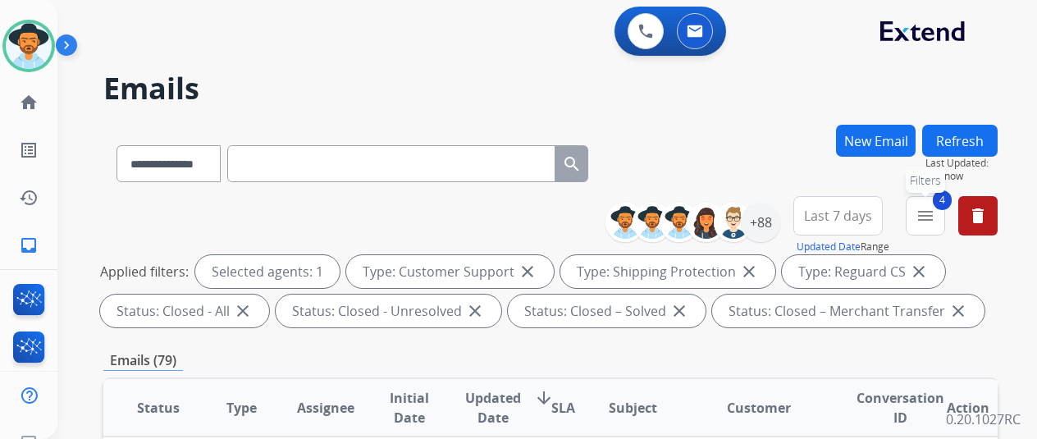
click at [934, 215] on mat-icon "menu" at bounding box center [925, 216] width 20 height 20
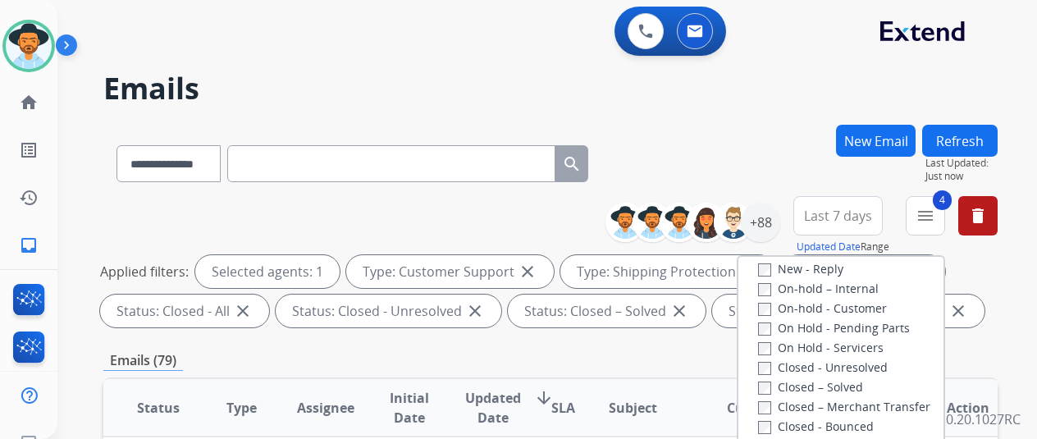
scroll to position [328, 0]
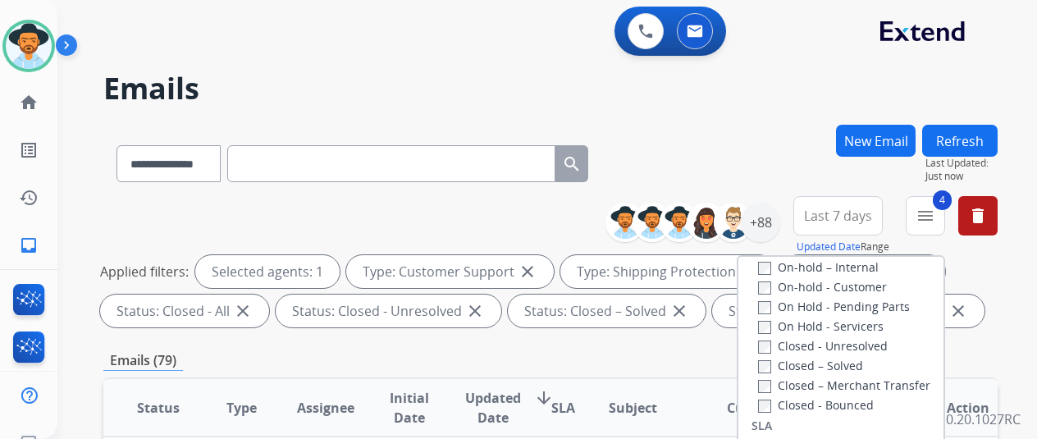
click at [970, 139] on button "Refresh" at bounding box center [959, 141] width 75 height 32
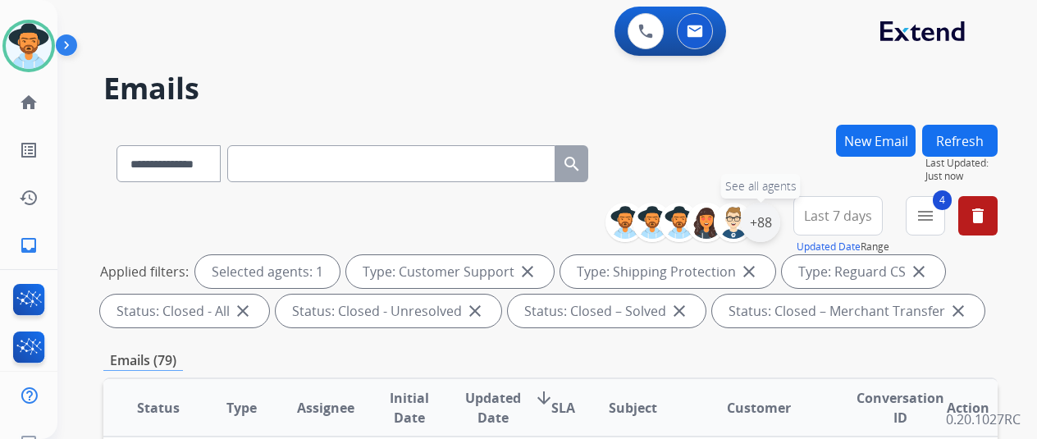
click at [766, 225] on div "+88" at bounding box center [759, 222] width 39 height 39
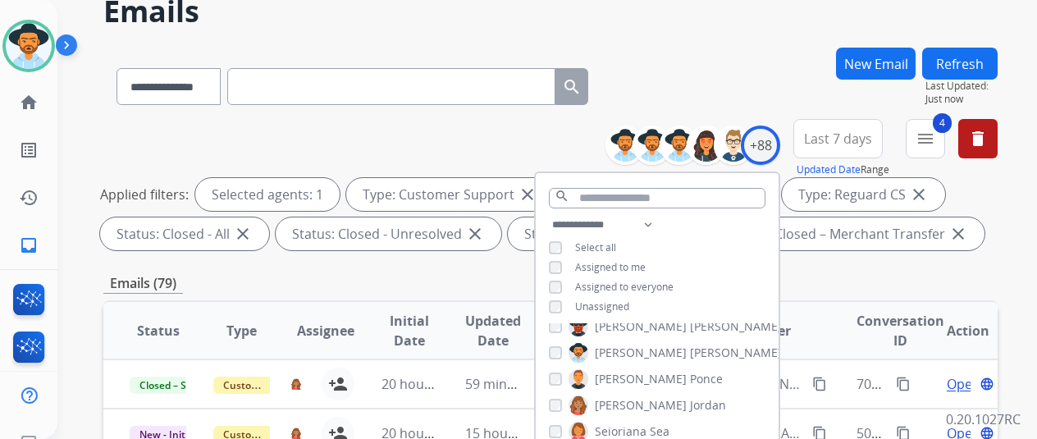
scroll to position [164, 0]
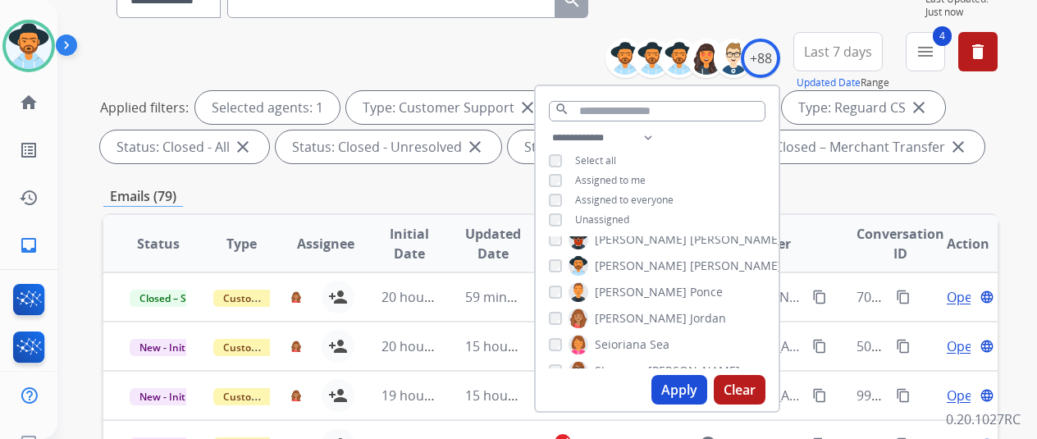
click at [686, 385] on button "Apply" at bounding box center [679, 390] width 56 height 30
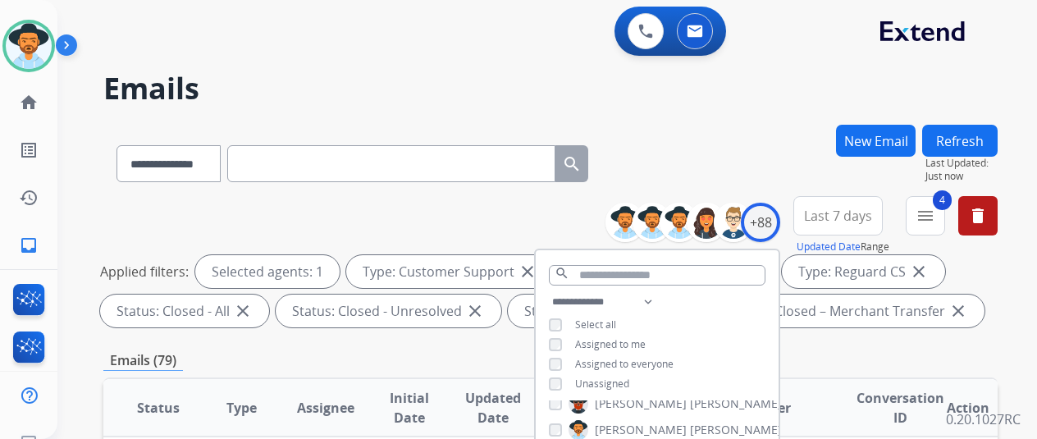
click at [690, 128] on div "**********" at bounding box center [550, 160] width 894 height 71
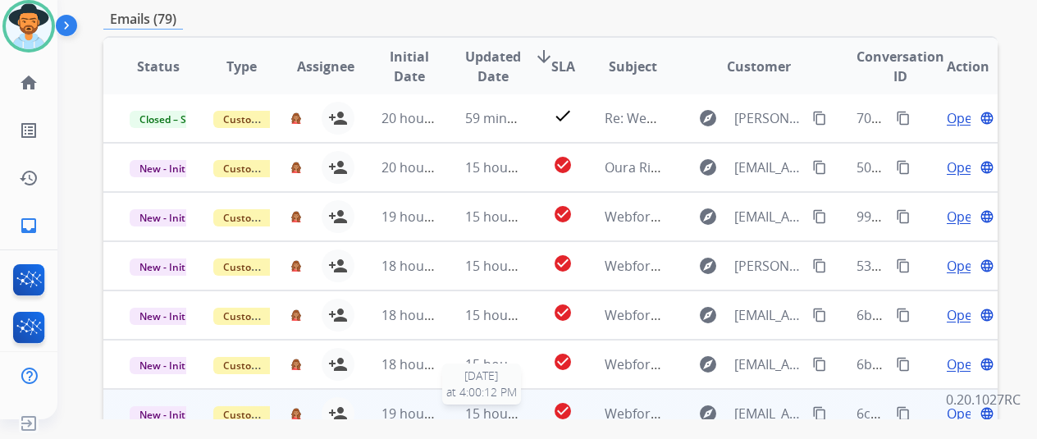
scroll to position [559, 0]
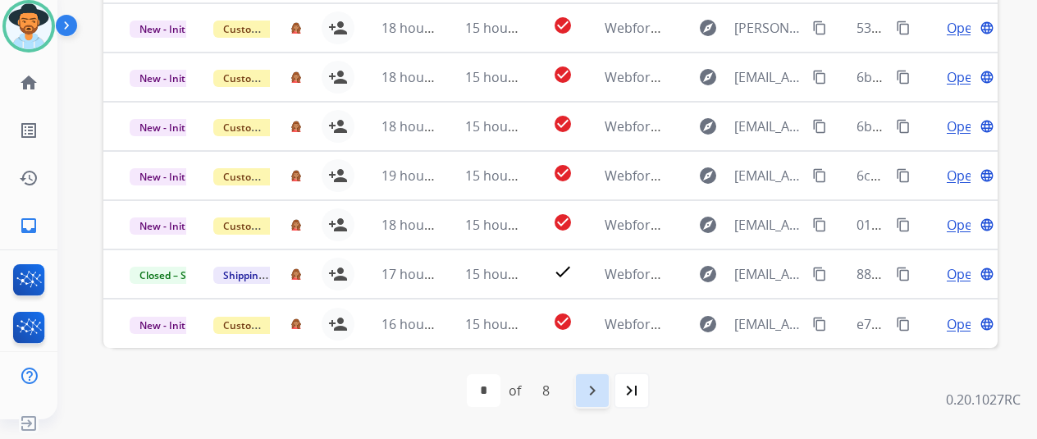
click at [600, 394] on mat-icon "navigate_next" at bounding box center [592, 391] width 20 height 20
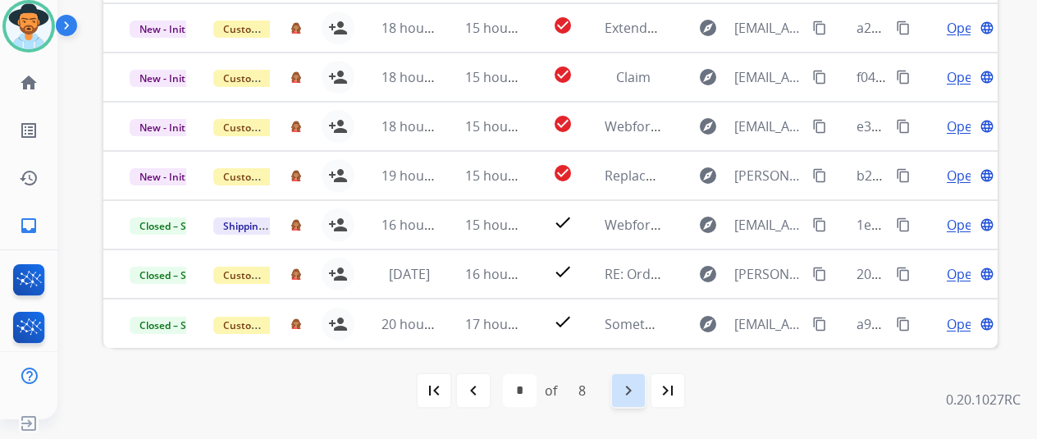
click at [636, 394] on mat-icon "navigate_next" at bounding box center [628, 391] width 20 height 20
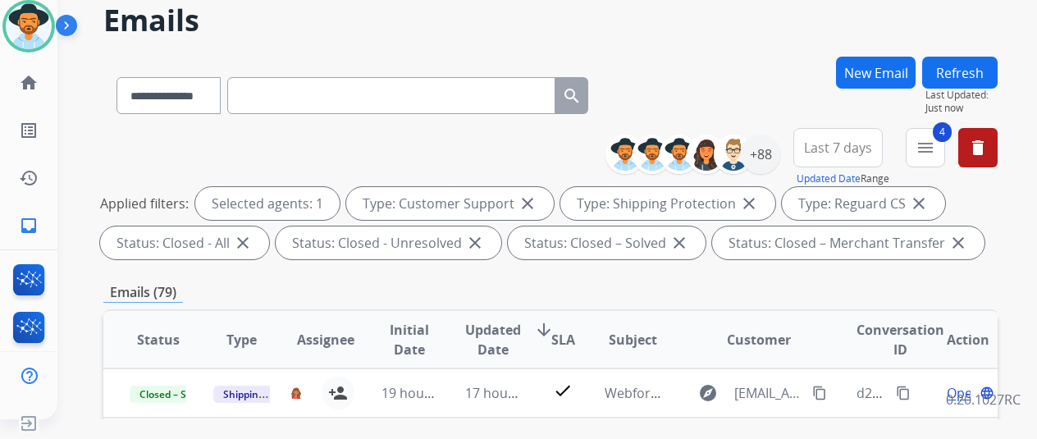
scroll to position [0, 0]
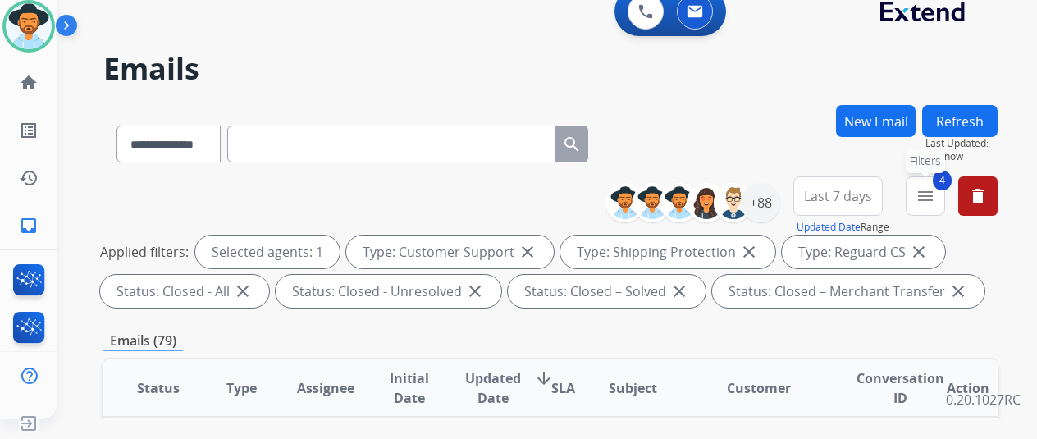
click at [935, 190] on mat-icon "menu" at bounding box center [925, 196] width 20 height 20
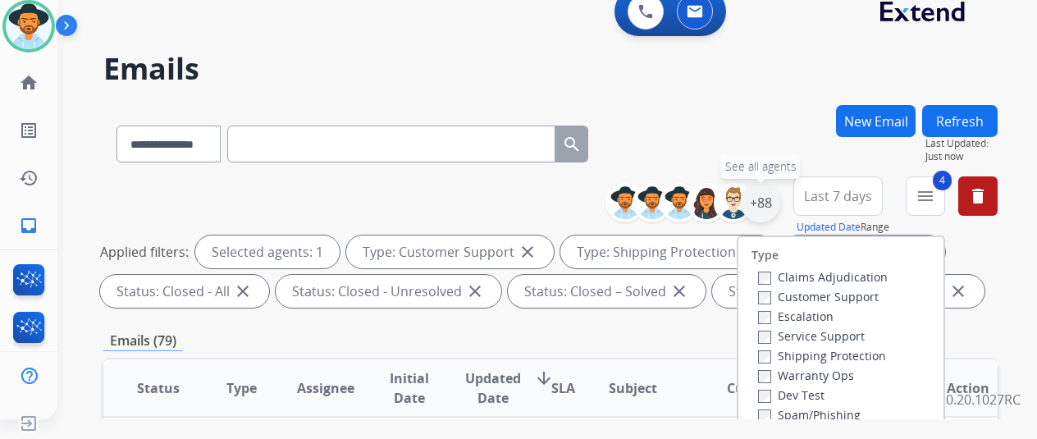
click at [774, 203] on div "+88" at bounding box center [759, 202] width 39 height 39
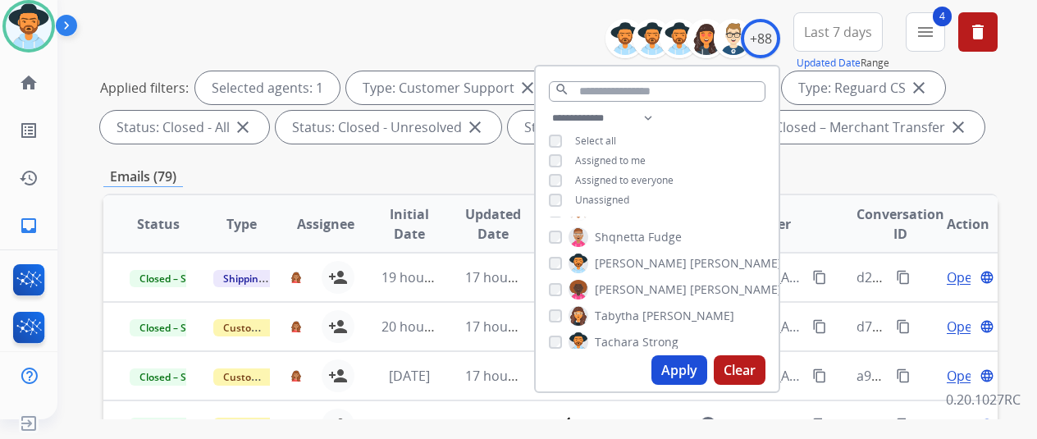
scroll to position [1886, 0]
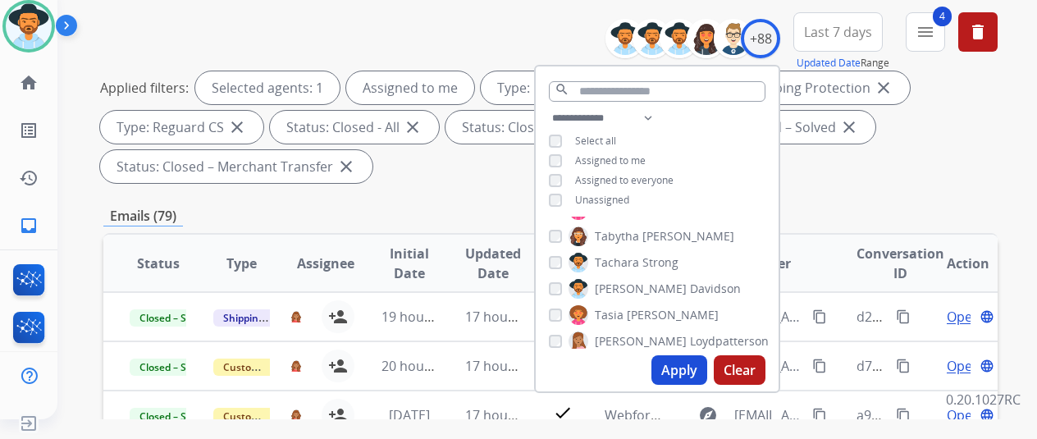
click at [693, 367] on button "Apply" at bounding box center [679, 370] width 56 height 30
select select "*"
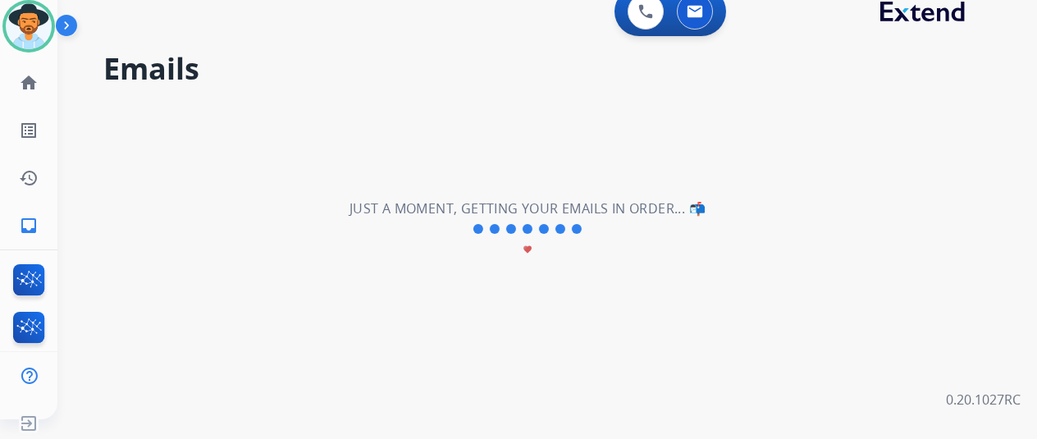
scroll to position [0, 0]
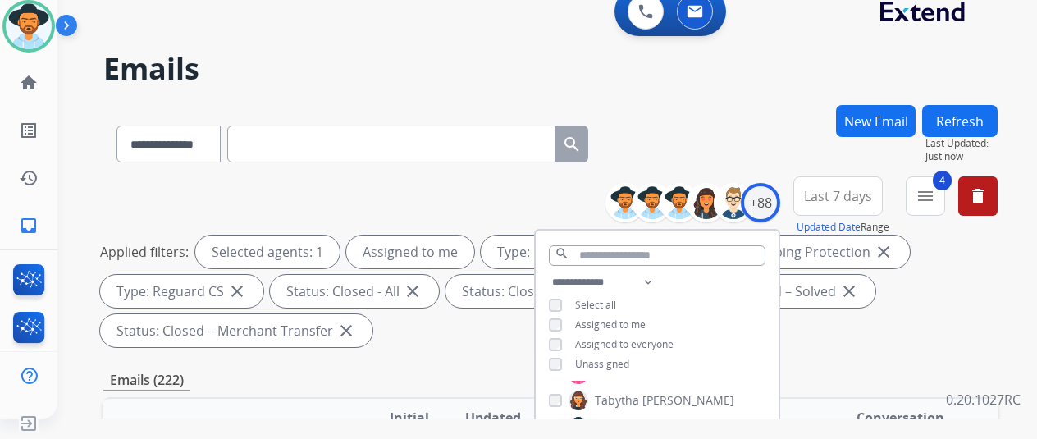
click at [646, 103] on div "**********" at bounding box center [527, 258] width 940 height 439
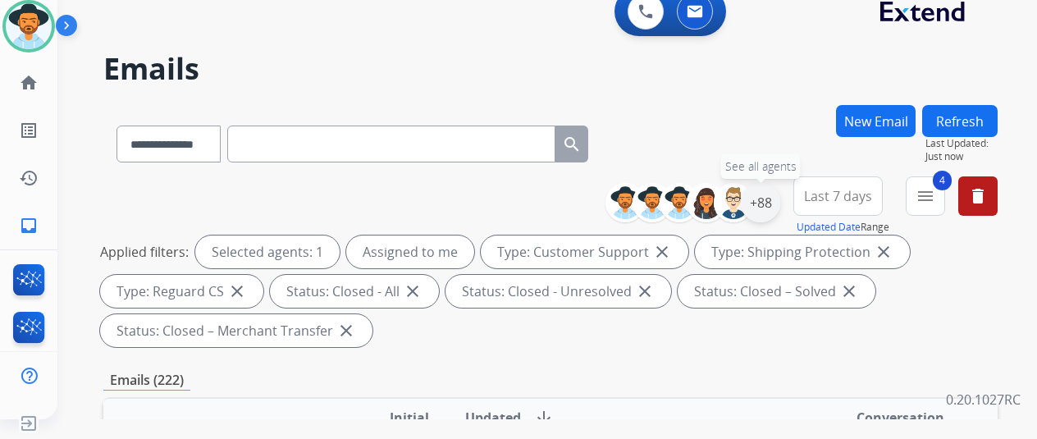
click at [763, 195] on div "+88" at bounding box center [759, 202] width 39 height 39
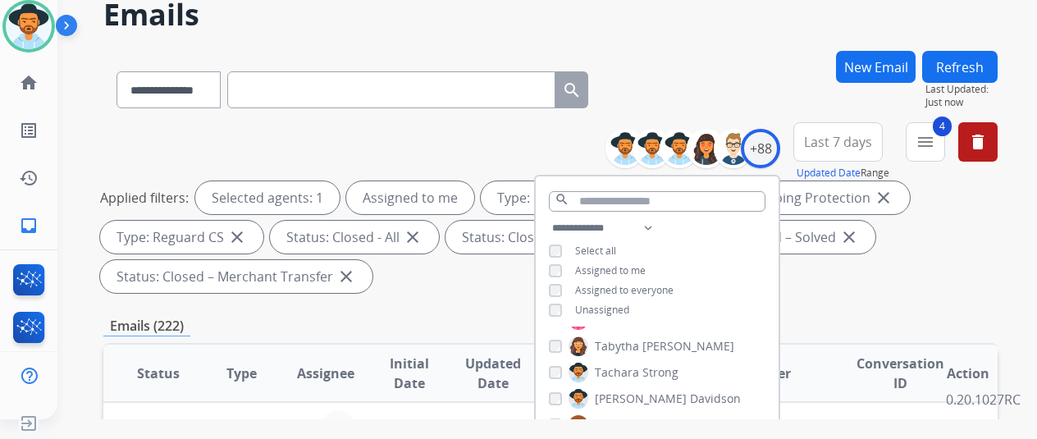
scroll to position [246, 0]
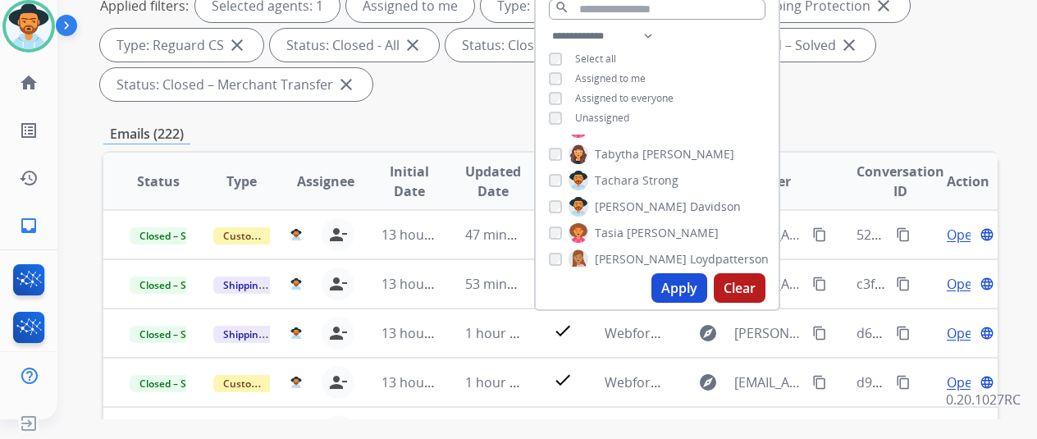
click at [698, 281] on button "Apply" at bounding box center [679, 288] width 56 height 30
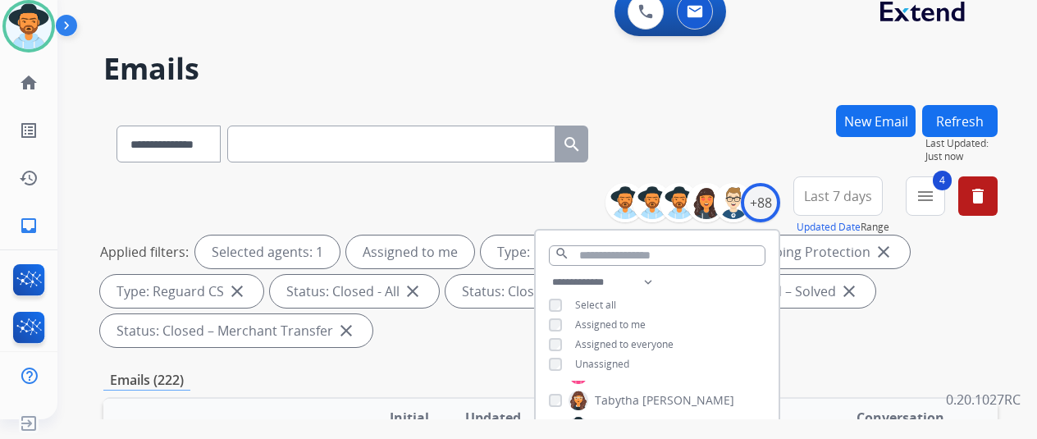
click at [723, 127] on div "**********" at bounding box center [550, 140] width 894 height 71
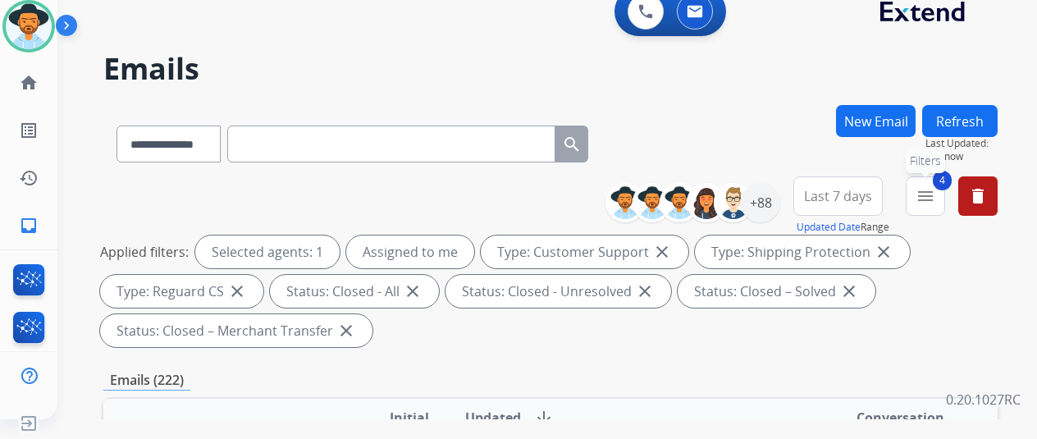
click at [930, 207] on button "4 menu Filters" at bounding box center [924, 195] width 39 height 39
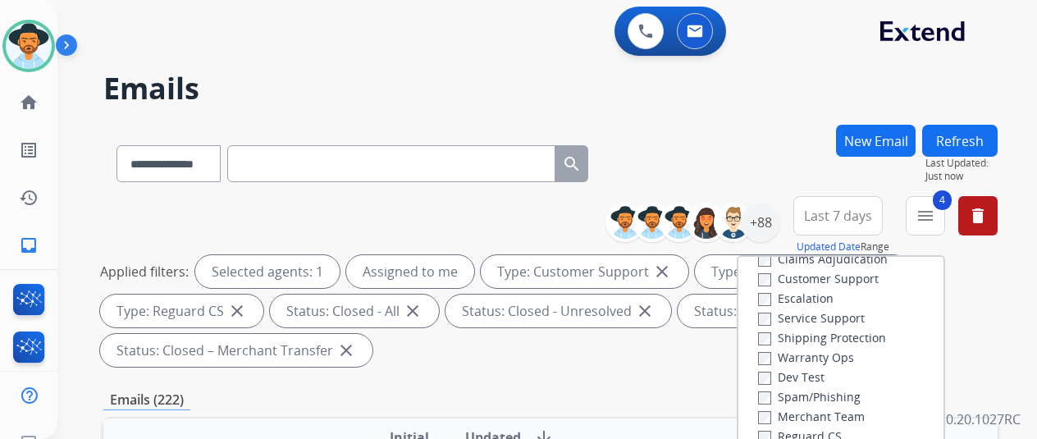
scroll to position [164, 0]
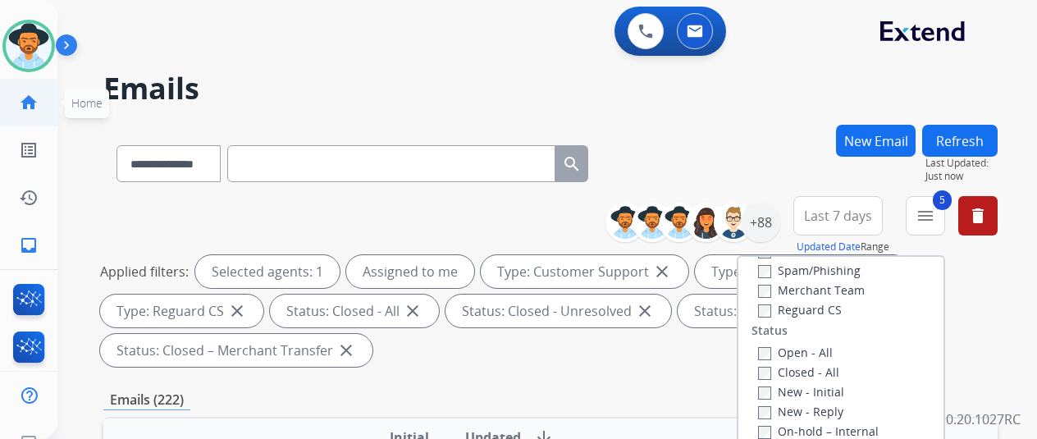
click at [26, 99] on mat-icon "home" at bounding box center [29, 103] width 20 height 20
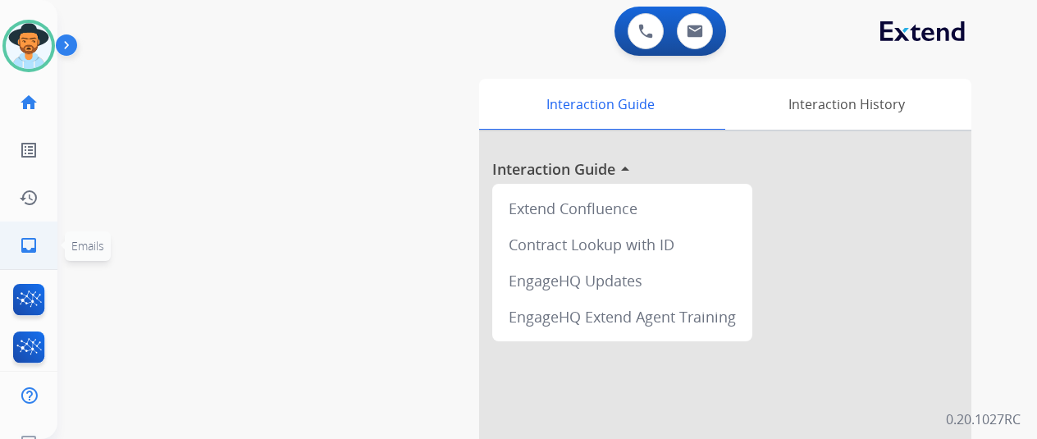
click at [31, 244] on mat-icon "inbox" at bounding box center [29, 245] width 20 height 20
select select "**********"
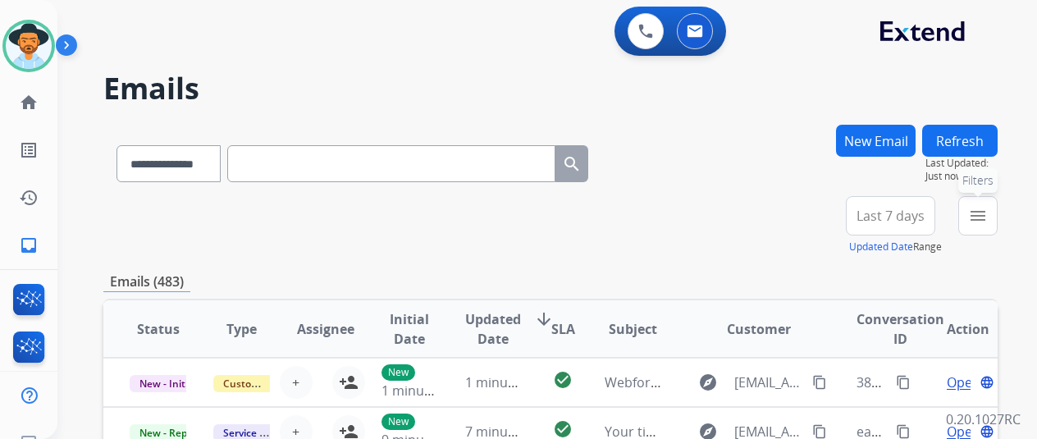
click at [987, 224] on mat-icon "menu" at bounding box center [978, 216] width 20 height 20
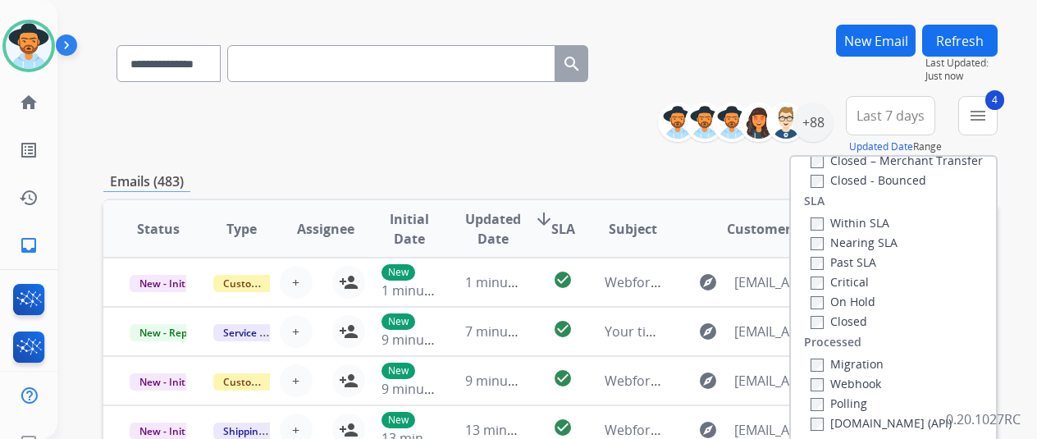
scroll to position [328, 0]
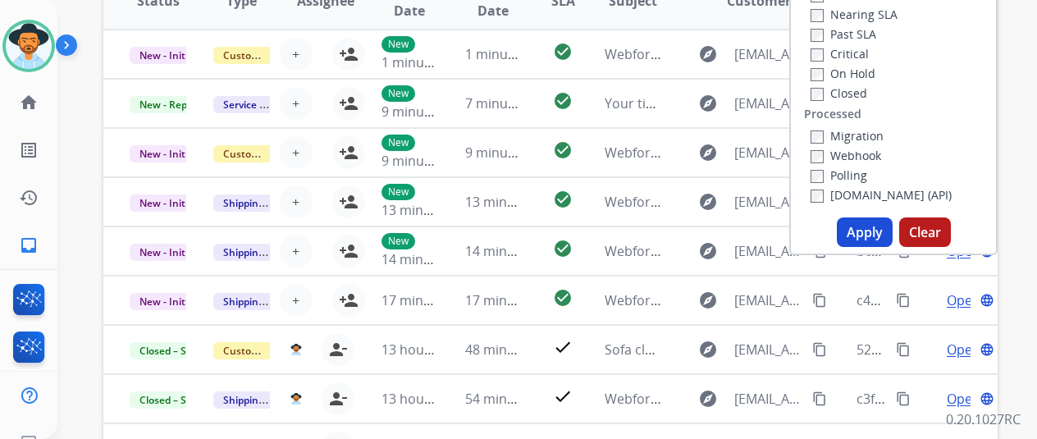
click at [874, 229] on button "Apply" at bounding box center [864, 232] width 56 height 30
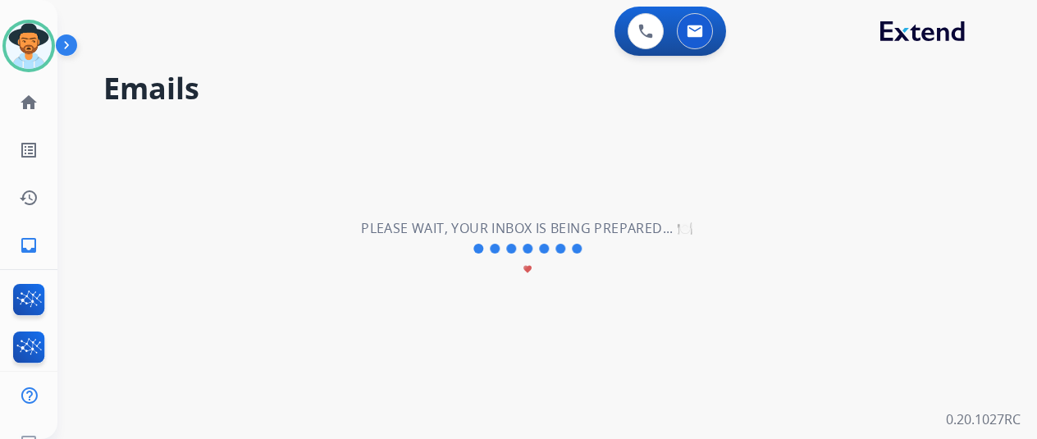
scroll to position [0, 0]
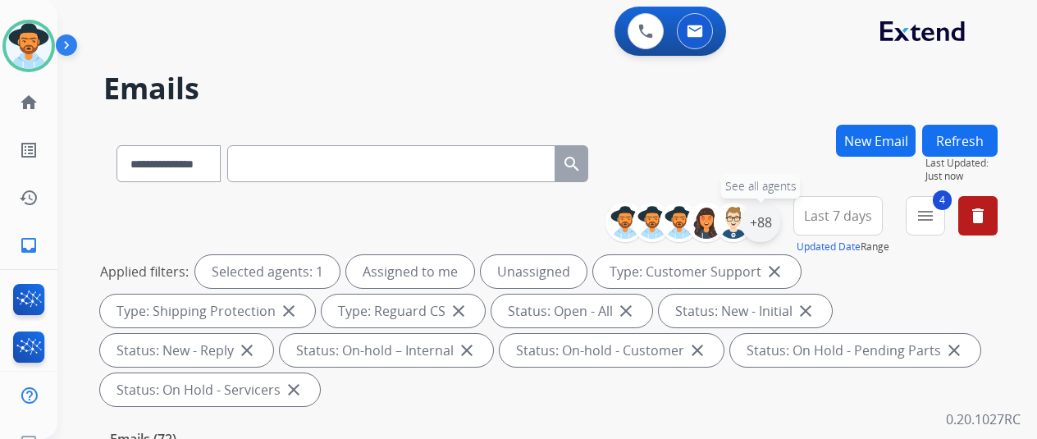
click at [780, 216] on div "+88" at bounding box center [759, 222] width 39 height 39
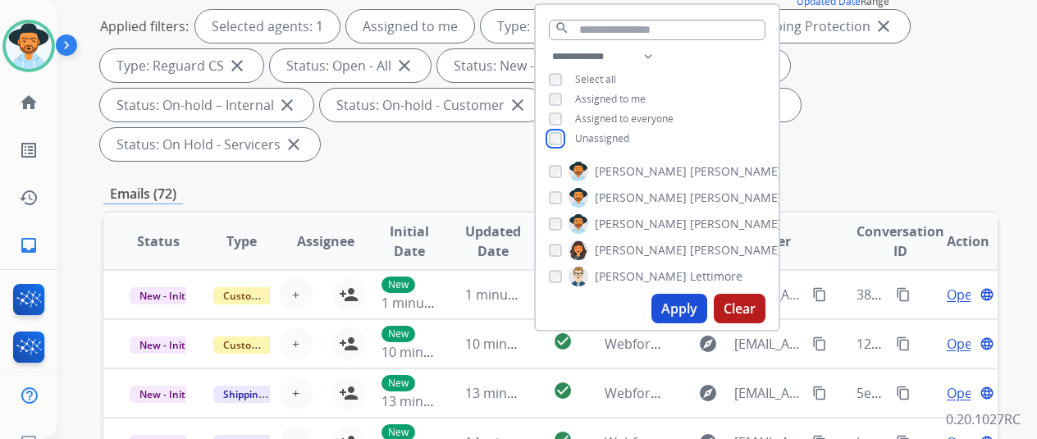
scroll to position [246, 0]
click at [680, 308] on button "Apply" at bounding box center [679, 308] width 56 height 30
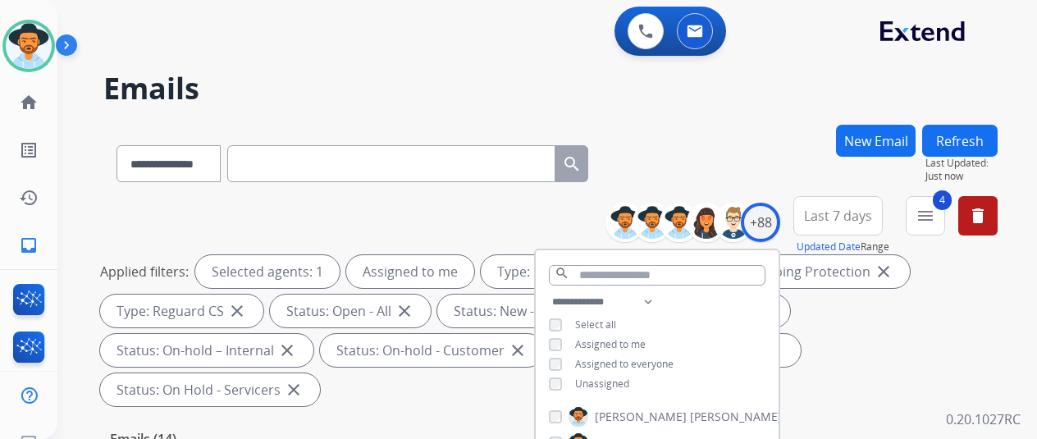
click at [727, 176] on div "**********" at bounding box center [550, 160] width 894 height 71
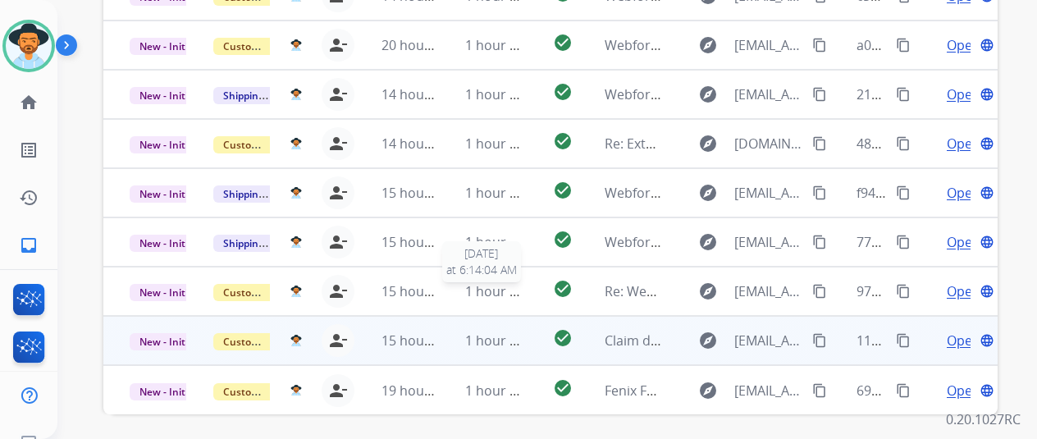
scroll to position [599, 0]
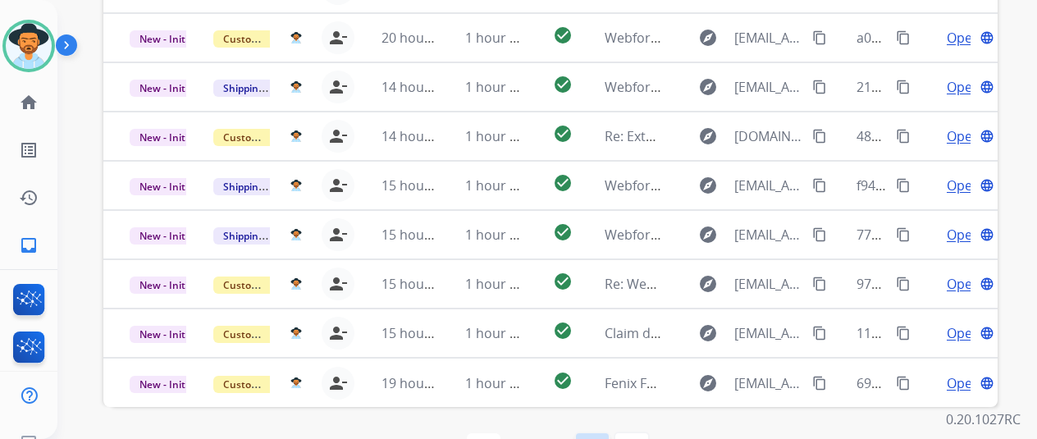
select select "*"
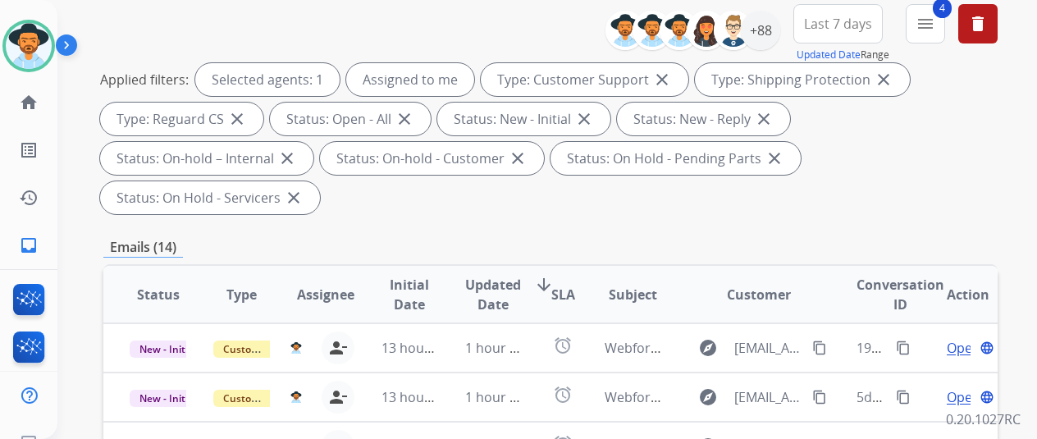
scroll to position [328, 0]
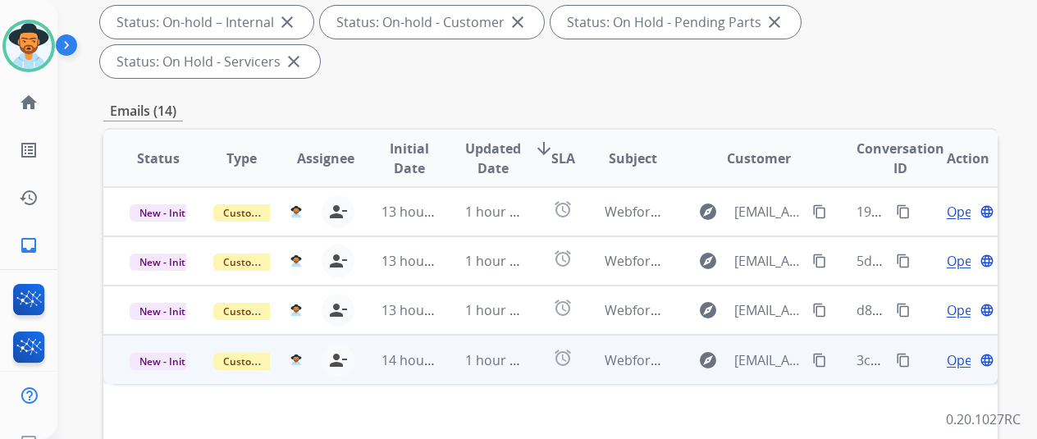
click at [966, 350] on span "Open" at bounding box center [963, 360] width 34 height 20
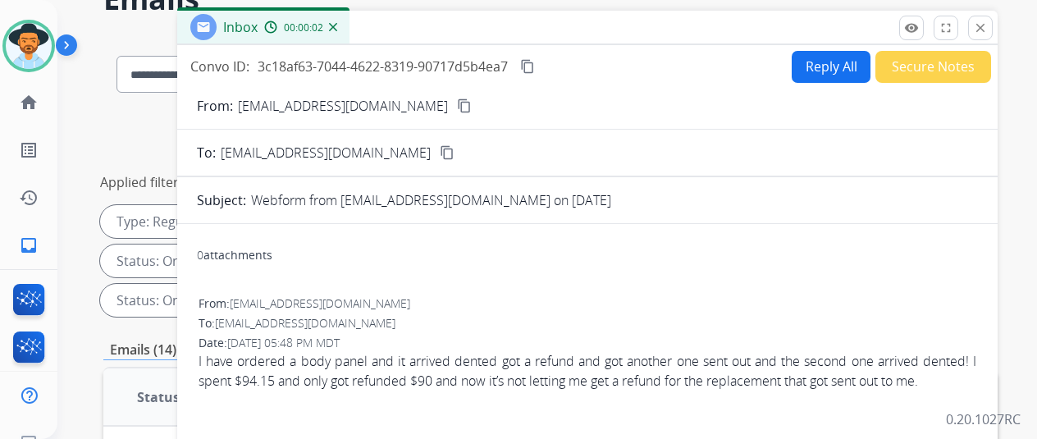
scroll to position [0, 0]
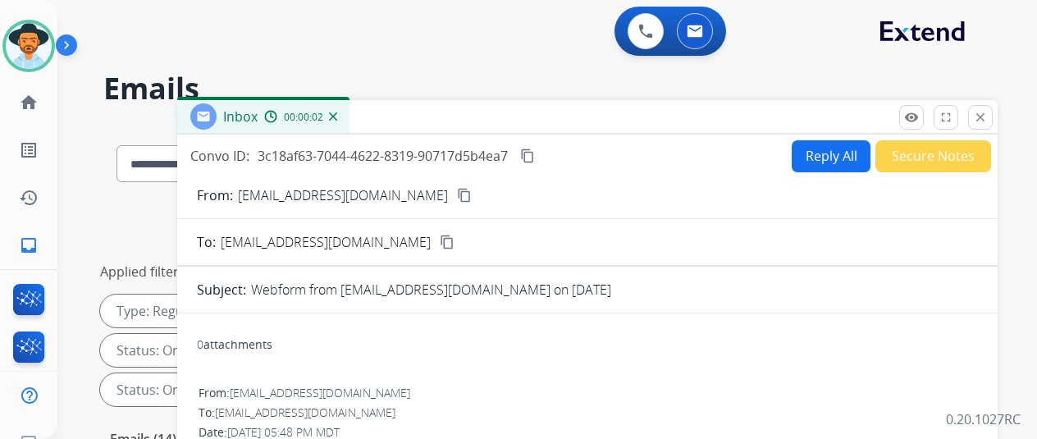
click at [833, 155] on button "Reply All" at bounding box center [830, 156] width 79 height 32
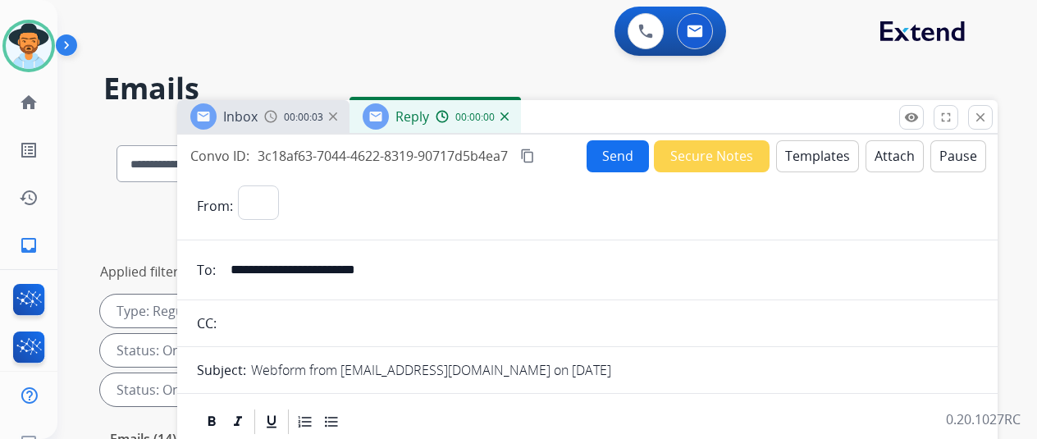
select select "**********"
click at [809, 150] on button "Templates" at bounding box center [817, 156] width 83 height 32
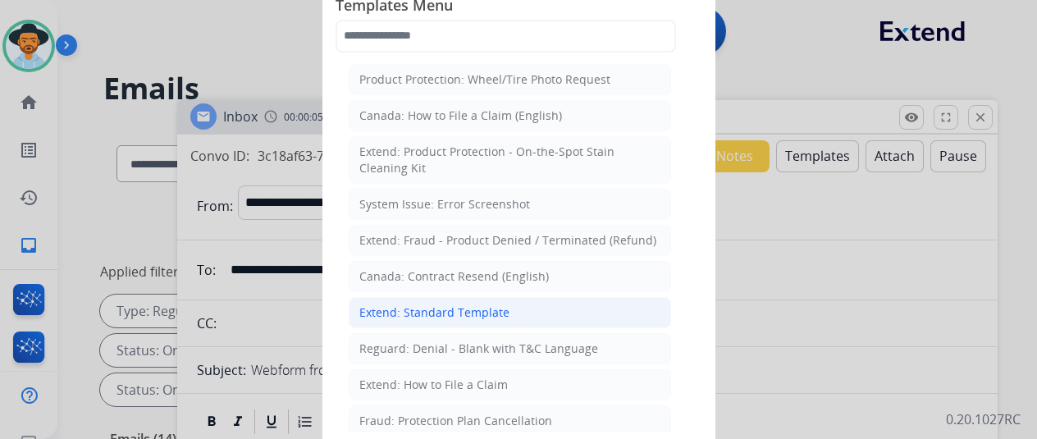
click at [412, 312] on div "Extend: Standard Template" at bounding box center [434, 312] width 150 height 16
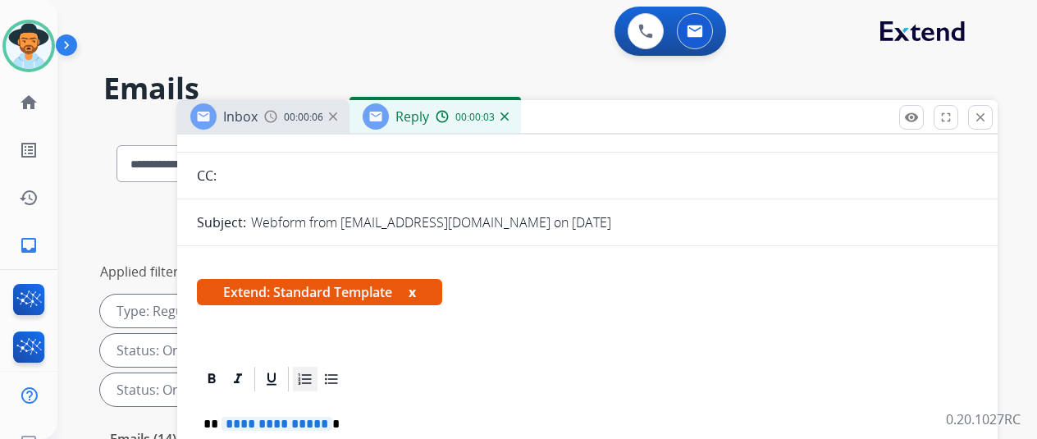
scroll to position [246, 0]
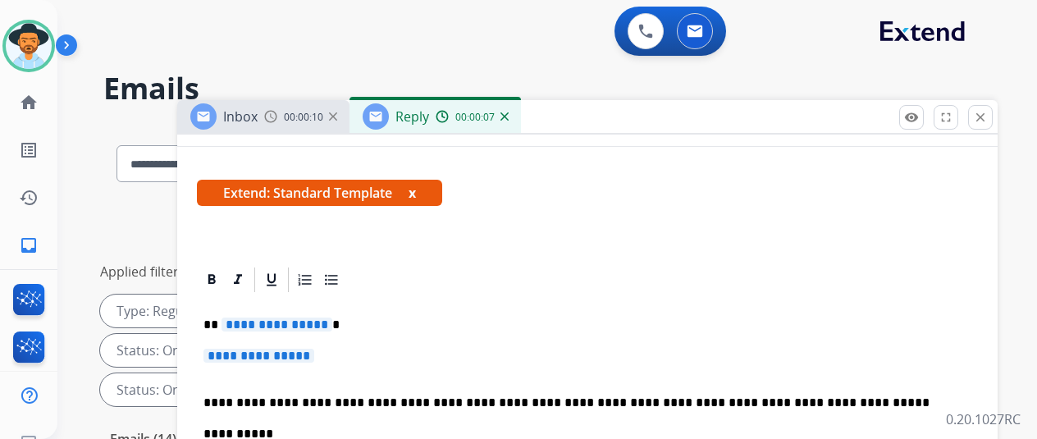
click at [332, 326] on span "**********" at bounding box center [276, 324] width 111 height 14
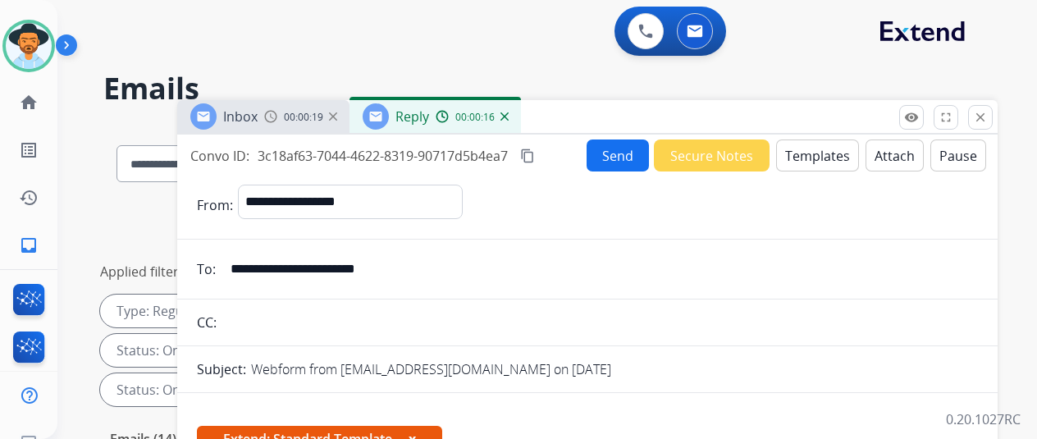
click at [535, 151] on mat-icon "content_copy" at bounding box center [527, 155] width 15 height 15
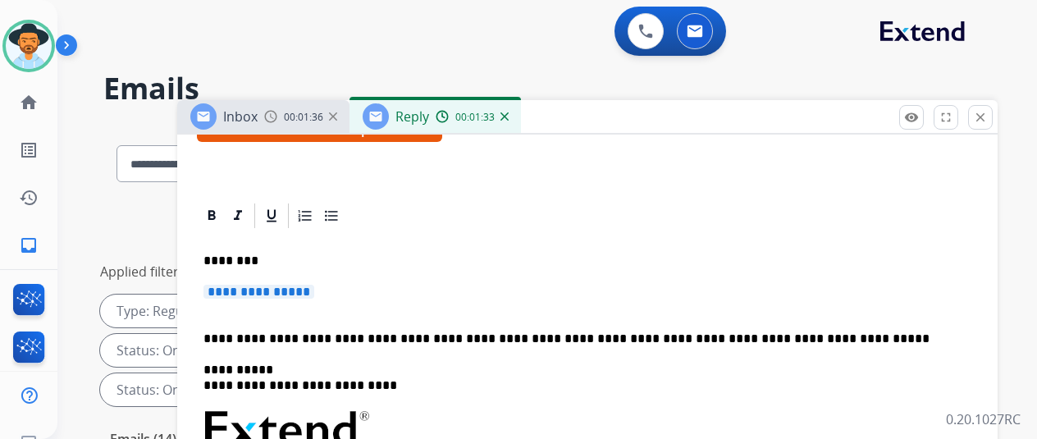
scroll to position [328, 0]
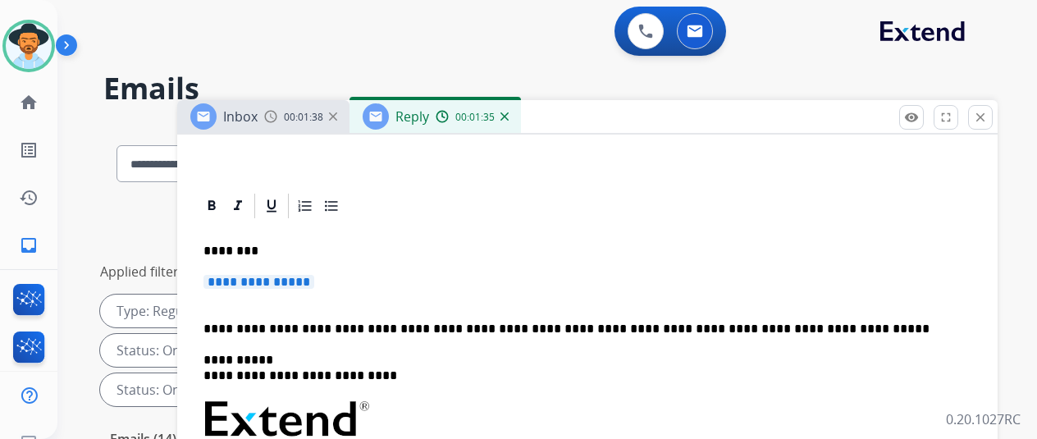
click at [314, 275] on span "**********" at bounding box center [258, 282] width 111 height 14
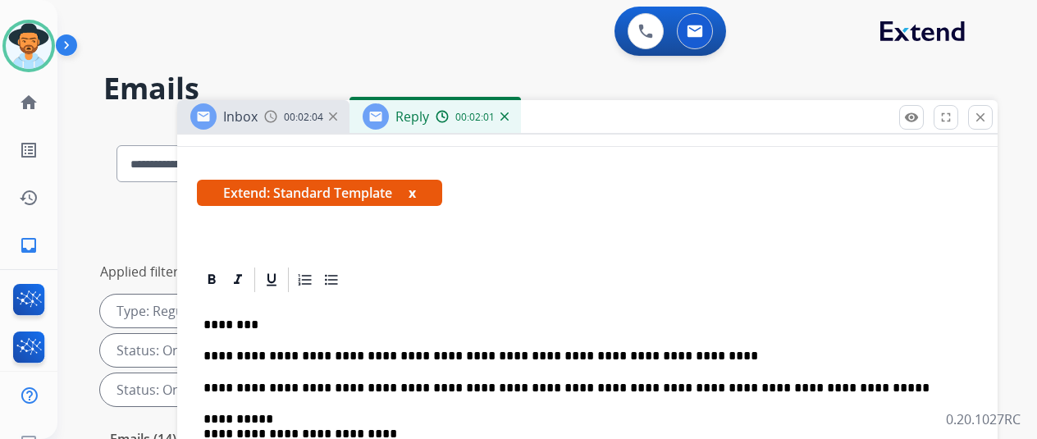
scroll to position [0, 0]
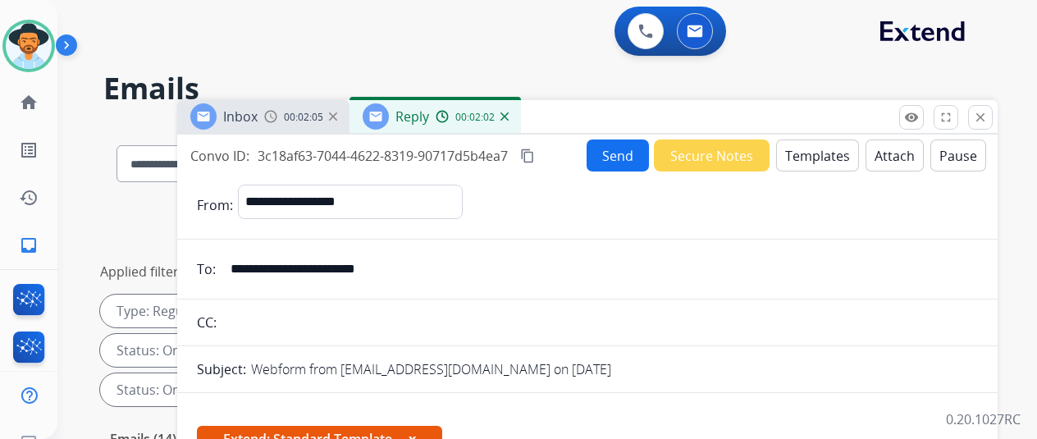
click at [615, 146] on button "Send" at bounding box center [617, 155] width 62 height 32
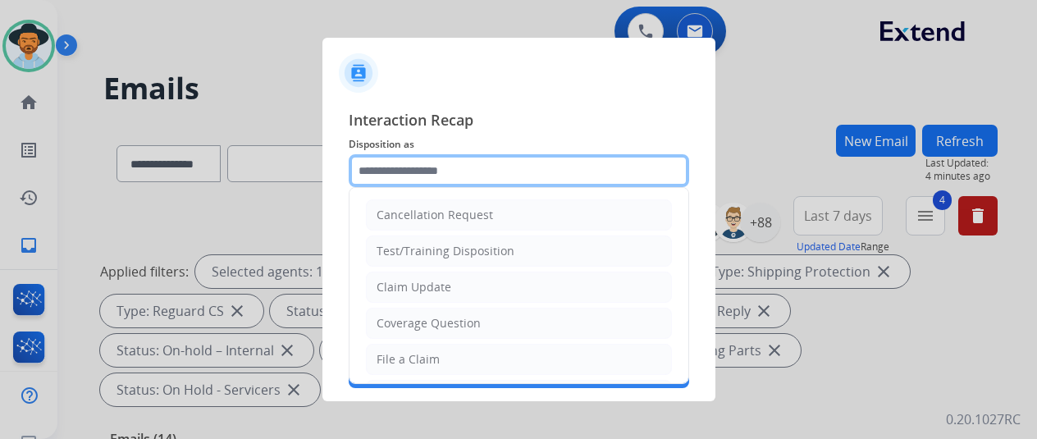
click at [394, 180] on input "text" at bounding box center [519, 170] width 340 height 33
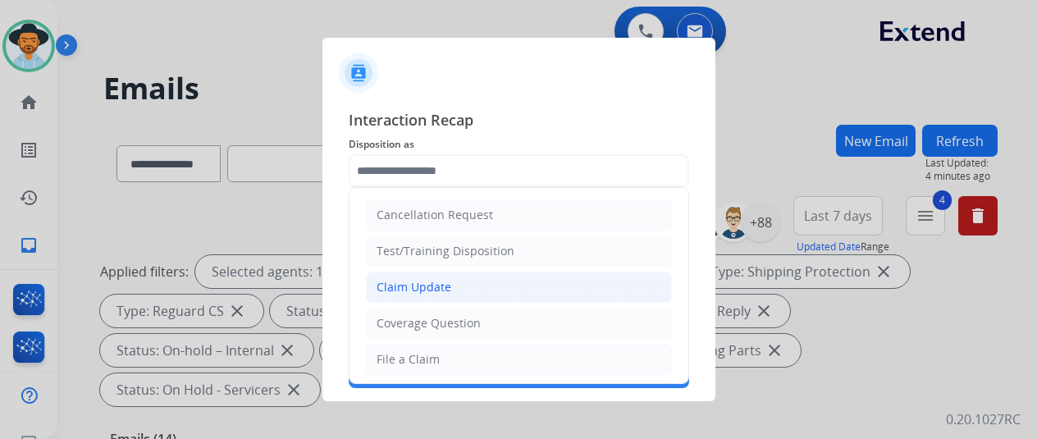
click at [412, 288] on div "Claim Update" at bounding box center [413, 287] width 75 height 16
type input "**********"
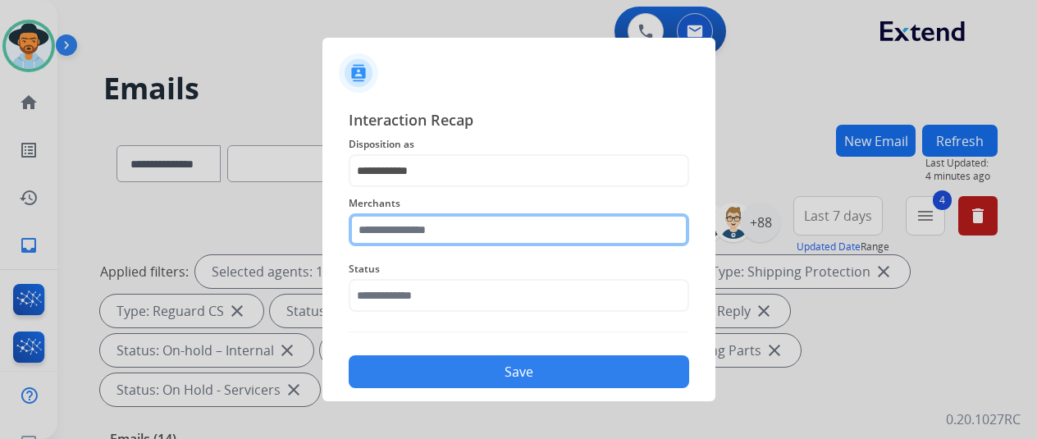
click at [407, 228] on input "text" at bounding box center [519, 229] width 340 height 33
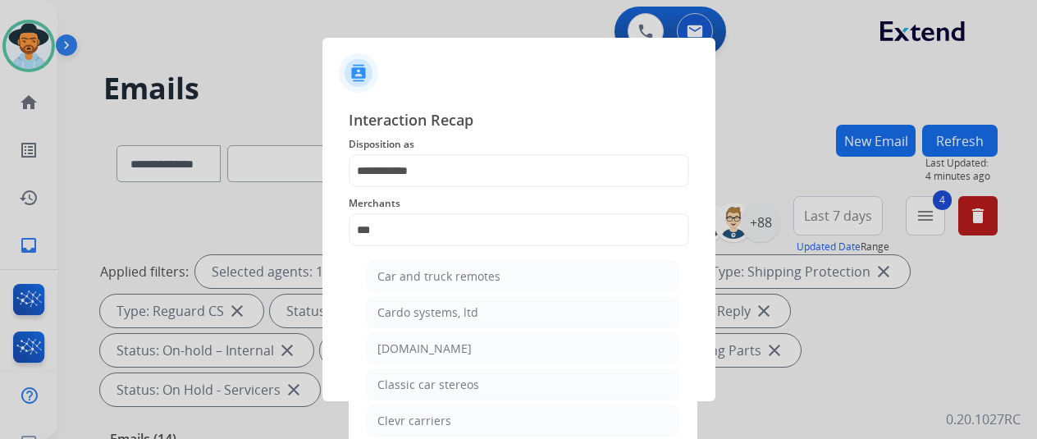
drag, startPoint x: 403, startPoint y: 345, endPoint x: 396, endPoint y: 324, distance: 22.6
click at [404, 344] on div "[DOMAIN_NAME]" at bounding box center [424, 348] width 94 height 16
type input "**********"
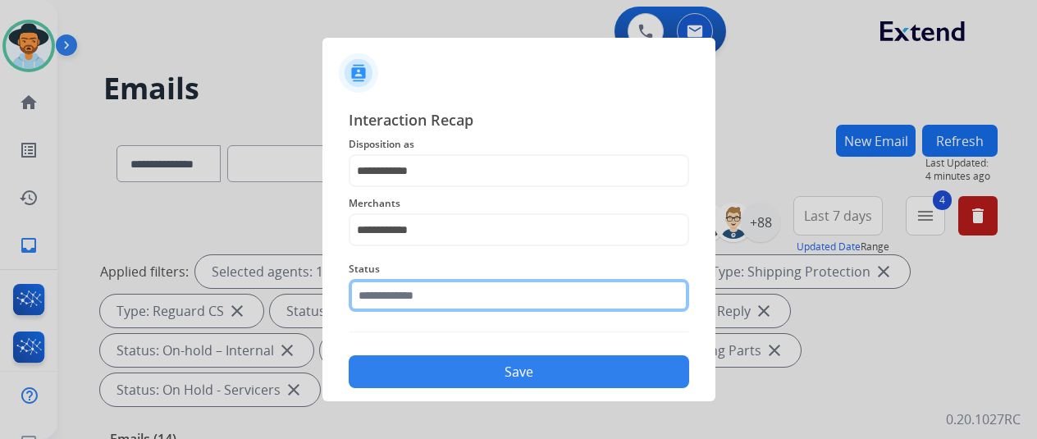
click at [394, 291] on input "text" at bounding box center [519, 295] width 340 height 33
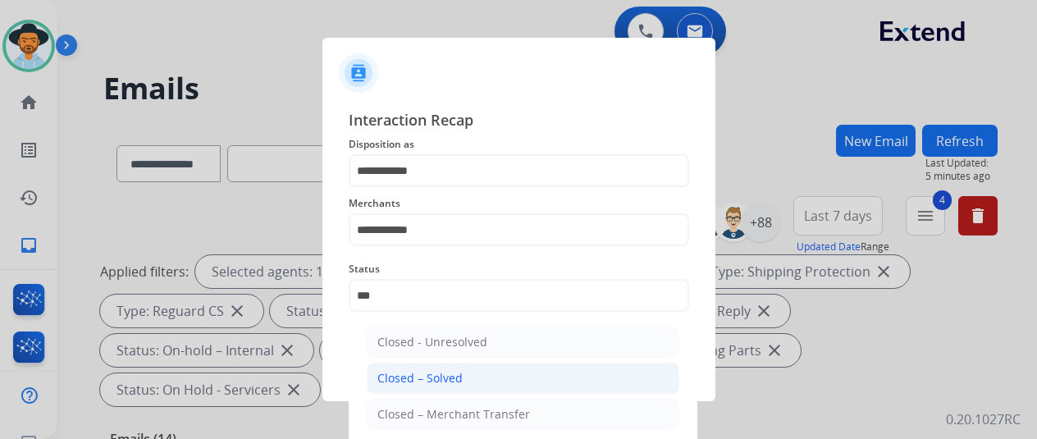
click at [435, 384] on div "Closed – Solved" at bounding box center [419, 378] width 85 height 16
type input "**********"
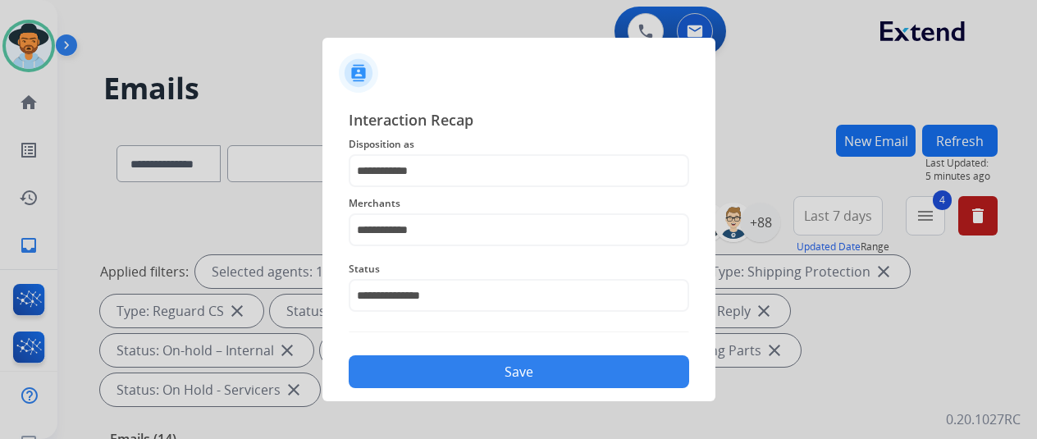
click at [461, 371] on button "Save" at bounding box center [519, 371] width 340 height 33
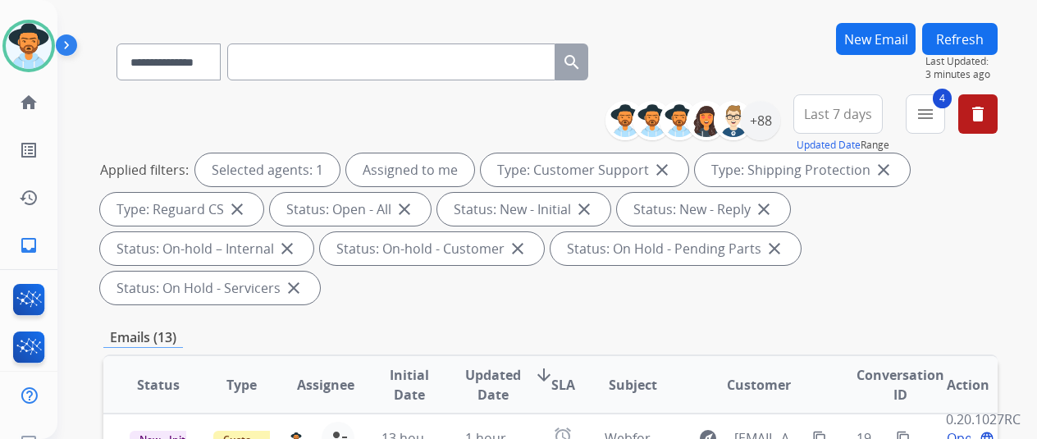
scroll to position [328, 0]
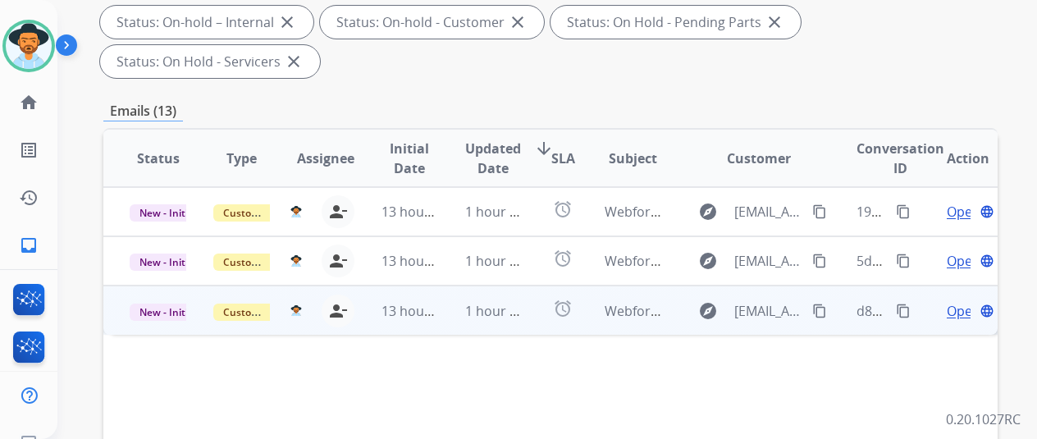
click at [964, 301] on span "Open" at bounding box center [963, 311] width 34 height 20
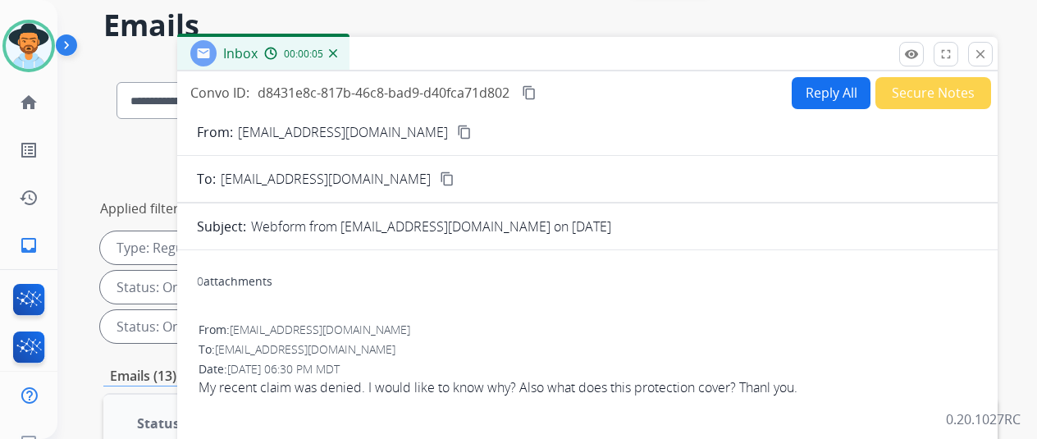
scroll to position [0, 0]
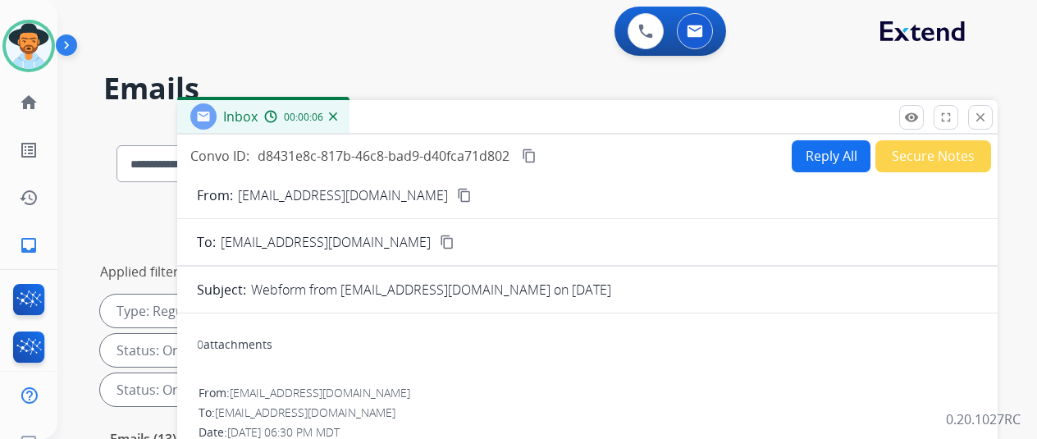
click at [457, 193] on mat-icon "content_copy" at bounding box center [464, 195] width 15 height 15
click at [831, 147] on button "Reply All" at bounding box center [830, 156] width 79 height 32
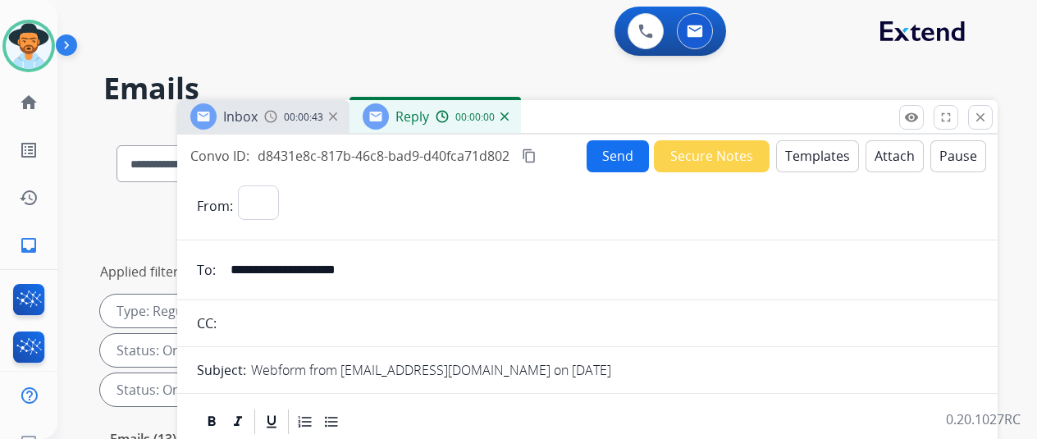
select select "**********"
click at [830, 143] on button "Templates" at bounding box center [817, 156] width 83 height 32
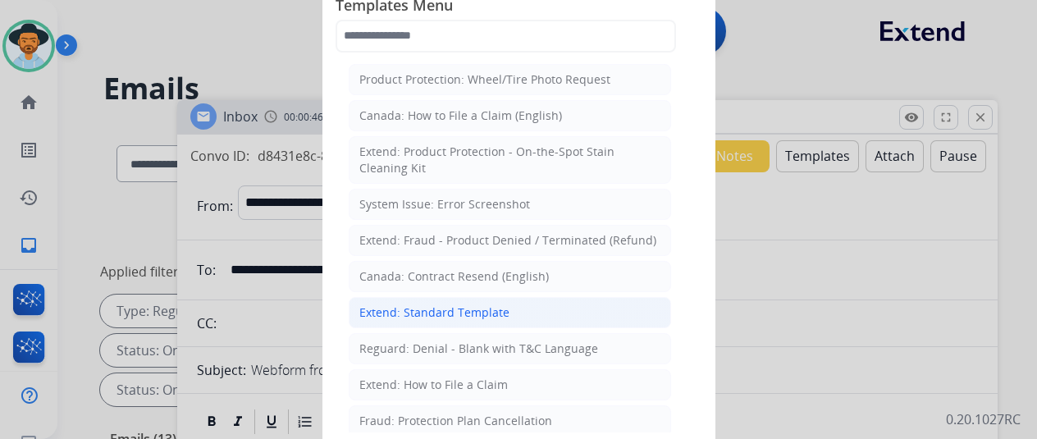
click at [385, 308] on div "Extend: Standard Template" at bounding box center [434, 312] width 150 height 16
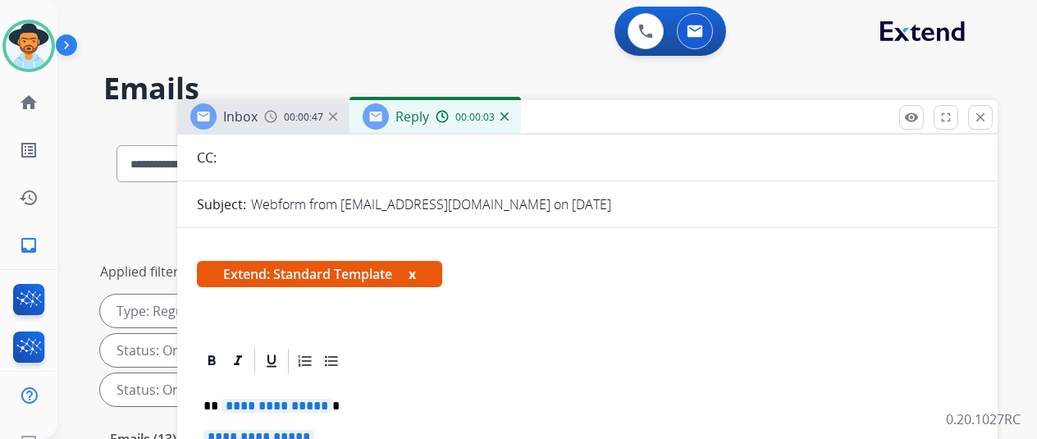
scroll to position [246, 0]
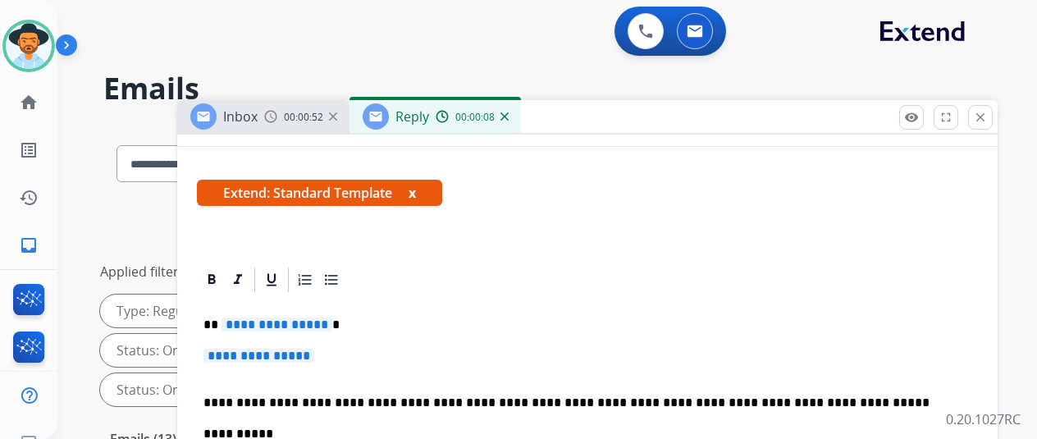
click at [330, 325] on span "**********" at bounding box center [276, 324] width 111 height 14
click at [314, 358] on span "**********" at bounding box center [258, 356] width 111 height 14
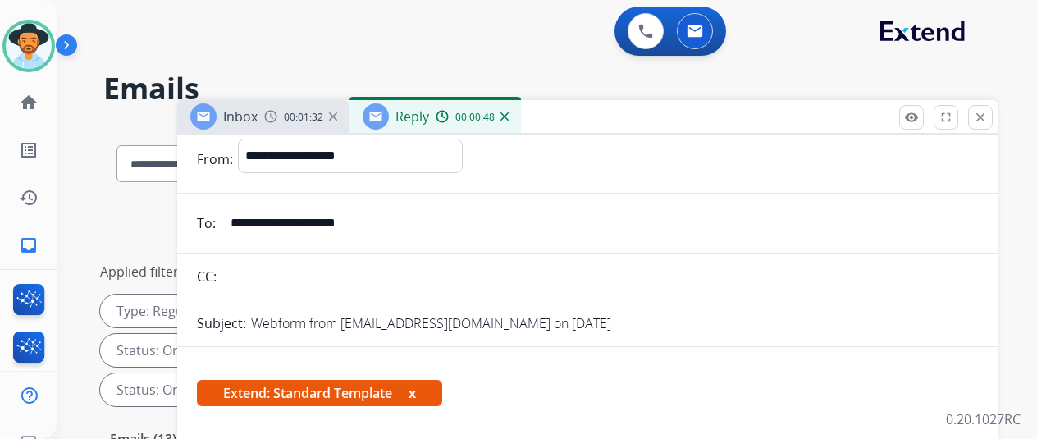
scroll to position [0, 0]
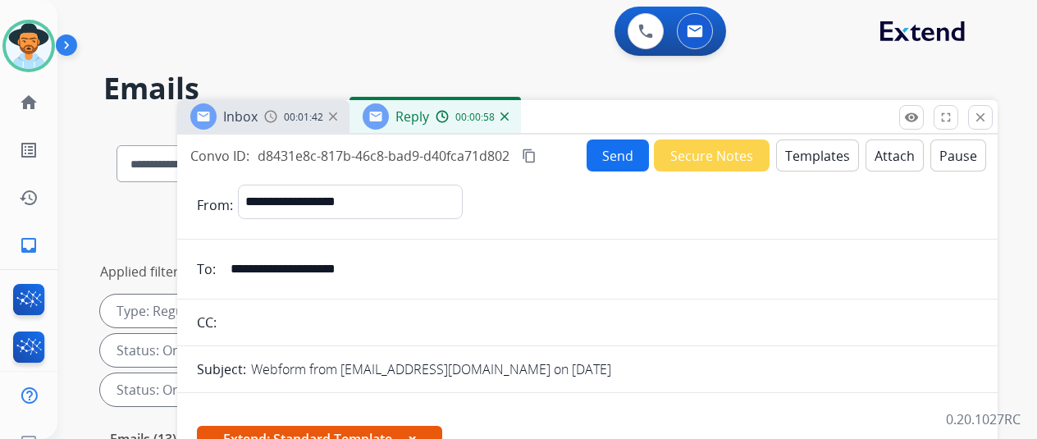
click at [536, 149] on mat-icon "content_copy" at bounding box center [529, 155] width 15 height 15
drag, startPoint x: 385, startPoint y: 270, endPoint x: 243, endPoint y: 268, distance: 142.7
click at [243, 268] on input "**********" at bounding box center [599, 269] width 757 height 33
click at [508, 117] on img at bounding box center [504, 116] width 8 height 8
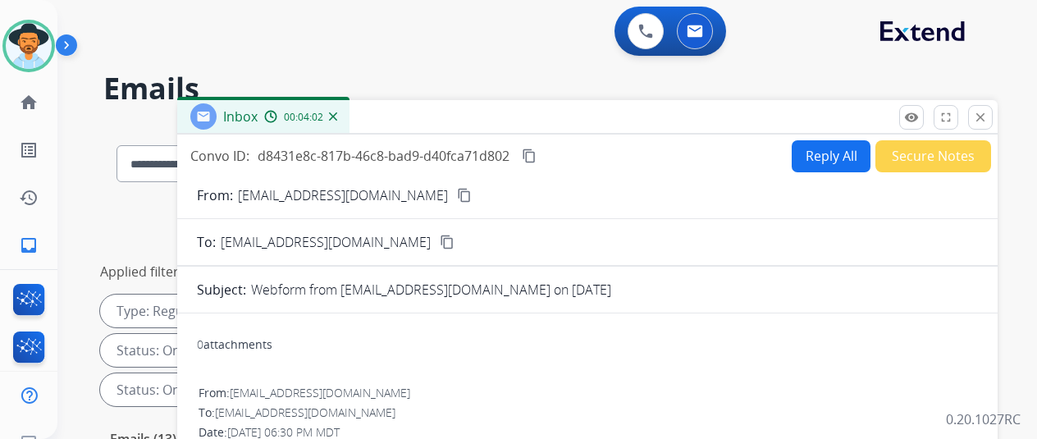
click at [827, 146] on button "Reply All" at bounding box center [830, 156] width 79 height 32
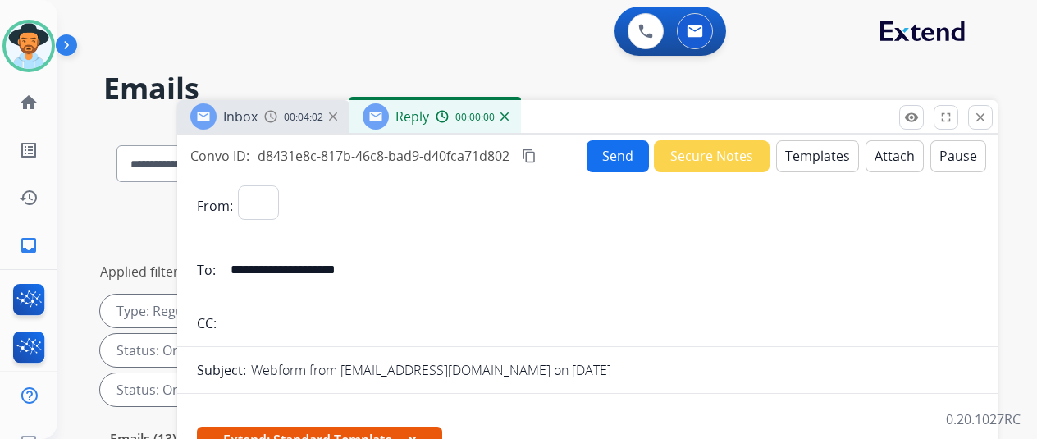
select select "**********"
click at [818, 157] on button "Templates" at bounding box center [817, 156] width 83 height 32
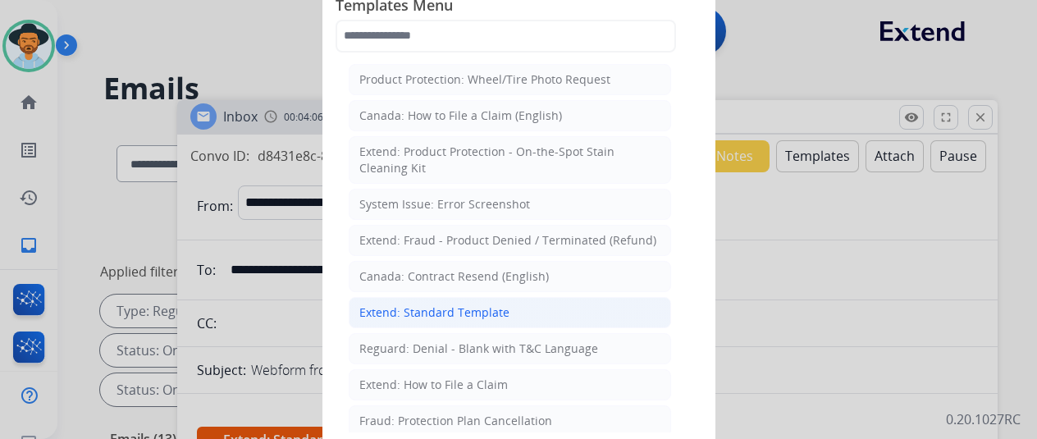
drag, startPoint x: 415, startPoint y: 305, endPoint x: 422, endPoint y: 297, distance: 10.5
click at [418, 304] on div "Extend: Standard Template" at bounding box center [434, 312] width 150 height 16
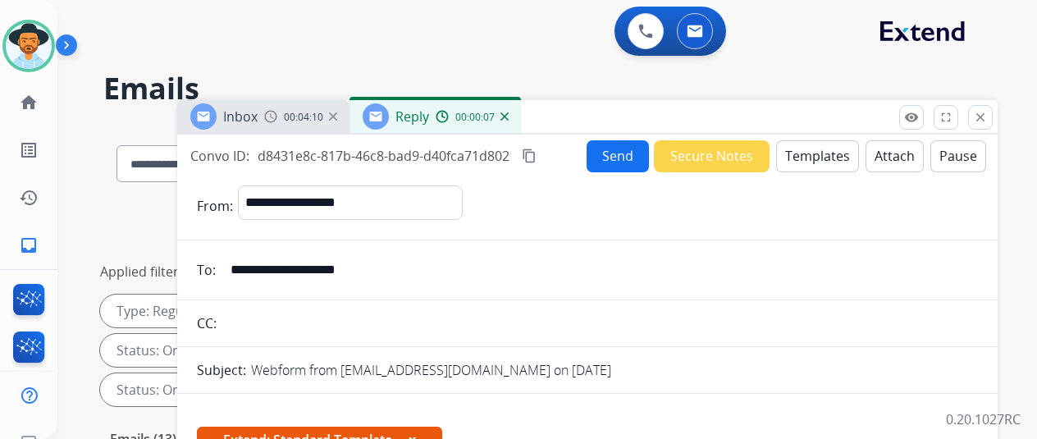
click at [508, 115] on img at bounding box center [504, 116] width 8 height 8
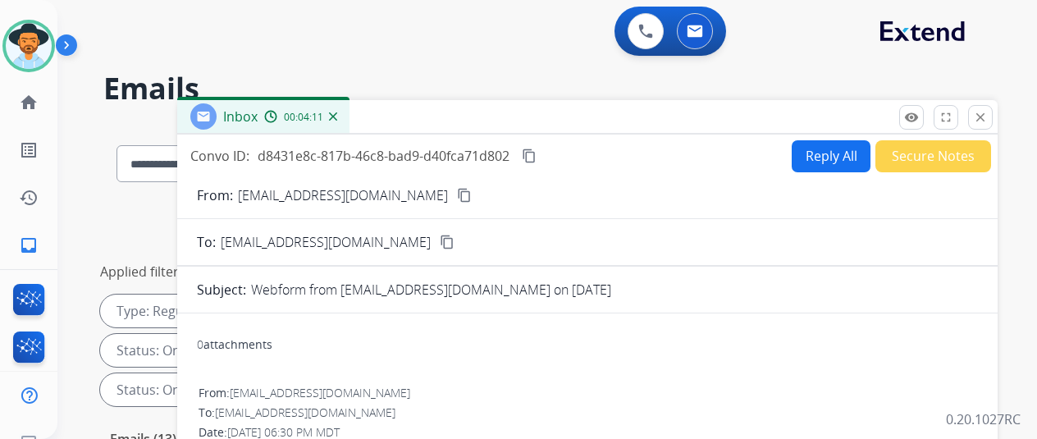
click at [337, 118] on img at bounding box center [333, 116] width 8 height 8
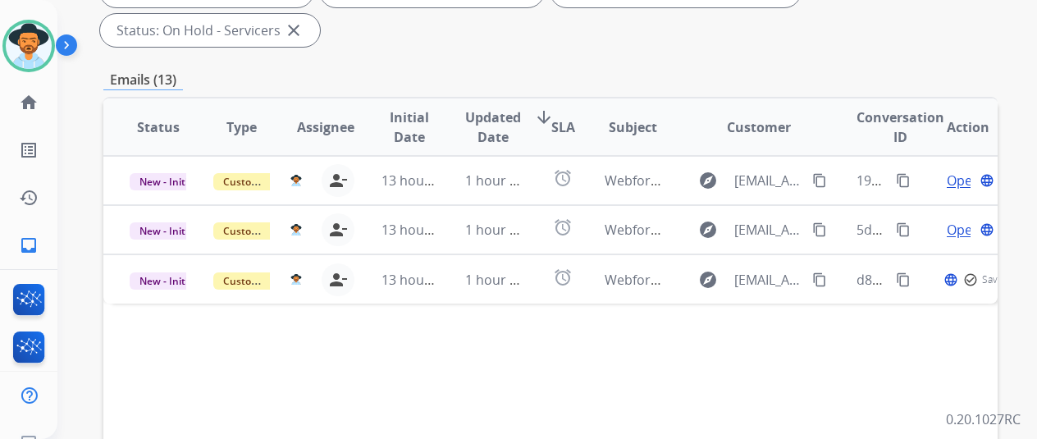
scroll to position [246, 0]
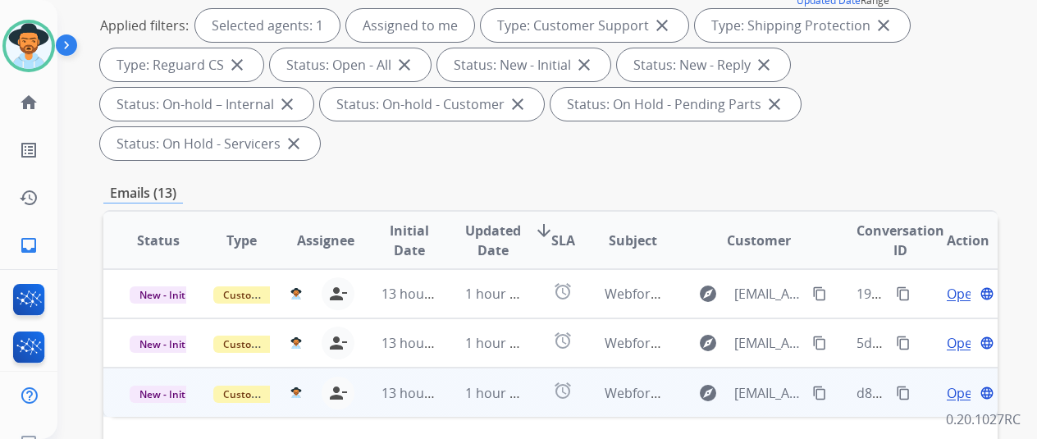
click at [961, 383] on span "Open" at bounding box center [963, 393] width 34 height 20
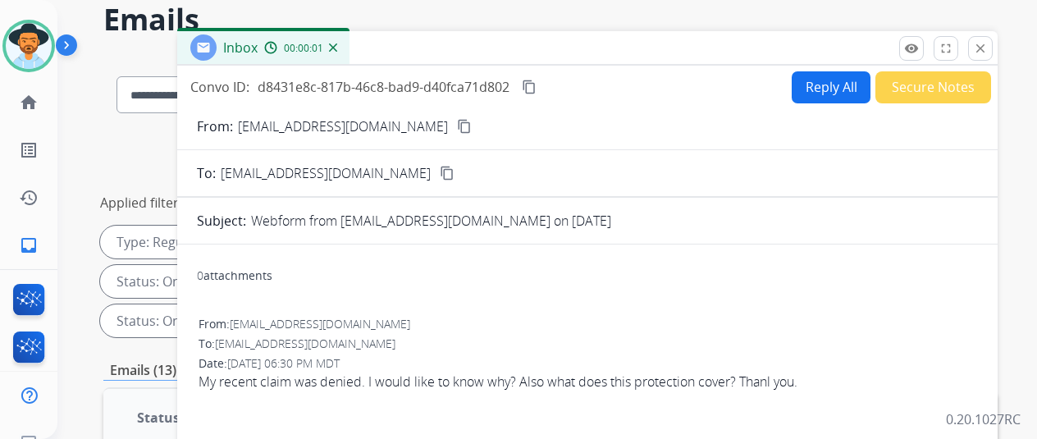
scroll to position [0, 0]
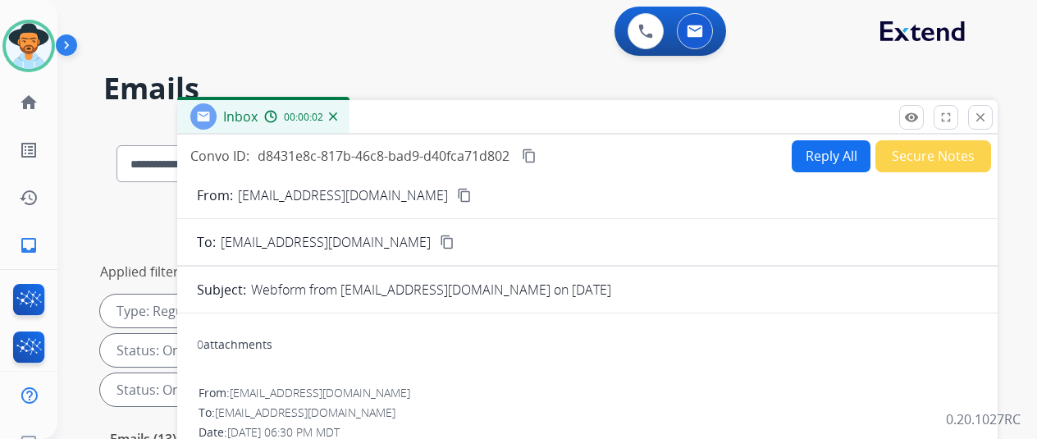
click at [827, 153] on button "Reply All" at bounding box center [830, 156] width 79 height 32
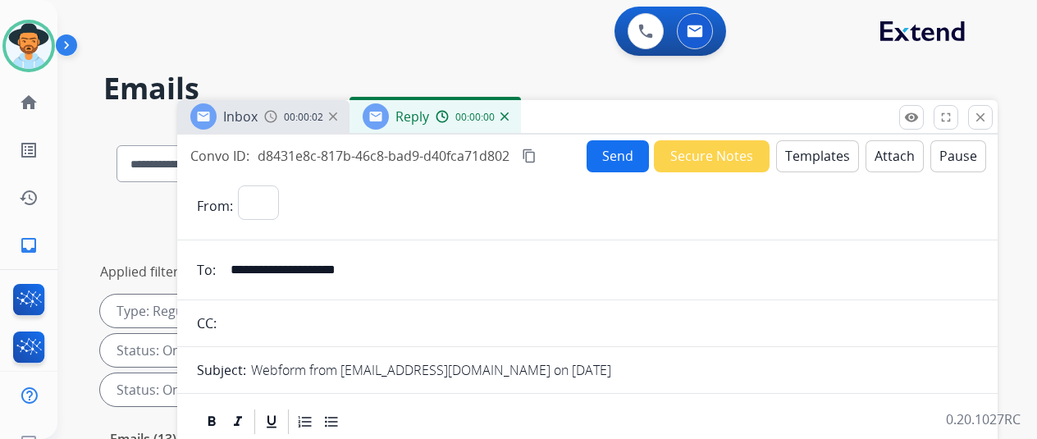
select select "**********"
click at [813, 152] on button "Templates" at bounding box center [817, 156] width 83 height 32
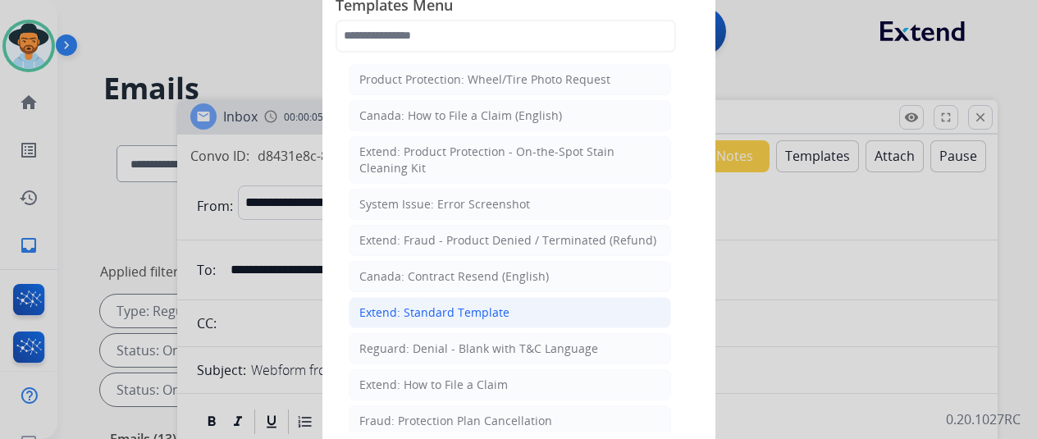
click at [411, 314] on div "Extend: Standard Template" at bounding box center [434, 312] width 150 height 16
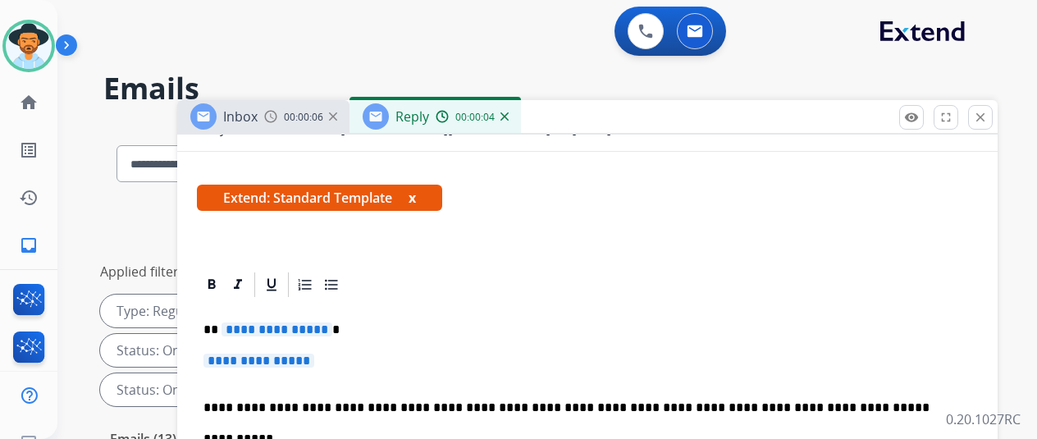
scroll to position [328, 0]
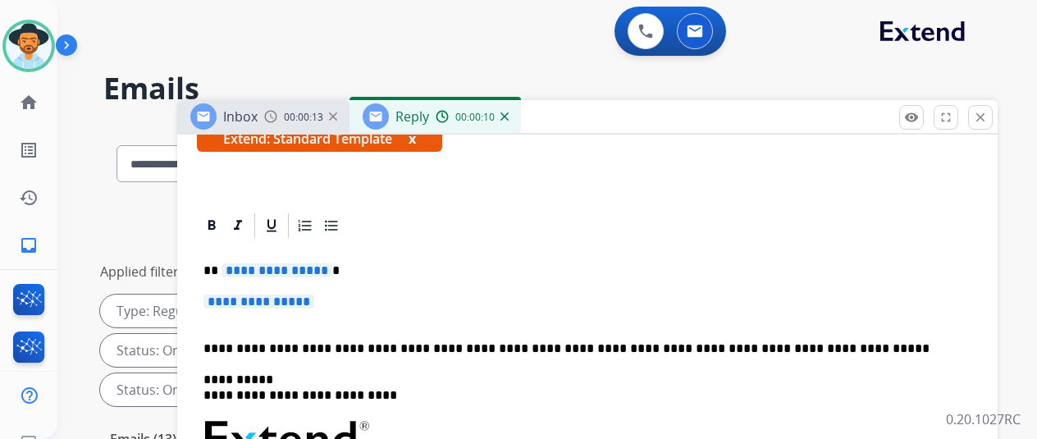
click at [332, 263] on span "**********" at bounding box center [276, 270] width 111 height 14
click at [314, 294] on span "**********" at bounding box center [258, 301] width 111 height 14
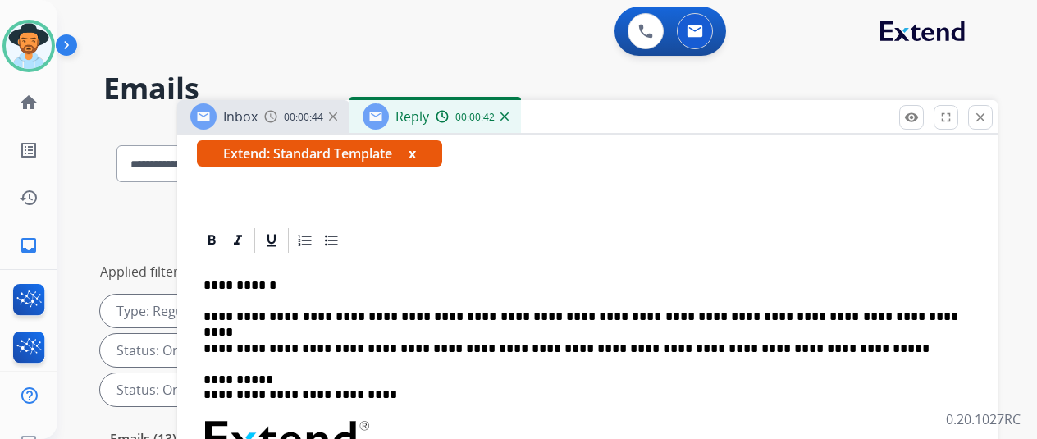
scroll to position [0, 0]
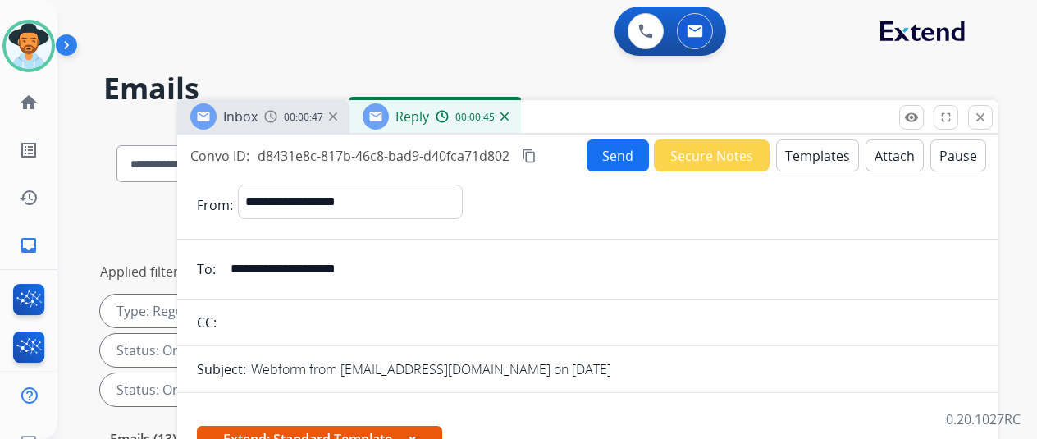
click at [536, 153] on mat-icon "content_copy" at bounding box center [529, 155] width 15 height 15
click at [623, 151] on button "Send" at bounding box center [617, 155] width 62 height 32
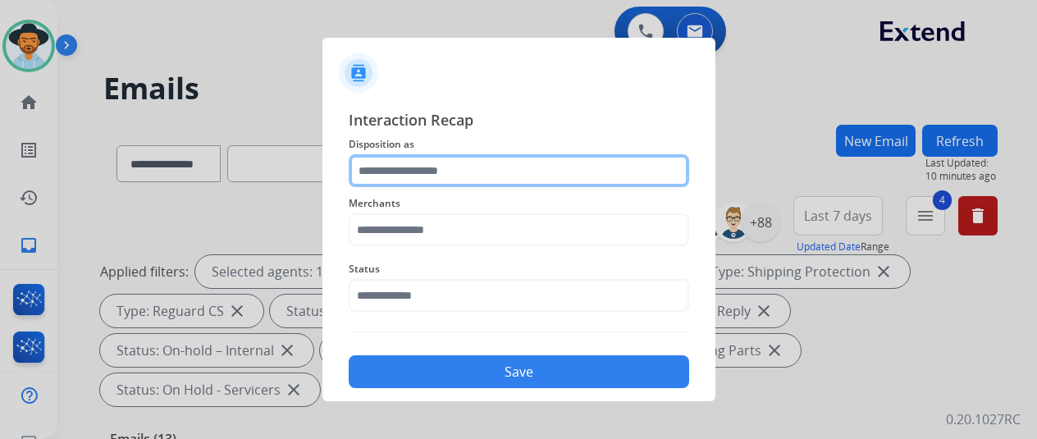
click at [376, 173] on input "text" at bounding box center [519, 170] width 340 height 33
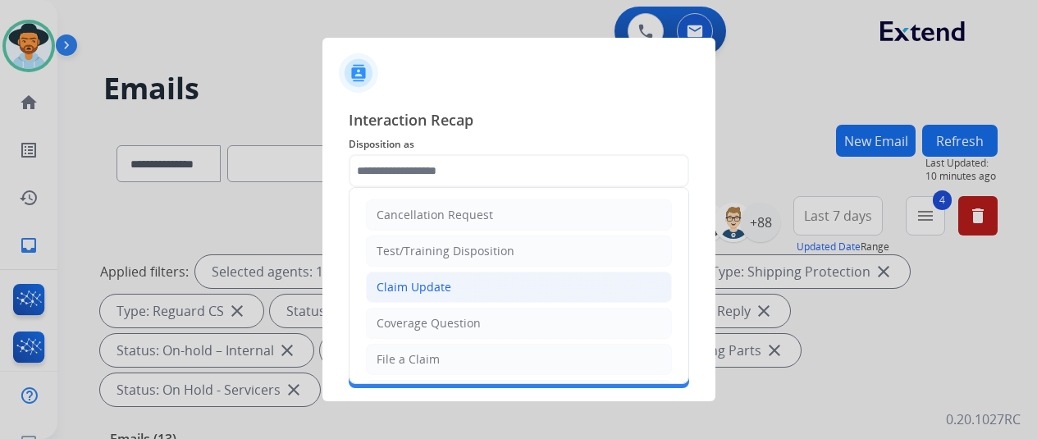
click at [412, 279] on div "Claim Update" at bounding box center [413, 287] width 75 height 16
type input "**********"
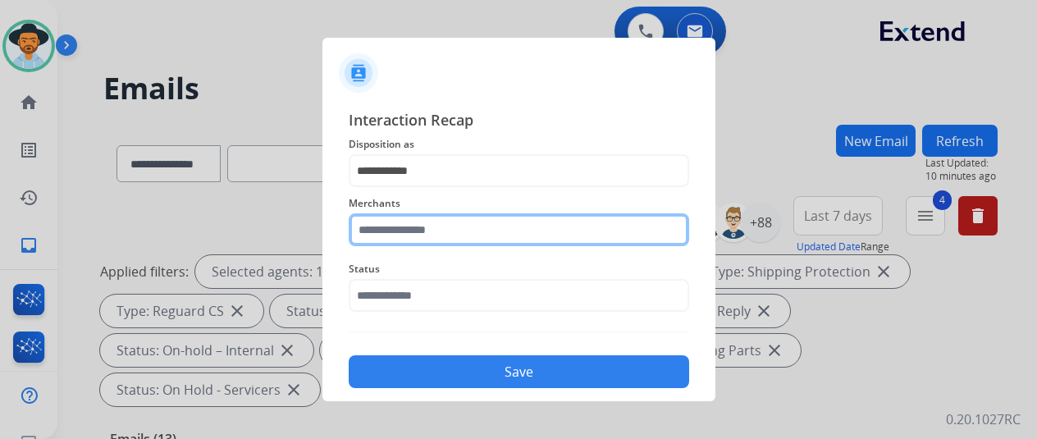
click at [380, 232] on input "text" at bounding box center [519, 229] width 340 height 33
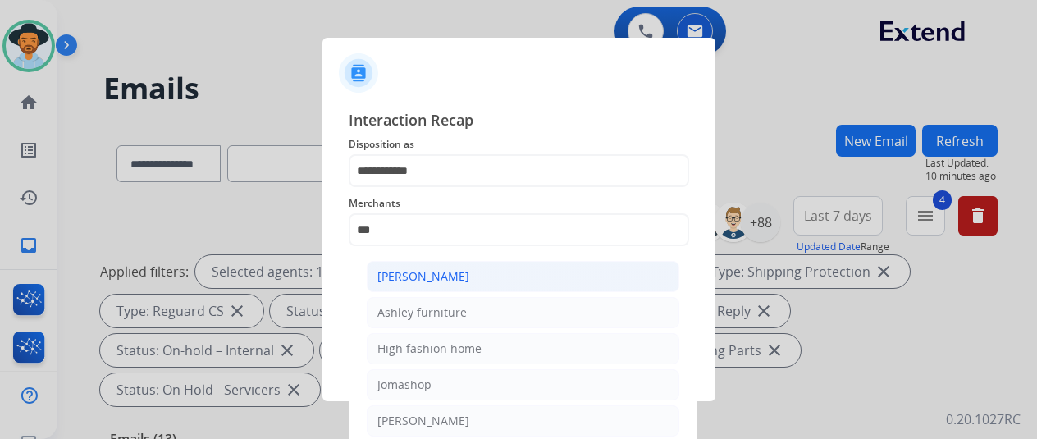
click at [430, 280] on div "[PERSON_NAME]" at bounding box center [423, 276] width 92 height 16
type input "**********"
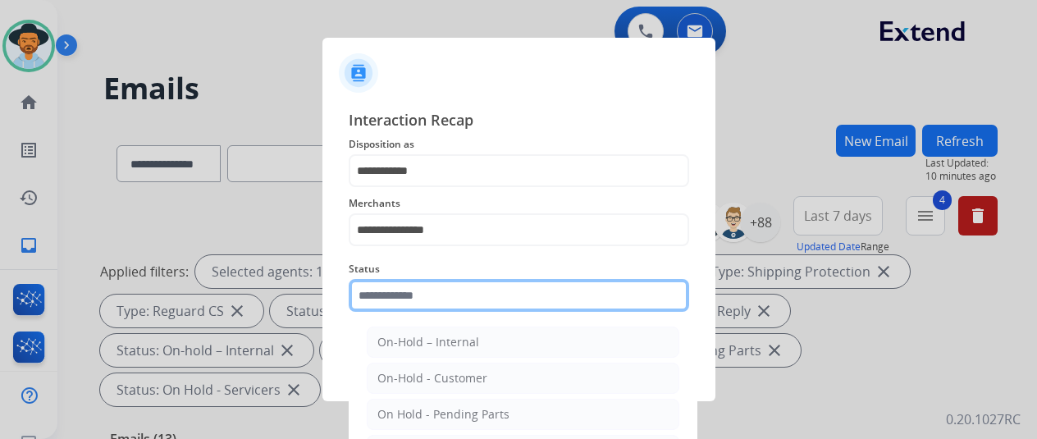
click at [412, 293] on input "text" at bounding box center [519, 295] width 340 height 33
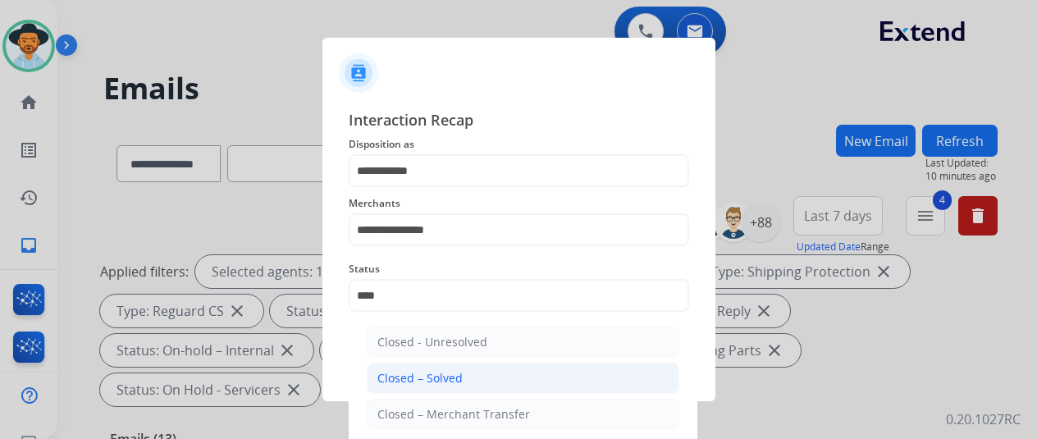
click at [436, 370] on div "Closed – Solved" at bounding box center [419, 378] width 85 height 16
type input "**********"
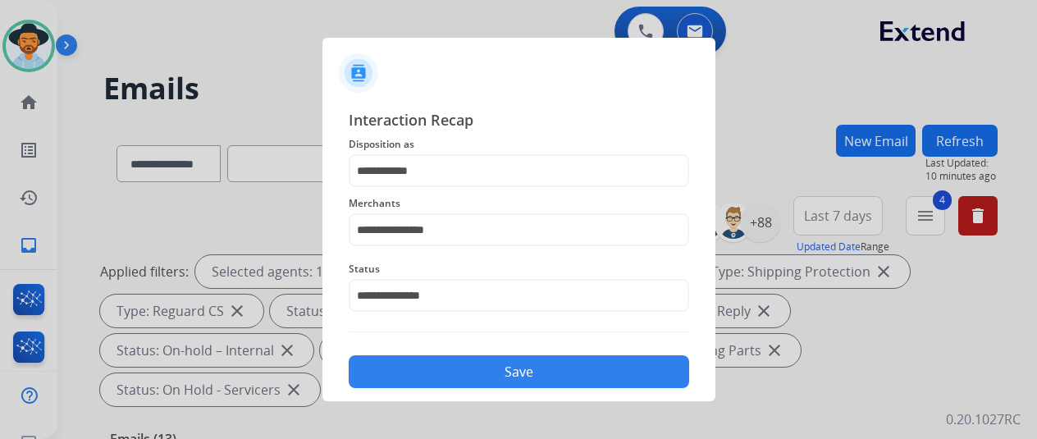
click at [435, 367] on button "Save" at bounding box center [519, 371] width 340 height 33
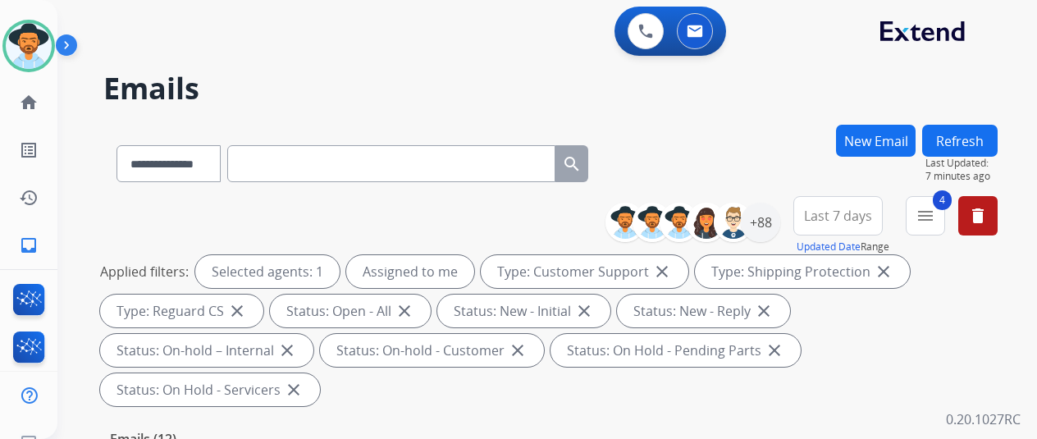
select select "**********"
select select "*"
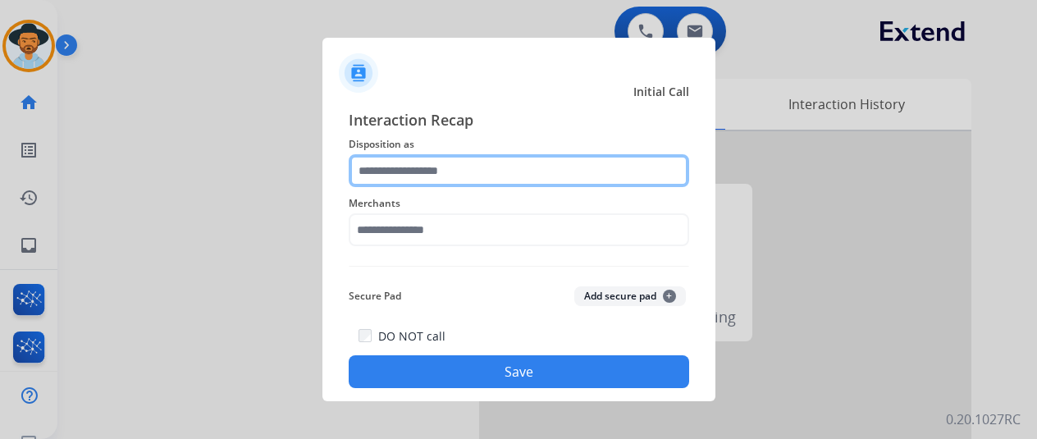
click at [393, 165] on input "text" at bounding box center [519, 170] width 340 height 33
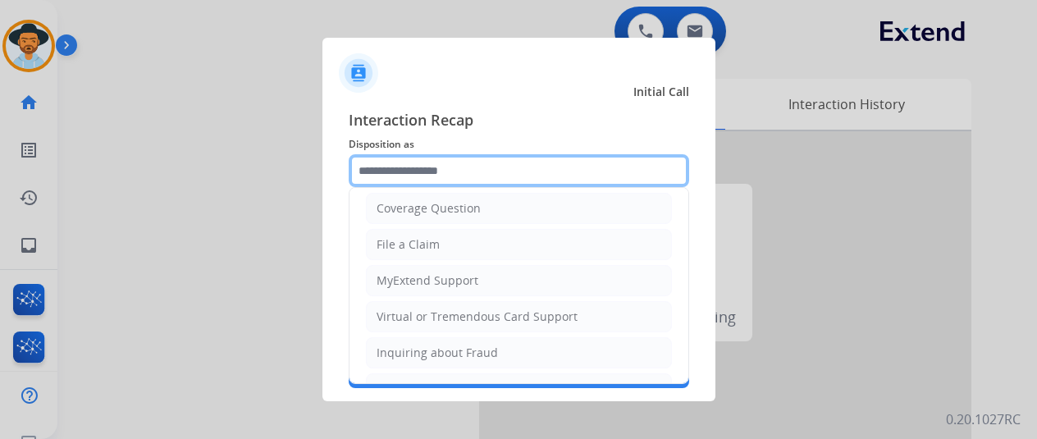
scroll to position [246, 0]
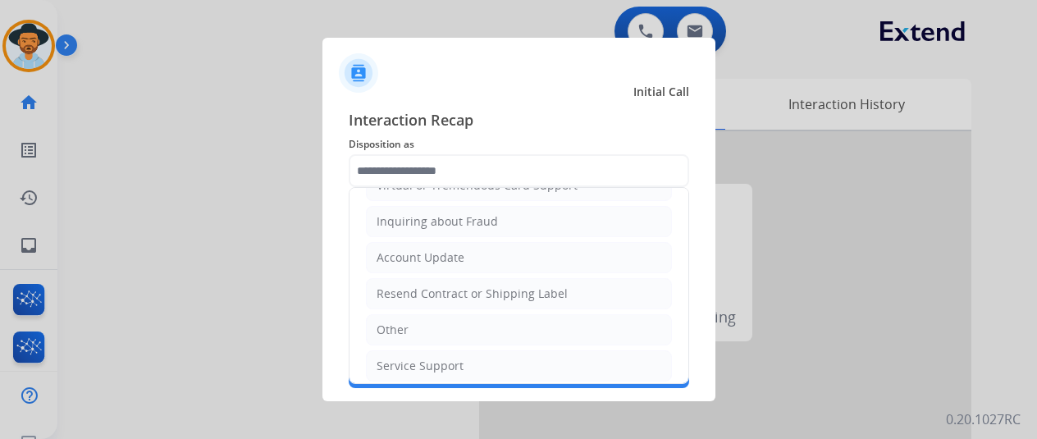
drag, startPoint x: 394, startPoint y: 322, endPoint x: 403, endPoint y: 232, distance: 90.7
click at [384, 321] on div "Other" at bounding box center [392, 329] width 32 height 16
type input "*****"
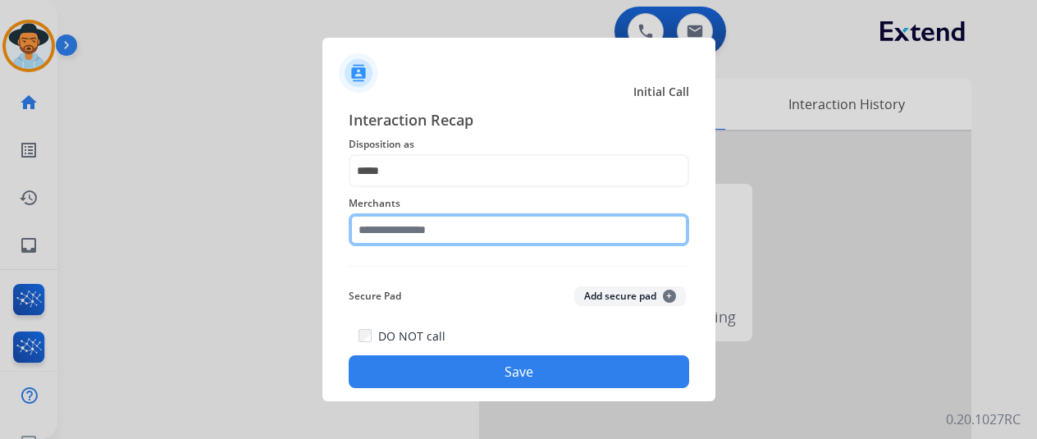
drag, startPoint x: 397, startPoint y: 232, endPoint x: 367, endPoint y: 201, distance: 43.5
click at [395, 230] on input "text" at bounding box center [519, 229] width 340 height 33
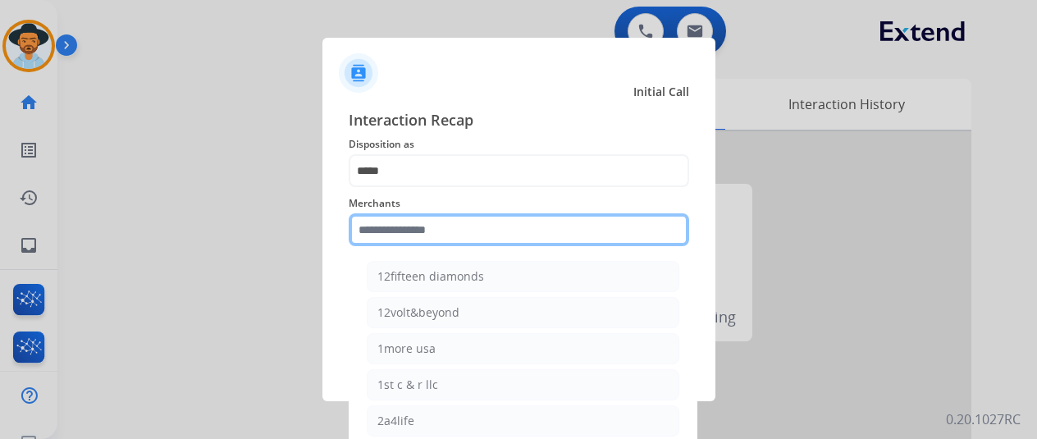
type input "*"
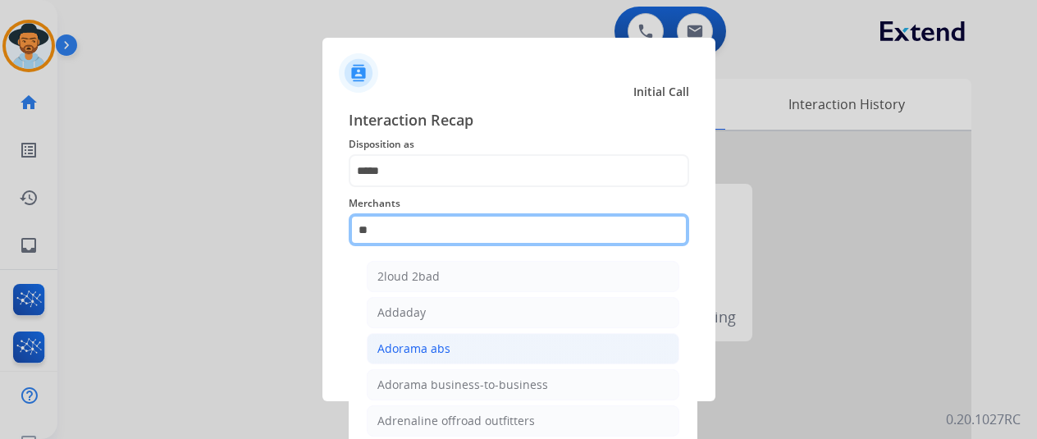
scroll to position [129, 0]
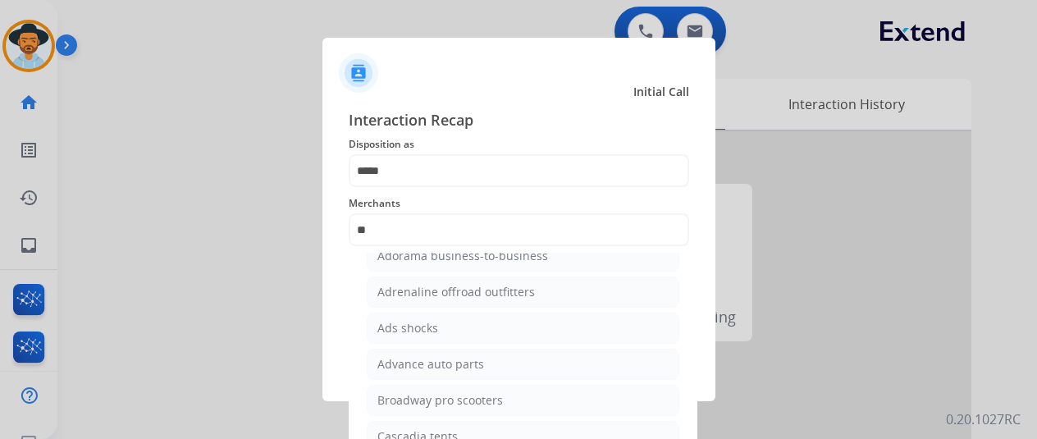
click at [416, 363] on div "Advance auto parts" at bounding box center [430, 364] width 107 height 16
type input "**********"
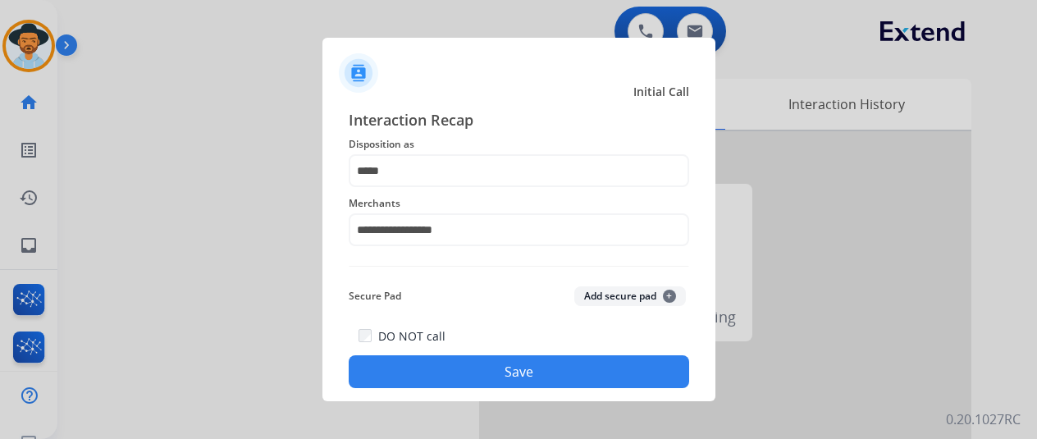
click at [450, 365] on button "Save" at bounding box center [519, 371] width 340 height 33
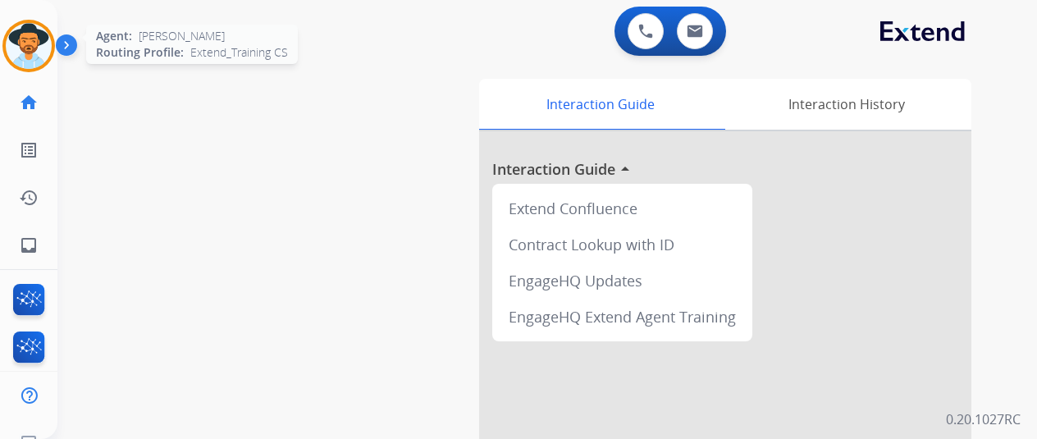
click at [30, 36] on img at bounding box center [29, 46] width 46 height 46
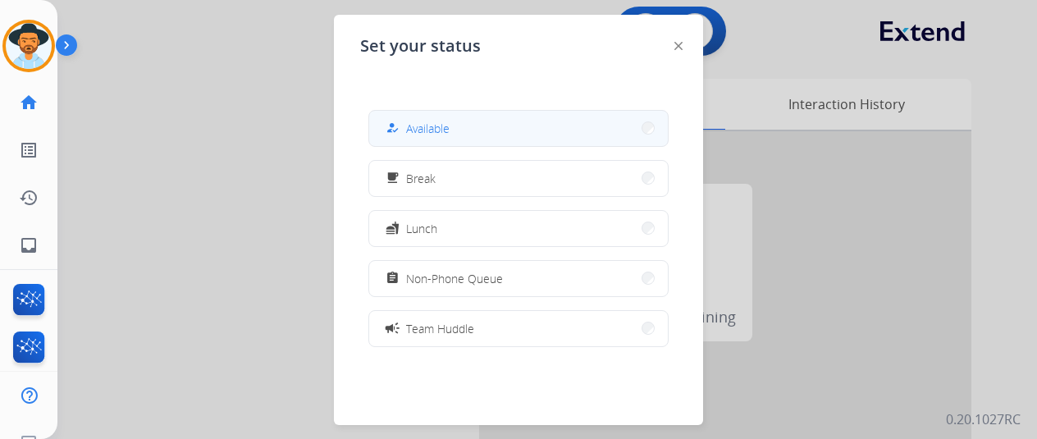
click at [541, 125] on button "how_to_reg Available" at bounding box center [518, 128] width 298 height 35
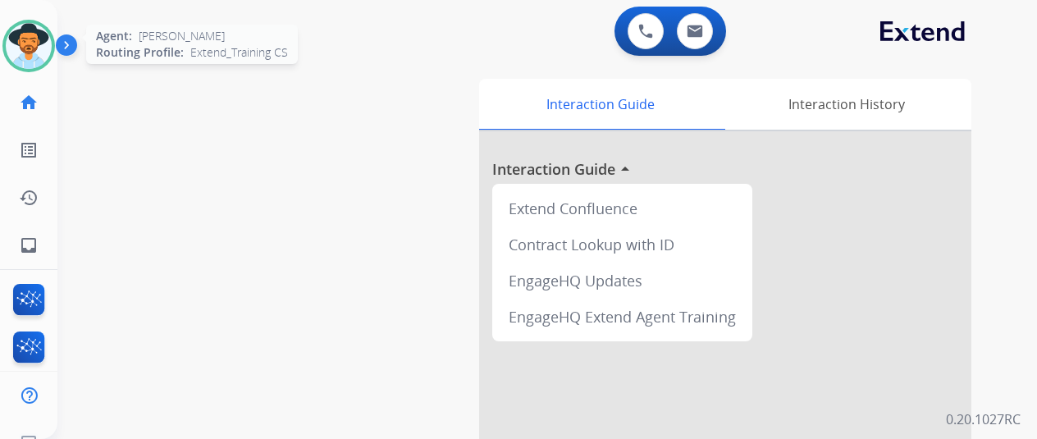
click at [30, 43] on img at bounding box center [29, 46] width 46 height 46
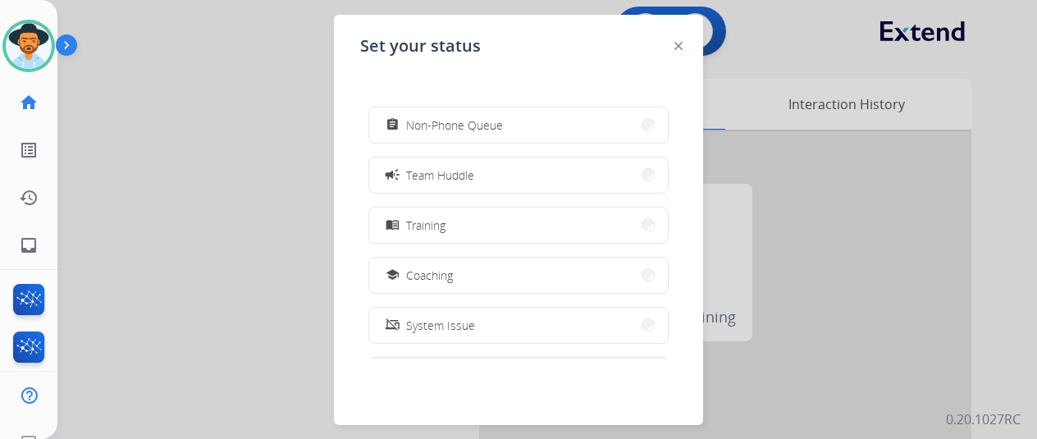
scroll to position [259, 0]
click at [438, 319] on span "Offline" at bounding box center [423, 319] width 34 height 17
